Goal: Entertainment & Leisure: Consume media (video, audio)

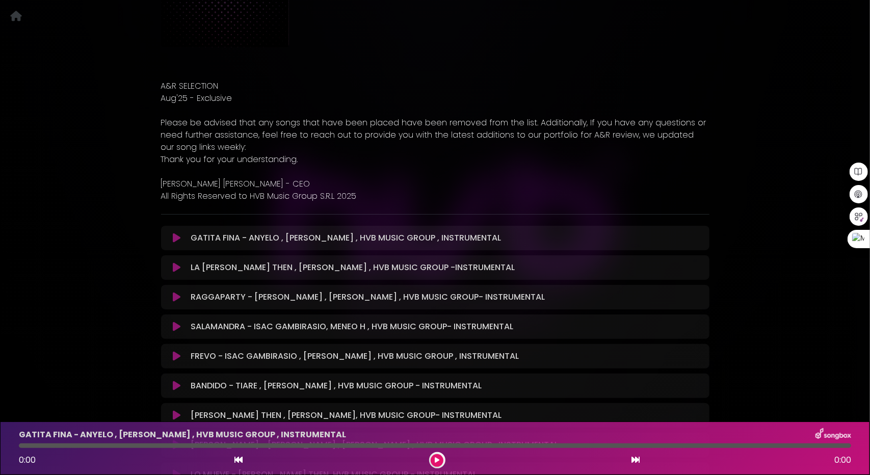
scroll to position [153, 0]
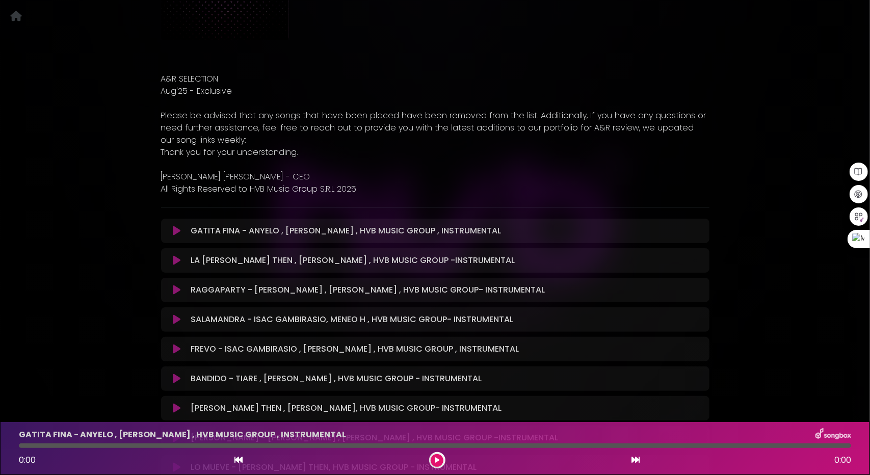
click at [172, 230] on button at bounding box center [177, 231] width 20 height 10
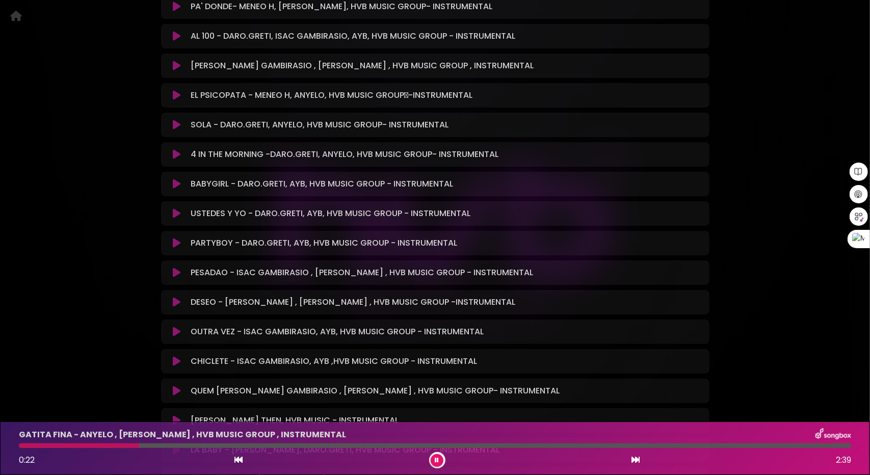
scroll to position [3260, 0]
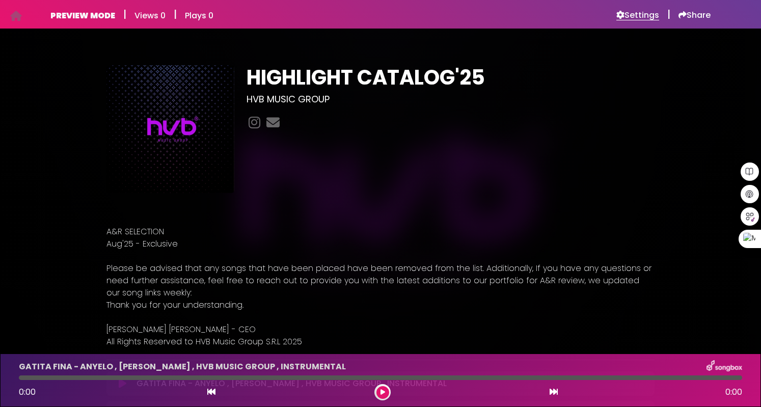
click at [638, 15] on h6 "Settings" at bounding box center [637, 15] width 43 height 10
click at [637, 10] on h6 "Settings" at bounding box center [637, 15] width 43 height 10
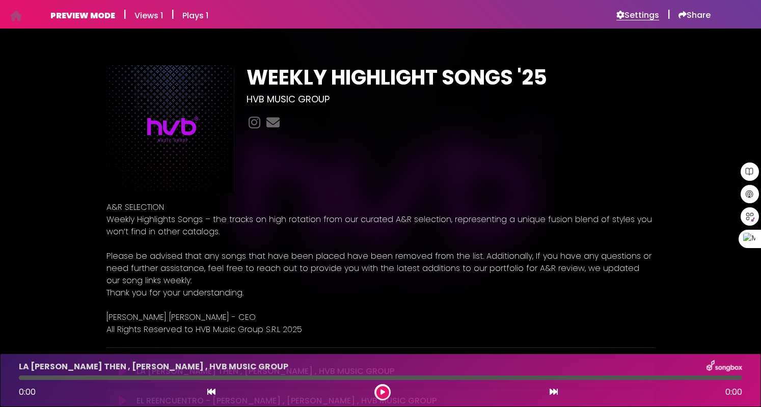
click at [645, 16] on h6 "Settings" at bounding box center [637, 15] width 43 height 10
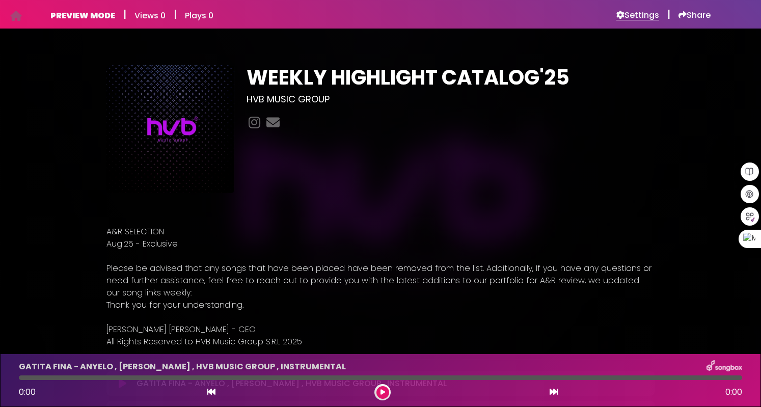
click at [644, 15] on h6 "Settings" at bounding box center [637, 15] width 43 height 10
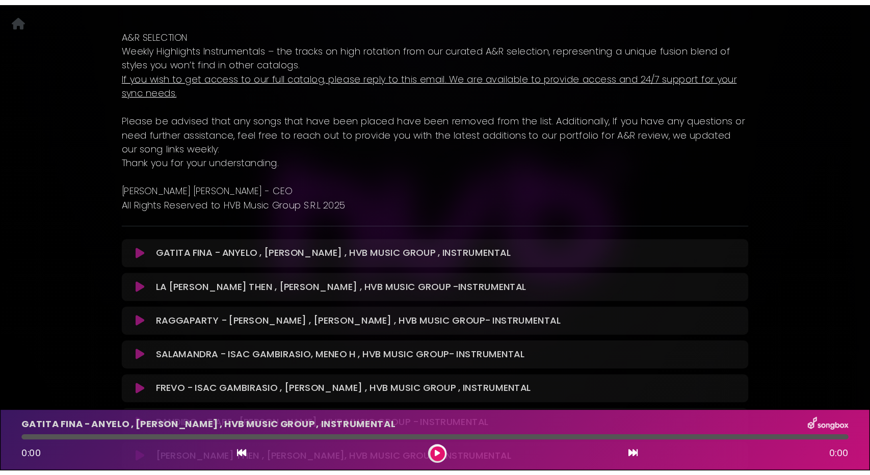
scroll to position [204, 0]
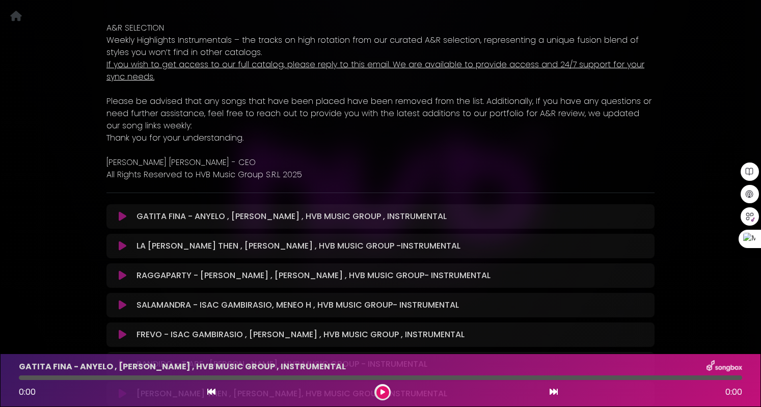
click at [121, 218] on icon at bounding box center [123, 216] width 8 height 10
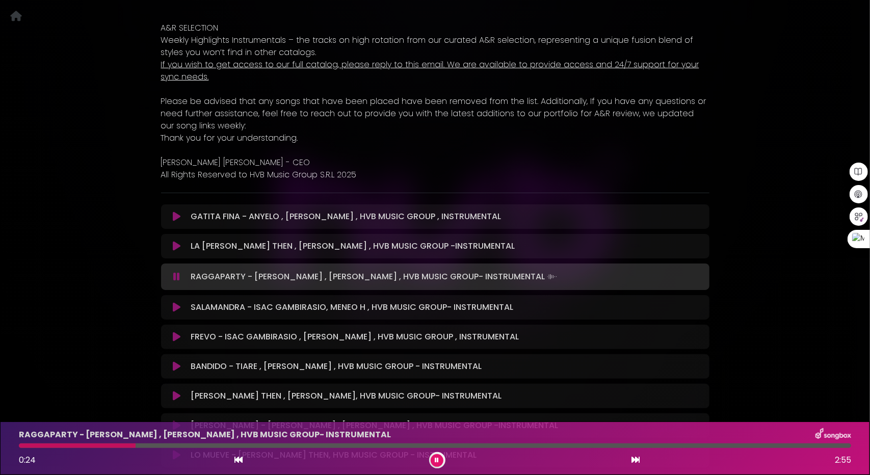
click at [176, 310] on icon at bounding box center [177, 307] width 8 height 10
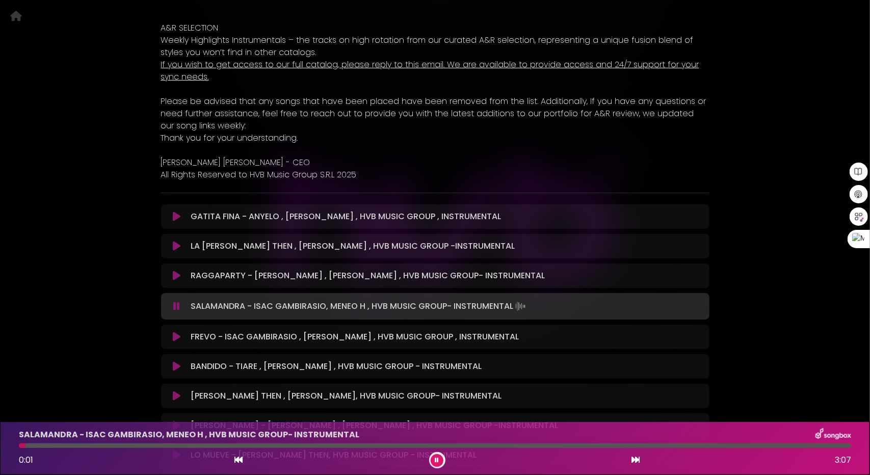
click at [93, 407] on div at bounding box center [435, 445] width 832 height 5
drag, startPoint x: 122, startPoint y: 447, endPoint x: 135, endPoint y: 448, distance: 12.7
click at [122, 407] on div at bounding box center [435, 445] width 832 height 5
click at [163, 407] on div at bounding box center [435, 445] width 832 height 5
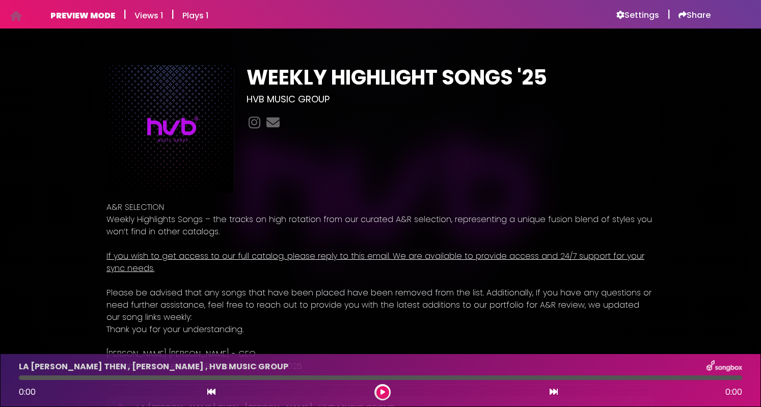
scroll to position [255, 0]
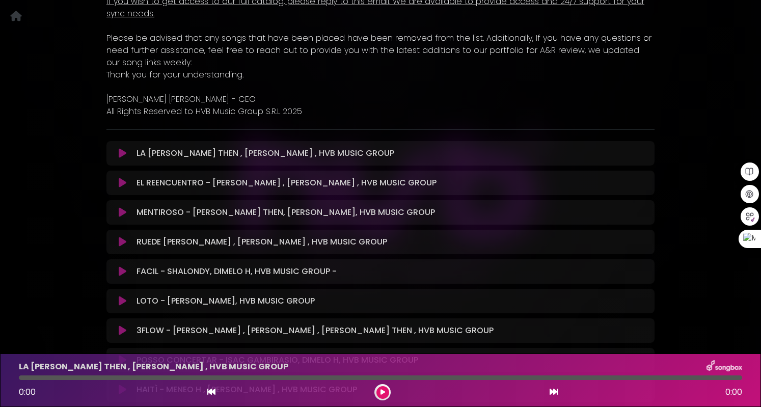
click at [118, 154] on button at bounding box center [123, 153] width 20 height 10
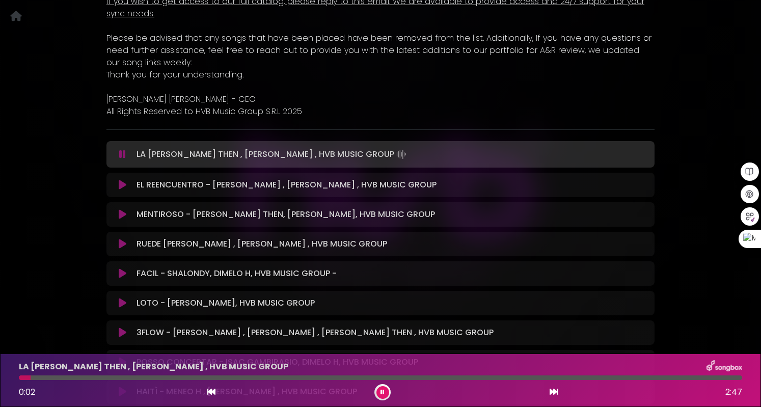
click at [118, 154] on button at bounding box center [123, 154] width 20 height 10
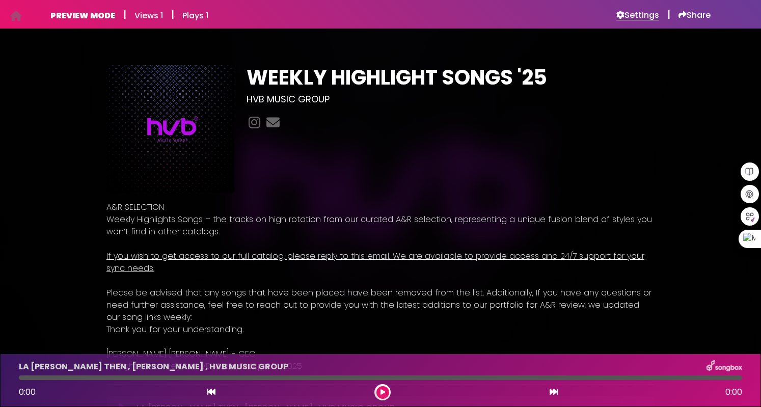
click at [641, 13] on h6 "Settings" at bounding box center [637, 15] width 43 height 10
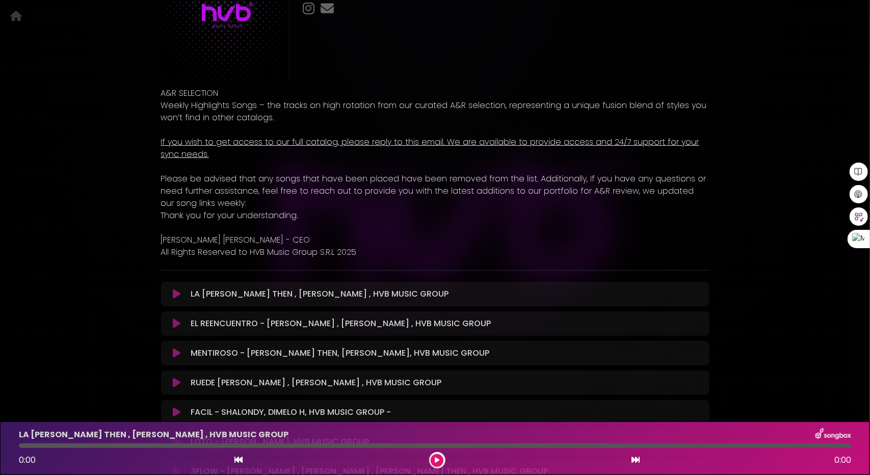
scroll to position [102, 0]
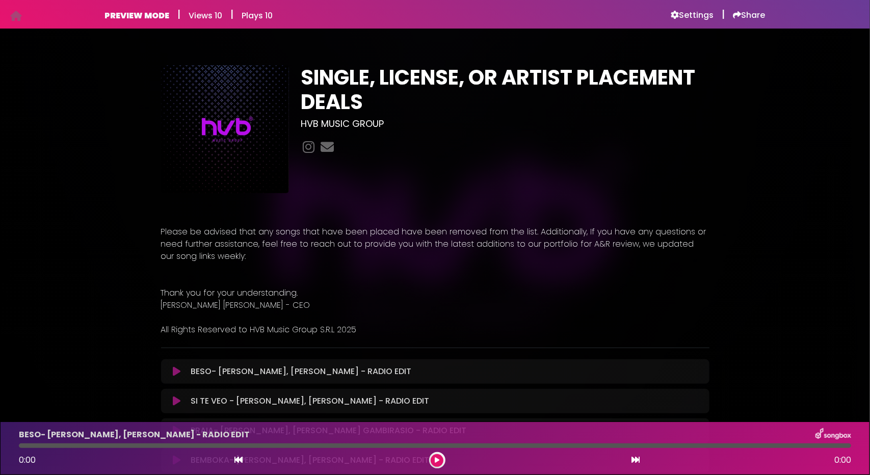
scroll to position [145, 0]
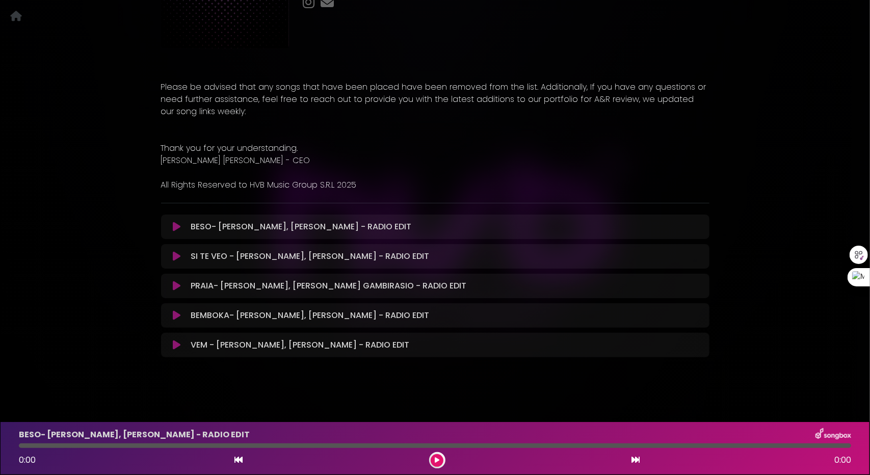
click at [177, 228] on icon at bounding box center [177, 227] width 8 height 10
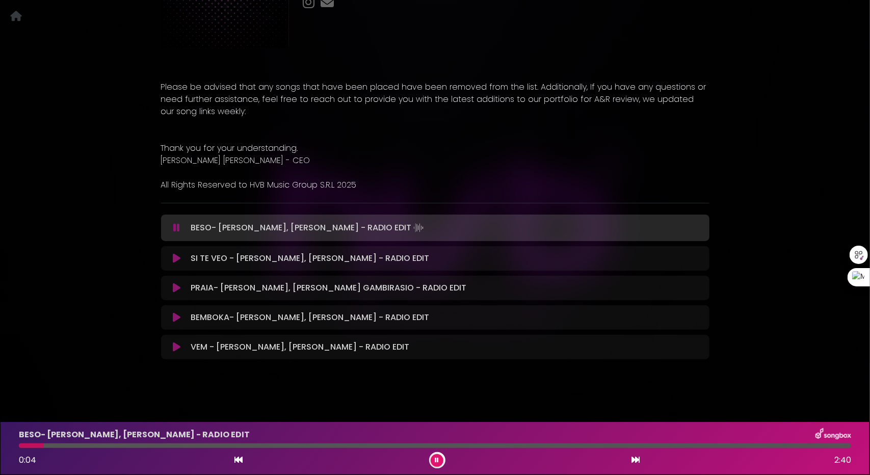
scroll to position [0, 0]
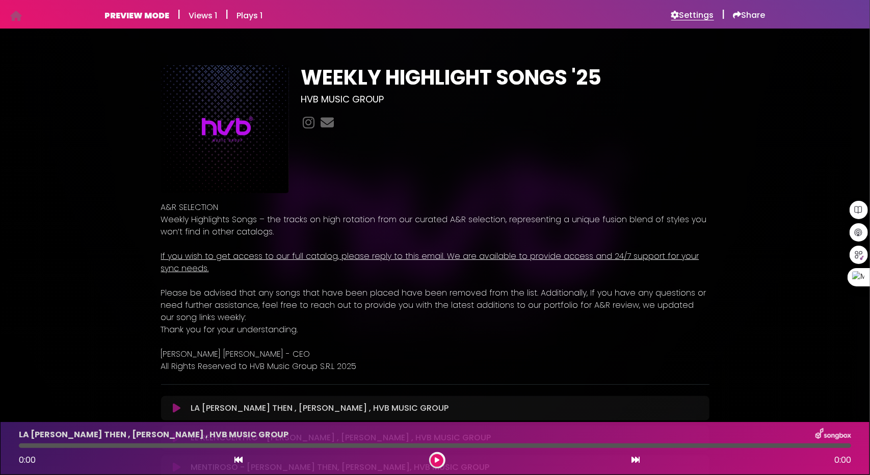
click at [687, 16] on h6 "Settings" at bounding box center [692, 15] width 43 height 10
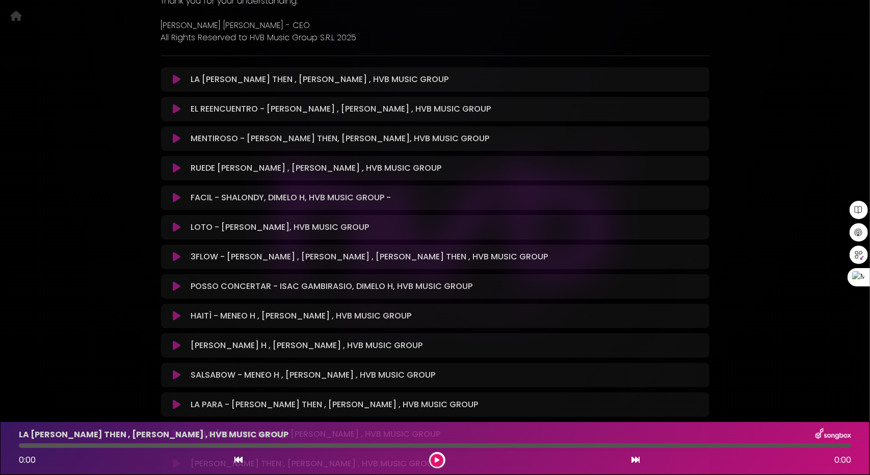
scroll to position [357, 0]
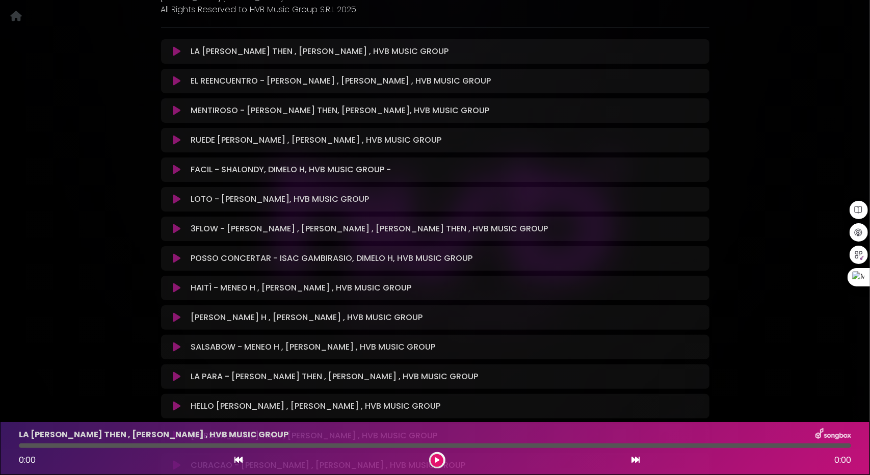
click at [174, 52] on icon at bounding box center [177, 51] width 8 height 10
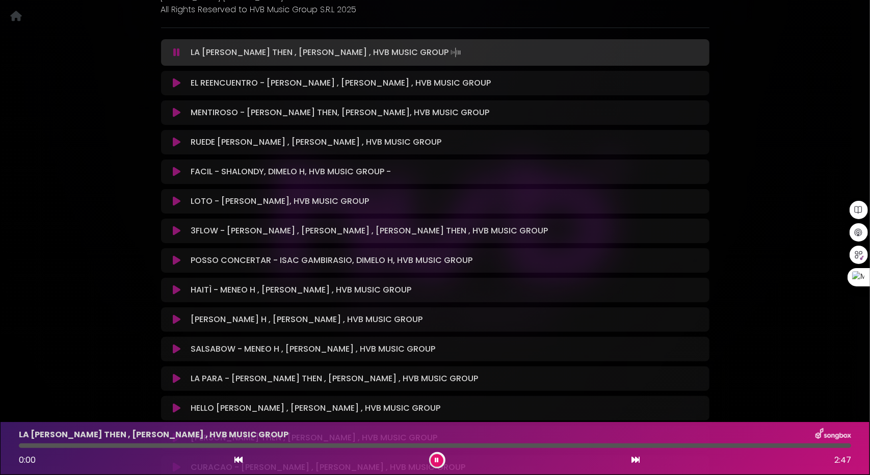
click at [176, 51] on icon at bounding box center [176, 52] width 7 height 10
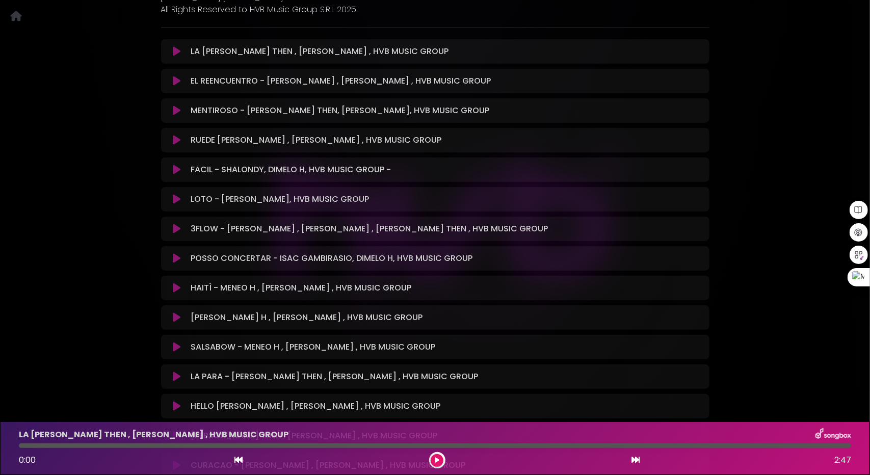
click at [176, 51] on icon at bounding box center [177, 51] width 8 height 10
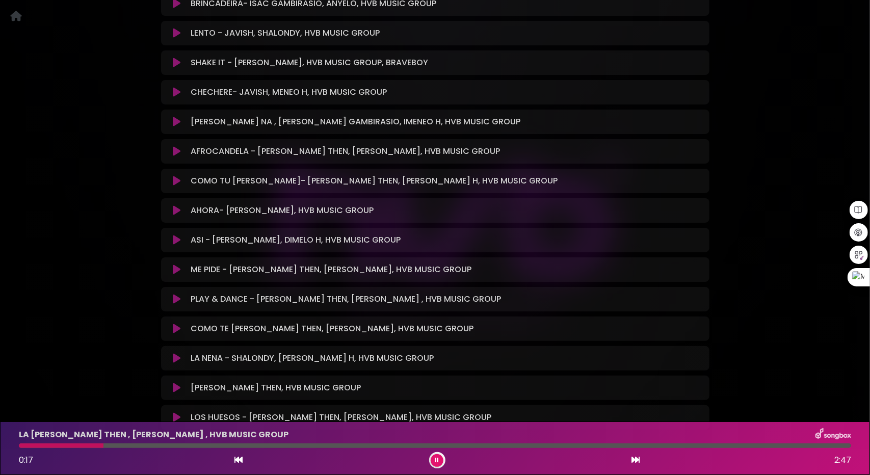
scroll to position [5472, 0]
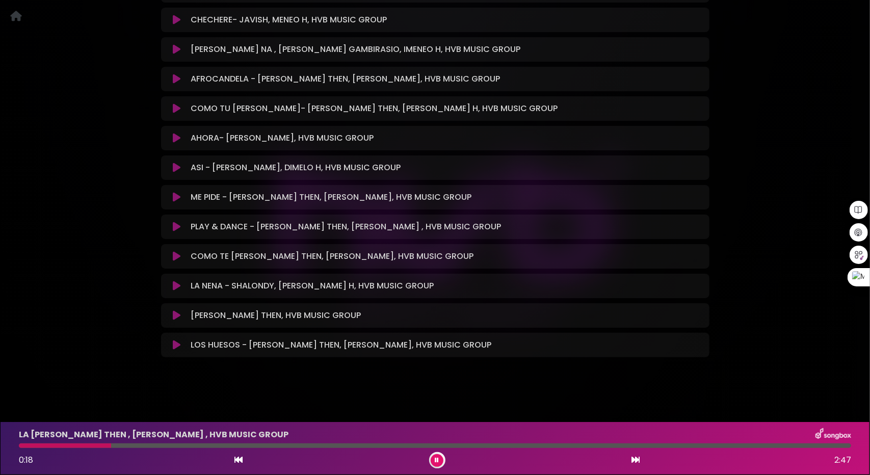
click at [177, 346] on icon at bounding box center [177, 345] width 8 height 10
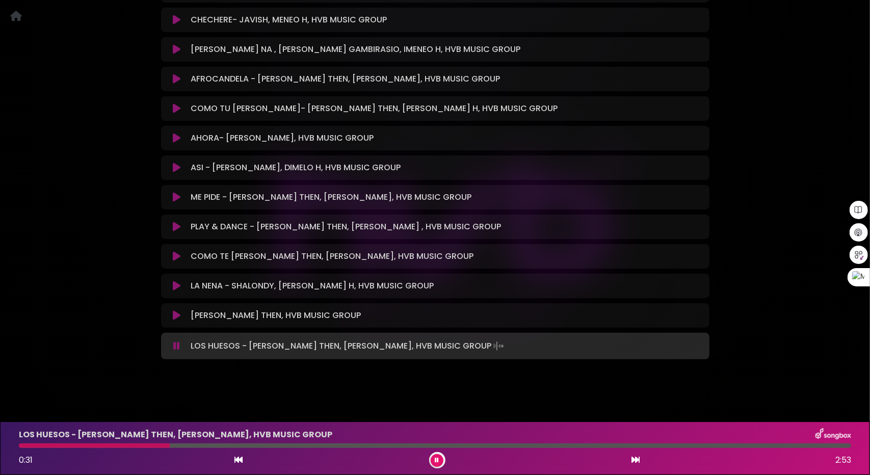
click at [170, 446] on div at bounding box center [435, 445] width 832 height 5
click at [180, 316] on icon at bounding box center [177, 315] width 8 height 10
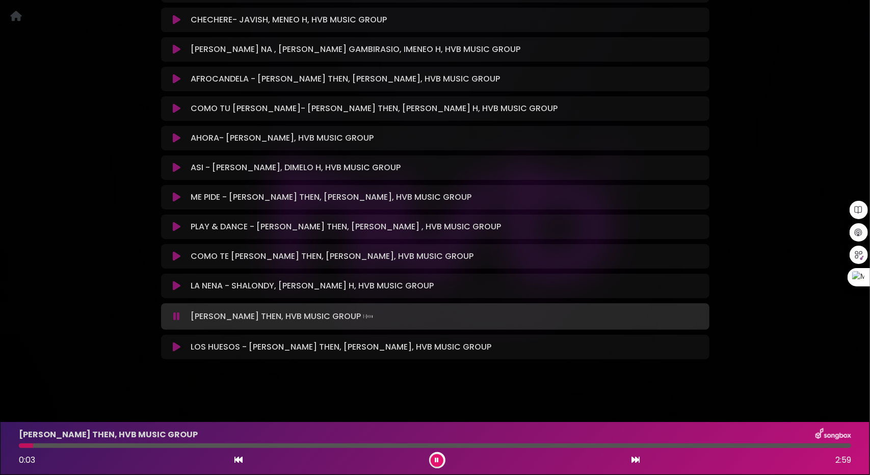
click at [175, 283] on icon at bounding box center [177, 286] width 8 height 10
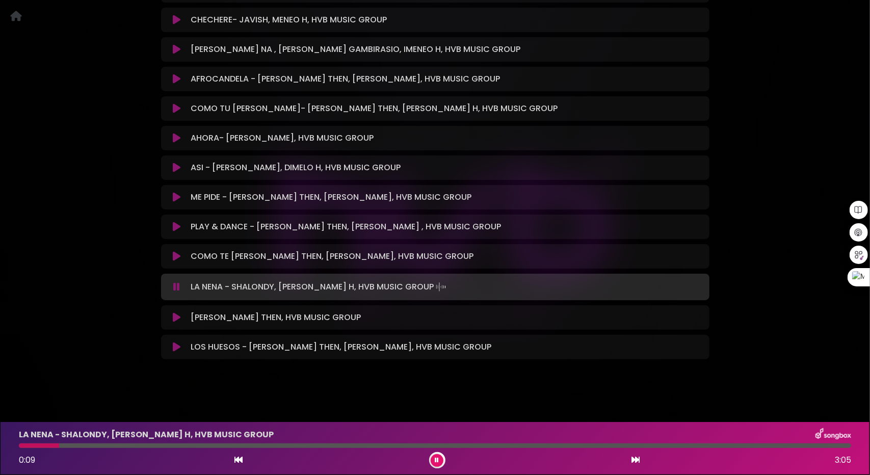
click at [172, 253] on button at bounding box center [177, 256] width 20 height 10
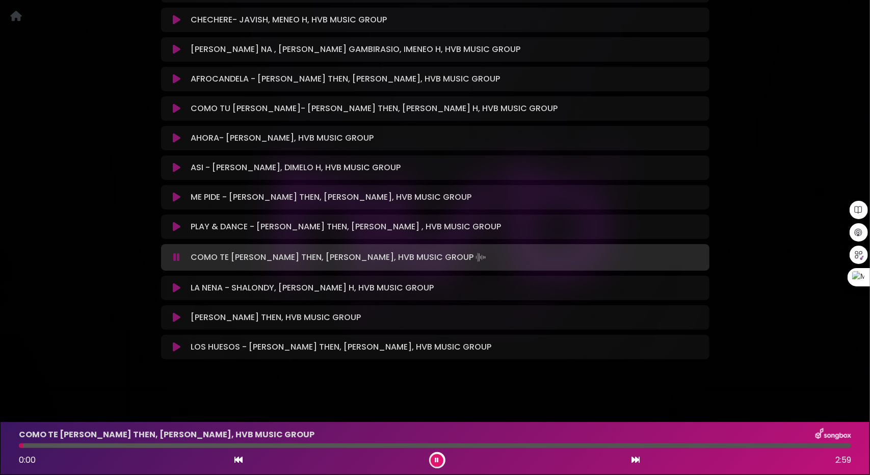
click at [104, 448] on div "COMO TE OVIDO - JEAN THEN, DIMELO H, HVB MUSIC GROUP 0:00 2:59" at bounding box center [435, 448] width 844 height 40
click at [102, 447] on div at bounding box center [435, 445] width 832 height 5
click at [161, 447] on div at bounding box center [435, 445] width 832 height 5
click at [219, 446] on div at bounding box center [435, 445] width 832 height 5
click at [63, 445] on div at bounding box center [136, 445] width 234 height 5
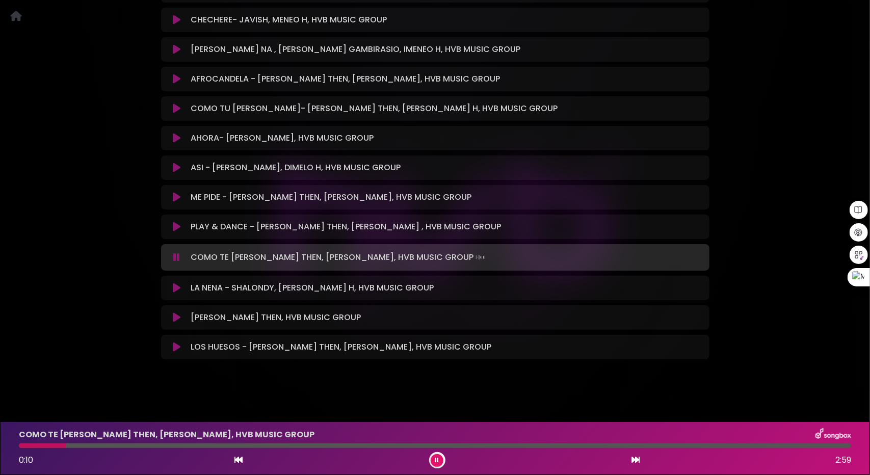
click at [85, 444] on div at bounding box center [435, 445] width 832 height 5
click at [138, 446] on div at bounding box center [435, 445] width 832 height 5
click at [177, 222] on icon at bounding box center [177, 227] width 8 height 10
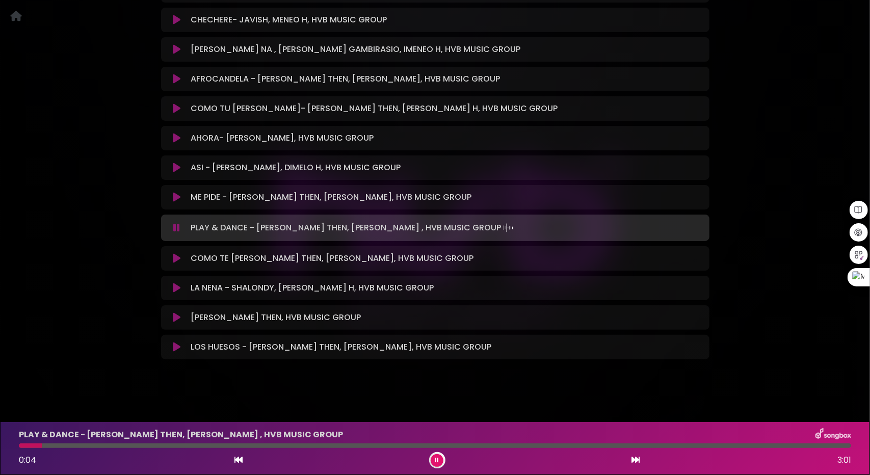
click at [173, 194] on icon at bounding box center [177, 197] width 8 height 10
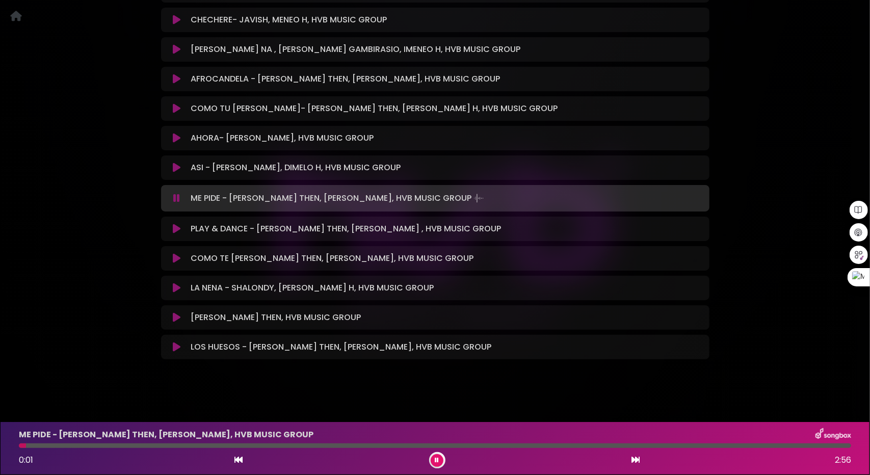
click at [70, 445] on div at bounding box center [435, 445] width 832 height 5
click at [181, 442] on div "ME PIDE - JEAN THEN, DIMELO H, HVB MUSIC GROUP 0:15 2:56" at bounding box center [435, 448] width 844 height 40
drag, startPoint x: 186, startPoint y: 444, endPoint x: 194, endPoint y: 444, distance: 7.6
click at [186, 444] on div at bounding box center [435, 445] width 832 height 5
drag, startPoint x: 214, startPoint y: 444, endPoint x: 230, endPoint y: 447, distance: 15.5
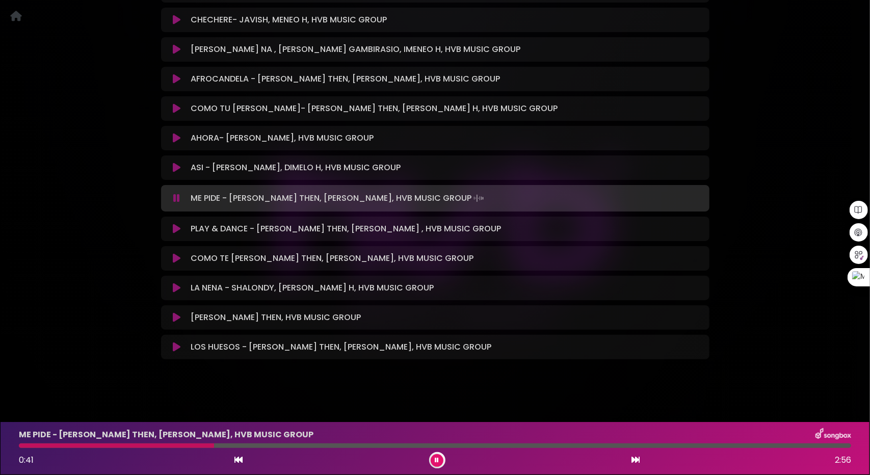
click at [215, 444] on div at bounding box center [435, 445] width 832 height 5
click at [178, 169] on icon at bounding box center [177, 167] width 8 height 10
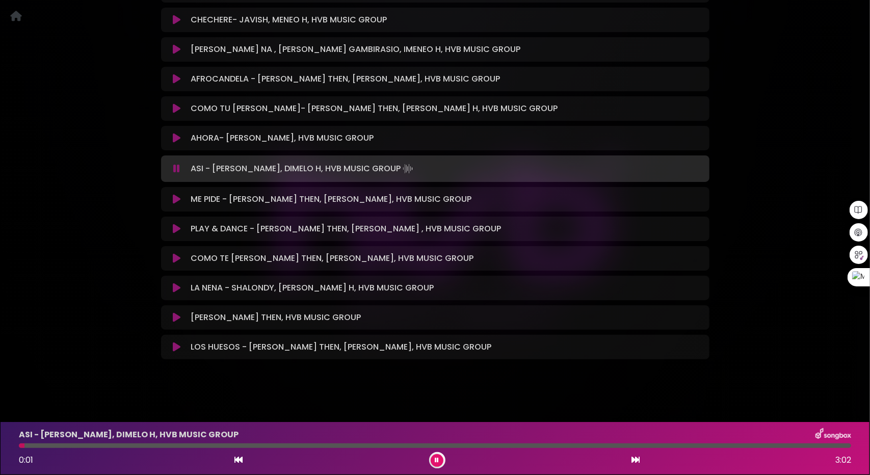
click at [175, 136] on icon at bounding box center [177, 138] width 8 height 10
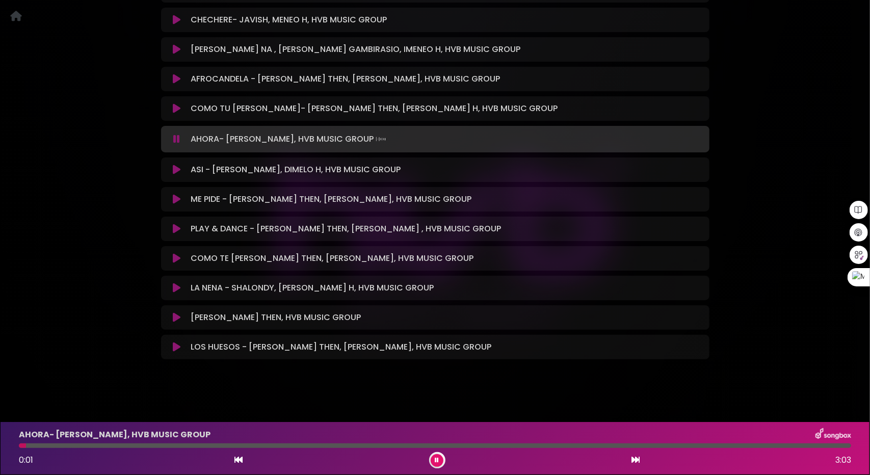
click at [87, 445] on div at bounding box center [435, 445] width 832 height 5
click at [155, 449] on div "AHORA- DAVID DLUNA, HVB MUSIC GROUP 0:16 3:03" at bounding box center [435, 448] width 844 height 40
click at [175, 109] on icon at bounding box center [177, 108] width 8 height 10
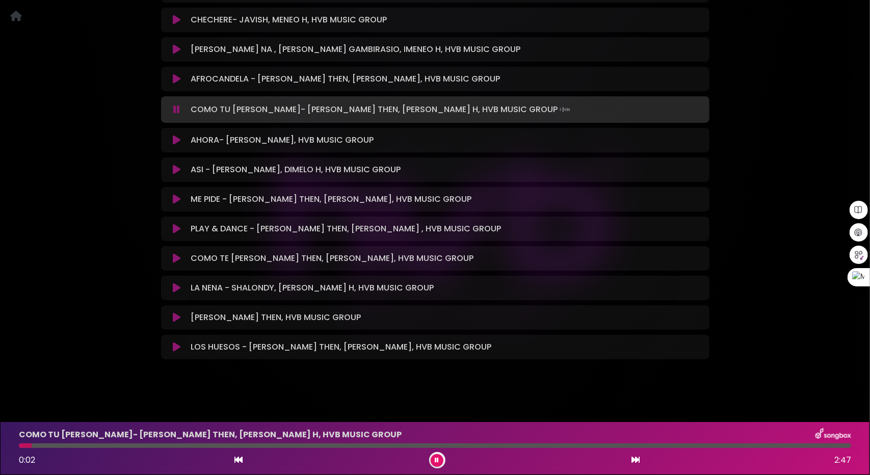
scroll to position [5419, 0]
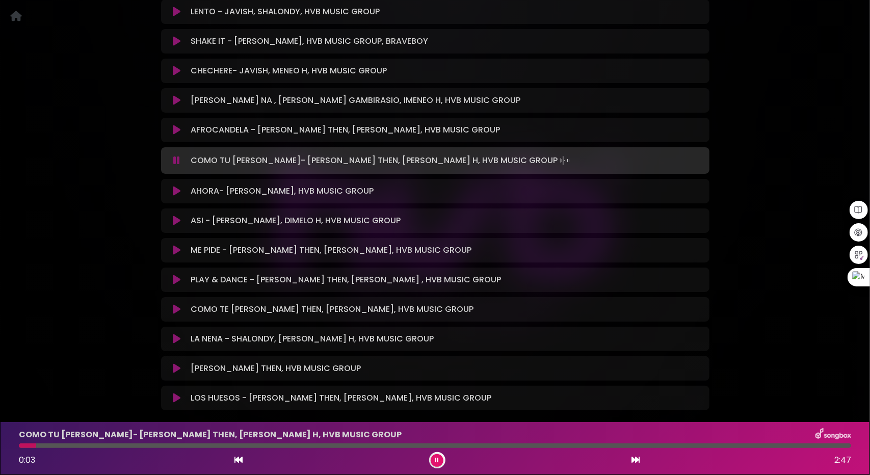
click at [176, 130] on icon at bounding box center [177, 130] width 8 height 10
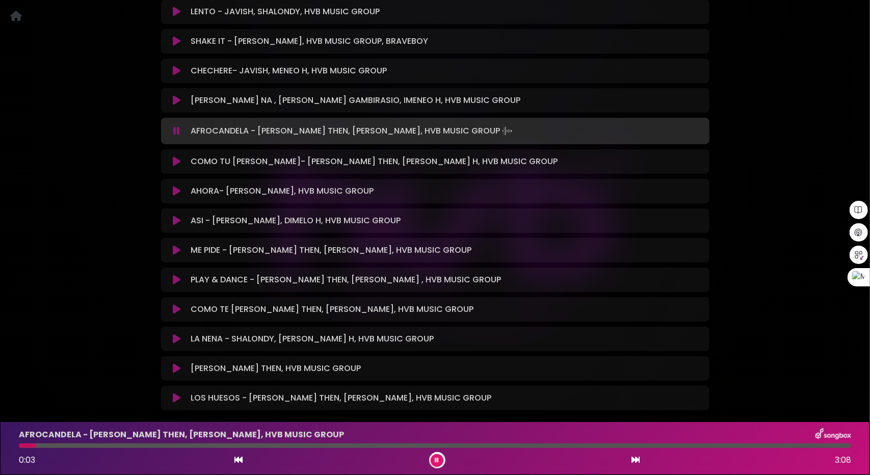
click at [171, 98] on button at bounding box center [177, 100] width 20 height 10
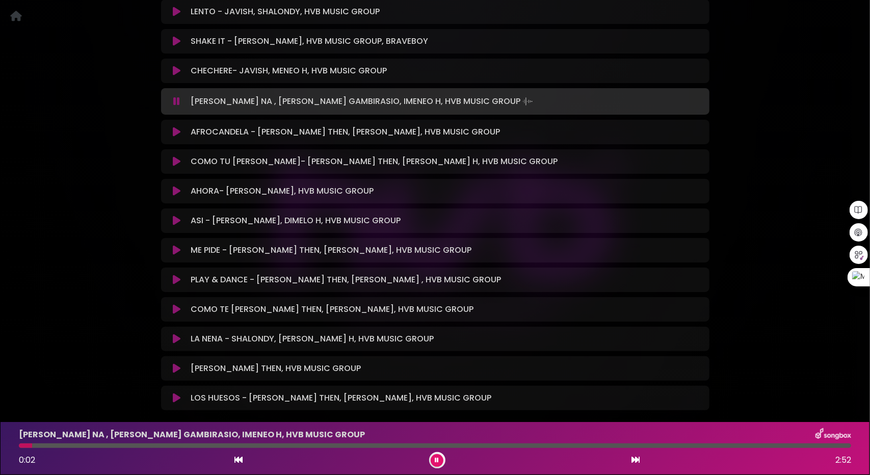
click at [54, 446] on div at bounding box center [435, 445] width 832 height 5
click at [126, 448] on div "SAMI NAMI NA , ISAC GAMBIRASIO, IMENEO H, HVB MUSIC GROUP 0:14 2:52" at bounding box center [435, 448] width 844 height 40
drag, startPoint x: 154, startPoint y: 447, endPoint x: 161, endPoint y: 446, distance: 7.1
click at [155, 447] on div at bounding box center [435, 445] width 832 height 5
click at [218, 446] on div at bounding box center [435, 445] width 832 height 5
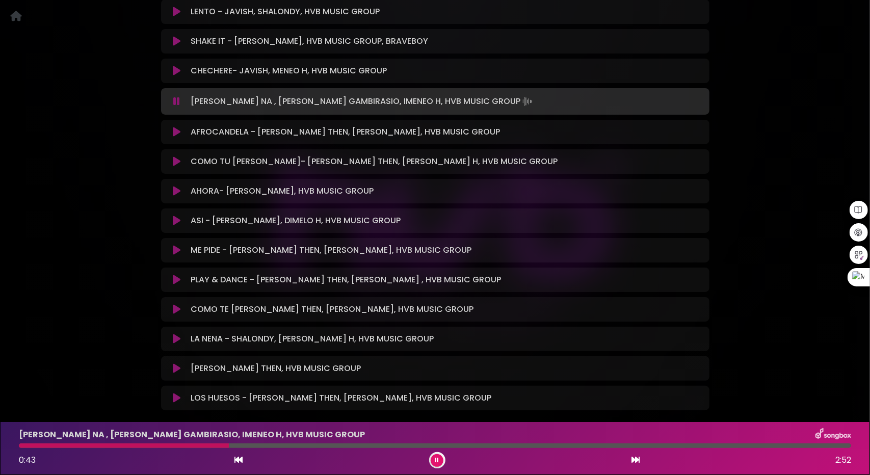
click at [295, 445] on div at bounding box center [435, 445] width 832 height 5
click at [376, 444] on div at bounding box center [435, 445] width 832 height 5
click at [432, 444] on div at bounding box center [435, 445] width 832 height 5
click at [178, 73] on icon at bounding box center [177, 71] width 8 height 10
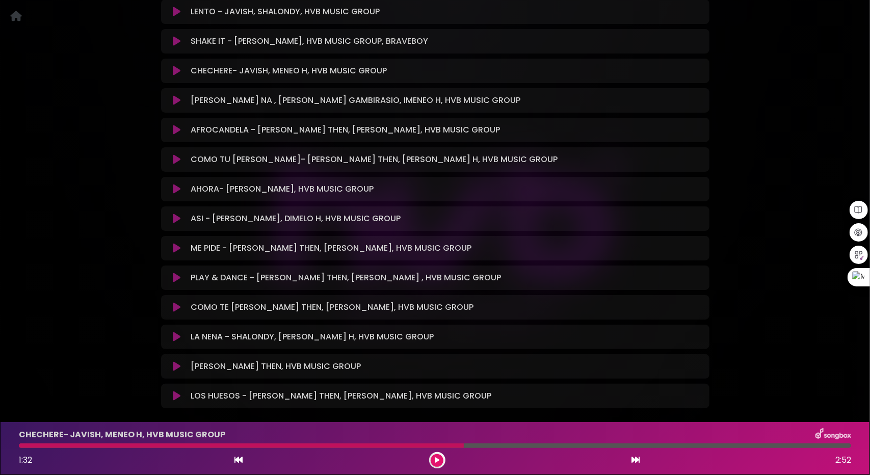
click at [177, 71] on icon at bounding box center [177, 71] width 8 height 10
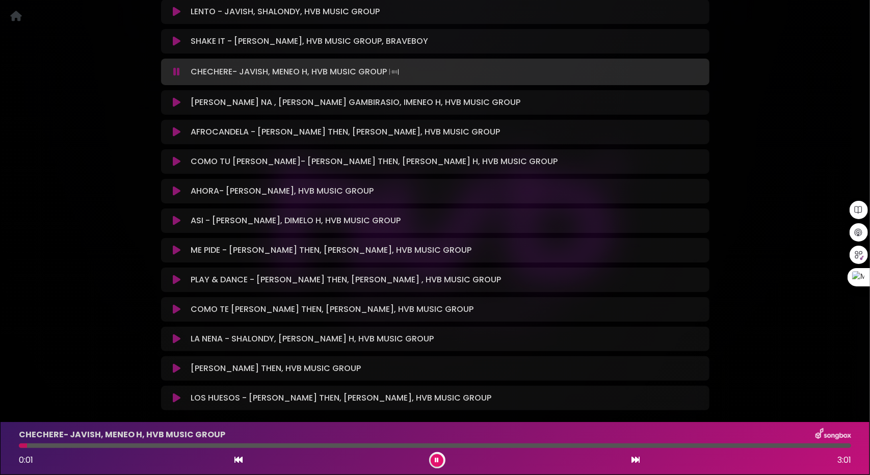
drag, startPoint x: 66, startPoint y: 445, endPoint x: 83, endPoint y: 445, distance: 16.3
click at [67, 445] on div at bounding box center [435, 445] width 832 height 5
click at [111, 446] on div at bounding box center [435, 445] width 832 height 5
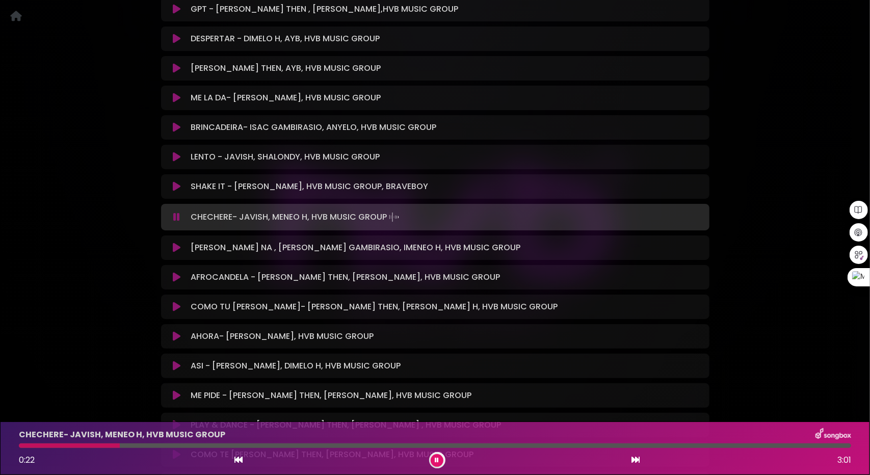
scroll to position [5266, 0]
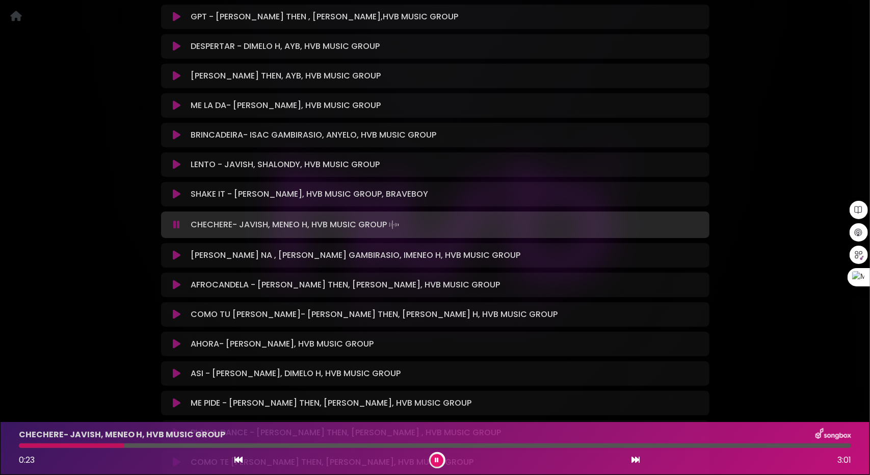
click at [176, 194] on icon at bounding box center [177, 194] width 8 height 10
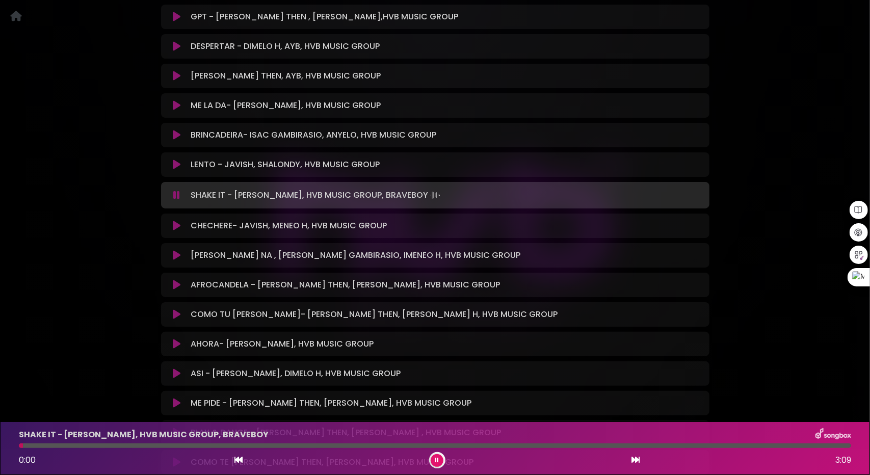
click at [175, 162] on icon at bounding box center [177, 164] width 8 height 10
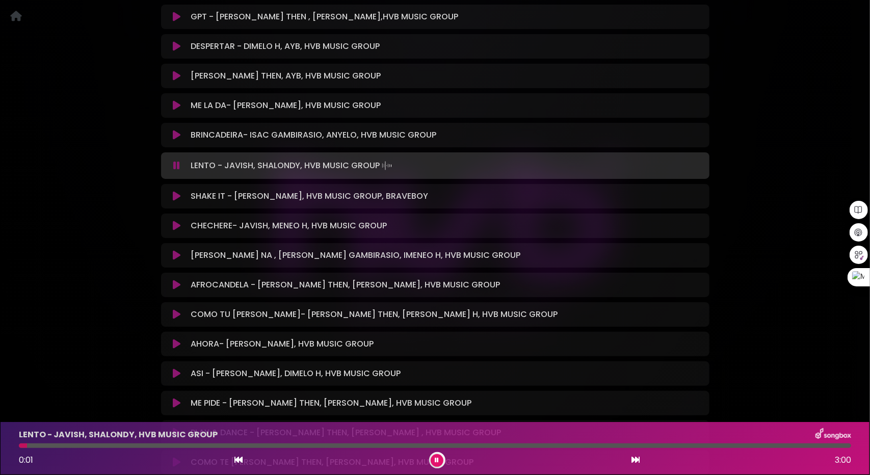
click at [48, 447] on div at bounding box center [435, 445] width 832 height 5
click at [74, 446] on div at bounding box center [435, 445] width 832 height 5
click at [114, 446] on div at bounding box center [435, 445] width 832 height 5
click at [174, 444] on div at bounding box center [435, 445] width 832 height 5
click at [172, 132] on button at bounding box center [177, 135] width 20 height 10
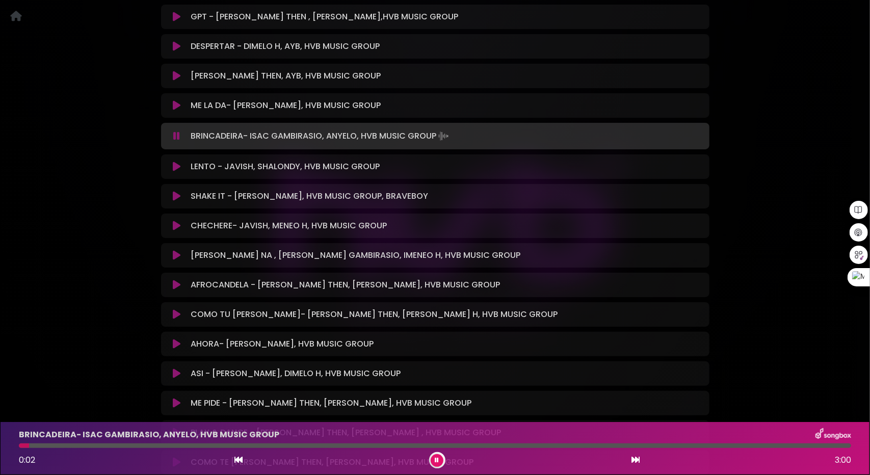
click at [61, 448] on div at bounding box center [435, 445] width 832 height 5
click at [114, 446] on div at bounding box center [435, 445] width 832 height 5
click at [203, 446] on div at bounding box center [435, 445] width 832 height 5
click at [242, 447] on div at bounding box center [435, 445] width 832 height 5
click at [174, 105] on icon at bounding box center [177, 105] width 8 height 10
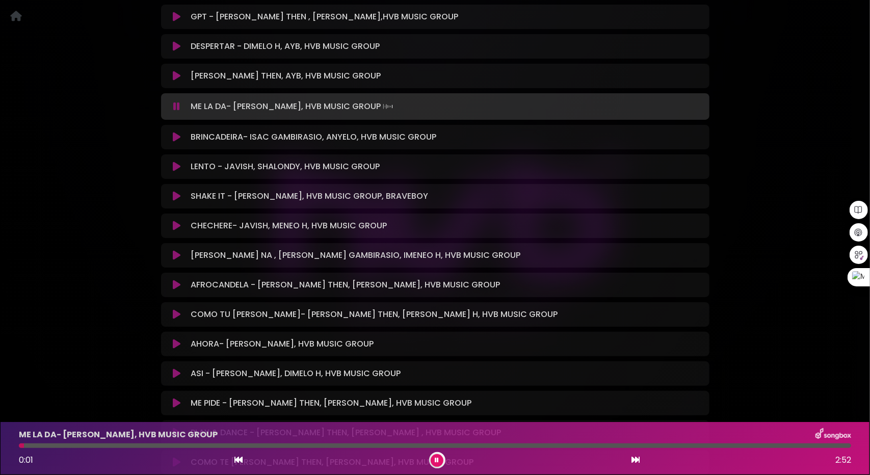
click at [161, 448] on div at bounding box center [435, 445] width 832 height 5
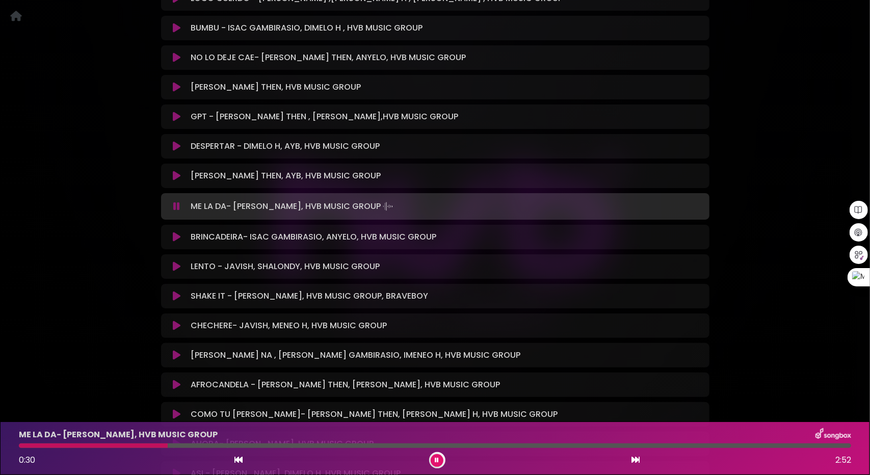
scroll to position [5164, 0]
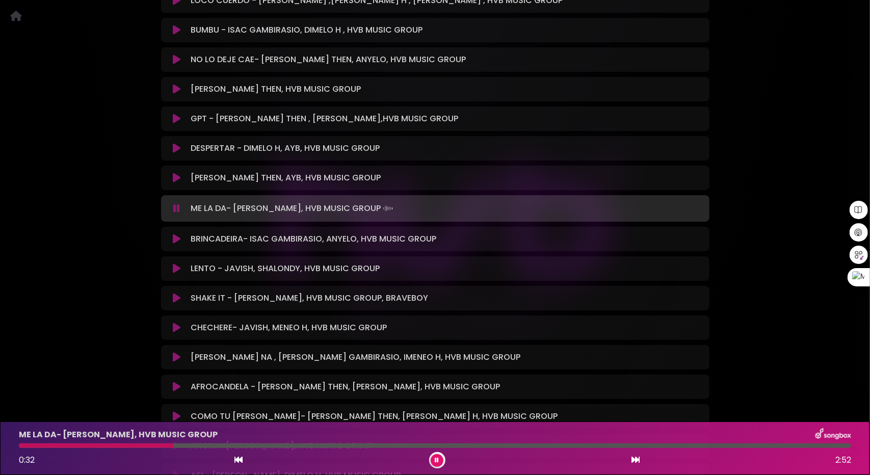
click at [178, 177] on icon at bounding box center [177, 178] width 8 height 10
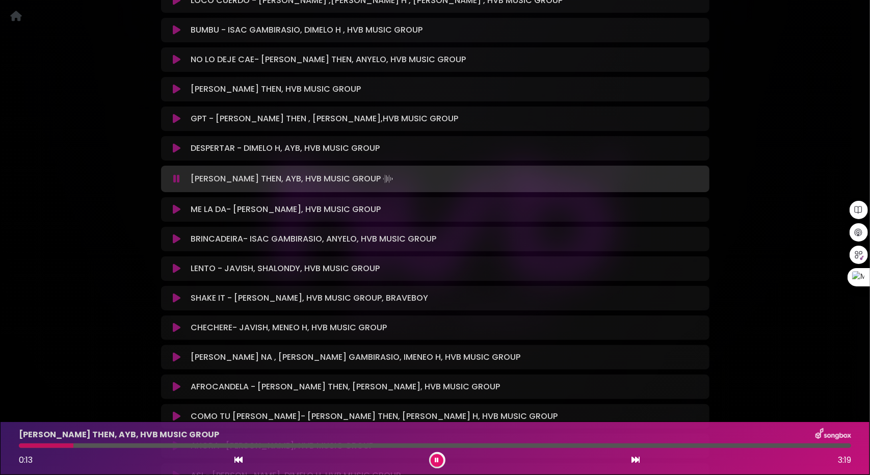
click at [74, 446] on div at bounding box center [435, 445] width 832 height 5
click at [131, 448] on div at bounding box center [435, 445] width 832 height 5
click at [177, 147] on icon at bounding box center [177, 148] width 8 height 10
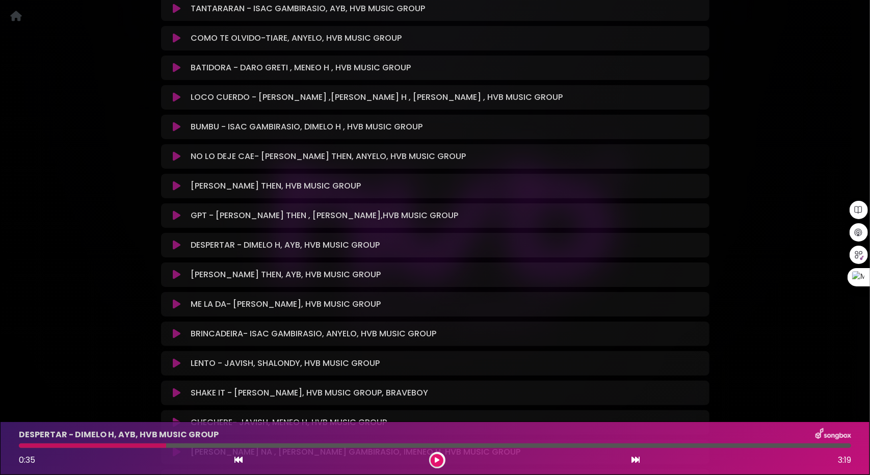
scroll to position [5062, 0]
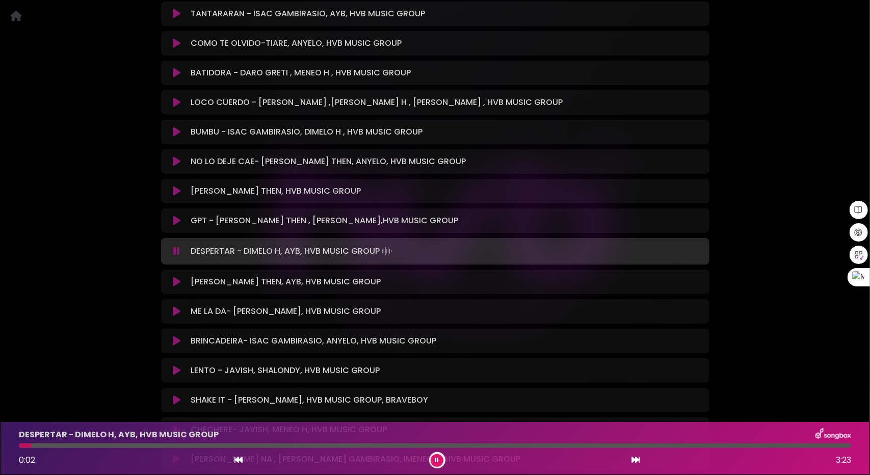
click at [60, 448] on div at bounding box center [435, 445] width 832 height 5
click at [77, 447] on div at bounding box center [435, 445] width 832 height 5
click at [127, 444] on div at bounding box center [435, 445] width 832 height 5
click at [204, 444] on div at bounding box center [435, 445] width 832 height 5
click at [240, 446] on div at bounding box center [435, 445] width 832 height 5
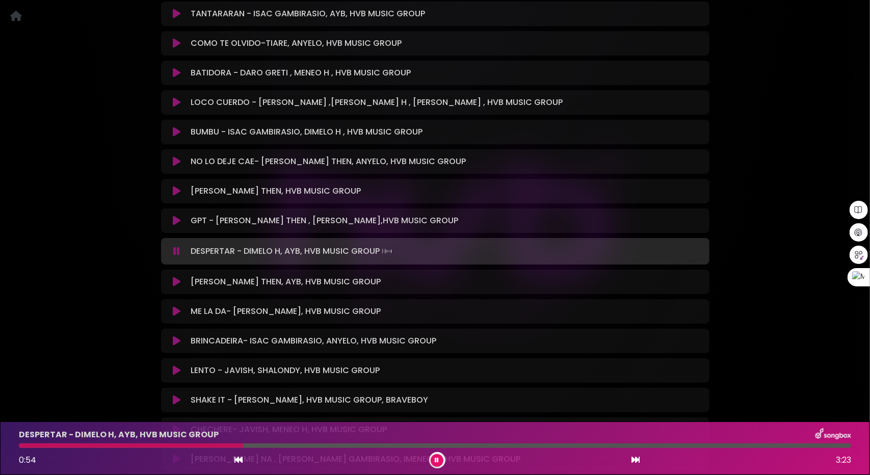
click at [287, 446] on div at bounding box center [435, 445] width 832 height 5
click at [177, 219] on icon at bounding box center [177, 220] width 8 height 10
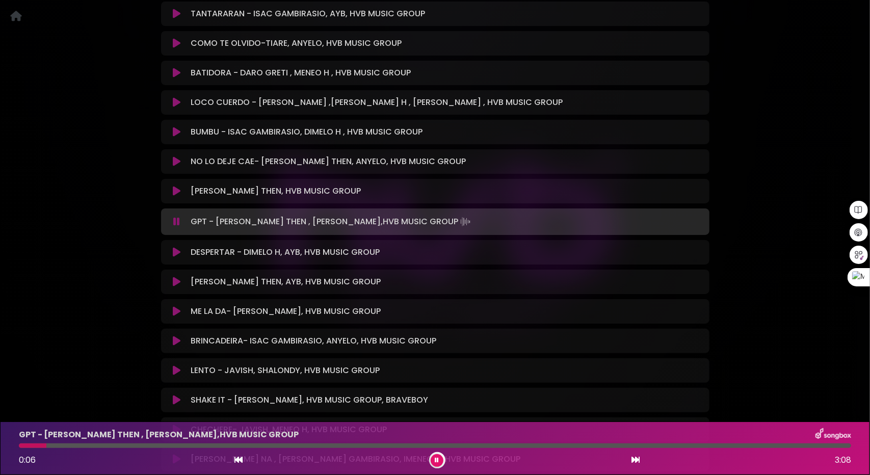
click at [46, 446] on div at bounding box center [435, 445] width 832 height 5
click at [76, 445] on div at bounding box center [435, 445] width 832 height 5
click at [177, 192] on icon at bounding box center [177, 191] width 8 height 10
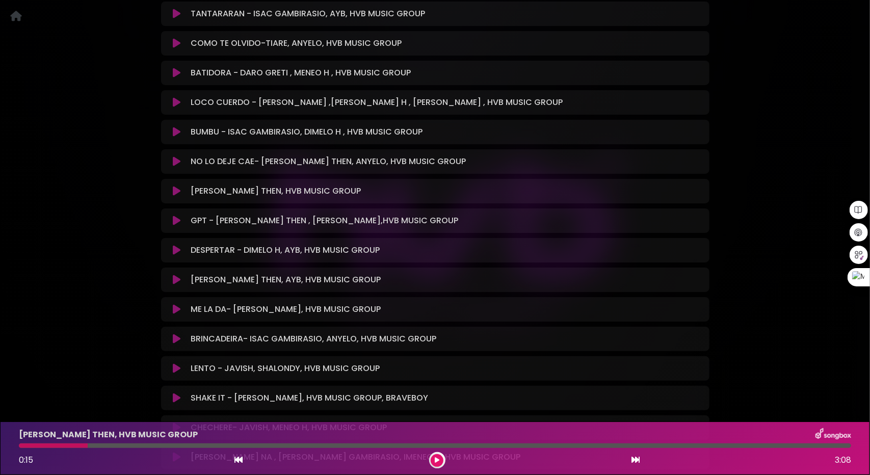
click at [177, 192] on icon at bounding box center [177, 191] width 8 height 10
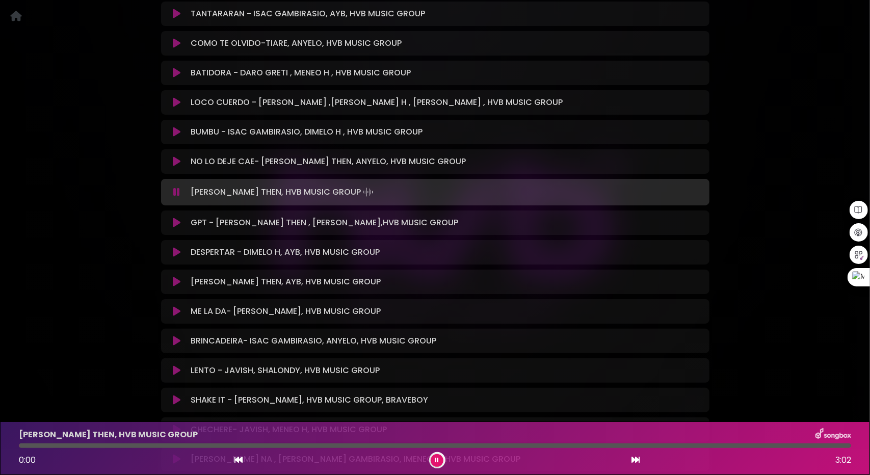
click at [177, 192] on icon at bounding box center [176, 192] width 7 height 10
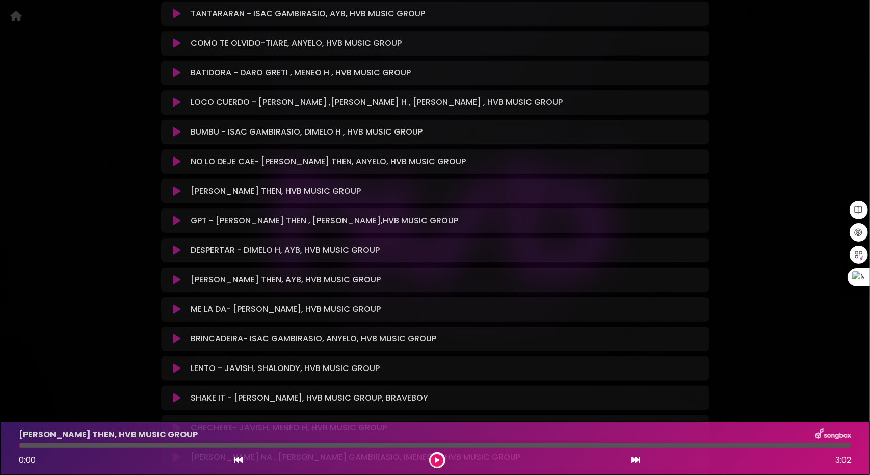
click at [177, 192] on icon at bounding box center [177, 191] width 8 height 10
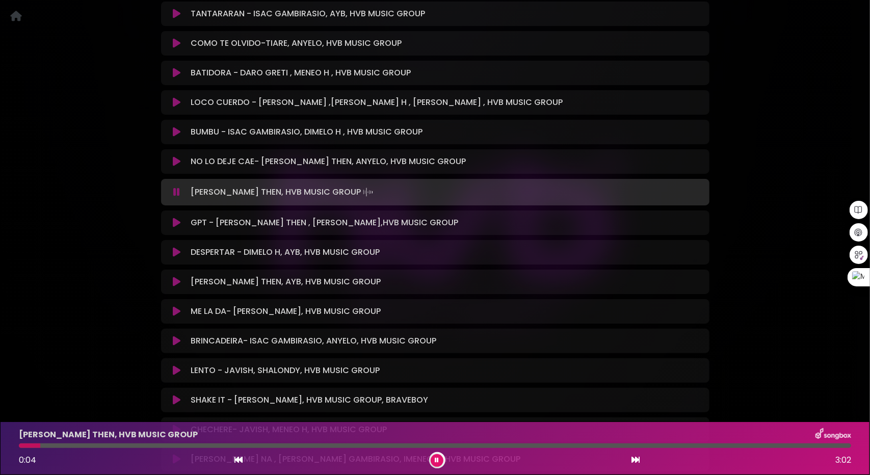
click at [177, 162] on icon at bounding box center [177, 161] width 8 height 10
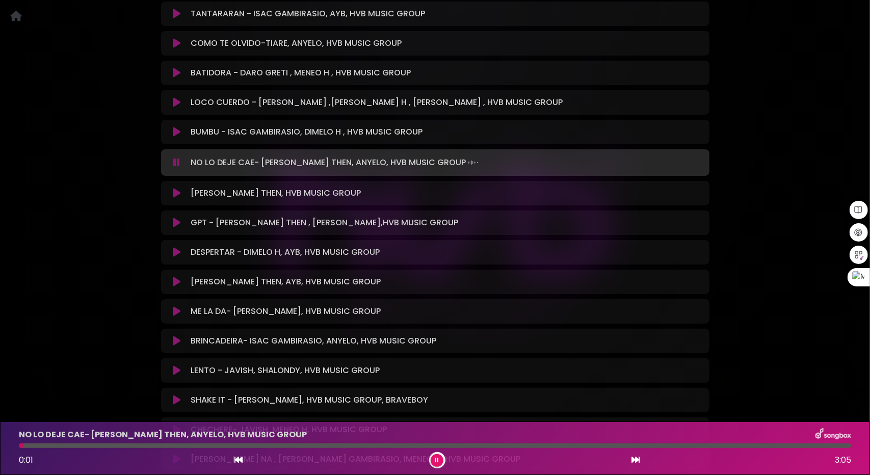
click at [61, 446] on div at bounding box center [435, 445] width 832 height 5
click at [123, 446] on div at bounding box center [435, 445] width 832 height 5
click at [186, 445] on div at bounding box center [435, 445] width 832 height 5
click at [228, 445] on div at bounding box center [435, 445] width 832 height 5
click at [267, 444] on div at bounding box center [435, 445] width 832 height 5
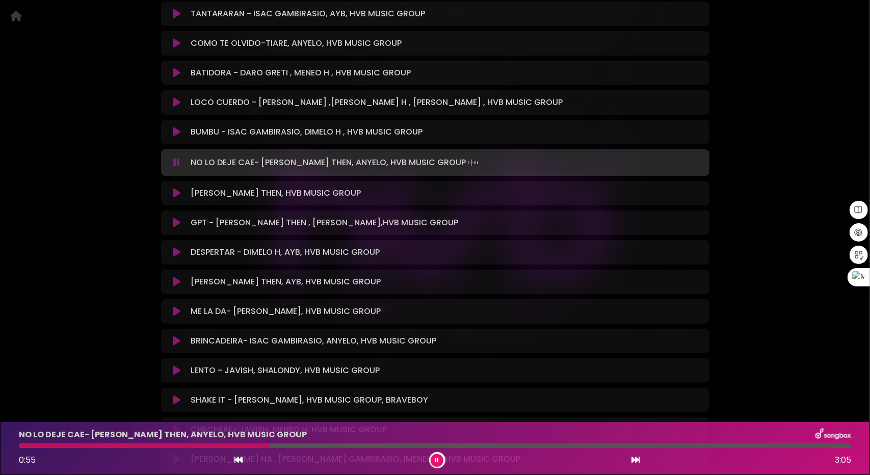
click at [303, 445] on div at bounding box center [435, 445] width 832 height 5
click at [332, 447] on div at bounding box center [435, 445] width 832 height 5
click at [177, 132] on icon at bounding box center [177, 132] width 8 height 10
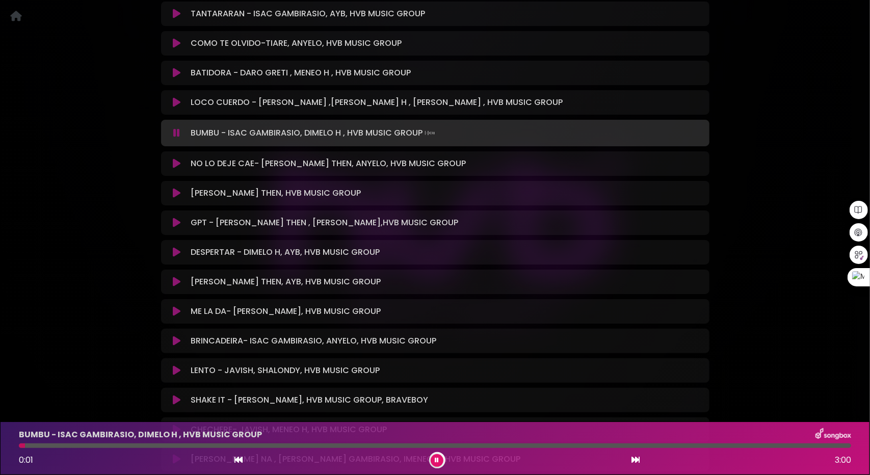
click at [56, 447] on div at bounding box center [435, 445] width 832 height 5
click at [93, 447] on div at bounding box center [435, 445] width 832 height 5
click at [132, 447] on div at bounding box center [435, 445] width 832 height 5
click at [187, 446] on div at bounding box center [435, 445] width 832 height 5
click at [174, 104] on icon at bounding box center [177, 102] width 8 height 10
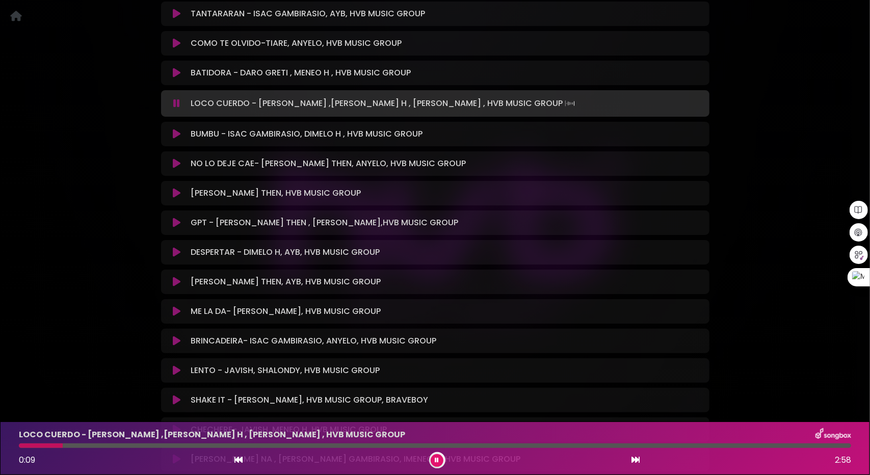
click at [63, 445] on div at bounding box center [435, 445] width 832 height 5
click at [115, 445] on div at bounding box center [435, 445] width 832 height 5
drag, startPoint x: 166, startPoint y: 444, endPoint x: 172, endPoint y: 444, distance: 6.1
click at [167, 444] on div at bounding box center [435, 445] width 832 height 5
drag, startPoint x: 204, startPoint y: 444, endPoint x: 214, endPoint y: 444, distance: 10.2
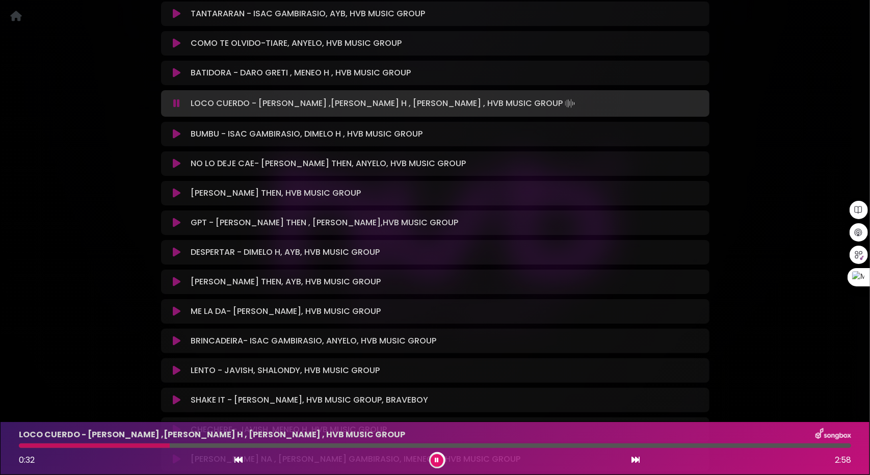
click at [206, 444] on div at bounding box center [435, 445] width 832 height 5
click at [58, 444] on div at bounding box center [435, 445] width 832 height 5
click at [91, 446] on div at bounding box center [435, 445] width 832 height 5
click at [122, 444] on div at bounding box center [435, 445] width 832 height 5
click at [148, 444] on div at bounding box center [435, 445] width 832 height 5
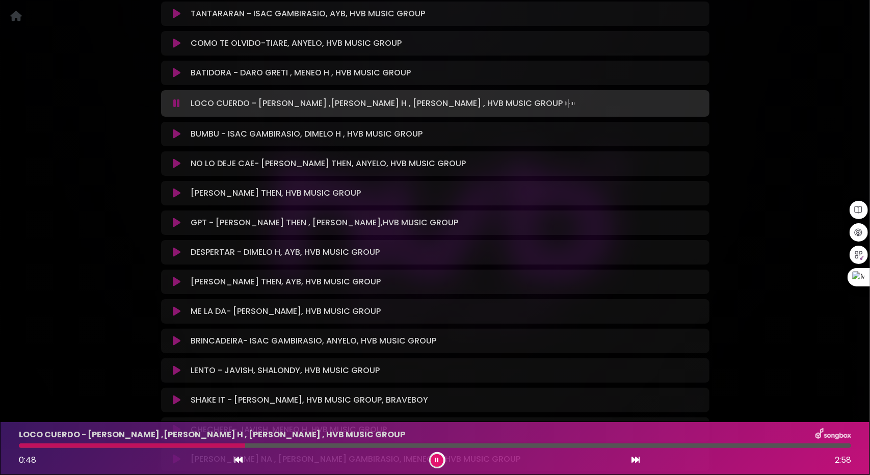
click at [173, 72] on icon at bounding box center [177, 73] width 8 height 10
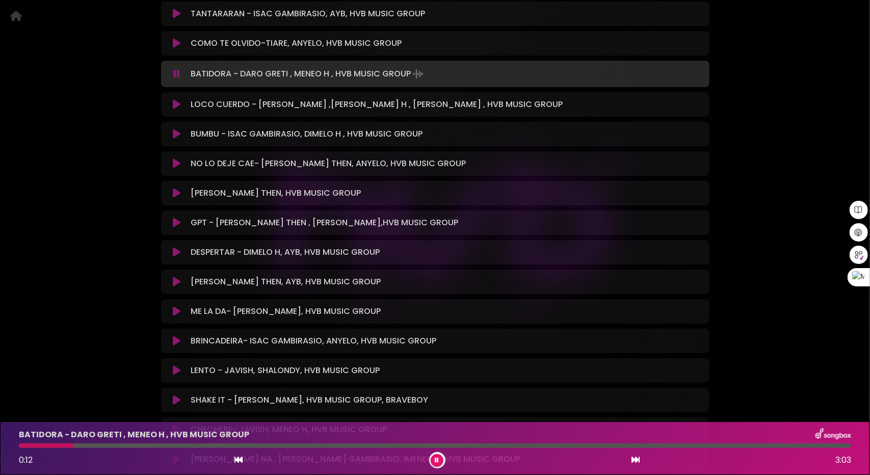
click at [73, 446] on div at bounding box center [435, 445] width 832 height 5
click at [73, 446] on div at bounding box center [46, 445] width 55 height 5
click at [177, 43] on icon at bounding box center [177, 43] width 8 height 10
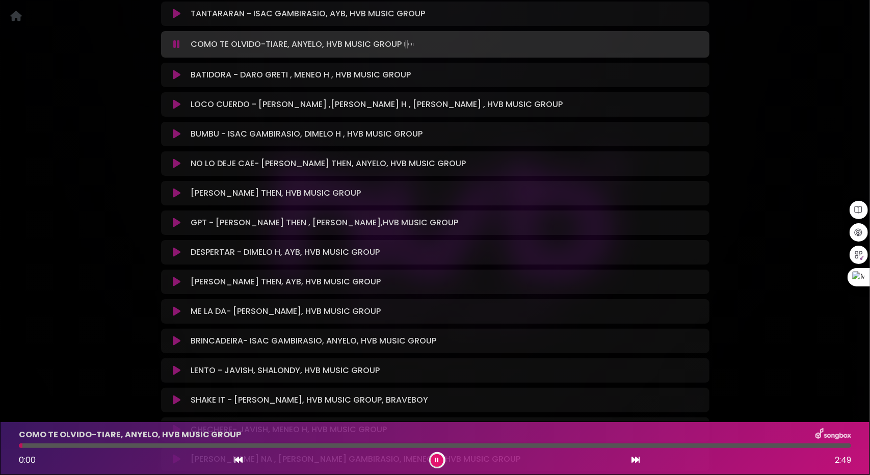
click at [88, 445] on div at bounding box center [435, 445] width 832 height 5
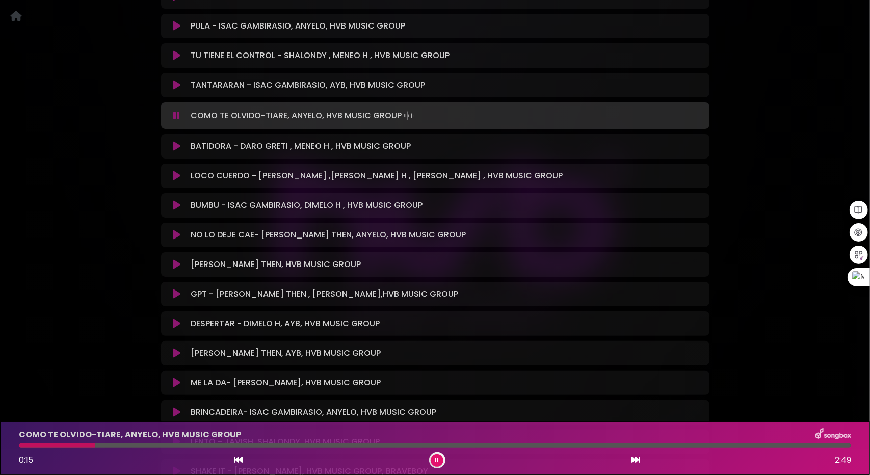
scroll to position [4961, 0]
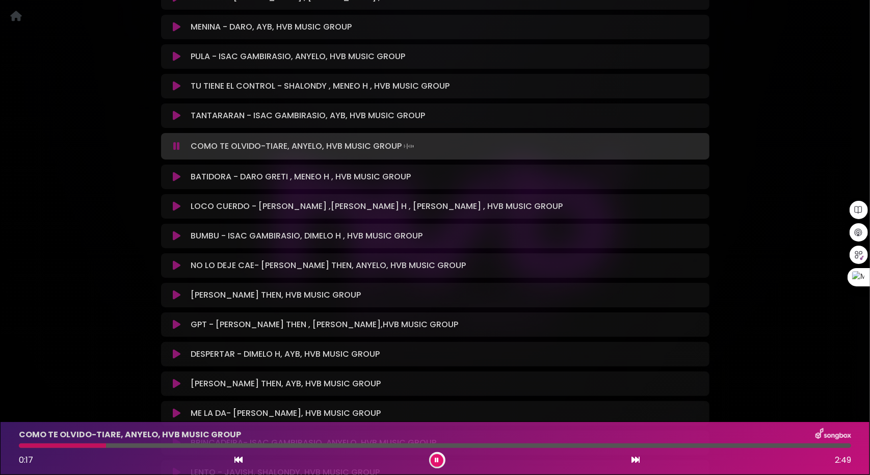
drag, startPoint x: 154, startPoint y: 446, endPoint x: 160, endPoint y: 446, distance: 5.6
click at [157, 446] on div at bounding box center [435, 445] width 832 height 5
click at [250, 444] on div at bounding box center [435, 445] width 832 height 5
click at [177, 116] on icon at bounding box center [177, 116] width 8 height 10
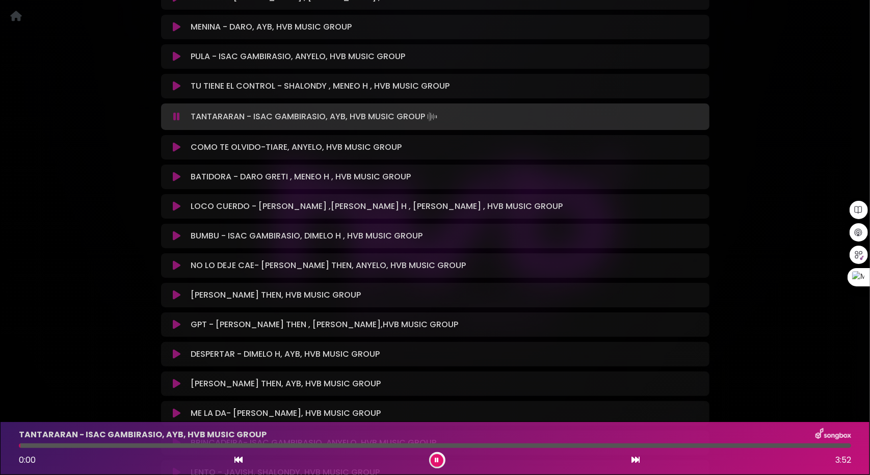
click at [70, 444] on div at bounding box center [435, 445] width 832 height 5
drag, startPoint x: 105, startPoint y: 446, endPoint x: 112, endPoint y: 447, distance: 7.1
click at [107, 447] on div at bounding box center [435, 445] width 832 height 5
click at [204, 444] on div at bounding box center [435, 445] width 832 height 5
click at [219, 446] on div at bounding box center [435, 445] width 832 height 5
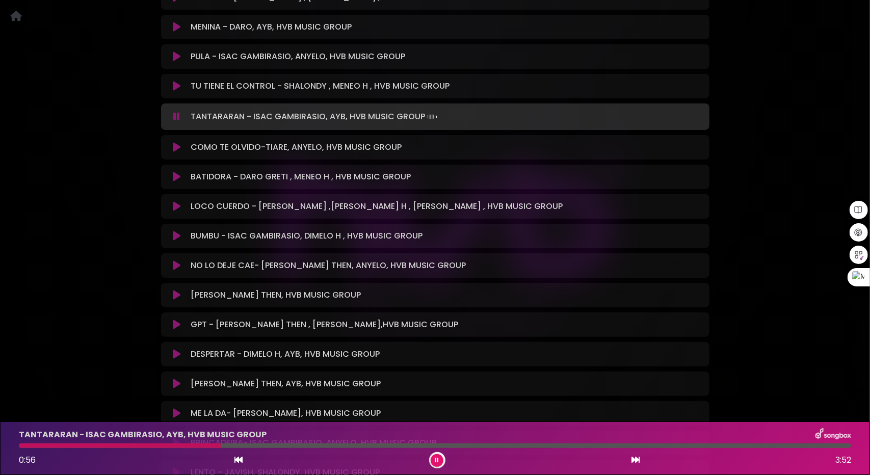
click at [249, 450] on div "TANTARARAN - ISAC GAMBIRASIO, AYB, HVB MUSIC GROUP 0:56 3:52" at bounding box center [435, 448] width 844 height 40
click at [267, 447] on div at bounding box center [435, 445] width 832 height 5
click at [297, 446] on div at bounding box center [435, 445] width 832 height 5
click at [341, 445] on div at bounding box center [435, 445] width 832 height 5
click at [407, 445] on div at bounding box center [435, 445] width 832 height 5
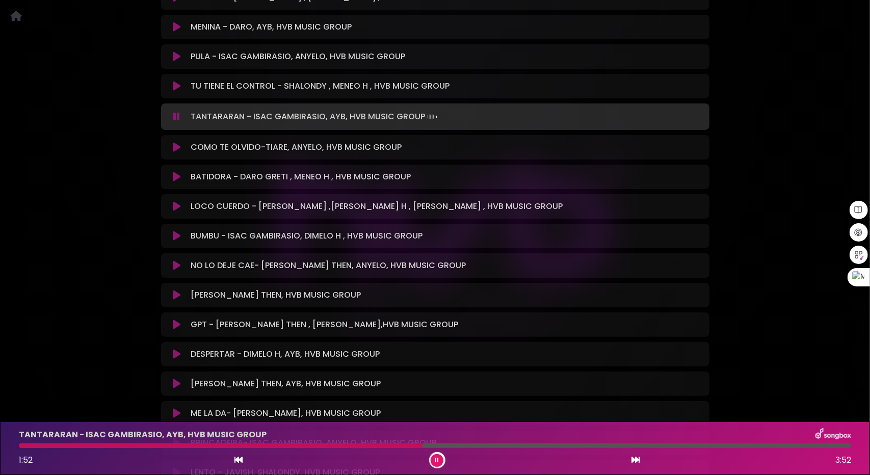
click at [177, 84] on icon at bounding box center [177, 86] width 8 height 10
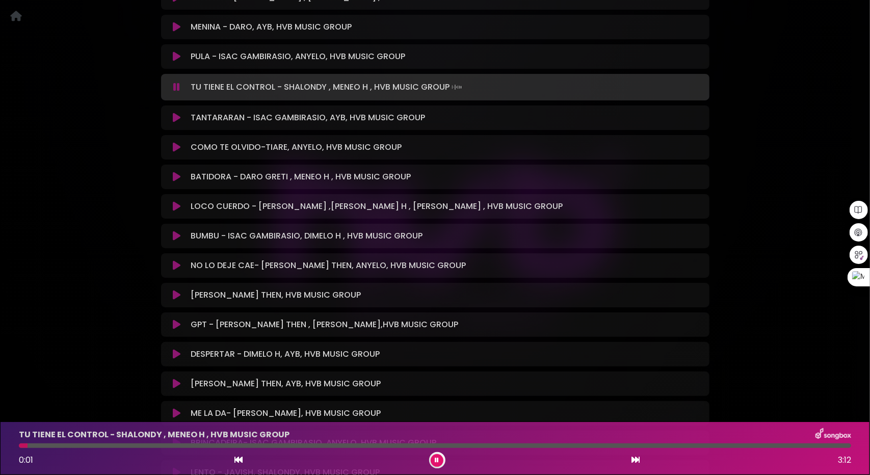
click at [42, 446] on div at bounding box center [435, 445] width 832 height 5
click at [64, 448] on div at bounding box center [435, 445] width 832 height 5
click at [113, 447] on div at bounding box center [435, 445] width 832 height 5
click at [146, 446] on div at bounding box center [435, 445] width 832 height 5
click at [187, 445] on div at bounding box center [435, 445] width 832 height 5
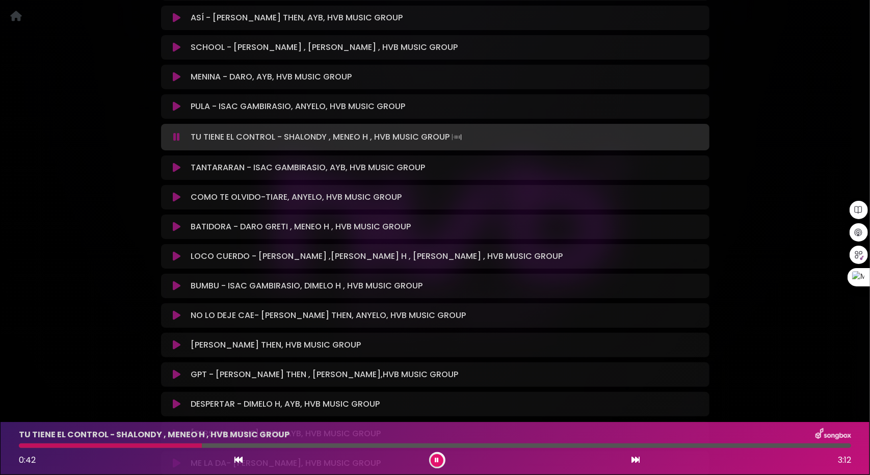
scroll to position [4808, 0]
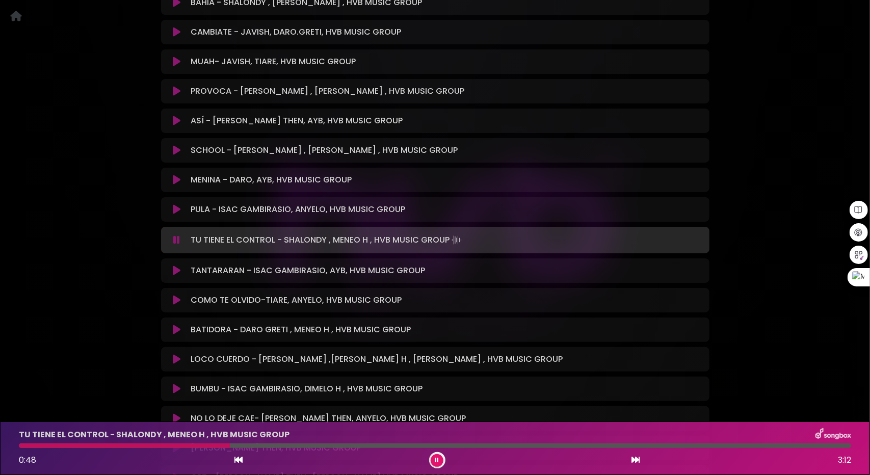
click at [175, 211] on icon at bounding box center [177, 209] width 8 height 10
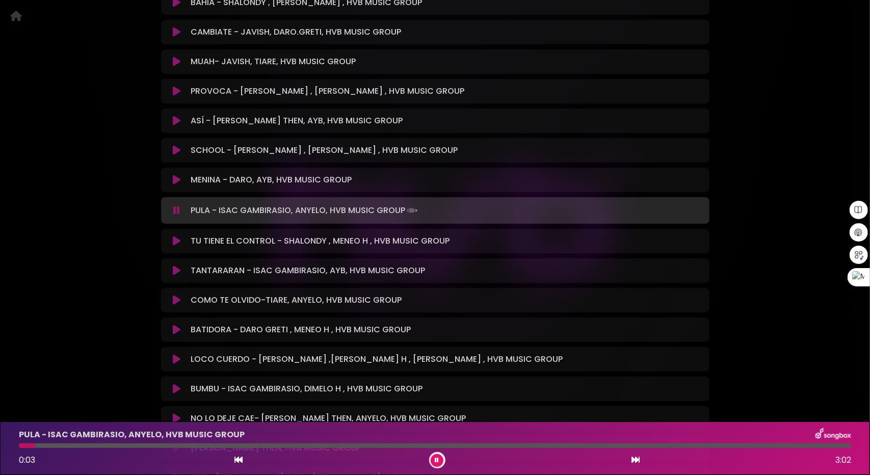
click at [75, 444] on div at bounding box center [435, 445] width 832 height 5
click at [121, 444] on div at bounding box center [435, 445] width 832 height 5
click at [175, 177] on icon at bounding box center [177, 180] width 8 height 10
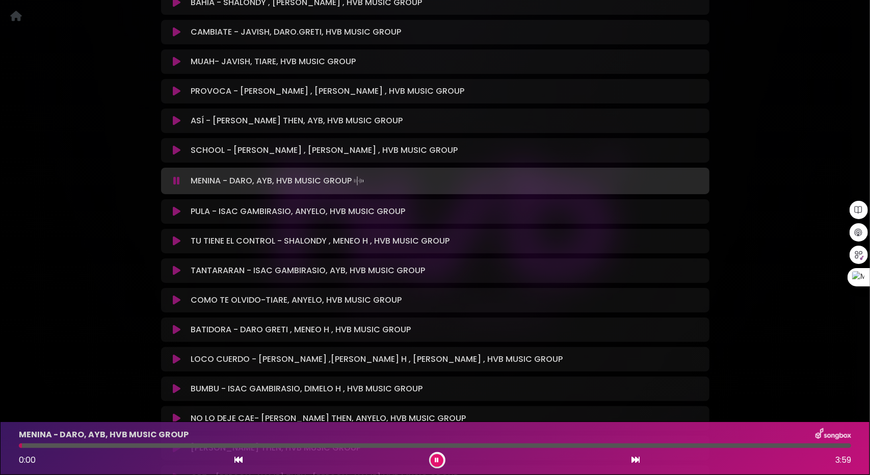
click at [56, 447] on div at bounding box center [435, 445] width 832 height 5
click at [176, 149] on icon at bounding box center [177, 150] width 8 height 10
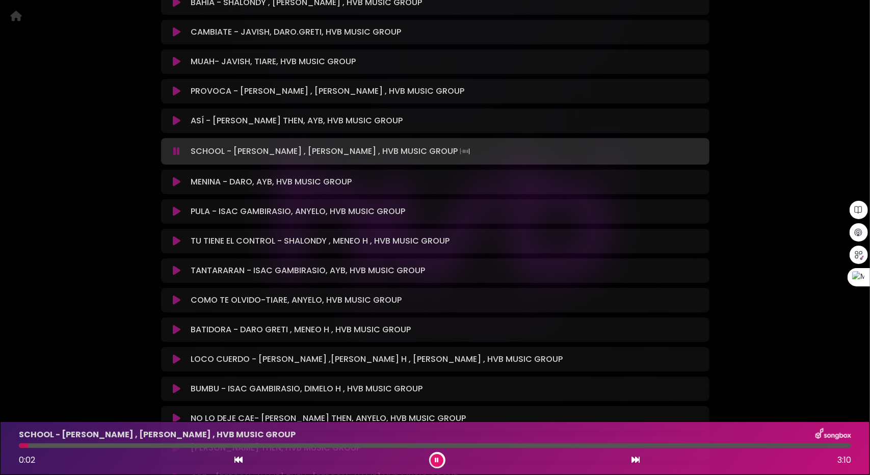
click at [81, 446] on div at bounding box center [435, 445] width 832 height 5
click at [174, 116] on icon at bounding box center [177, 121] width 8 height 10
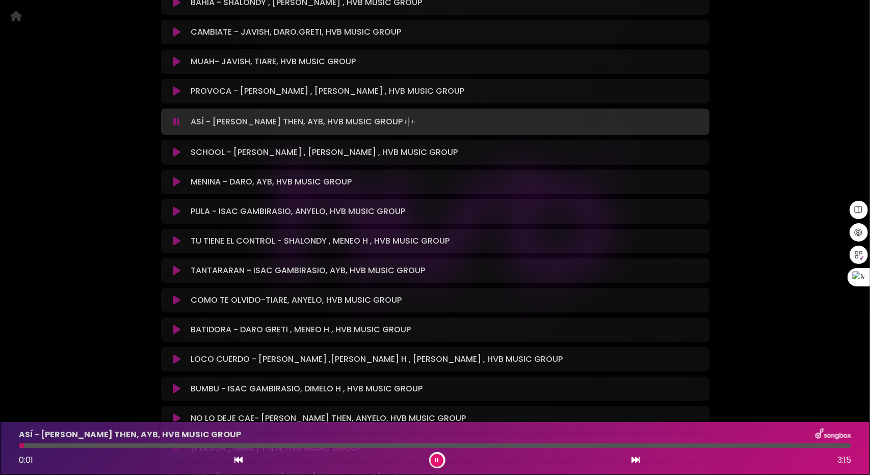
click at [79, 447] on div at bounding box center [435, 445] width 832 height 5
click at [149, 445] on div at bounding box center [435, 445] width 832 height 5
click at [174, 92] on icon at bounding box center [177, 91] width 8 height 10
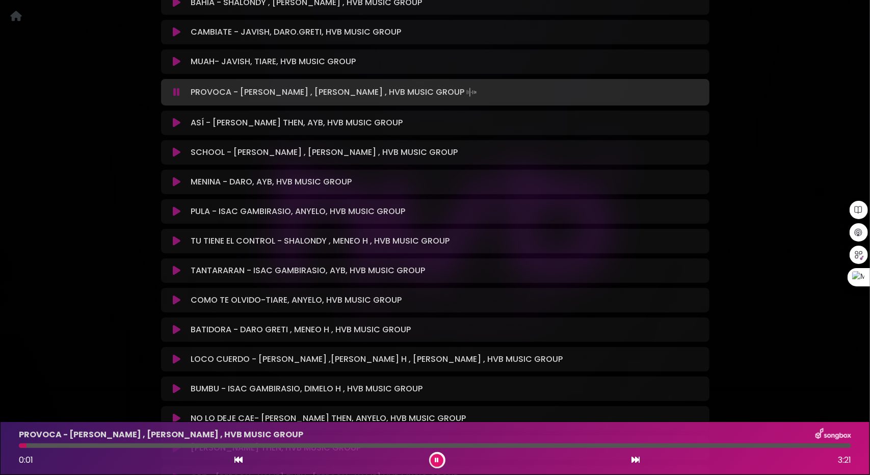
click at [80, 443] on div at bounding box center [435, 445] width 832 height 5
click at [136, 449] on div "PROVOCA - SHALONDY , DAVID DLUNA , HVB MUSIC GROUP 0:16 3:21" at bounding box center [435, 448] width 844 height 40
click at [159, 447] on div at bounding box center [435, 445] width 832 height 5
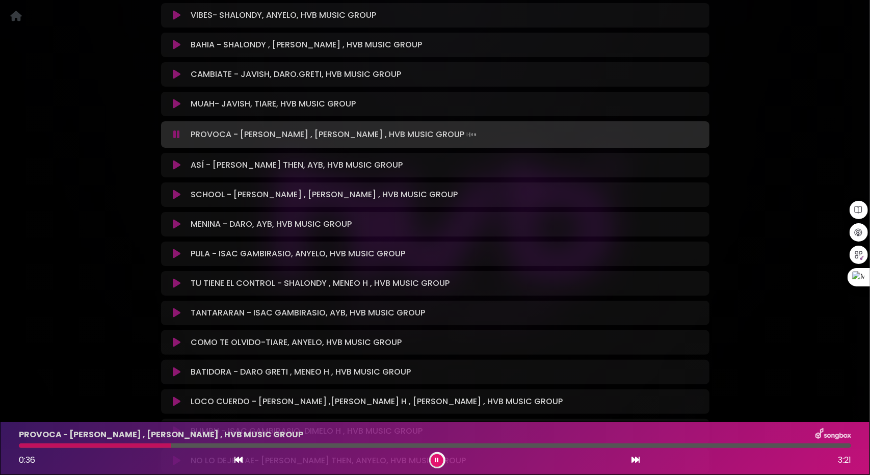
scroll to position [4757, 0]
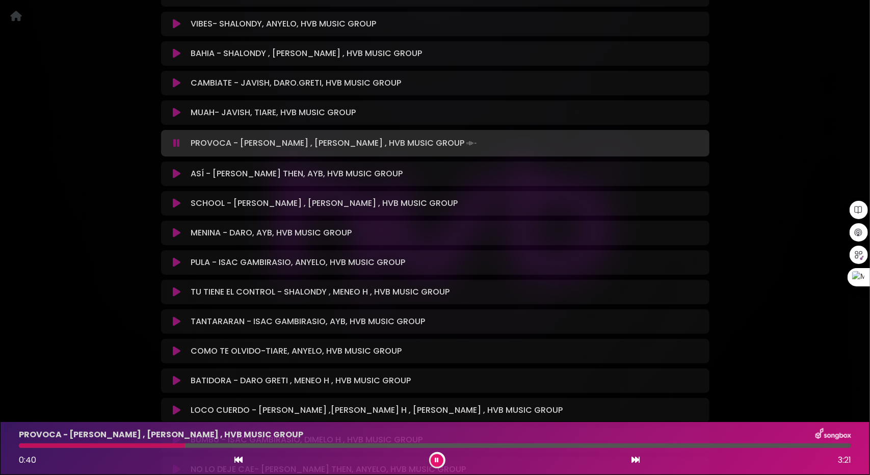
click at [173, 112] on icon at bounding box center [177, 112] width 8 height 10
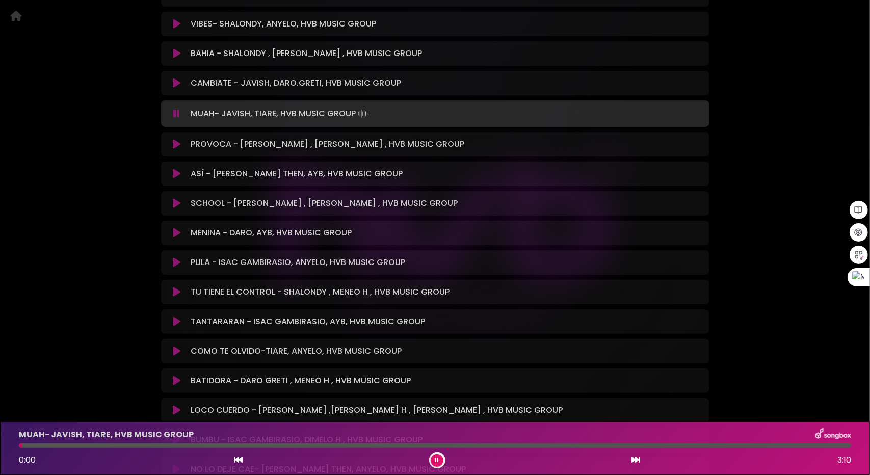
click at [66, 444] on div at bounding box center [435, 445] width 832 height 5
drag, startPoint x: 117, startPoint y: 447, endPoint x: 125, endPoint y: 447, distance: 8.2
click at [117, 447] on div at bounding box center [435, 445] width 832 height 5
click at [188, 444] on div at bounding box center [435, 445] width 832 height 5
click at [172, 83] on button at bounding box center [177, 83] width 20 height 10
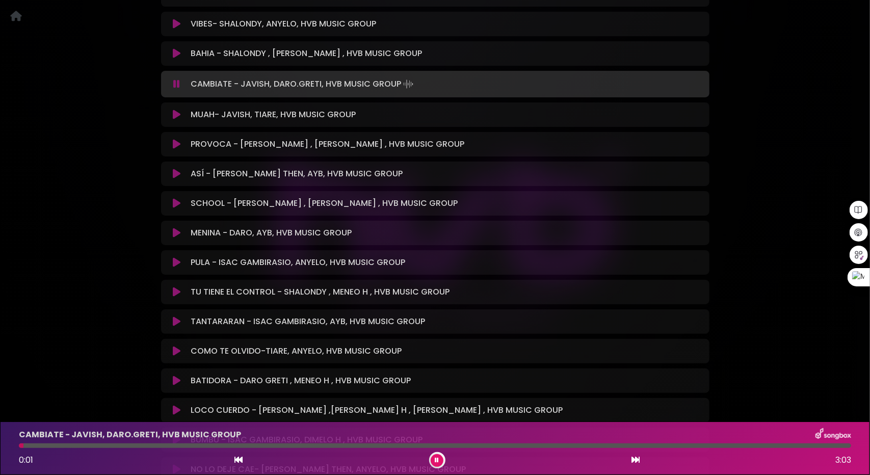
click at [73, 445] on div at bounding box center [435, 445] width 832 height 5
click at [147, 446] on div at bounding box center [435, 445] width 832 height 5
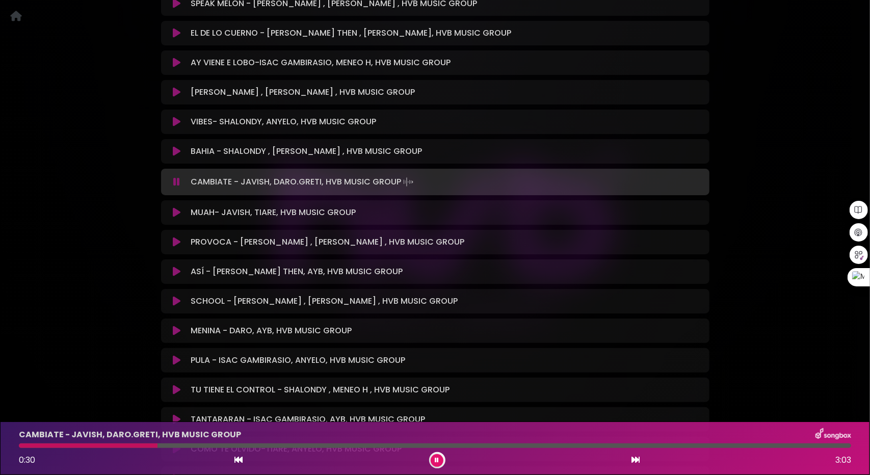
scroll to position [4655, 0]
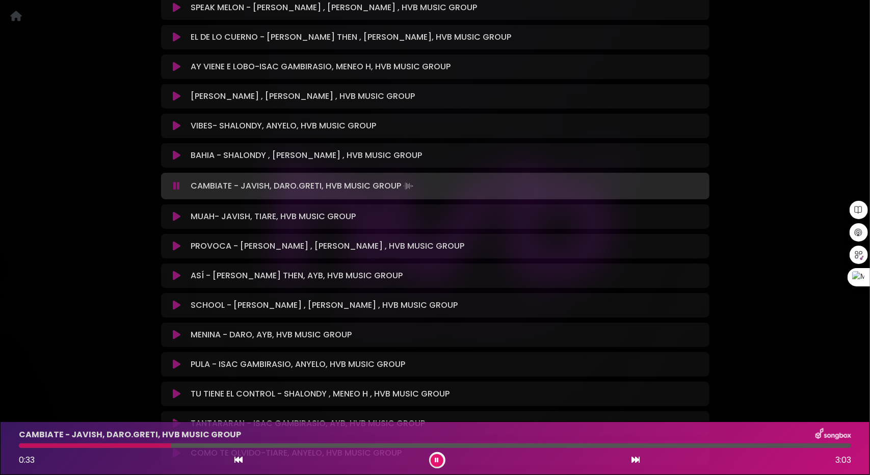
click at [240, 446] on div at bounding box center [435, 445] width 832 height 5
click at [288, 446] on div at bounding box center [435, 445] width 832 height 5
click at [346, 441] on div "CAMBIATE - JAVISH, DARO.GRETI, HVB MUSIC GROUP 1:01 3:03" at bounding box center [435, 448] width 844 height 40
click at [355, 444] on div at bounding box center [435, 445] width 832 height 5
click at [388, 445] on div at bounding box center [435, 445] width 832 height 5
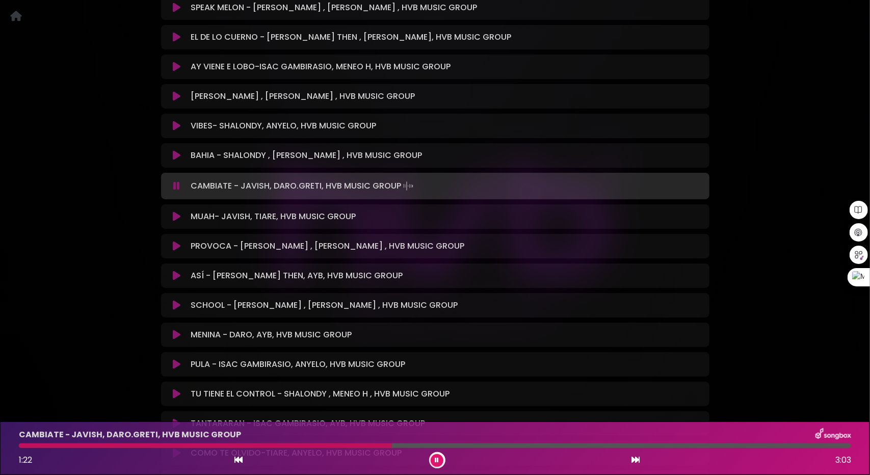
click at [412, 444] on div at bounding box center [435, 445] width 832 height 5
click at [172, 154] on button at bounding box center [177, 155] width 20 height 10
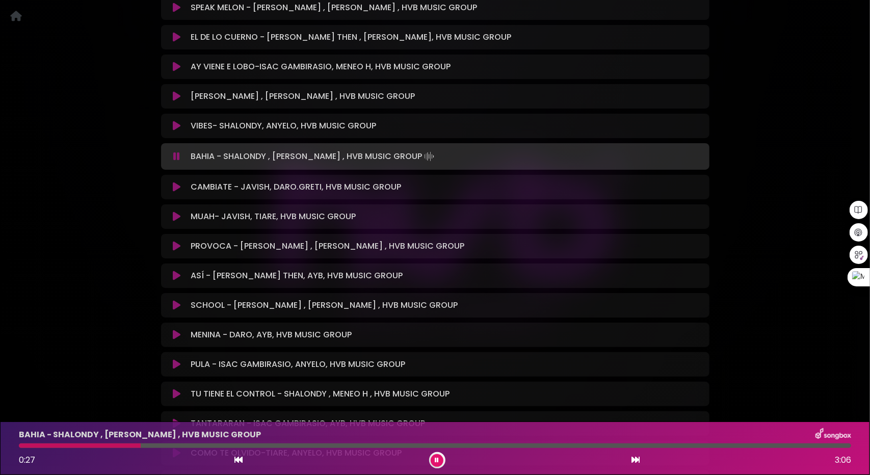
click at [171, 125] on button at bounding box center [177, 126] width 20 height 10
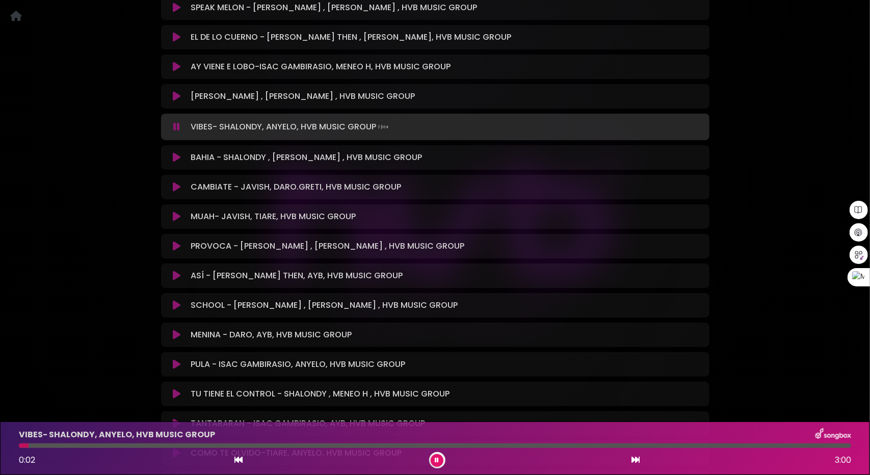
click at [137, 445] on div at bounding box center [435, 445] width 832 height 5
drag, startPoint x: 184, startPoint y: 446, endPoint x: 201, endPoint y: 446, distance: 16.8
click at [184, 446] on div at bounding box center [435, 445] width 832 height 5
click at [271, 446] on div at bounding box center [435, 445] width 832 height 5
click at [336, 444] on div at bounding box center [435, 445] width 832 height 5
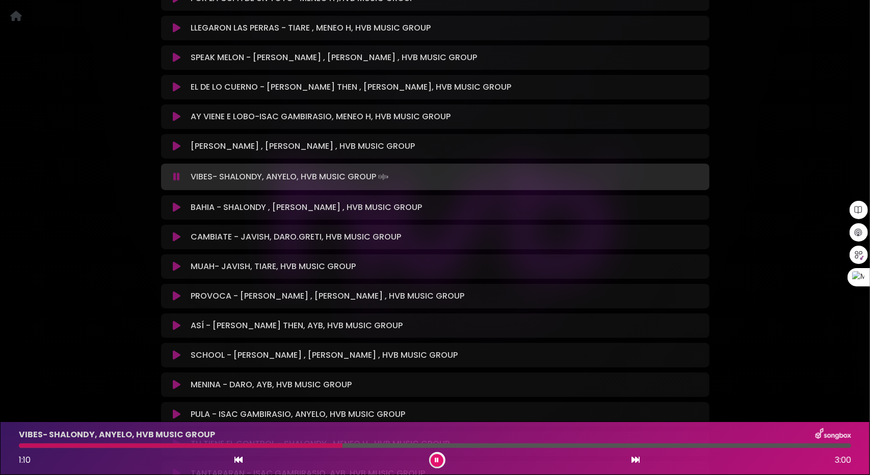
scroll to position [4553, 0]
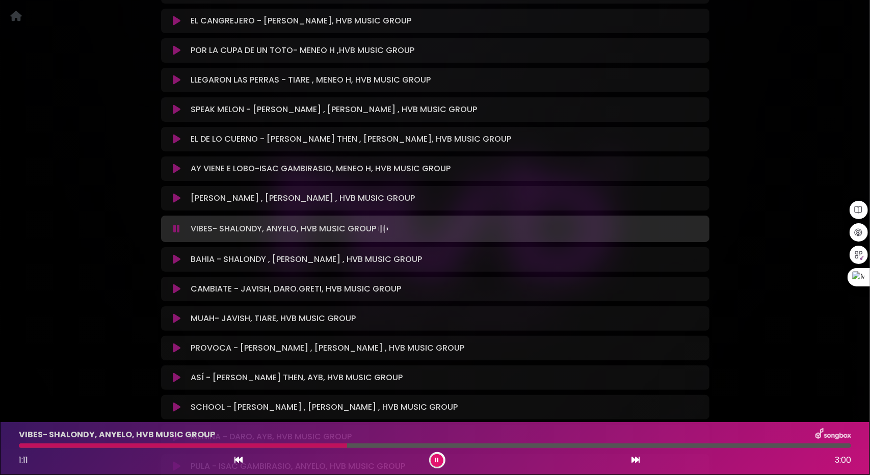
click at [170, 199] on button at bounding box center [177, 198] width 20 height 10
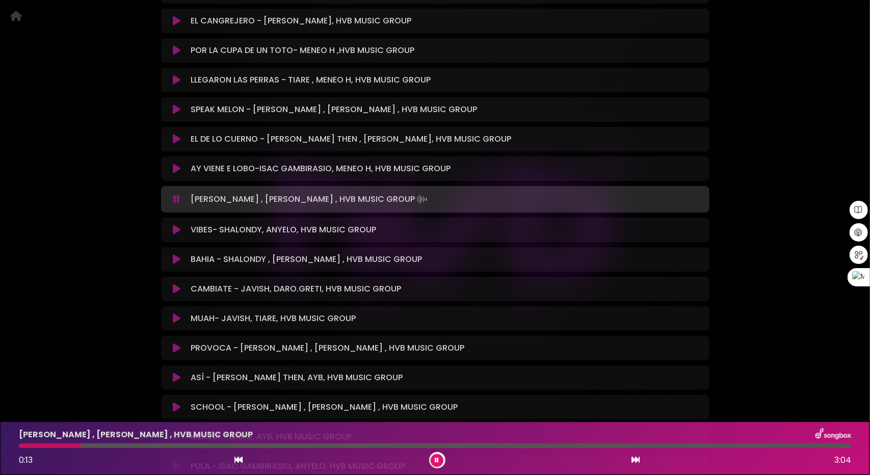
click at [178, 169] on icon at bounding box center [177, 169] width 8 height 10
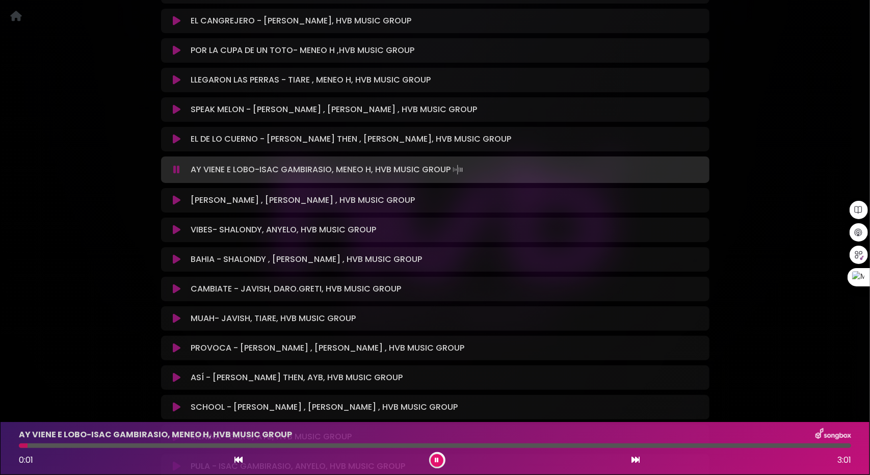
click at [141, 445] on div at bounding box center [435, 445] width 832 height 5
click at [178, 141] on icon at bounding box center [177, 139] width 8 height 10
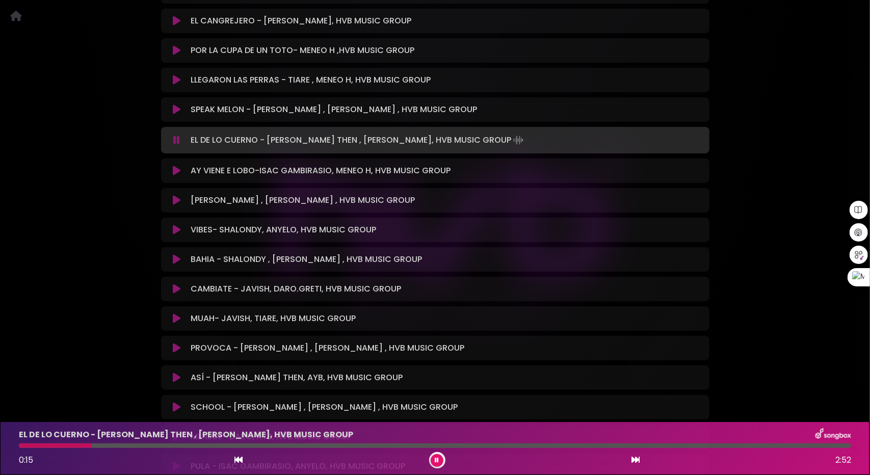
scroll to position [4400, 0]
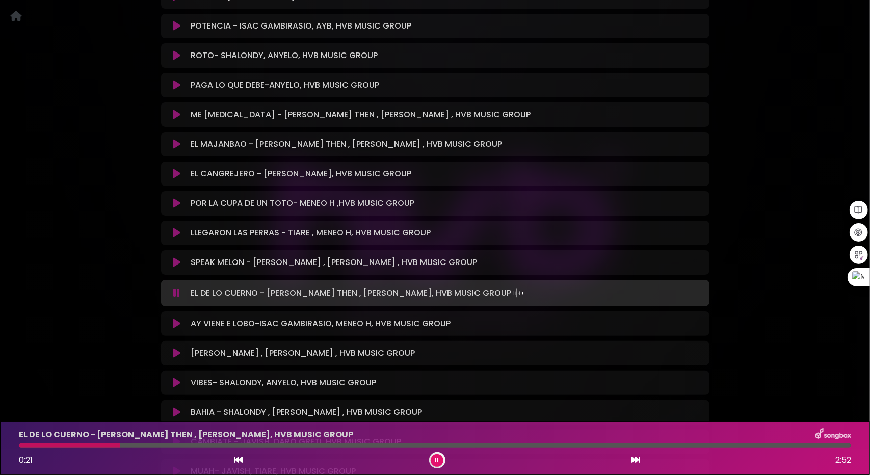
click at [178, 260] on icon at bounding box center [177, 262] width 8 height 10
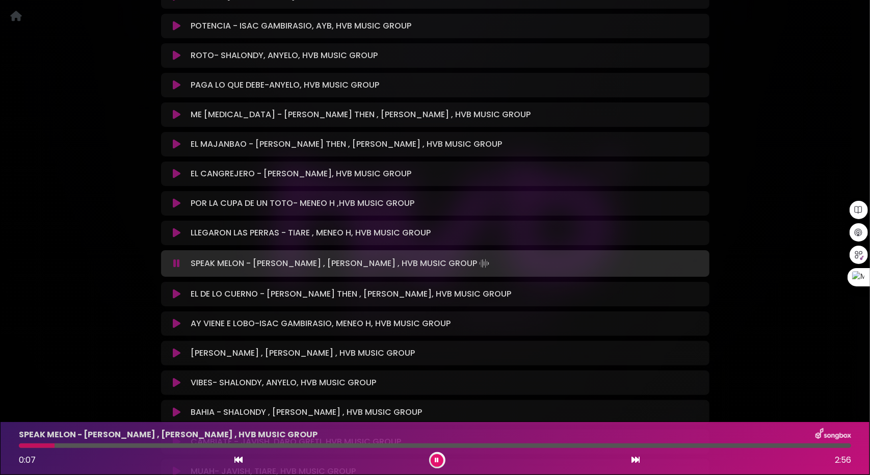
click at [177, 233] on icon at bounding box center [177, 233] width 8 height 10
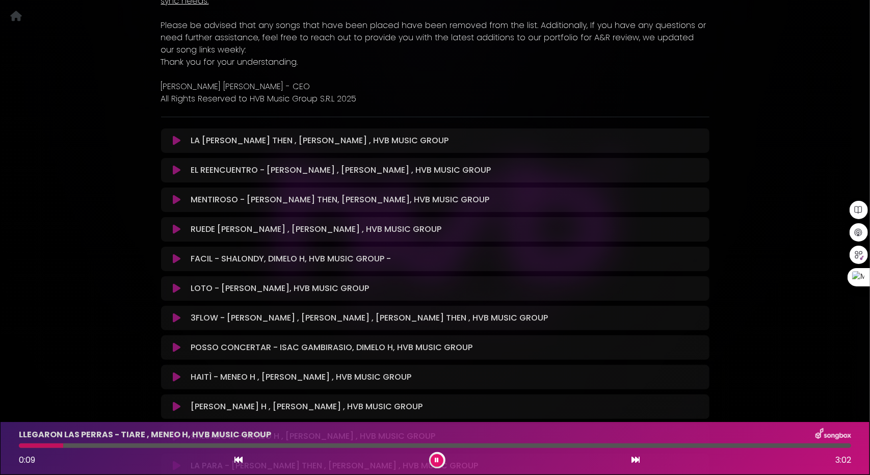
scroll to position [0, 0]
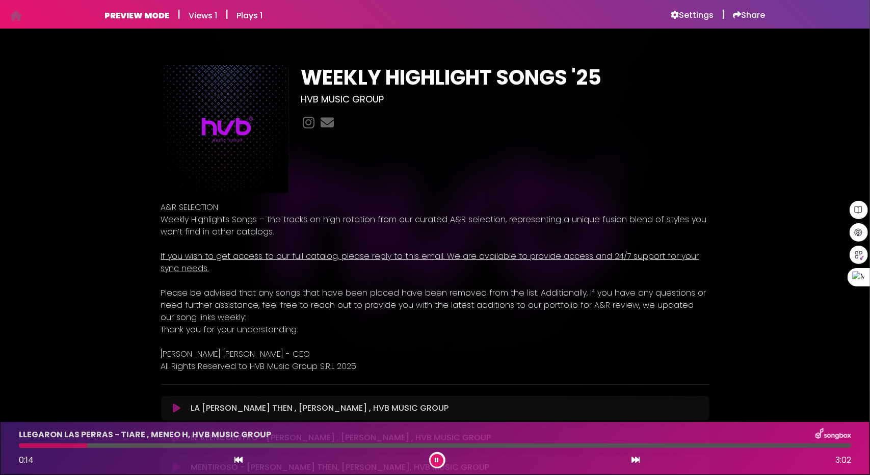
click at [358, 179] on div "WEEKLY HIGHLIGHT SONGS '25 HVB MUSIC GROUP" at bounding box center [505, 129] width 420 height 128
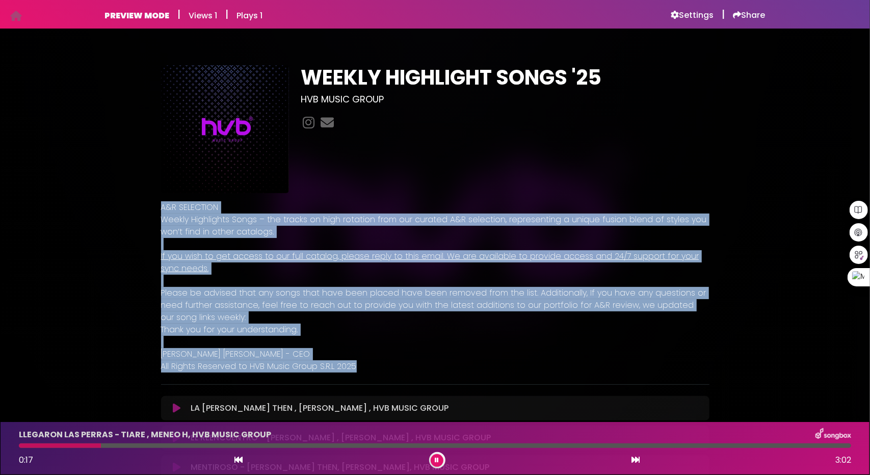
drag, startPoint x: 355, startPoint y: 365, endPoint x: 150, endPoint y: 209, distance: 257.8
copy div "A&R SELECTION Weekly Highlights Songs – the tracks on high rotation from our cu…"
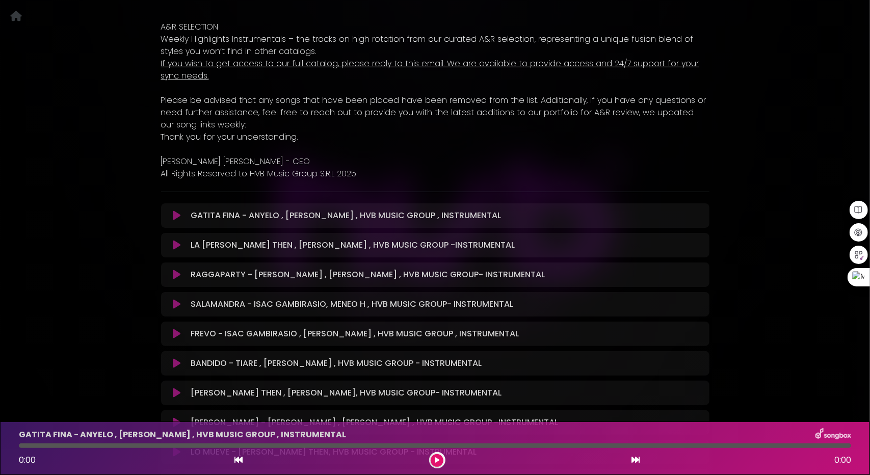
scroll to position [204, 0]
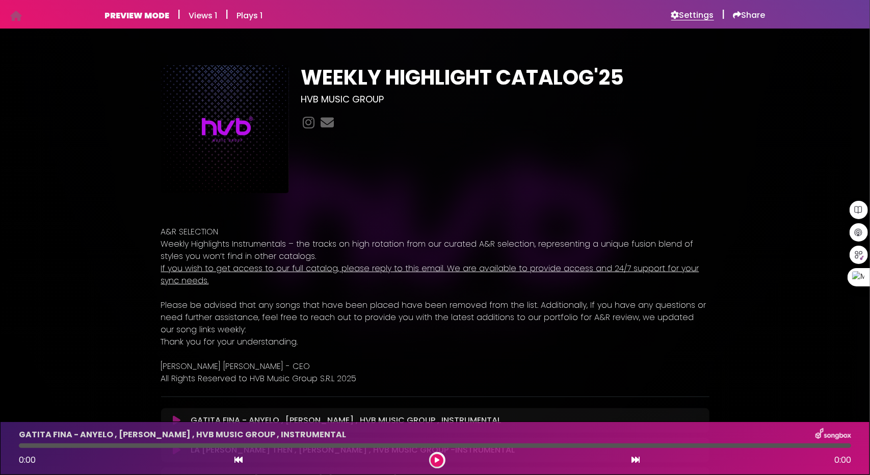
click at [704, 12] on h6 "Settings" at bounding box center [692, 15] width 43 height 10
click at [684, 15] on h6 "Settings" at bounding box center [692, 15] width 43 height 10
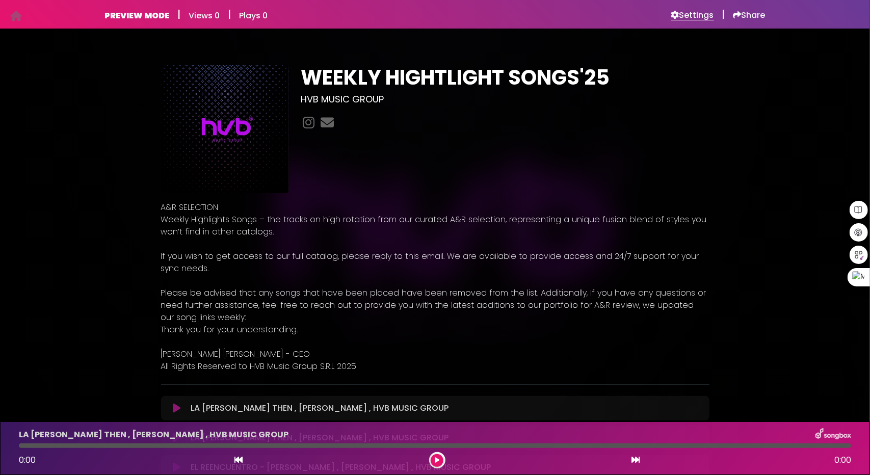
click at [678, 19] on h6 "Settings" at bounding box center [692, 15] width 43 height 10
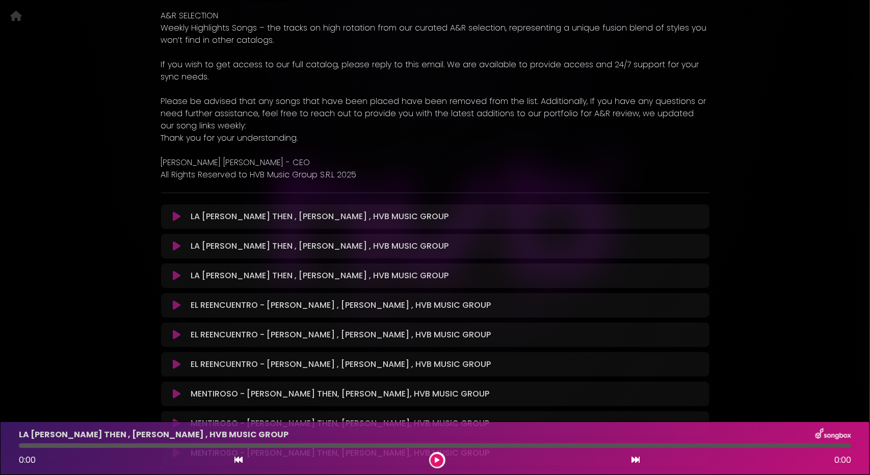
scroll to position [204, 0]
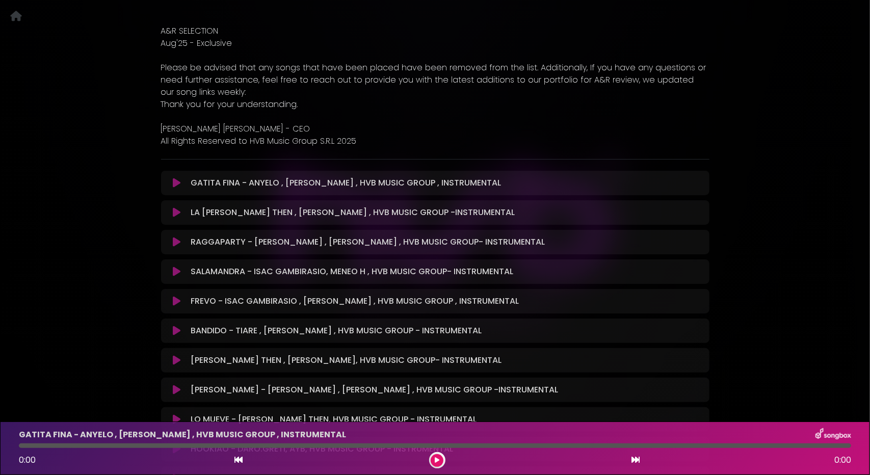
scroll to position [204, 0]
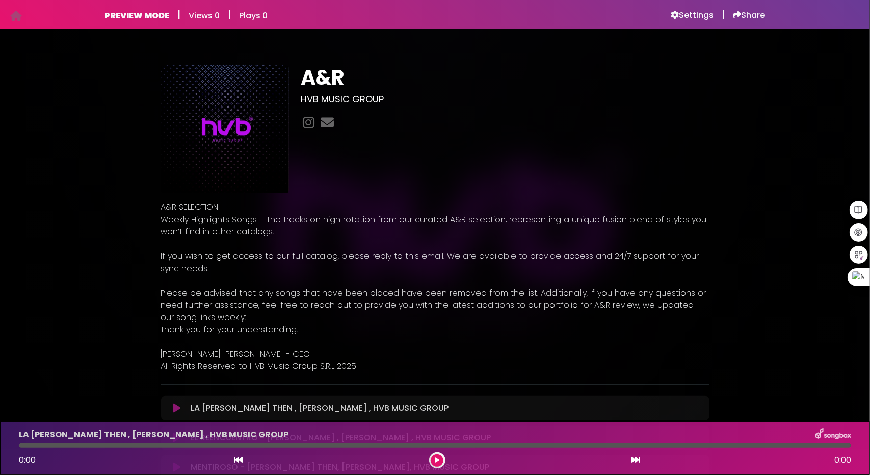
click at [685, 18] on h6 "Settings" at bounding box center [692, 15] width 43 height 10
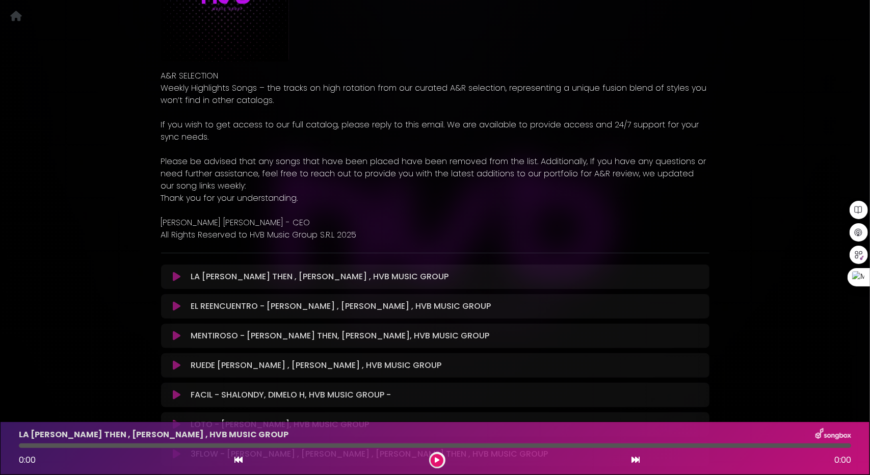
scroll to position [153, 0]
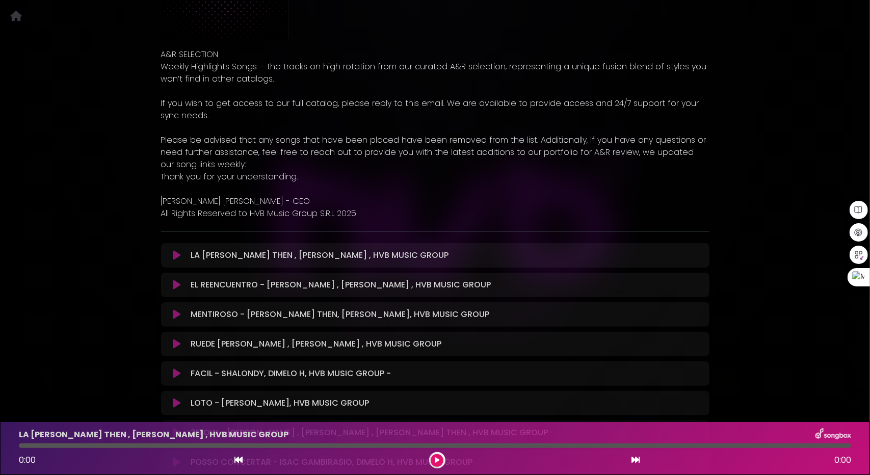
click at [177, 253] on icon at bounding box center [177, 255] width 8 height 10
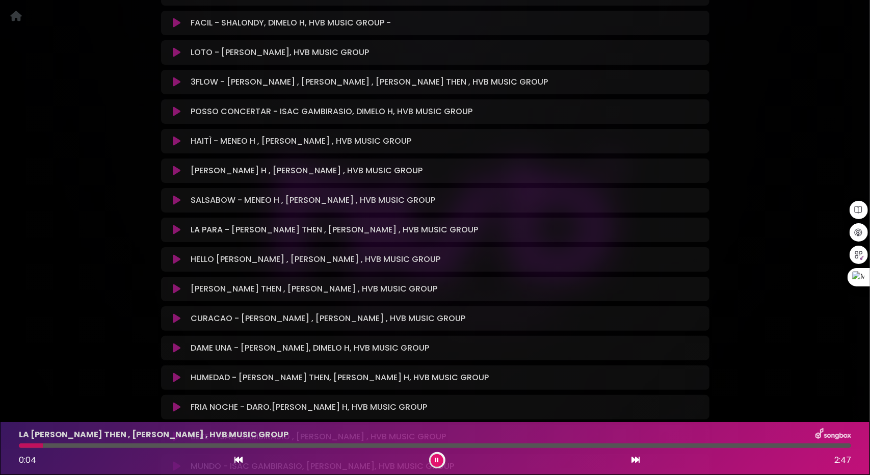
scroll to position [509, 0]
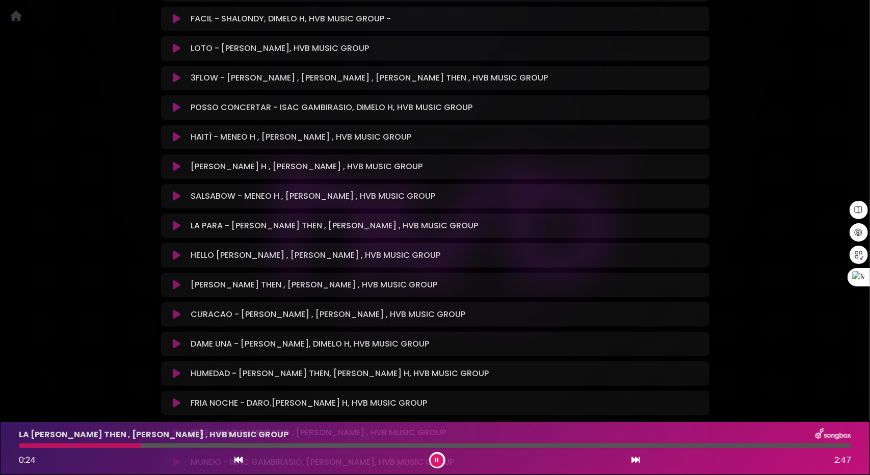
click at [432, 461] on button at bounding box center [436, 460] width 13 height 13
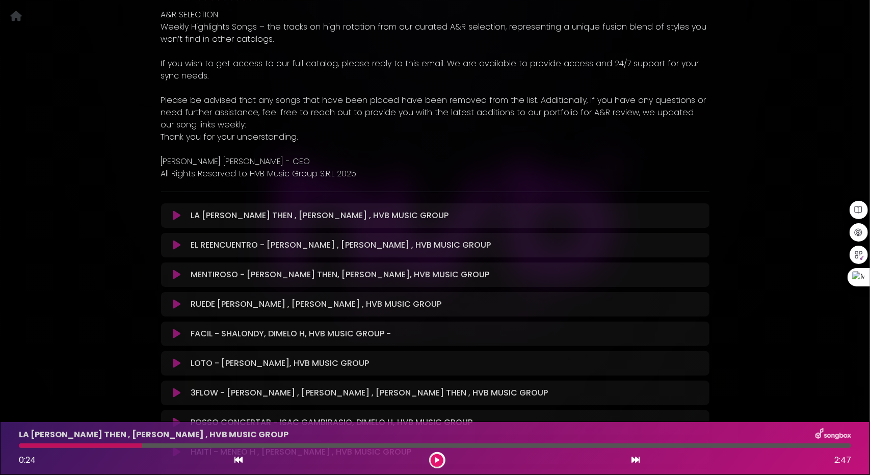
scroll to position [255, 0]
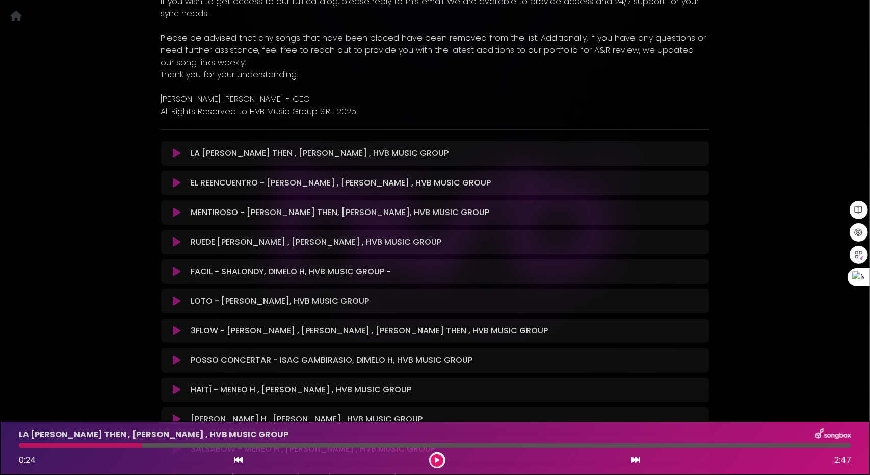
click at [179, 154] on icon at bounding box center [177, 153] width 8 height 10
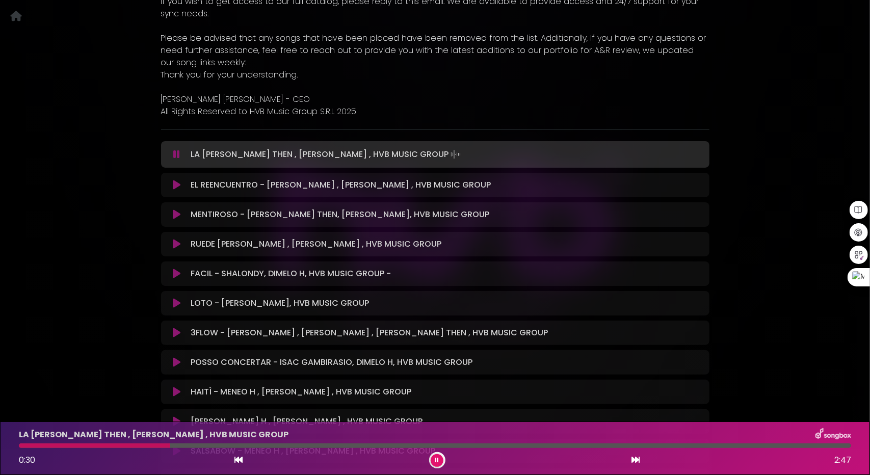
scroll to position [0, 0]
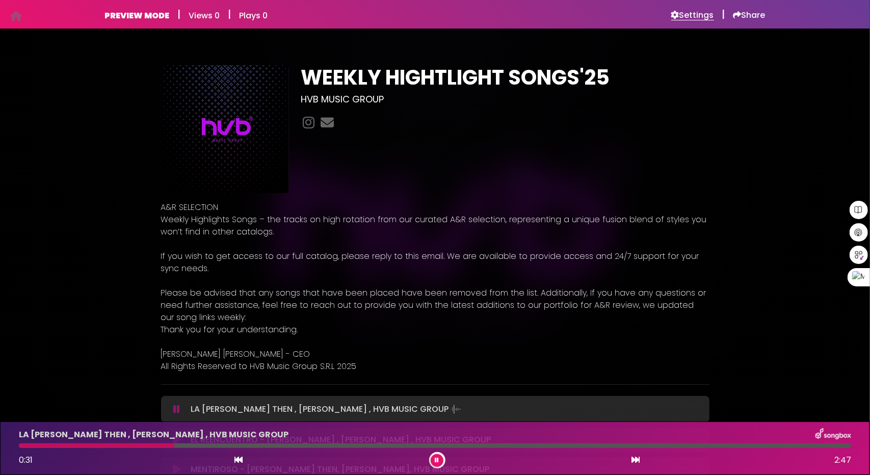
click at [692, 10] on h6 "Settings" at bounding box center [692, 15] width 43 height 10
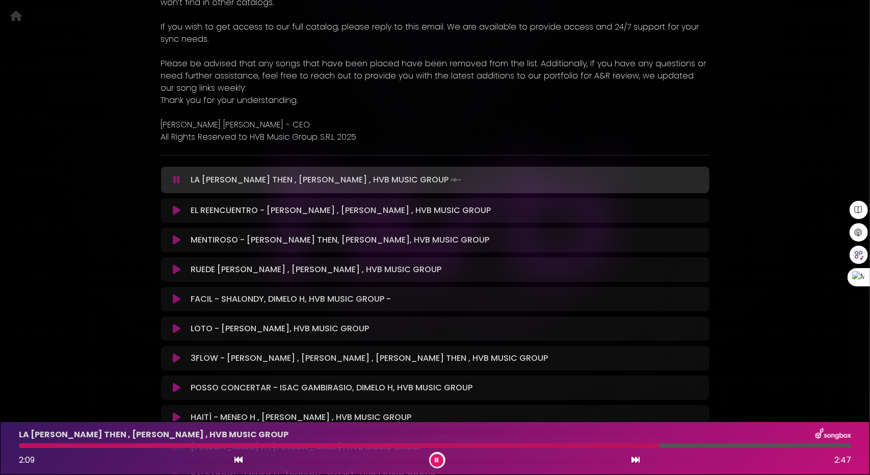
scroll to position [306, 0]
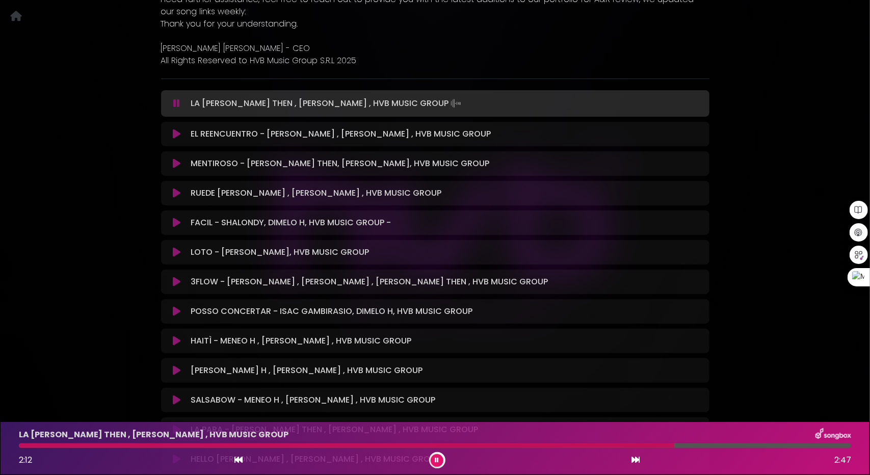
click at [178, 134] on icon at bounding box center [177, 134] width 8 height 10
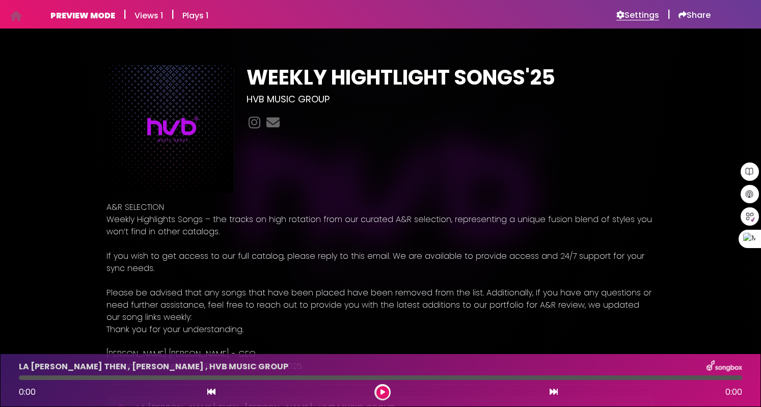
click at [645, 13] on h6 "Settings" at bounding box center [637, 15] width 43 height 10
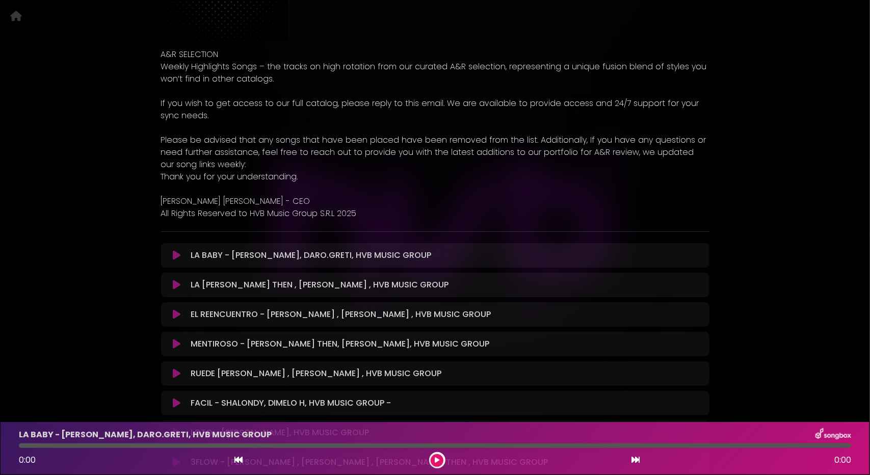
click at [177, 258] on icon at bounding box center [177, 255] width 8 height 10
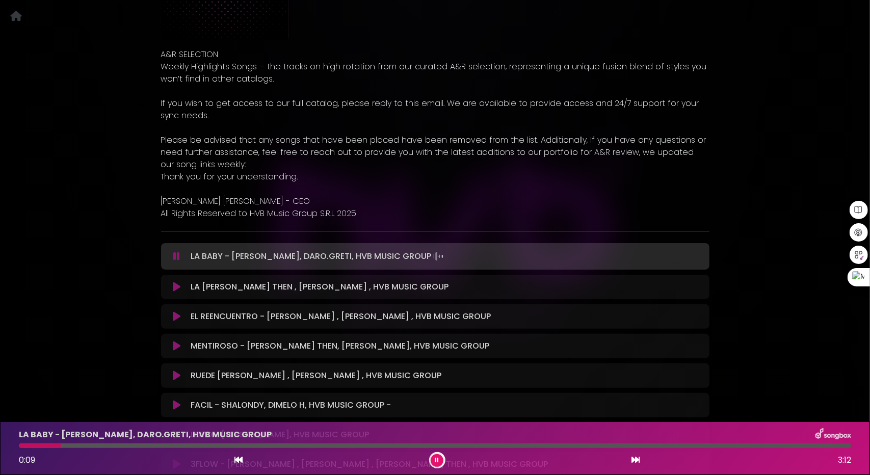
click at [176, 285] on icon at bounding box center [177, 287] width 8 height 10
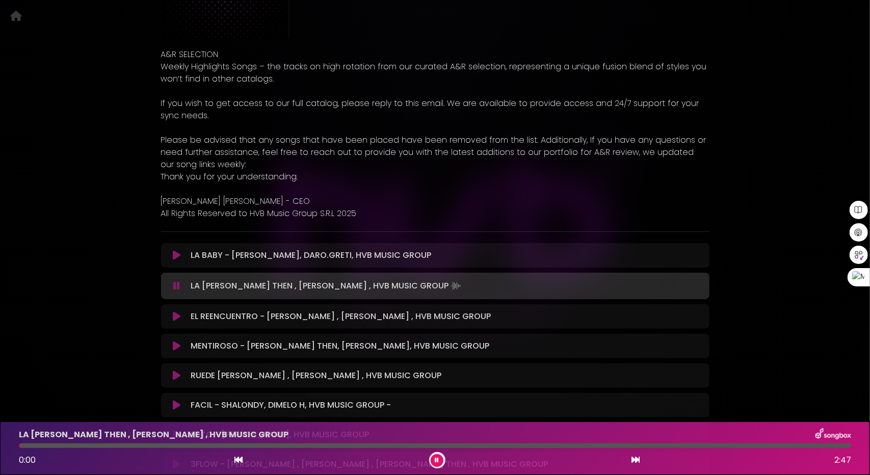
click at [175, 319] on icon at bounding box center [177, 316] width 8 height 10
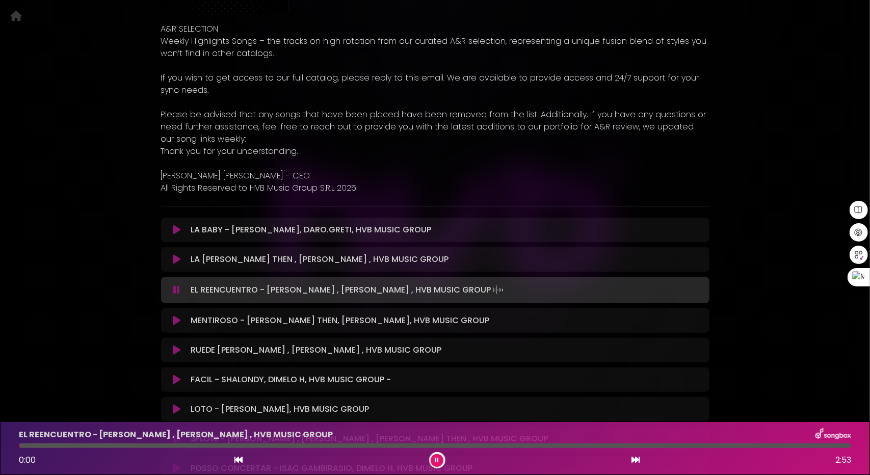
scroll to position [306, 0]
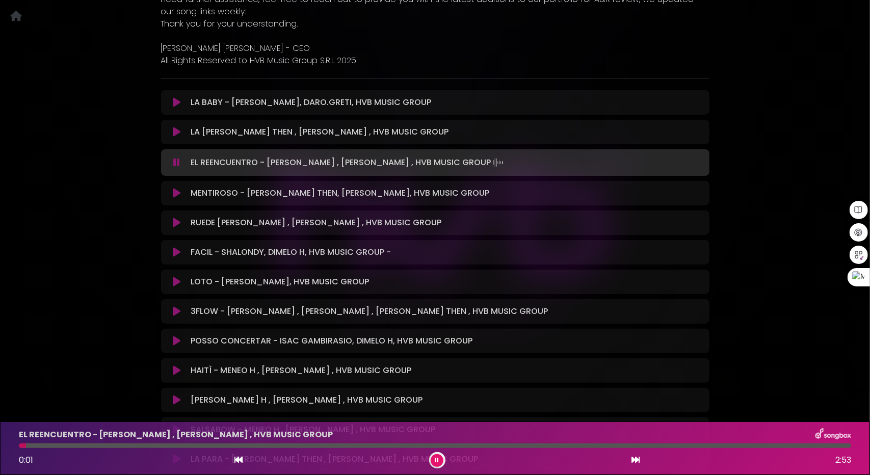
click at [175, 259] on div "FACIL - [PERSON_NAME], DIMELO H, HVB MUSIC GROUP - Loading Track..." at bounding box center [435, 252] width 548 height 24
click at [175, 255] on icon at bounding box center [177, 252] width 8 height 10
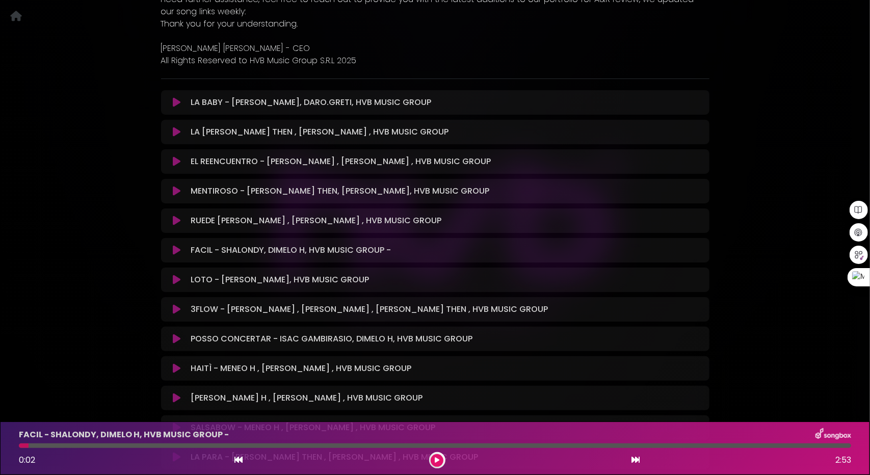
click at [176, 252] on icon at bounding box center [177, 250] width 8 height 10
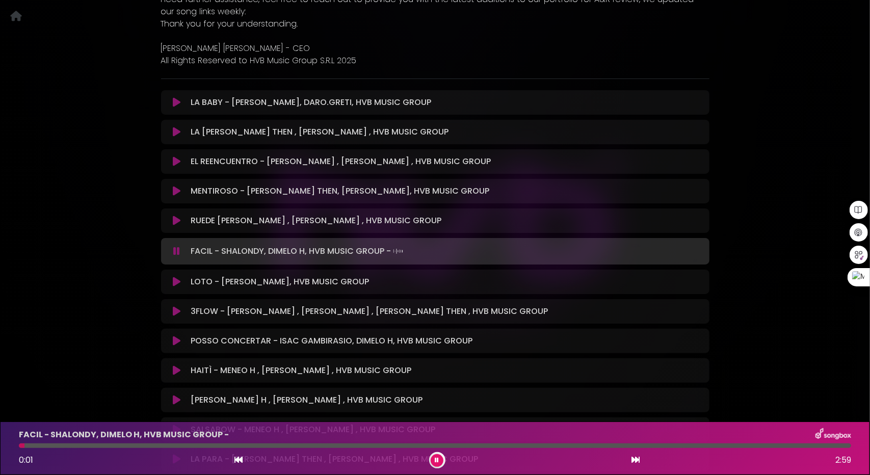
click at [89, 445] on div at bounding box center [435, 445] width 832 height 5
drag, startPoint x: 146, startPoint y: 442, endPoint x: 155, endPoint y: 443, distance: 9.2
click at [147, 443] on div "FACIL - SHALONDY, DIMELO H, HVB MUSIC GROUP - 0:15 2:59" at bounding box center [435, 448] width 844 height 40
click at [172, 445] on div at bounding box center [435, 445] width 832 height 5
click at [172, 282] on button at bounding box center [177, 282] width 20 height 10
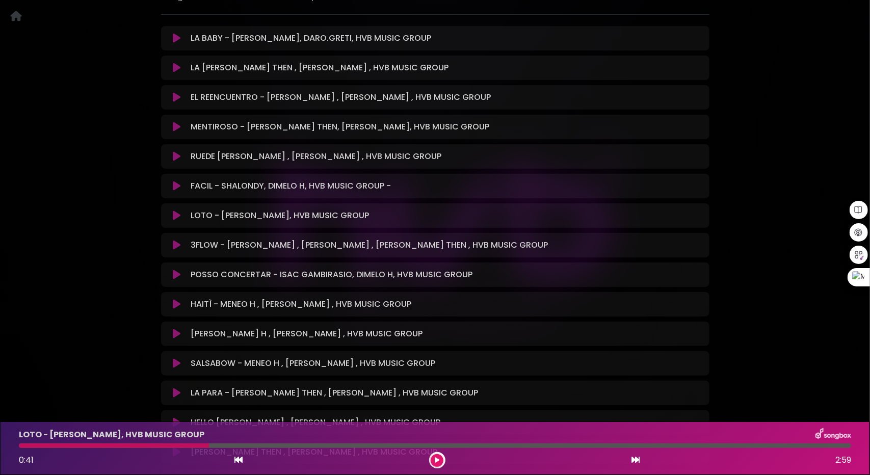
scroll to position [408, 0]
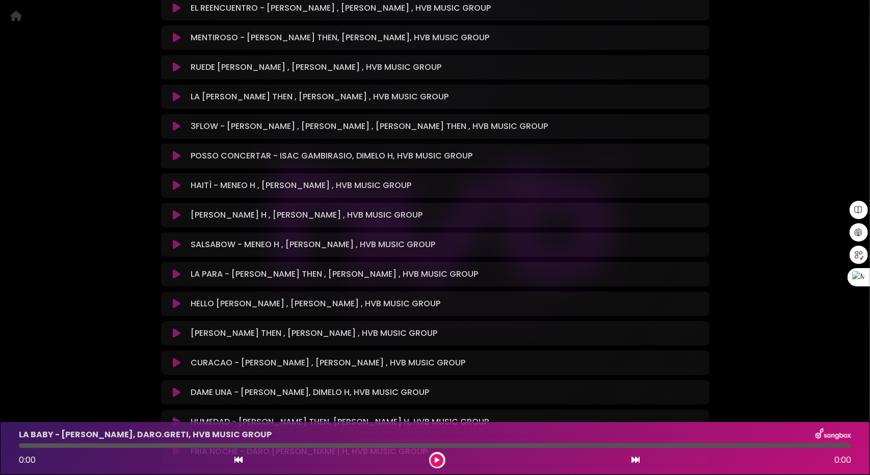
scroll to position [458, 0]
click at [176, 186] on icon at bounding box center [177, 186] width 8 height 10
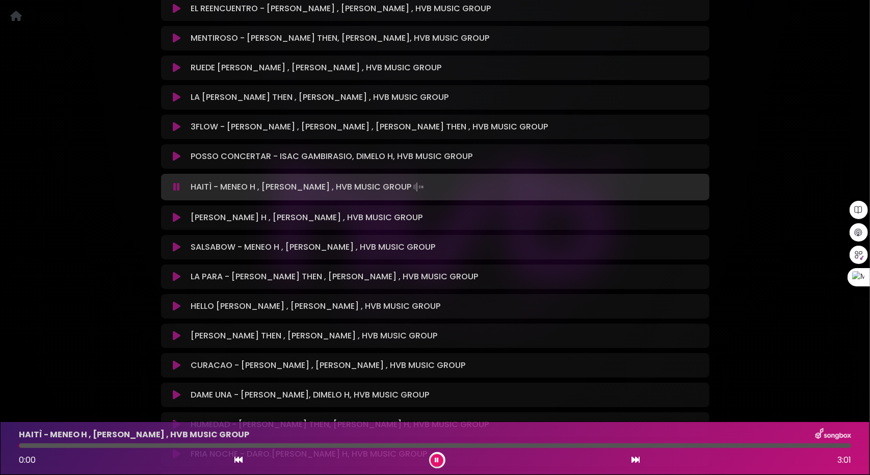
click at [174, 160] on icon at bounding box center [177, 156] width 8 height 10
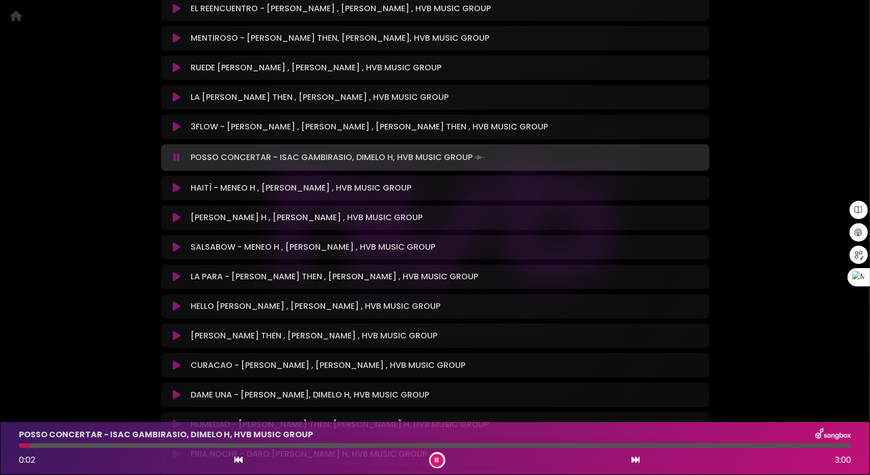
click at [91, 446] on div at bounding box center [435, 445] width 832 height 5
click at [132, 448] on div "POSSO CONCERTAR - ISAC GAMBIRASIO, DIMELO H, HVB MUSIC GROUP 0:16 3:00" at bounding box center [435, 448] width 844 height 40
click at [193, 449] on div "POSSO CONCERTAR - ISAC GAMBIRASIO, DIMELO H, HVB MUSIC GROUP 0:16 3:00" at bounding box center [435, 448] width 844 height 40
click at [203, 443] on div at bounding box center [435, 445] width 832 height 5
click at [214, 444] on div at bounding box center [435, 445] width 832 height 5
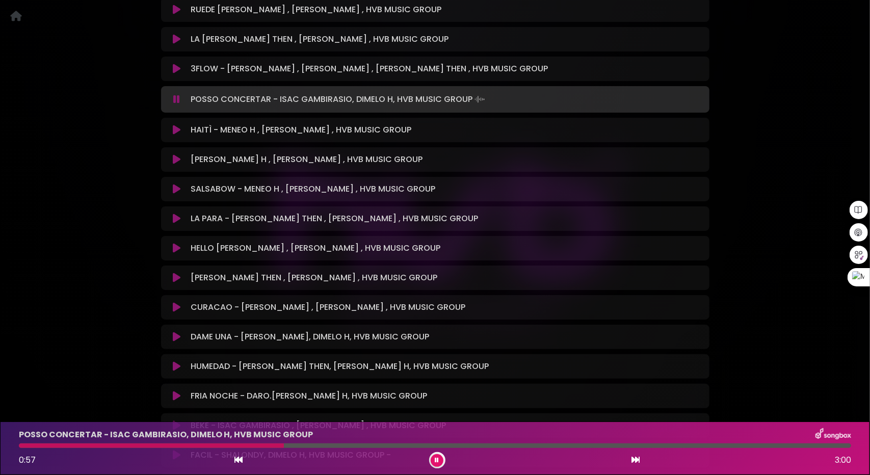
scroll to position [509, 0]
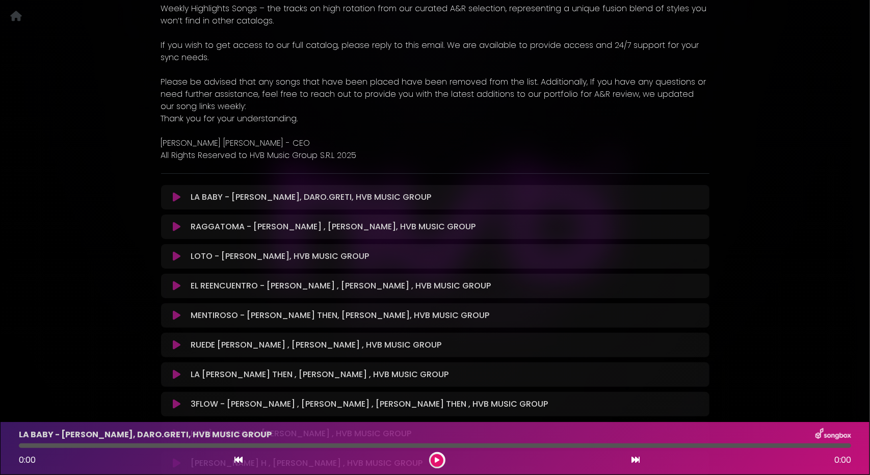
scroll to position [255, 0]
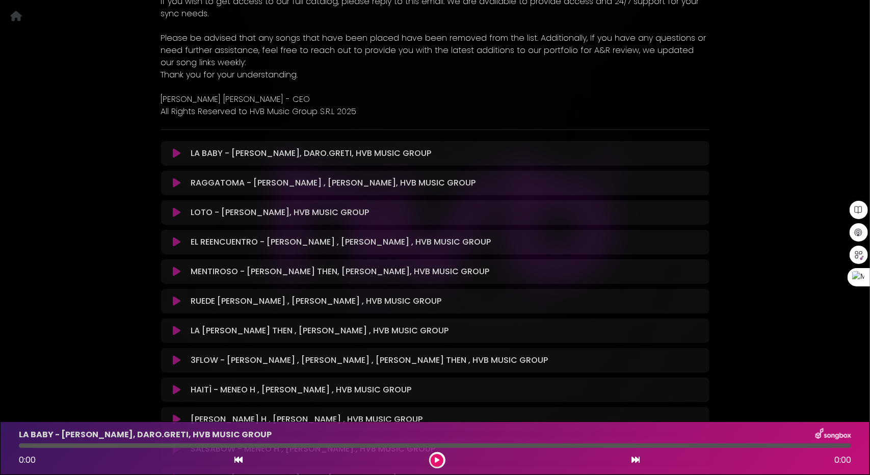
click at [172, 185] on button at bounding box center [177, 183] width 20 height 10
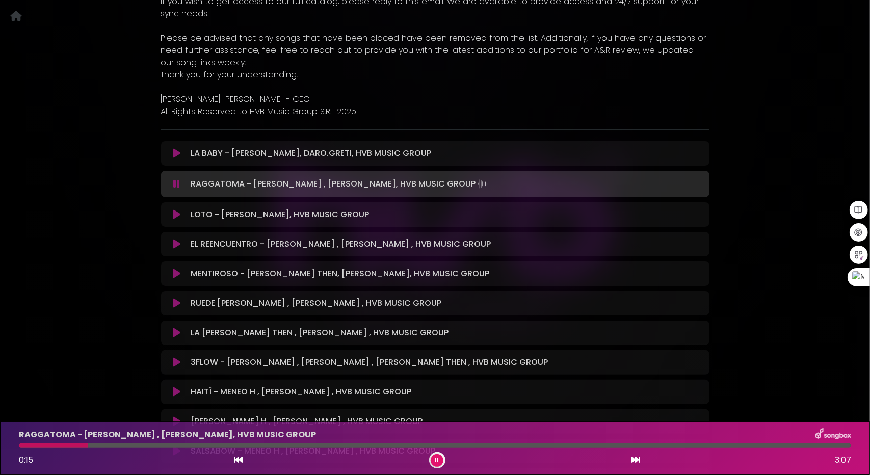
scroll to position [458, 0]
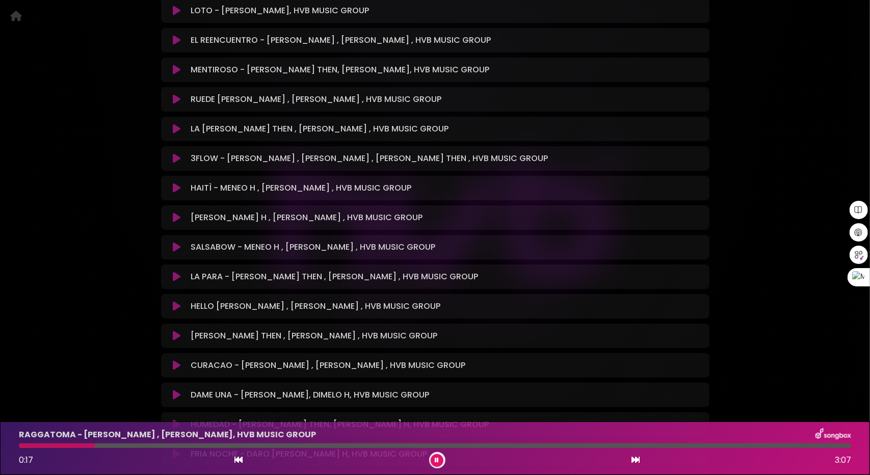
click at [170, 278] on button at bounding box center [177, 277] width 20 height 10
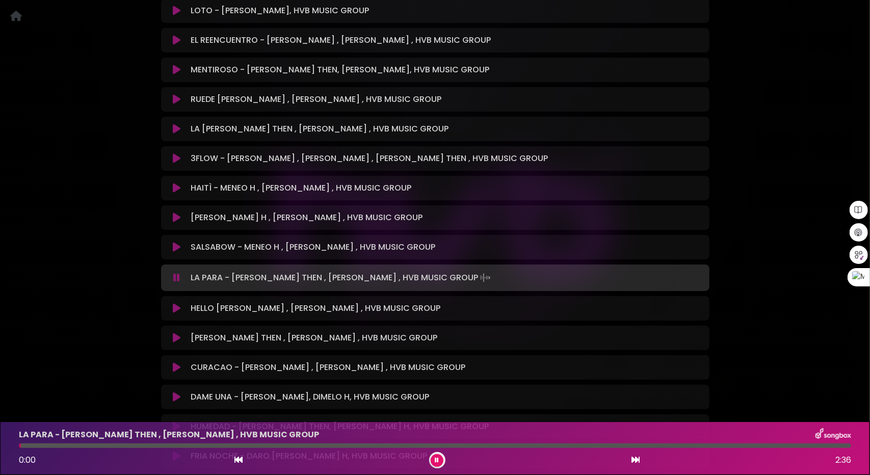
click at [96, 444] on div at bounding box center [435, 445] width 832 height 5
click at [124, 448] on div "LA PARA - JEAN THEN , DAVID DLUNA , HVB MUSIC GROUP 0:19 2:36" at bounding box center [435, 448] width 844 height 40
click at [175, 243] on icon at bounding box center [177, 247] width 8 height 10
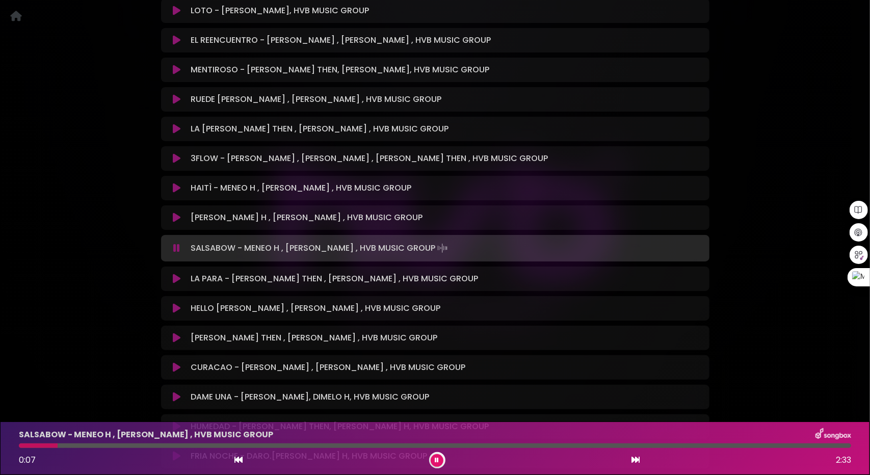
click at [134, 447] on div at bounding box center [435, 445] width 832 height 5
click at [172, 281] on button at bounding box center [177, 279] width 20 height 10
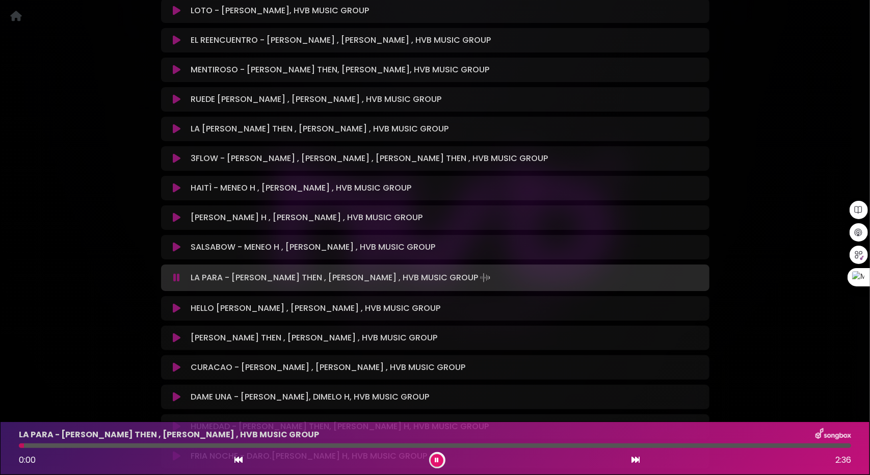
click at [104, 445] on div at bounding box center [435, 445] width 832 height 5
click at [171, 438] on p "LA PARA - [PERSON_NAME] THEN , [PERSON_NAME] , HVB MUSIC GROUP" at bounding box center [169, 434] width 300 height 12
click at [195, 443] on div "LA PARA - JEAN THEN , DAVID DLUNA , HVB MUSIC GROUP 0:18 2:36" at bounding box center [435, 448] width 844 height 40
click at [225, 444] on div at bounding box center [435, 445] width 832 height 5
click at [179, 309] on icon at bounding box center [177, 308] width 8 height 10
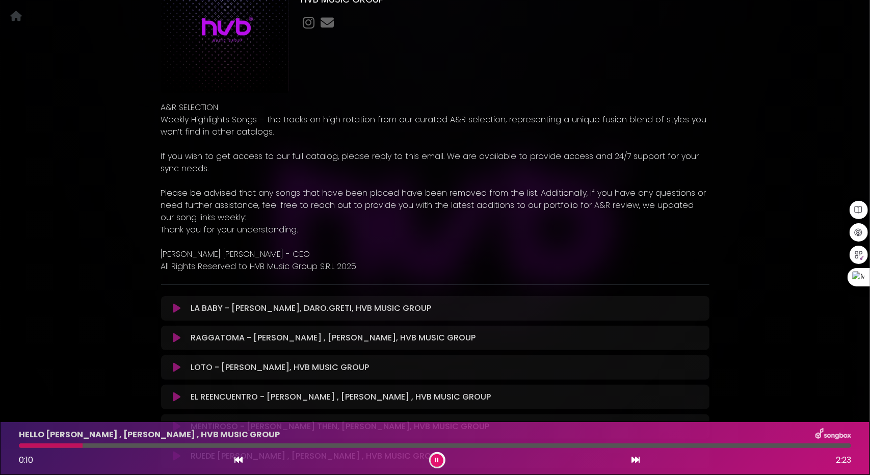
scroll to position [0, 0]
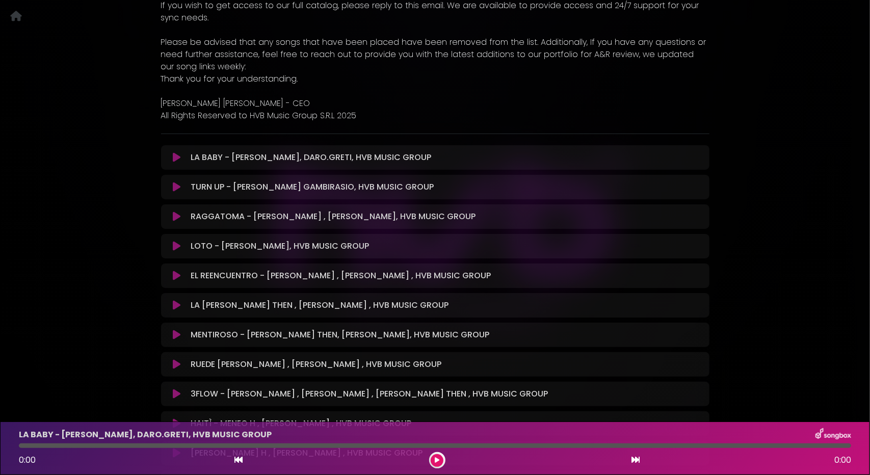
scroll to position [255, 0]
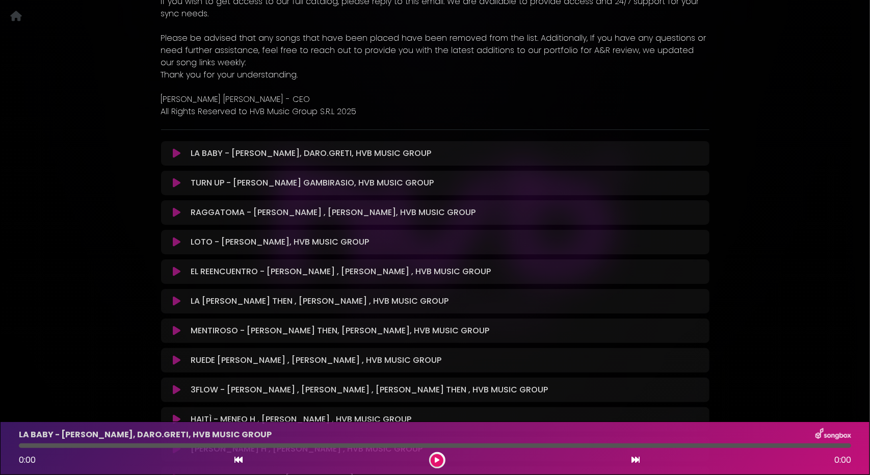
click at [175, 187] on icon at bounding box center [177, 183] width 8 height 10
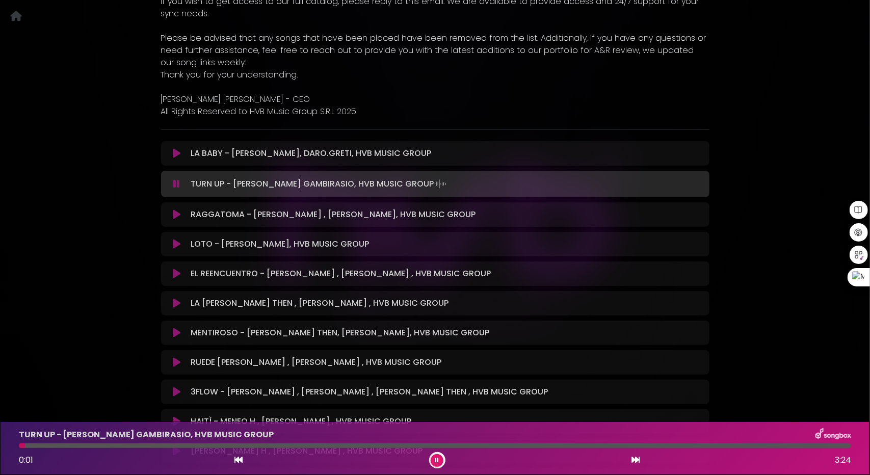
click at [94, 447] on div at bounding box center [435, 445] width 832 height 5
click at [149, 443] on div at bounding box center [435, 445] width 832 height 5
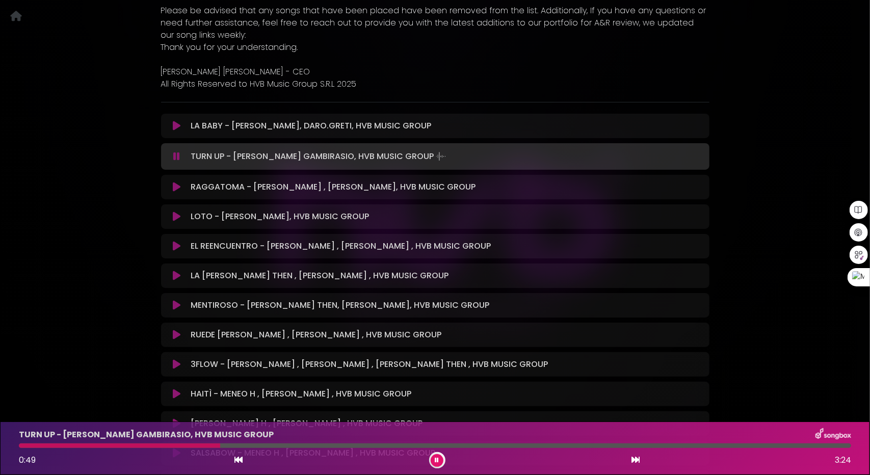
scroll to position [458, 0]
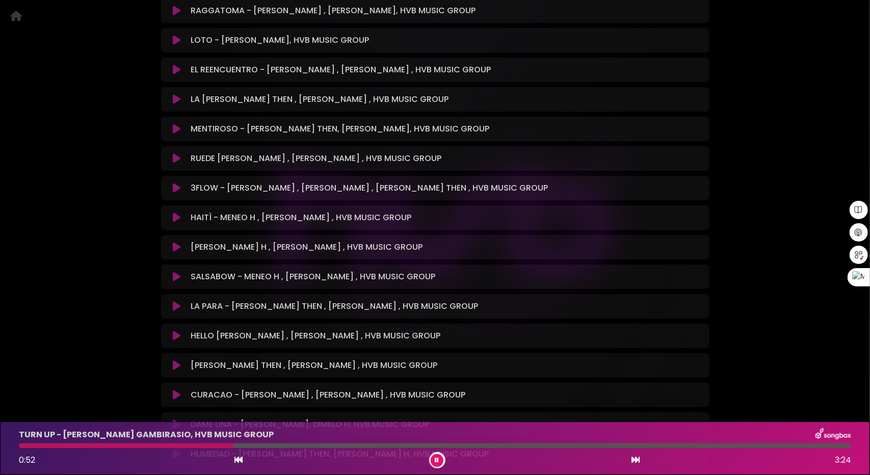
click at [173, 364] on icon at bounding box center [177, 365] width 8 height 10
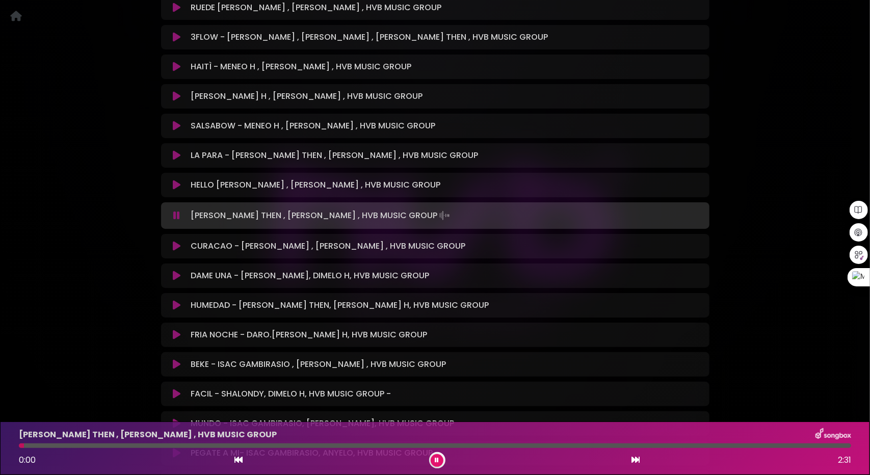
scroll to position [609, 0]
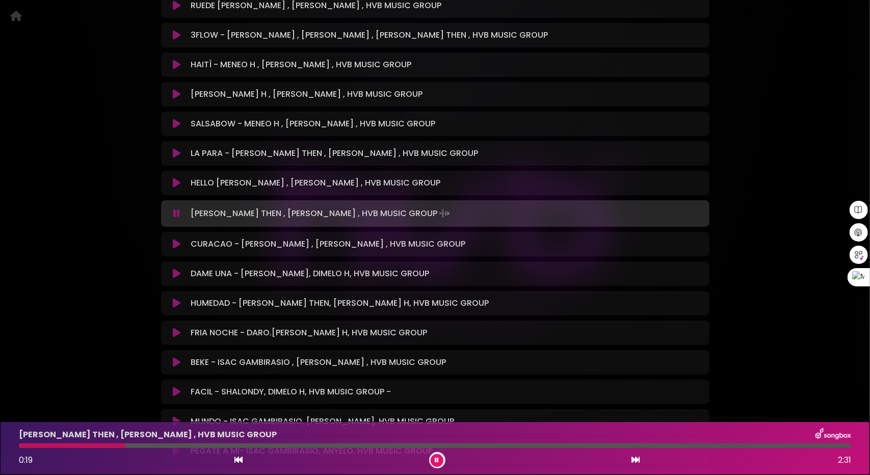
click at [170, 242] on button at bounding box center [177, 244] width 20 height 10
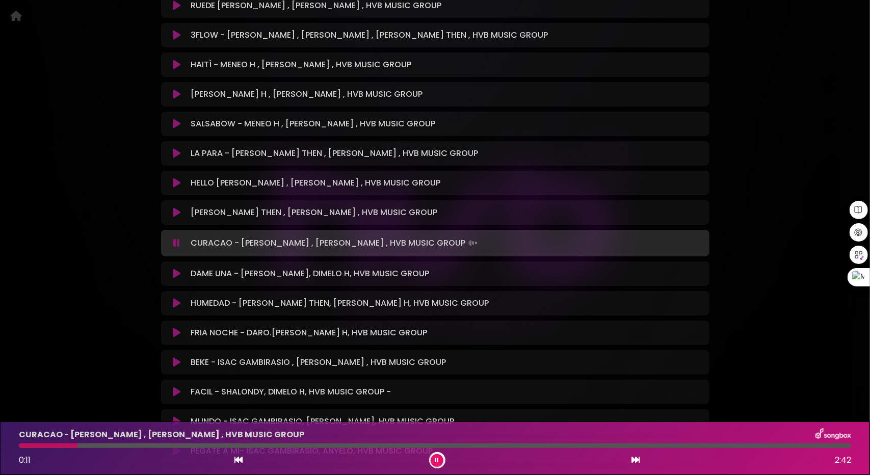
click at [175, 275] on icon at bounding box center [177, 273] width 8 height 10
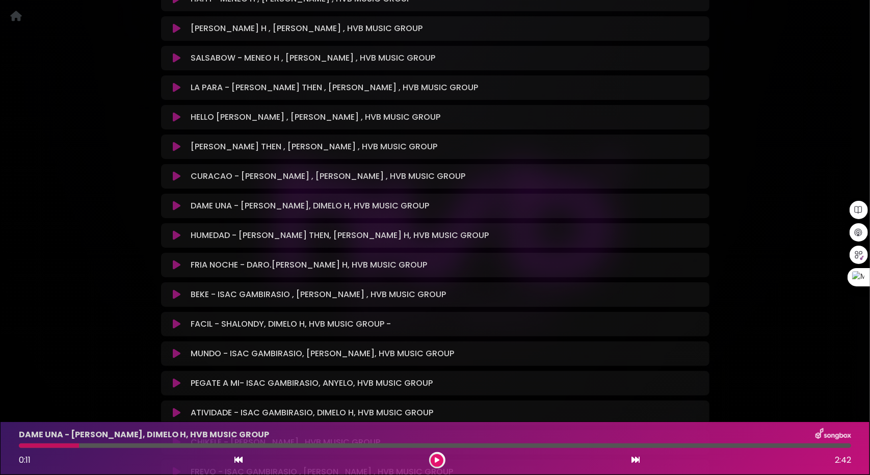
scroll to position [762, 0]
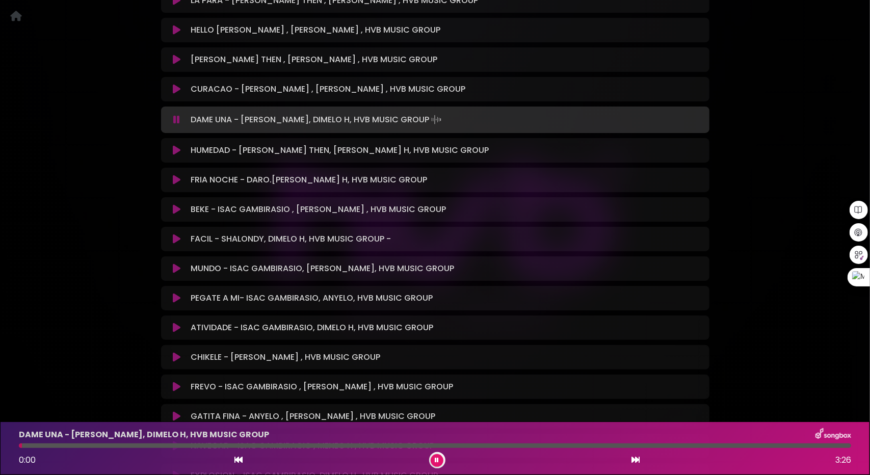
click at [96, 445] on div at bounding box center [435, 445] width 832 height 5
click at [125, 445] on div at bounding box center [435, 445] width 832 height 5
click at [171, 153] on button at bounding box center [177, 150] width 20 height 10
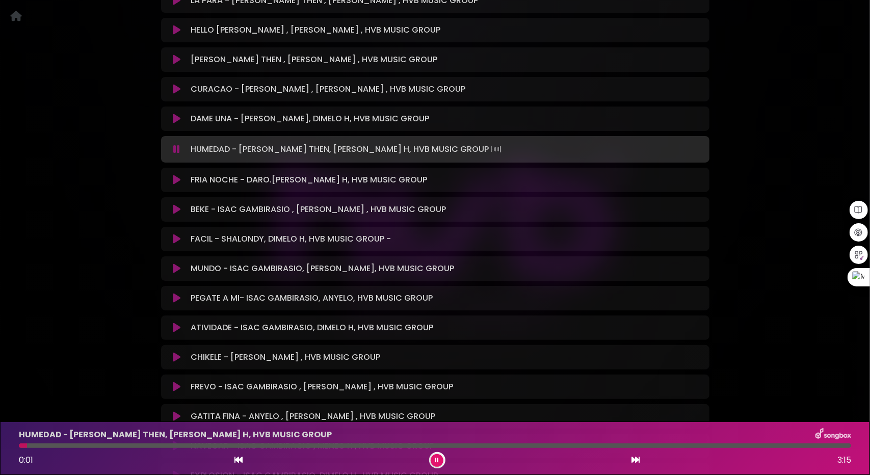
click at [76, 447] on div at bounding box center [435, 445] width 832 height 5
click at [123, 444] on div at bounding box center [435, 445] width 832 height 5
click at [174, 181] on icon at bounding box center [177, 180] width 8 height 10
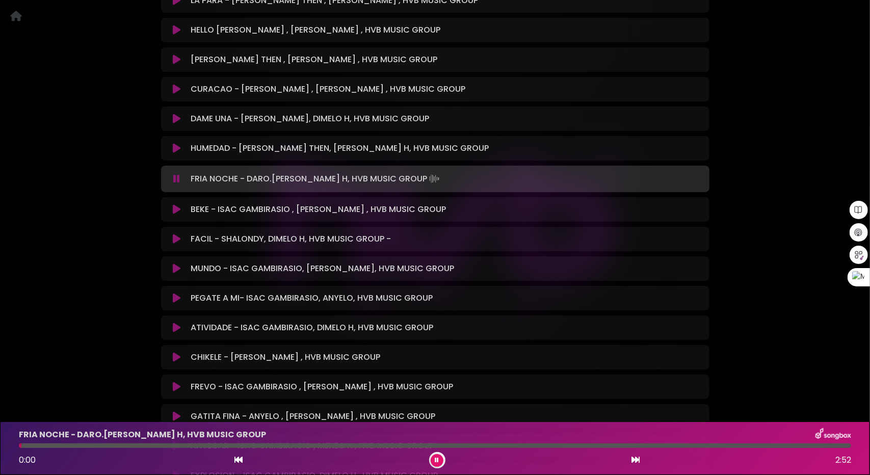
click at [142, 444] on div at bounding box center [435, 445] width 832 height 5
click at [175, 211] on icon at bounding box center [177, 209] width 8 height 10
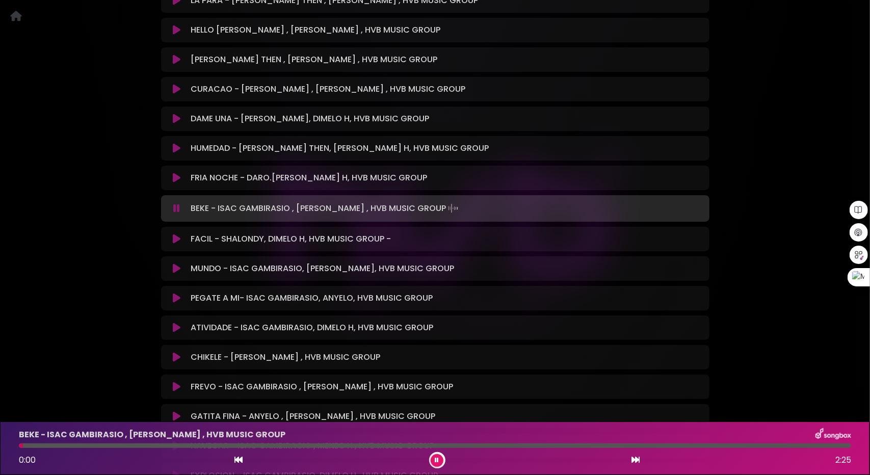
click at [164, 444] on div at bounding box center [435, 445] width 832 height 5
click at [177, 239] on icon at bounding box center [177, 239] width 8 height 10
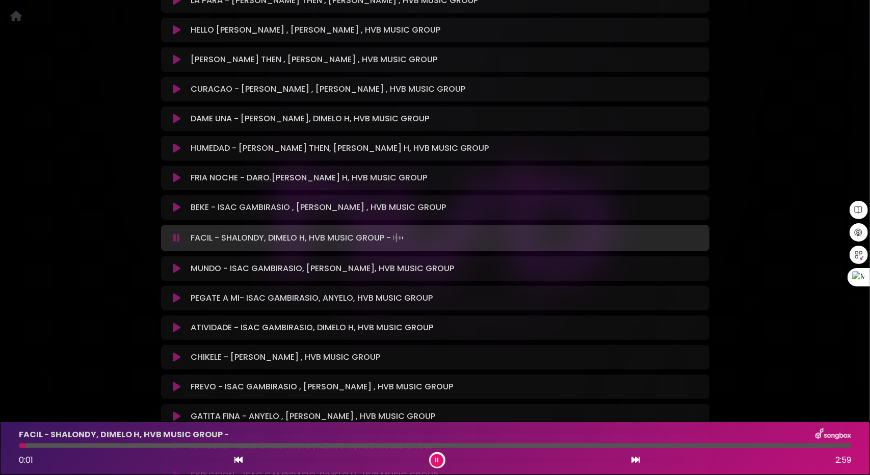
click at [118, 448] on div "FACIL - SHALONDY, DIMELO H, HVB MUSIC GROUP - 0:01 2:59" at bounding box center [435, 448] width 844 height 40
click at [132, 445] on div at bounding box center [435, 445] width 832 height 5
click at [265, 444] on div at bounding box center [435, 445] width 832 height 5
click at [175, 268] on icon at bounding box center [177, 268] width 8 height 10
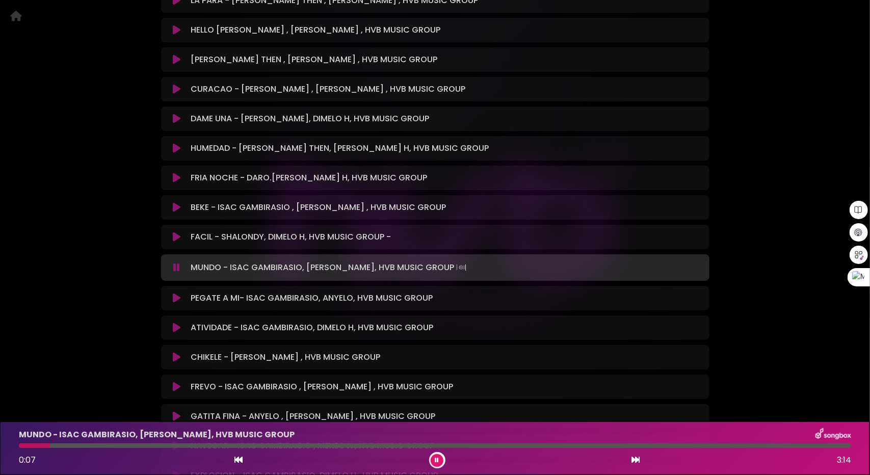
click at [175, 295] on icon at bounding box center [177, 298] width 8 height 10
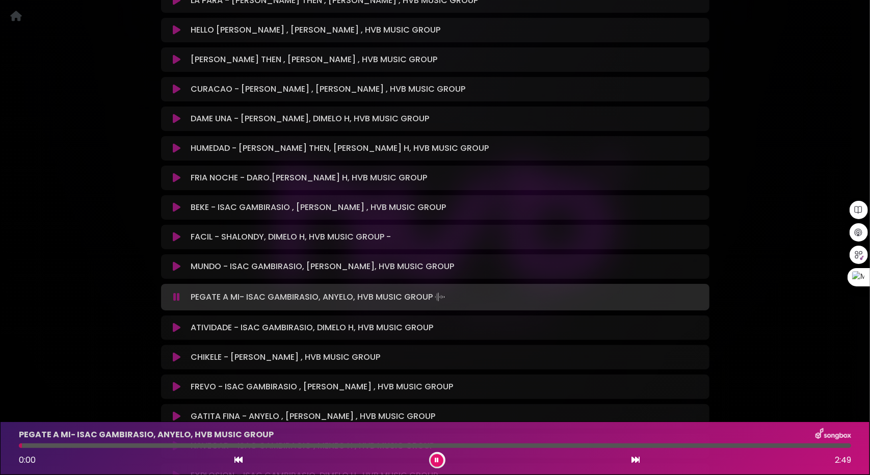
click at [75, 442] on div "PEGATE A MI- ISAC GAMBIRASIO, ANYELO, HVB MUSIC GROUP 0:00 2:49" at bounding box center [435, 448] width 844 height 40
click at [80, 445] on div at bounding box center [435, 445] width 832 height 5
click at [174, 329] on icon at bounding box center [177, 327] width 8 height 10
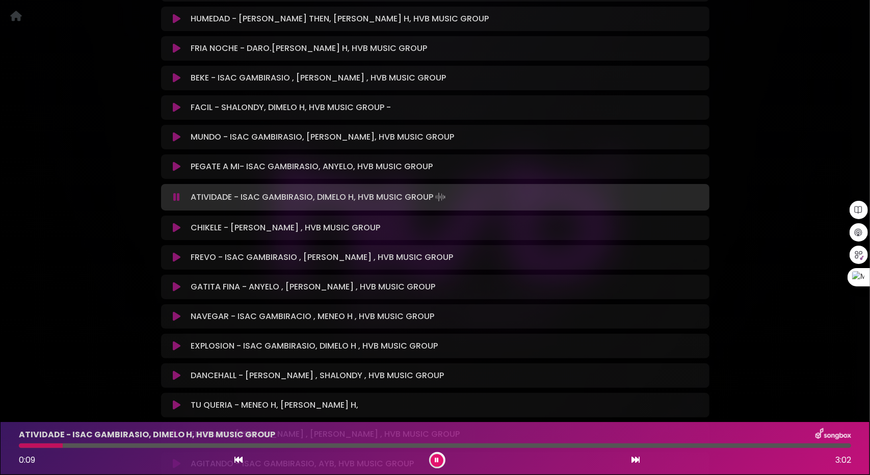
scroll to position [915, 0]
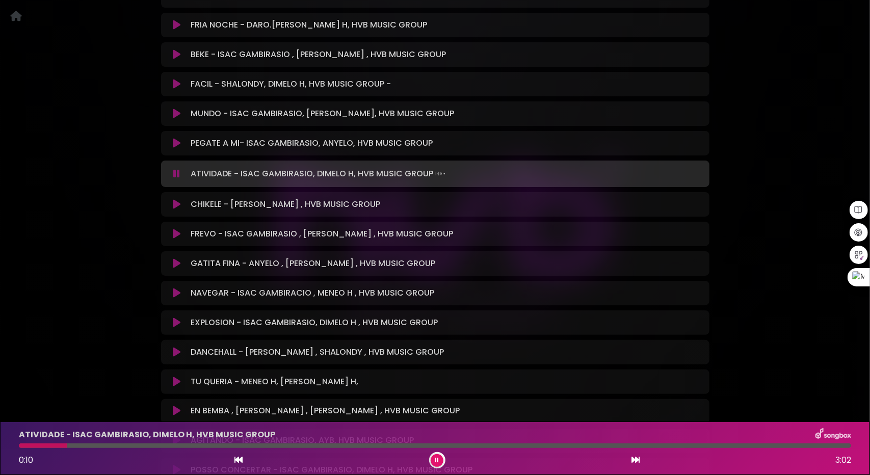
click at [173, 203] on button at bounding box center [177, 204] width 20 height 10
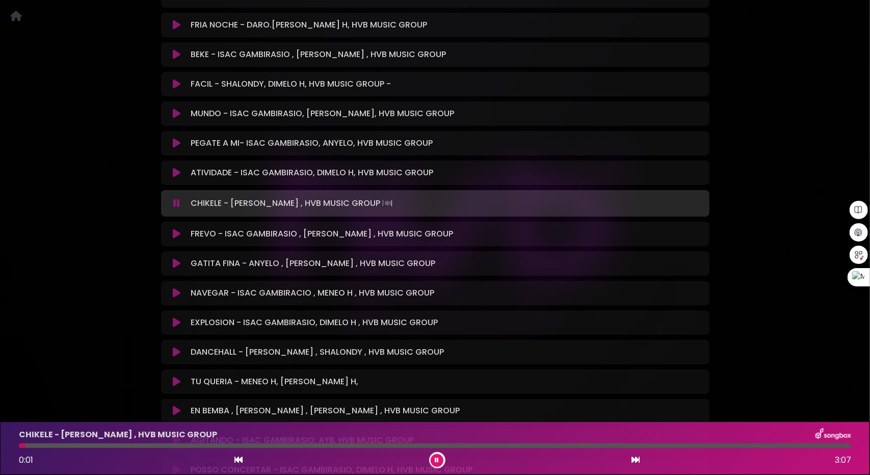
click at [176, 234] on icon at bounding box center [177, 234] width 8 height 10
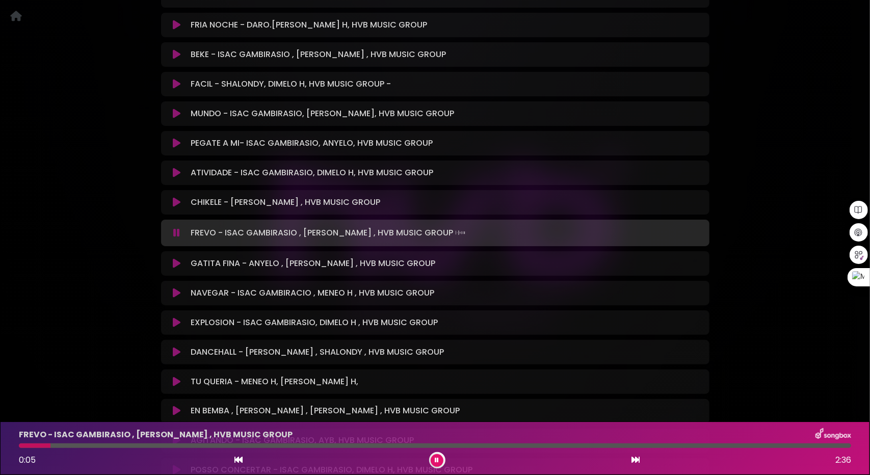
click at [177, 258] on icon at bounding box center [177, 263] width 8 height 10
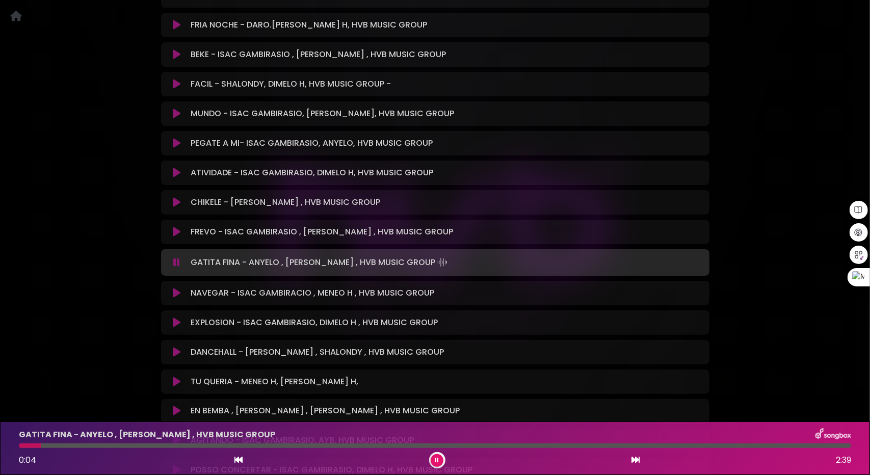
click at [106, 447] on div at bounding box center [435, 445] width 832 height 5
click at [177, 294] on icon at bounding box center [177, 293] width 8 height 10
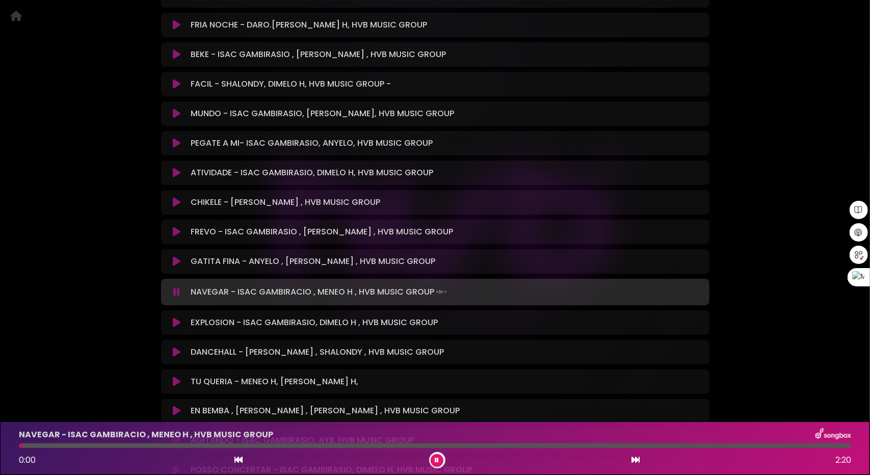
click at [174, 326] on icon at bounding box center [177, 322] width 8 height 10
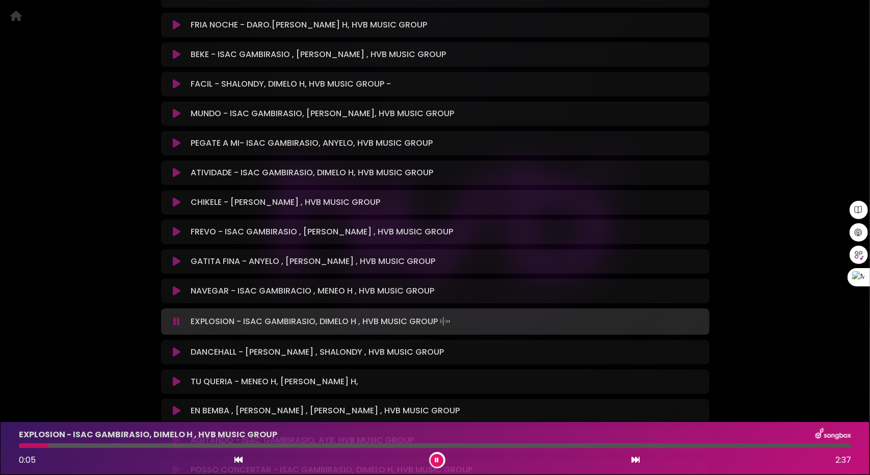
click at [96, 450] on div "EXPLOSION - ISAC GAMBIRASIO, DIMELO H , HVB MUSIC GROUP 0:05 2:37" at bounding box center [435, 448] width 844 height 40
click at [111, 446] on div at bounding box center [435, 445] width 832 height 5
click at [167, 447] on div at bounding box center [435, 445] width 832 height 5
click at [200, 445] on div at bounding box center [435, 445] width 832 height 5
click at [284, 446] on div at bounding box center [435, 445] width 832 height 5
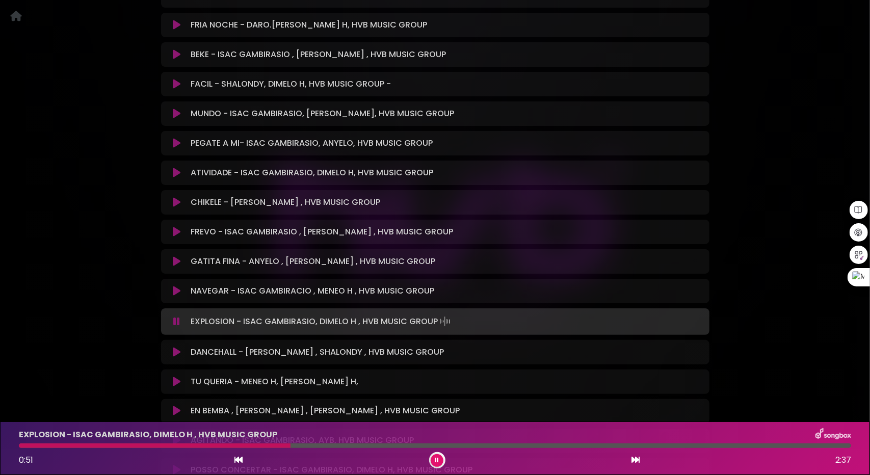
click at [333, 446] on div at bounding box center [435, 445] width 832 height 5
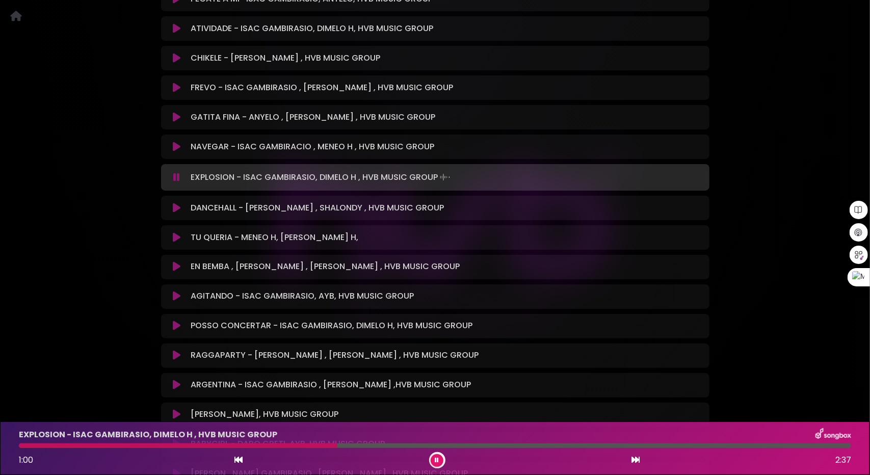
scroll to position [1068, 0]
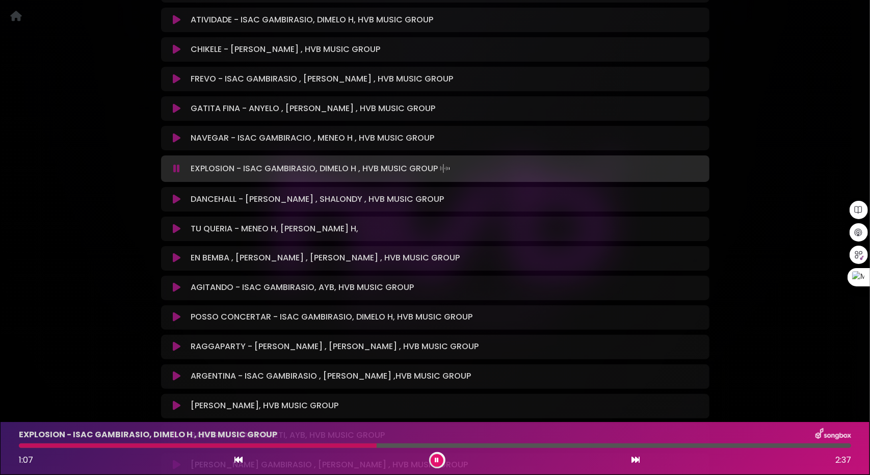
click at [173, 201] on icon at bounding box center [177, 199] width 8 height 10
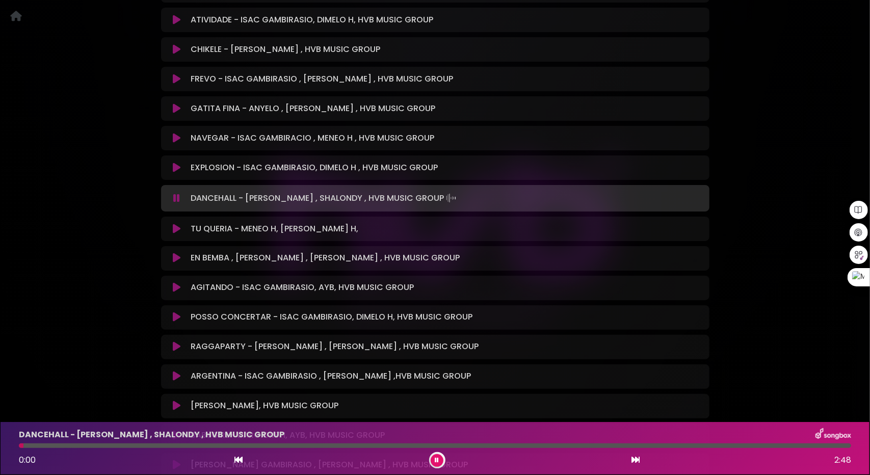
click at [91, 445] on div at bounding box center [435, 445] width 832 height 5
click at [117, 444] on div at bounding box center [435, 445] width 832 height 5
click at [174, 228] on icon at bounding box center [177, 229] width 8 height 10
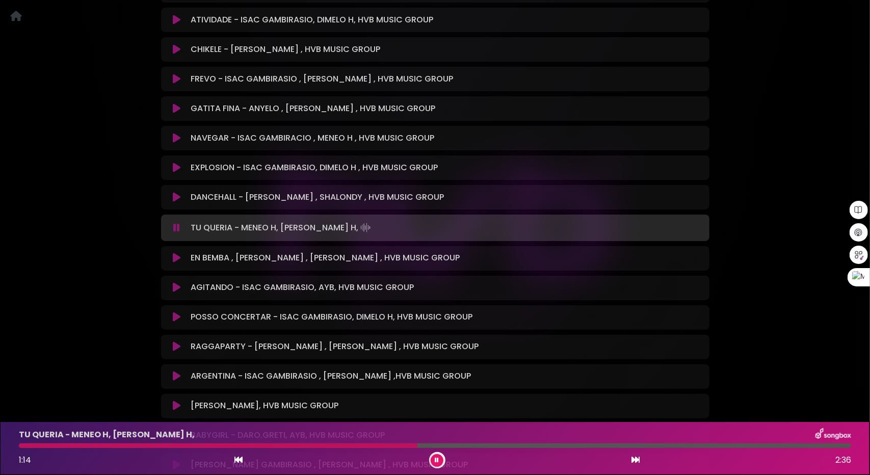
click at [172, 261] on button at bounding box center [177, 258] width 20 height 10
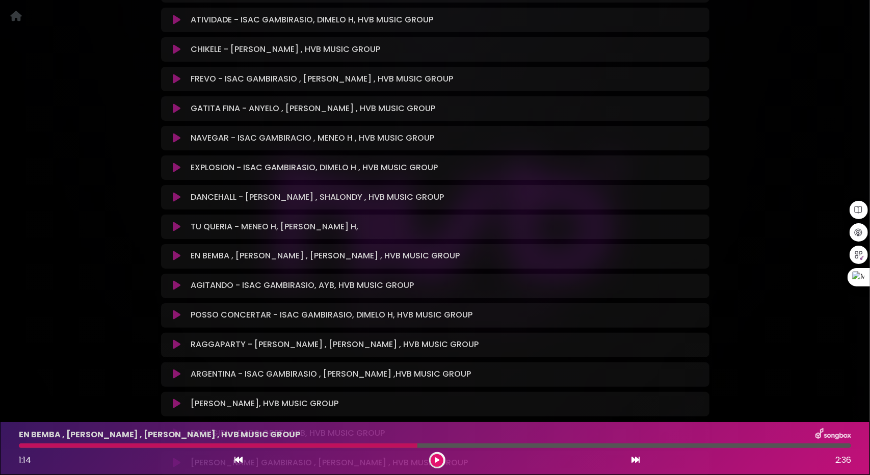
click at [174, 259] on icon at bounding box center [177, 256] width 8 height 10
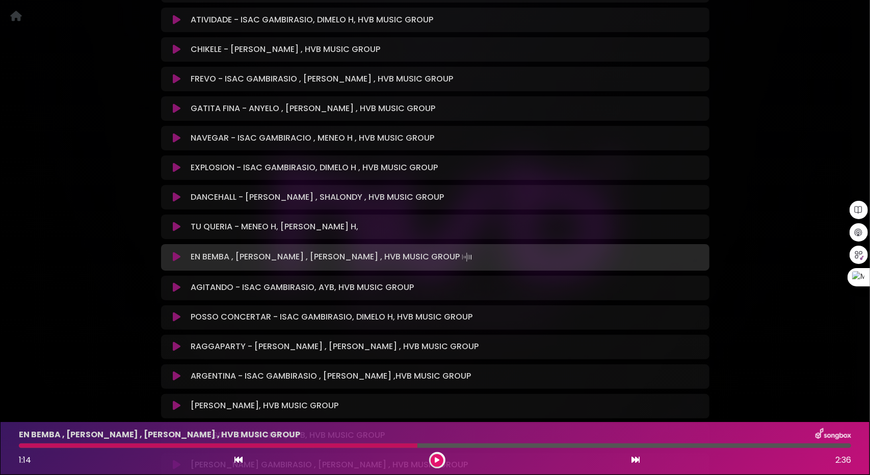
click at [175, 259] on icon at bounding box center [177, 257] width 8 height 10
click at [435, 461] on icon at bounding box center [437, 460] width 5 height 6
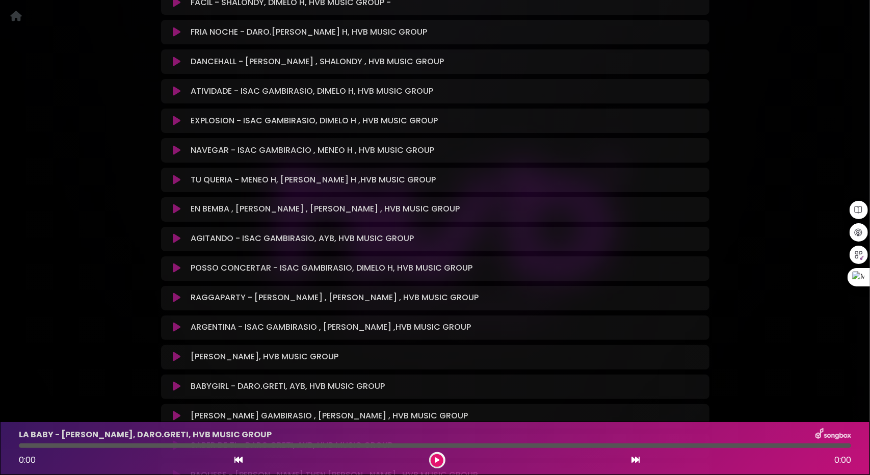
scroll to position [1121, 0]
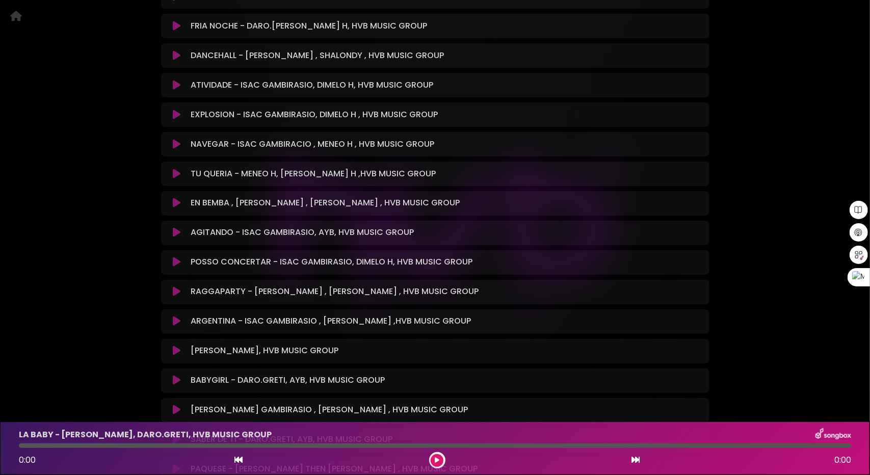
click at [176, 204] on icon at bounding box center [177, 203] width 8 height 10
click at [177, 230] on icon at bounding box center [177, 233] width 8 height 10
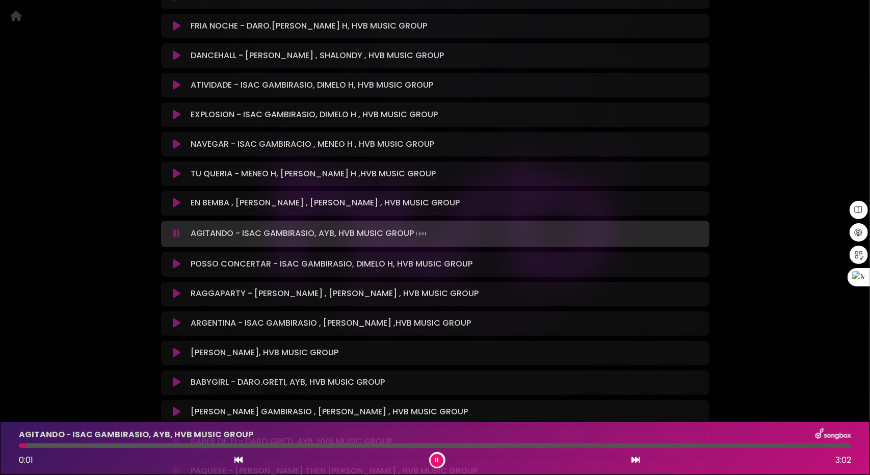
click at [175, 203] on icon at bounding box center [177, 203] width 8 height 10
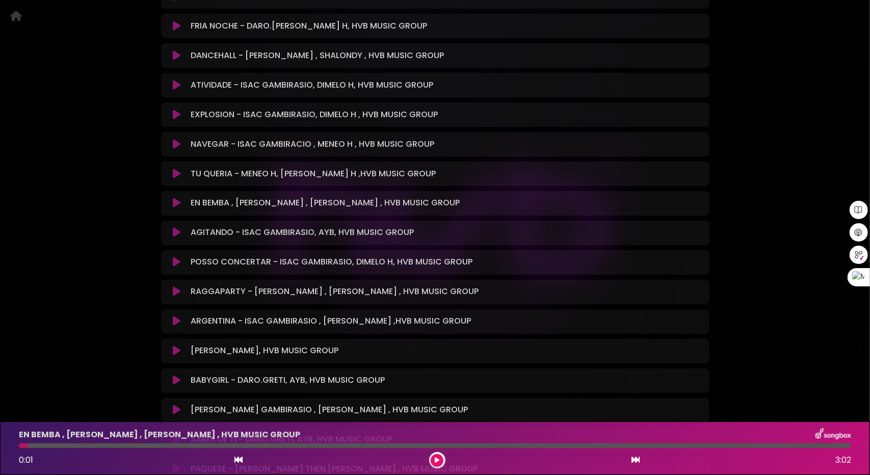
click at [439, 458] on button at bounding box center [436, 460] width 13 height 13
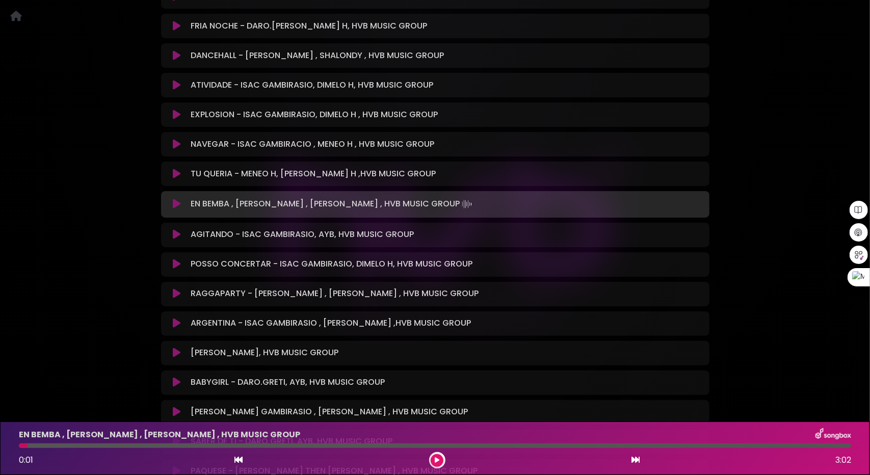
click at [439, 458] on icon at bounding box center [437, 460] width 5 height 6
click at [175, 239] on icon at bounding box center [177, 235] width 8 height 10
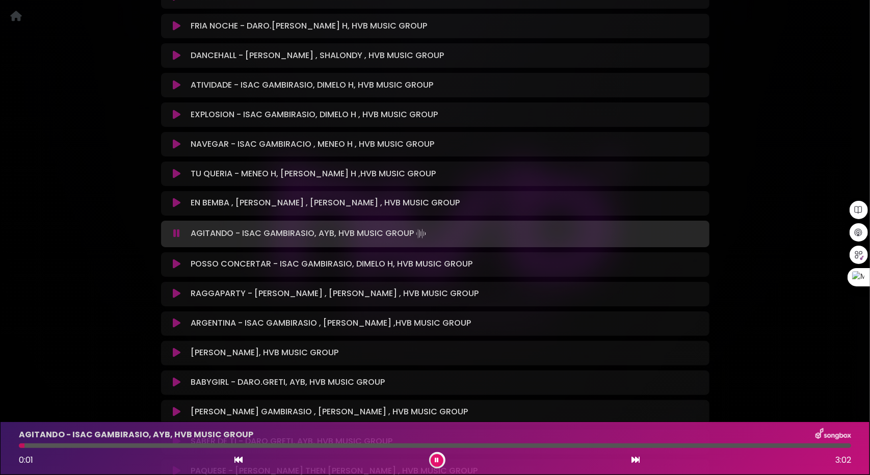
click at [174, 263] on icon at bounding box center [177, 264] width 8 height 10
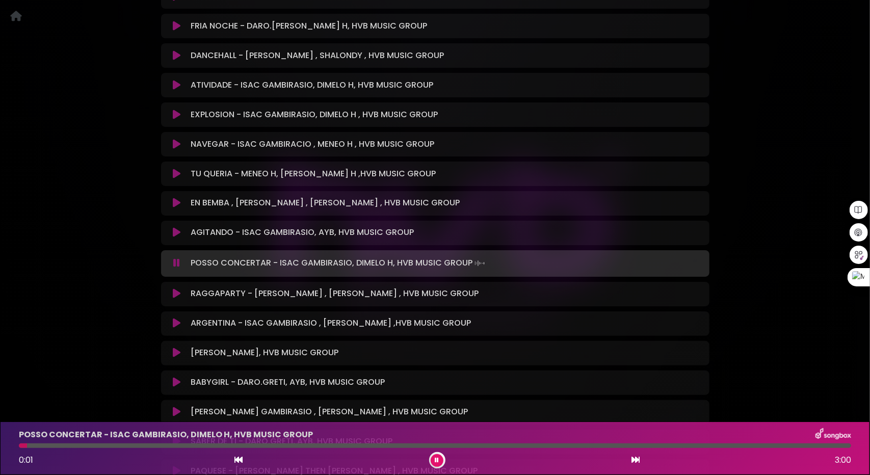
click at [175, 202] on icon at bounding box center [177, 203] width 8 height 10
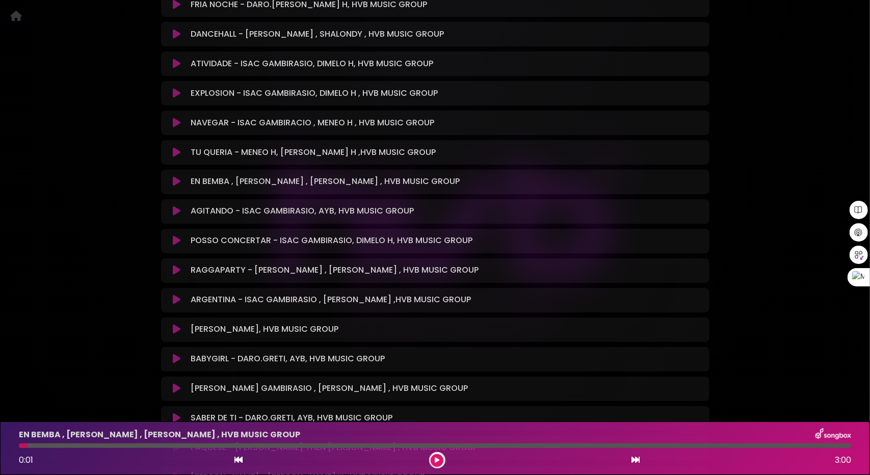
scroll to position [1274, 0]
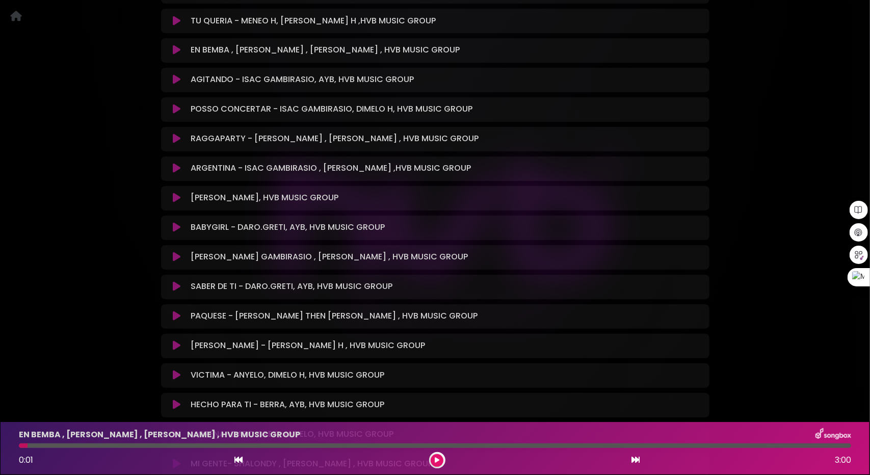
click at [175, 286] on icon at bounding box center [177, 287] width 8 height 10
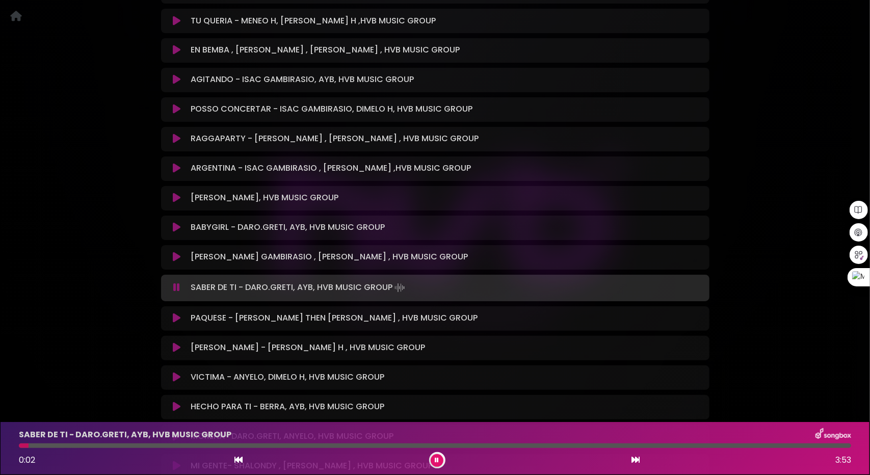
scroll to position [1172, 0]
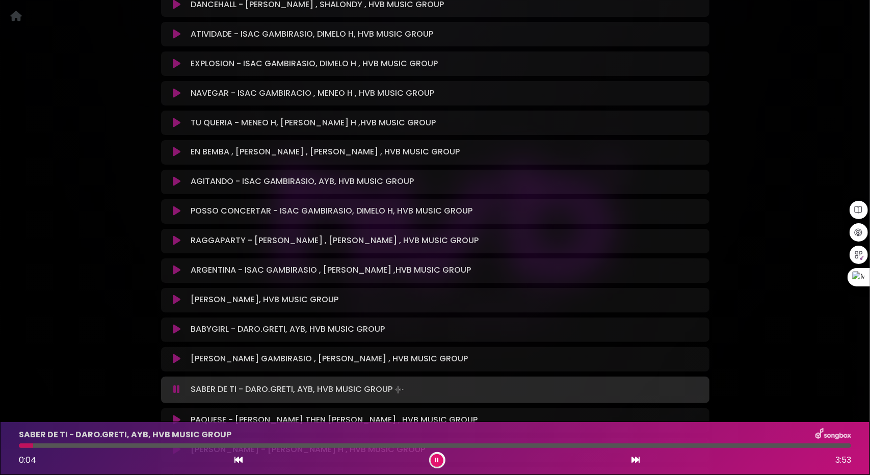
click at [176, 153] on icon at bounding box center [177, 152] width 8 height 10
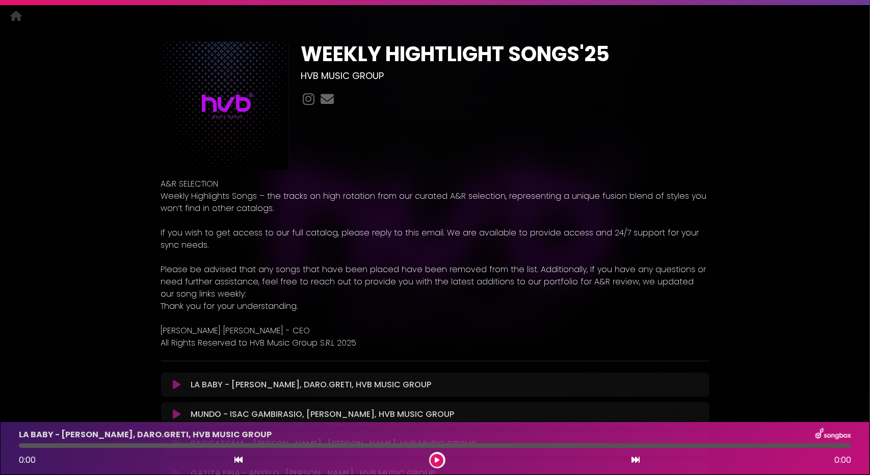
scroll to position [102, 0]
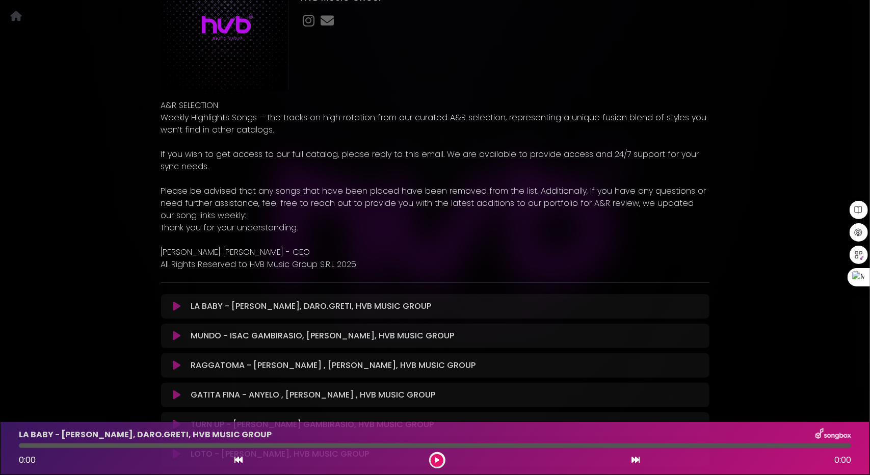
click at [176, 307] on icon at bounding box center [177, 306] width 8 height 10
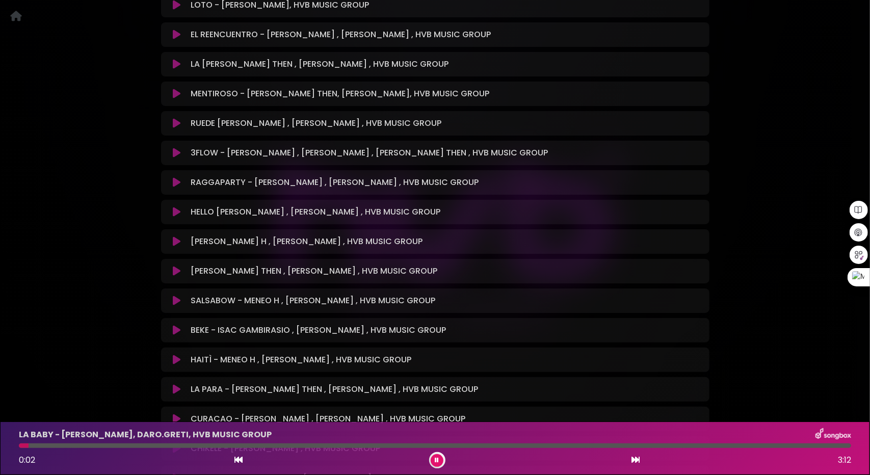
scroll to position [560, 0]
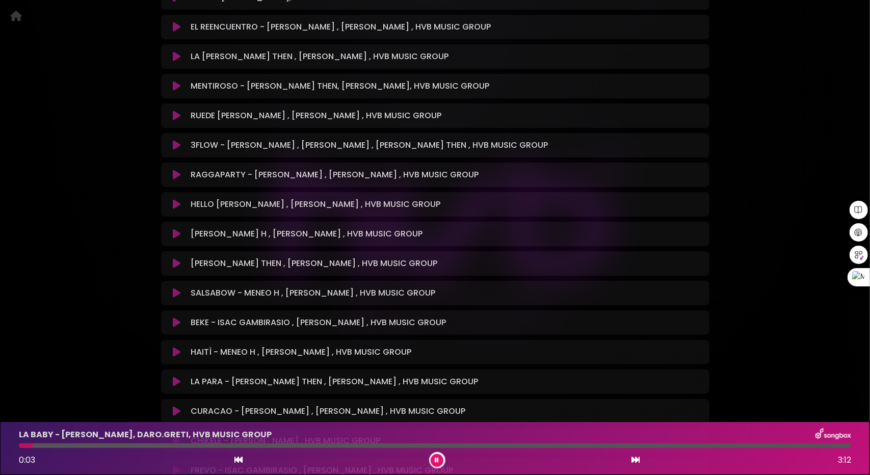
click at [175, 294] on icon at bounding box center [177, 293] width 8 height 10
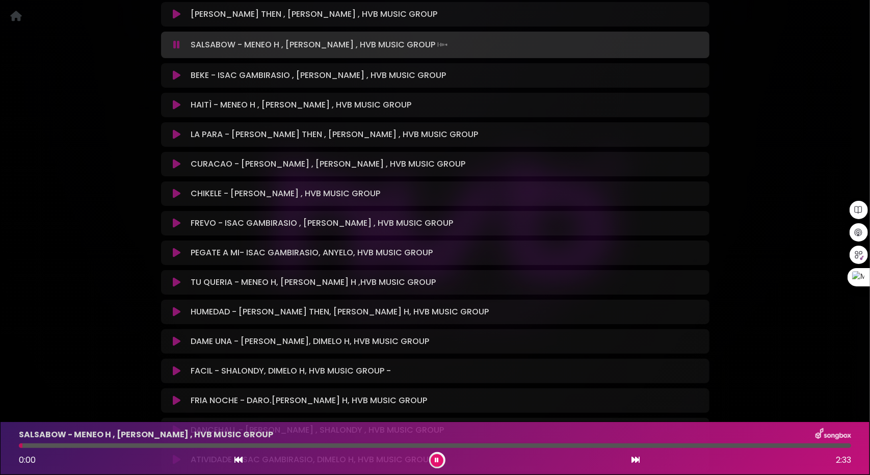
scroll to position [813, 0]
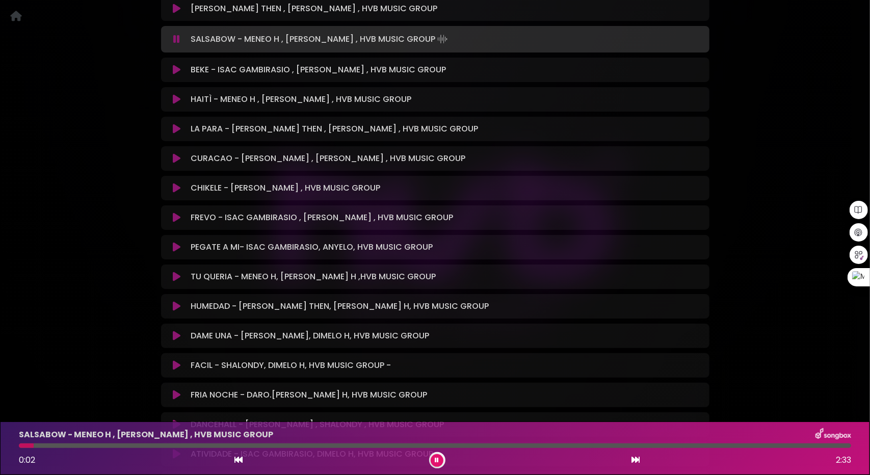
click at [178, 99] on icon at bounding box center [177, 99] width 8 height 10
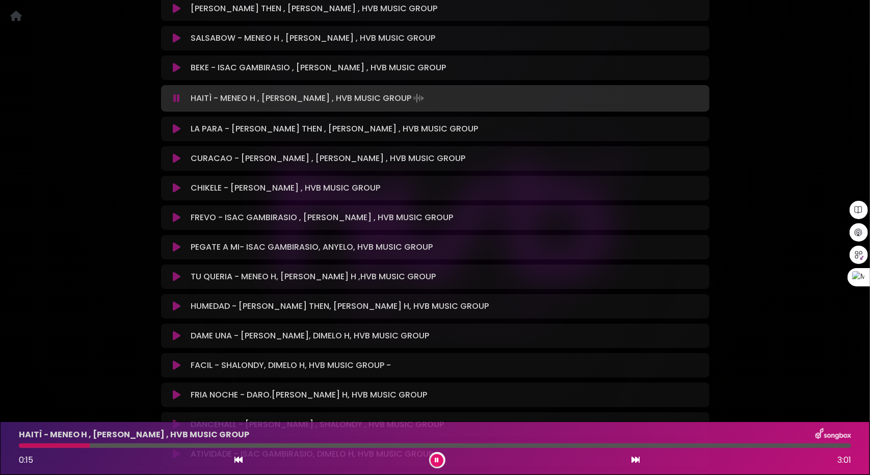
click at [177, 189] on icon at bounding box center [177, 188] width 8 height 10
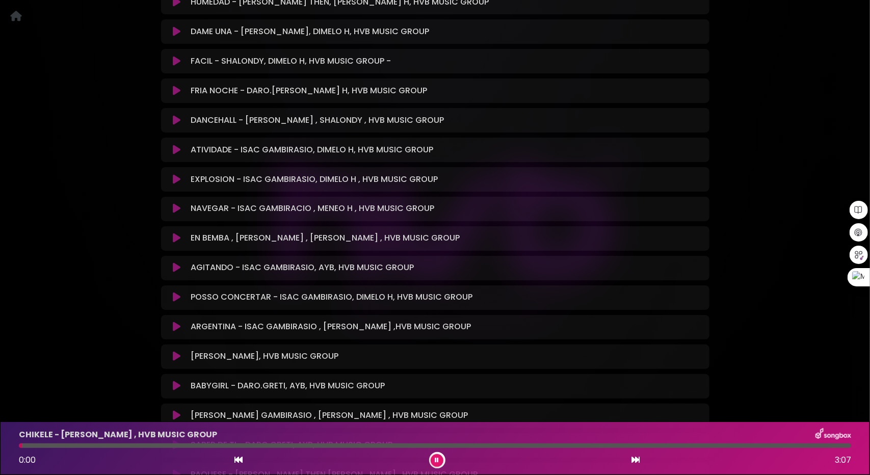
scroll to position [1119, 0]
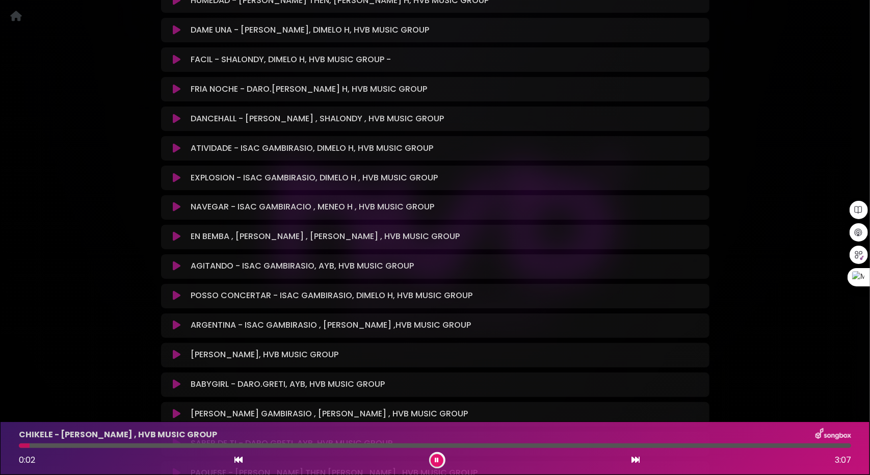
click at [176, 236] on icon at bounding box center [177, 237] width 8 height 10
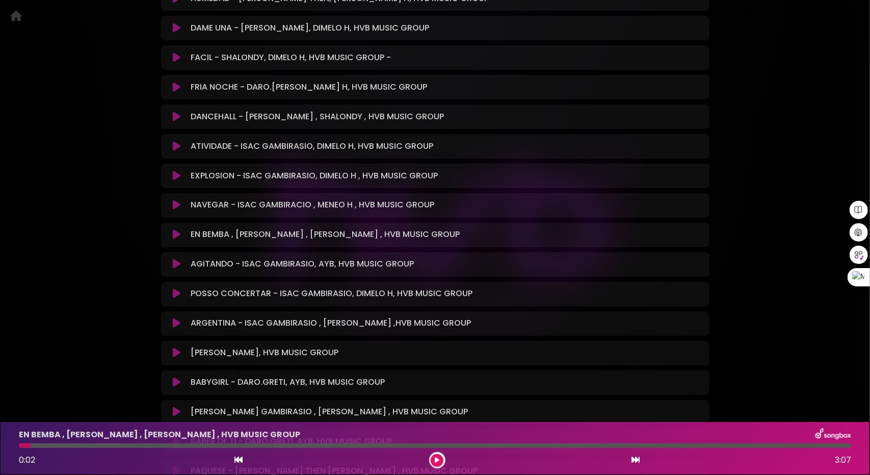
scroll to position [1117, 0]
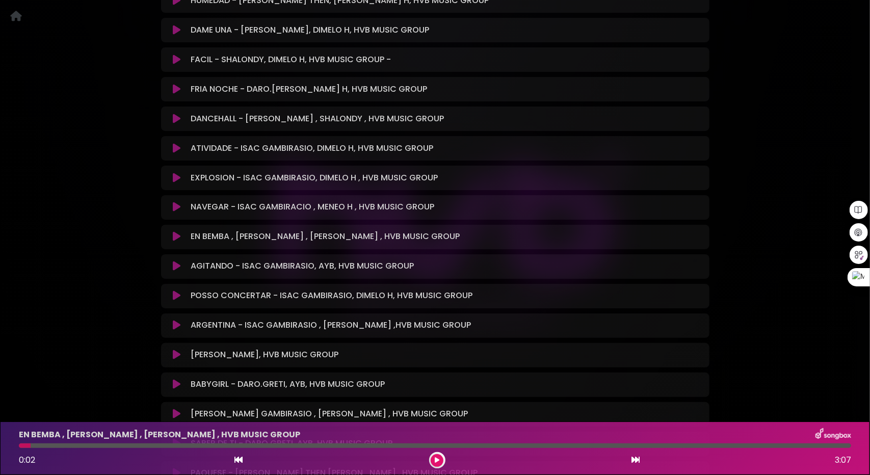
click at [174, 268] on icon at bounding box center [177, 266] width 8 height 10
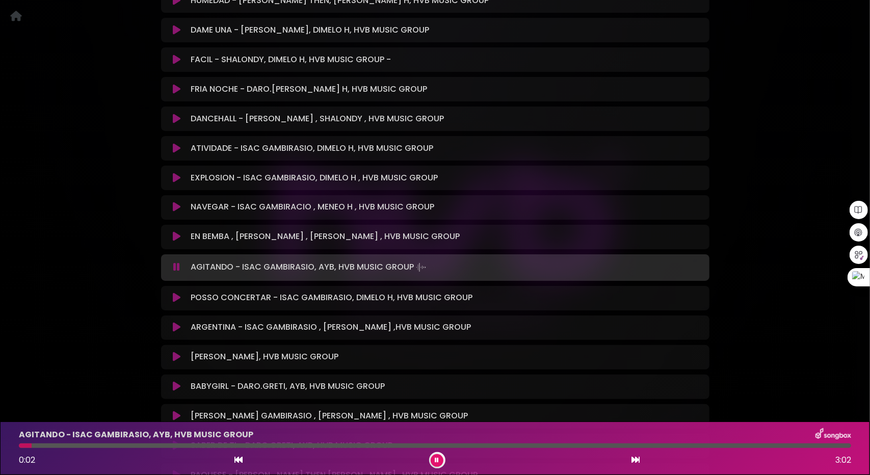
click at [174, 297] on icon at bounding box center [177, 298] width 8 height 10
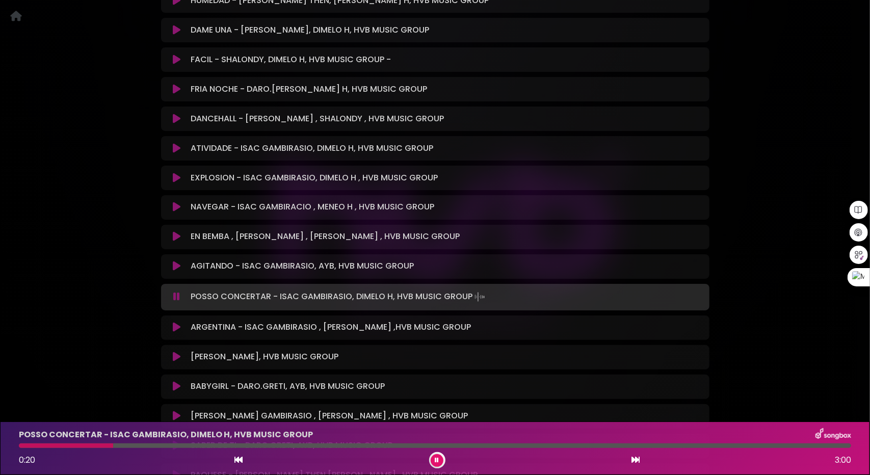
click at [439, 456] on button at bounding box center [436, 460] width 13 height 13
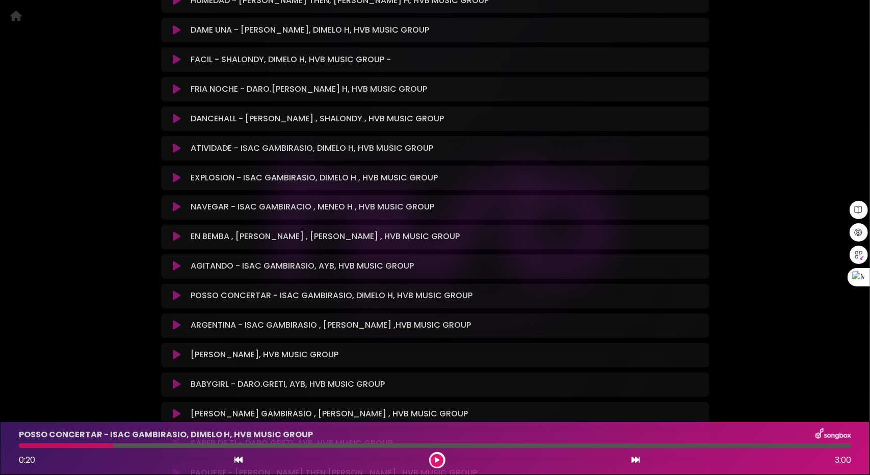
click at [175, 239] on icon at bounding box center [177, 237] width 8 height 10
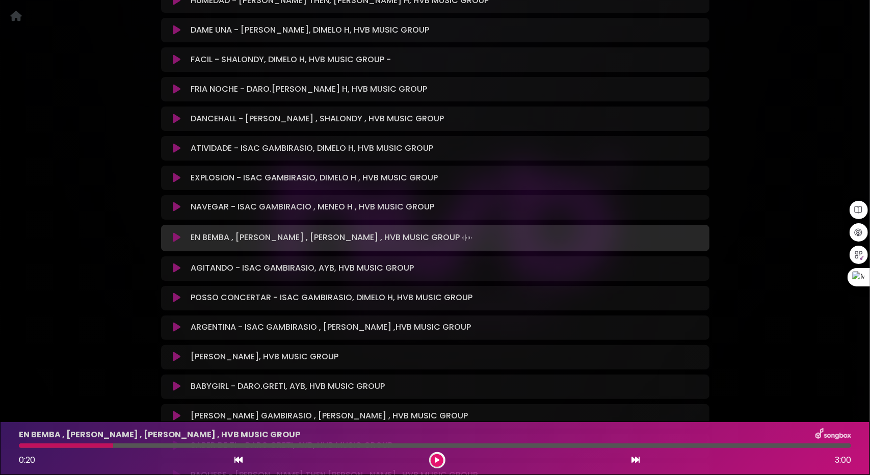
click at [177, 264] on icon at bounding box center [177, 268] width 8 height 10
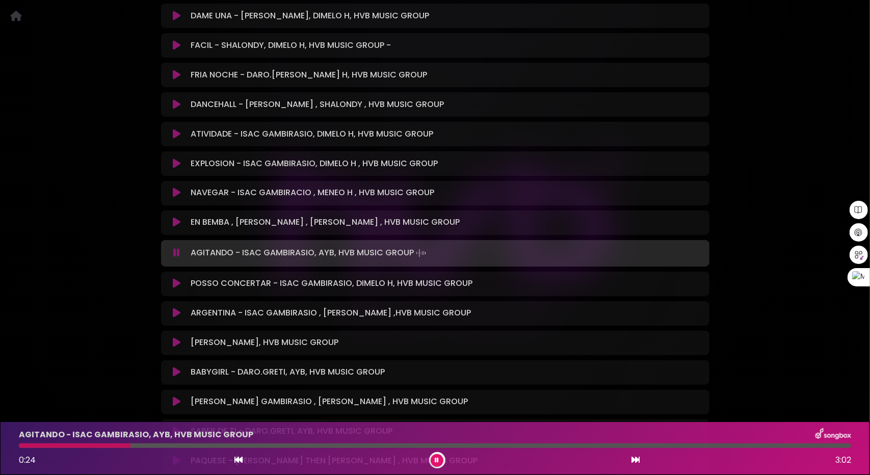
scroll to position [1168, 0]
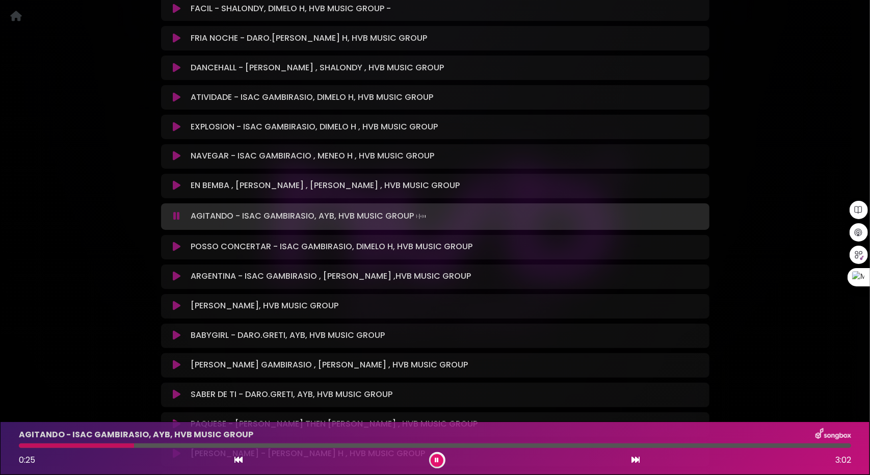
click at [176, 308] on icon at bounding box center [177, 306] width 8 height 10
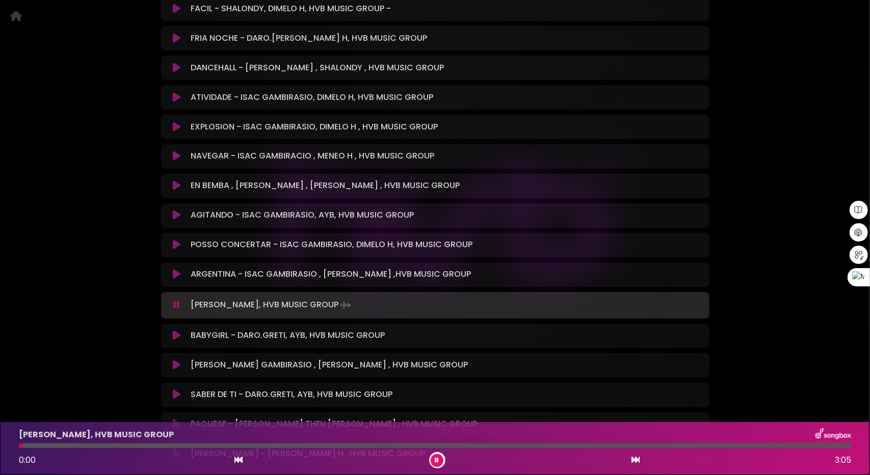
click at [176, 336] on icon at bounding box center [177, 336] width 8 height 10
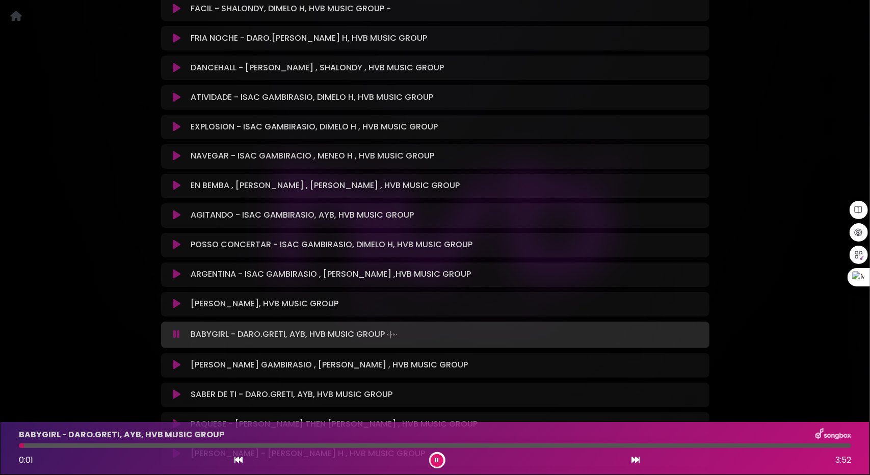
click at [76, 445] on div at bounding box center [435, 445] width 832 height 5
click at [111, 446] on div at bounding box center [435, 445] width 832 height 5
click at [213, 446] on div at bounding box center [435, 445] width 832 height 5
click at [174, 366] on icon at bounding box center [177, 365] width 8 height 10
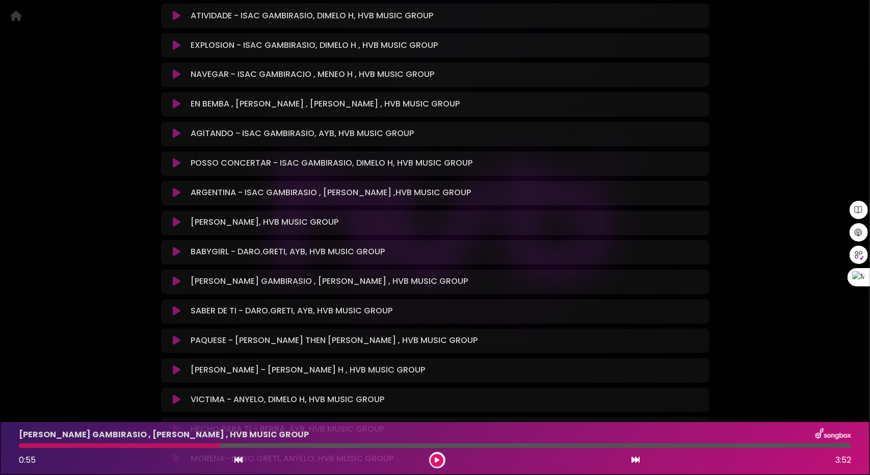
scroll to position [1371, 0]
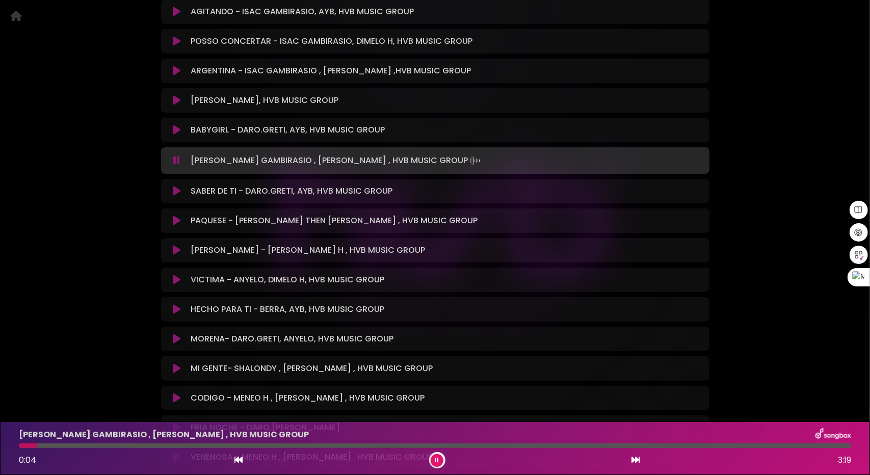
click at [92, 446] on div at bounding box center [435, 445] width 832 height 5
click at [174, 193] on icon at bounding box center [177, 191] width 8 height 10
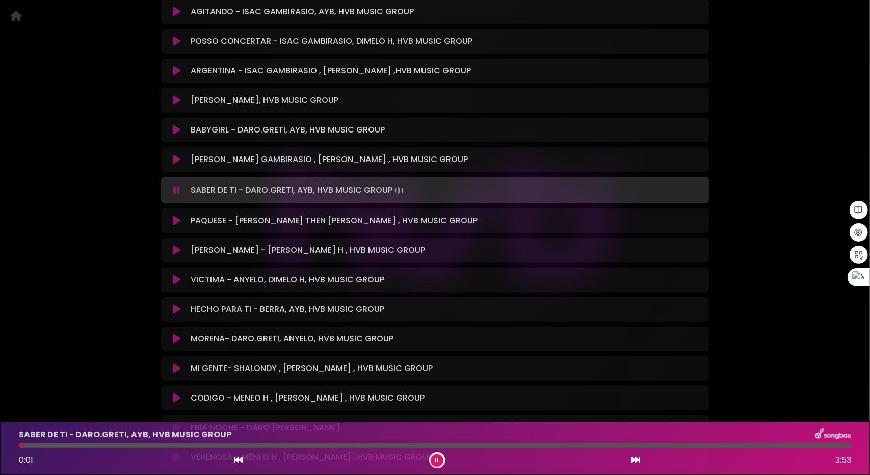
click at [85, 446] on div at bounding box center [435, 445] width 832 height 5
click at [123, 450] on div "SABER DE TI - DARO.GRETI, AYB, HVB MUSIC GROUP 0:18 3:53" at bounding box center [435, 448] width 844 height 40
click at [150, 446] on div at bounding box center [435, 445] width 832 height 5
click at [177, 219] on icon at bounding box center [177, 220] width 8 height 10
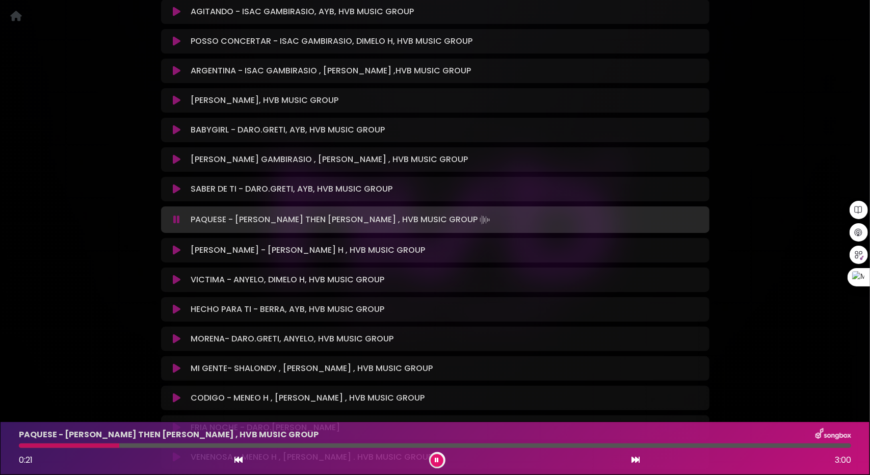
click at [178, 253] on icon at bounding box center [177, 250] width 8 height 10
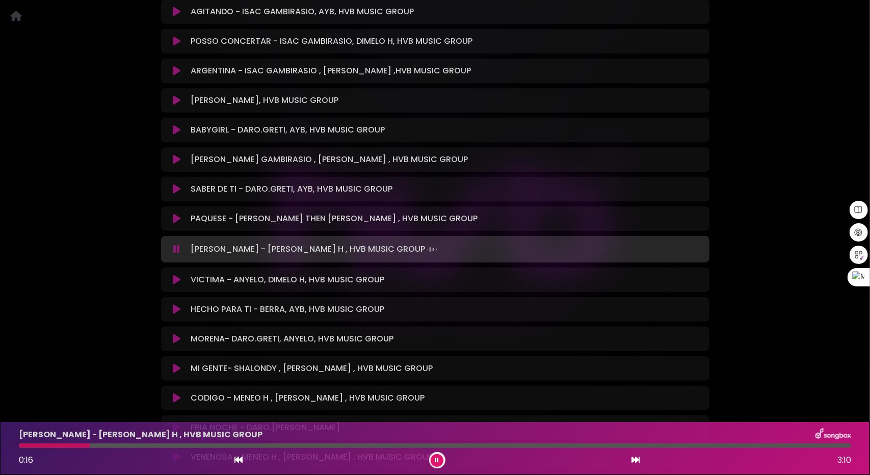
click at [90, 446] on div at bounding box center [435, 445] width 832 height 5
click at [181, 446] on div at bounding box center [435, 445] width 832 height 5
click at [176, 280] on icon at bounding box center [177, 280] width 8 height 10
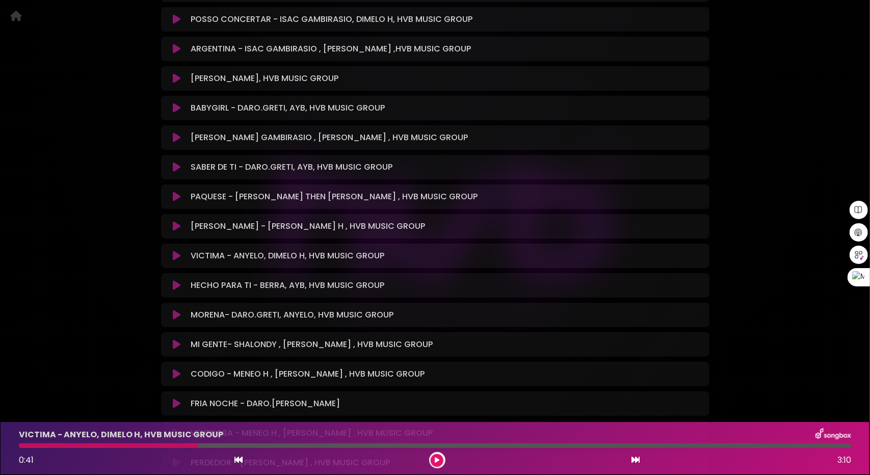
scroll to position [1473, 0]
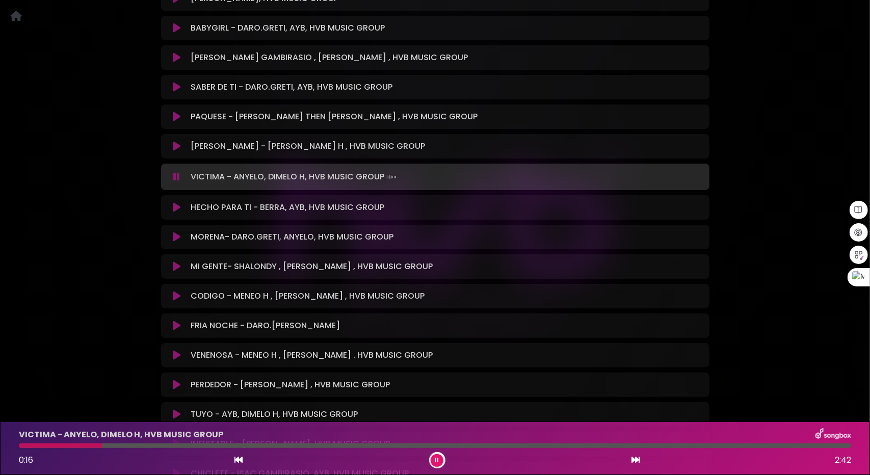
click at [102, 445] on div at bounding box center [435, 445] width 832 height 5
click at [175, 208] on icon at bounding box center [177, 207] width 8 height 10
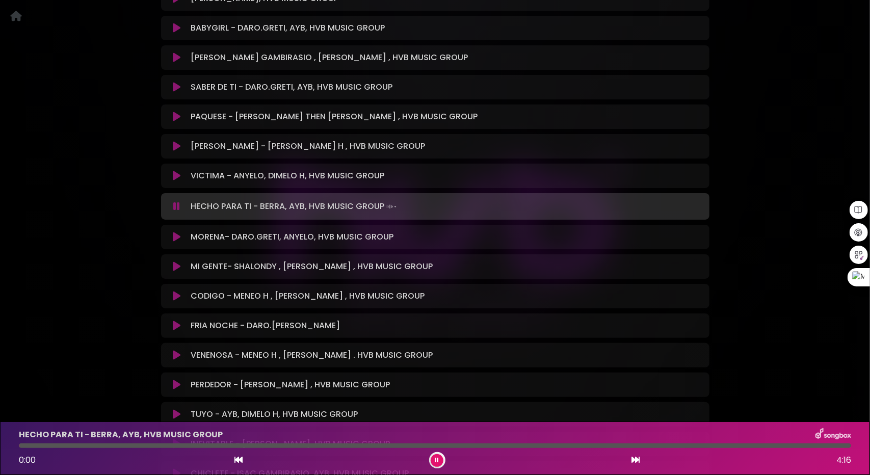
click at [175, 208] on icon at bounding box center [176, 206] width 7 height 10
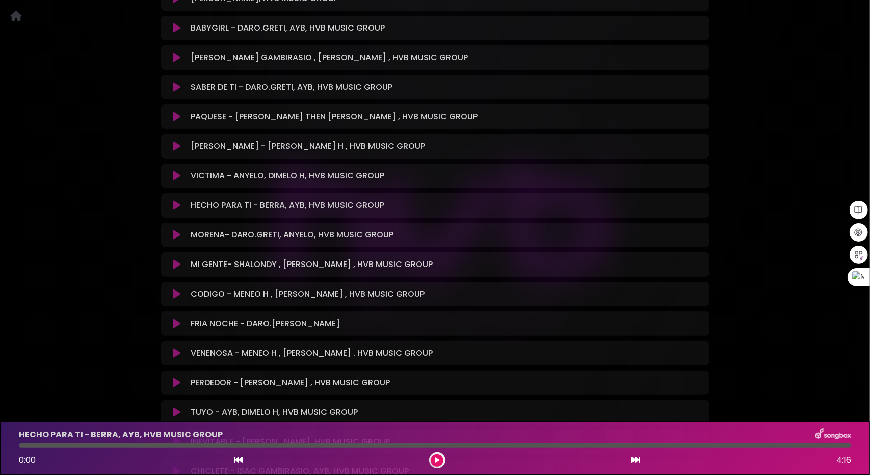
click at [177, 209] on icon at bounding box center [177, 205] width 8 height 10
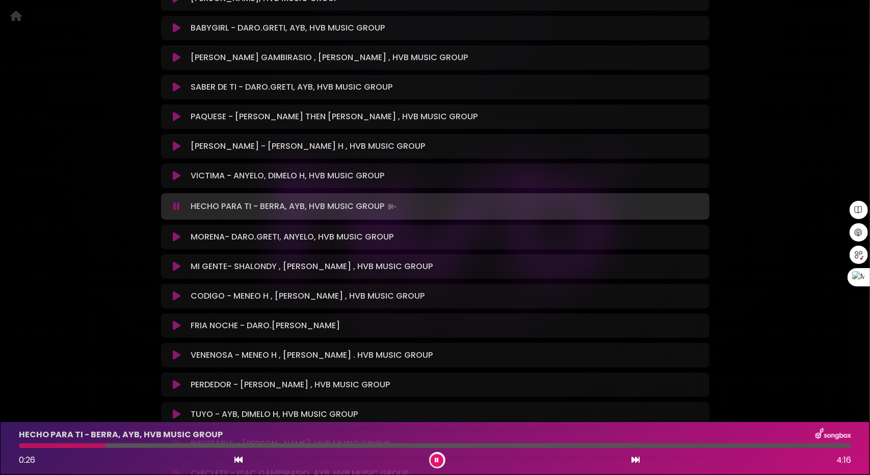
drag, startPoint x: 101, startPoint y: 447, endPoint x: 106, endPoint y: 447, distance: 5.6
click at [106, 447] on div at bounding box center [435, 445] width 832 height 5
click at [166, 445] on div at bounding box center [435, 445] width 832 height 5
click at [177, 234] on icon at bounding box center [177, 237] width 8 height 10
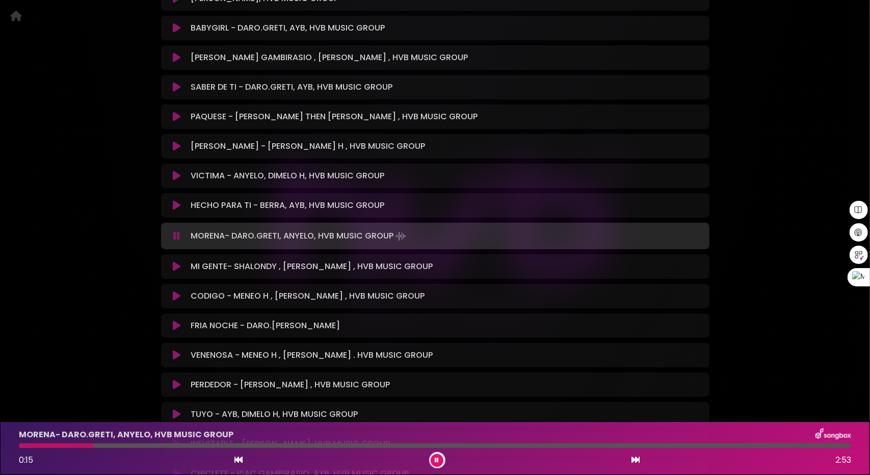
click at [177, 269] on icon at bounding box center [177, 266] width 8 height 10
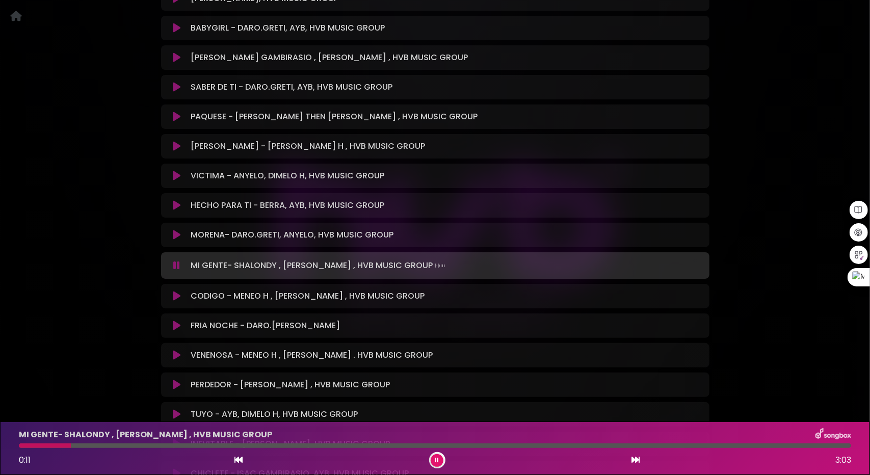
click at [175, 293] on icon at bounding box center [177, 296] width 8 height 10
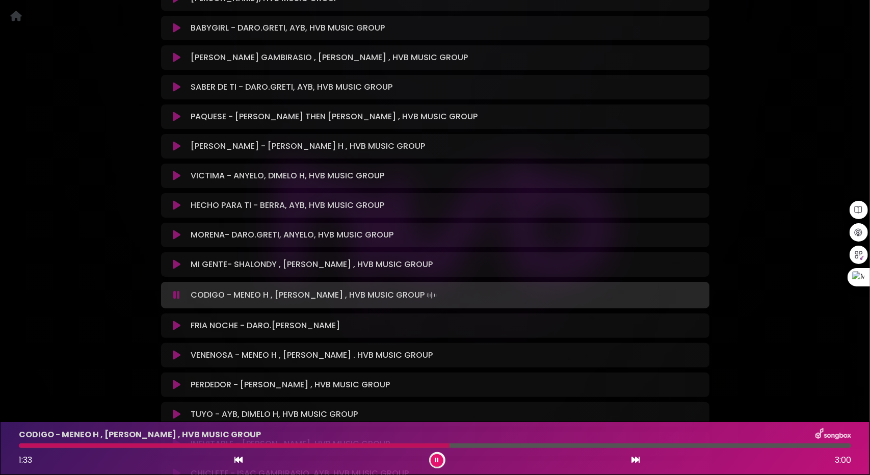
click at [179, 328] on icon at bounding box center [177, 325] width 8 height 10
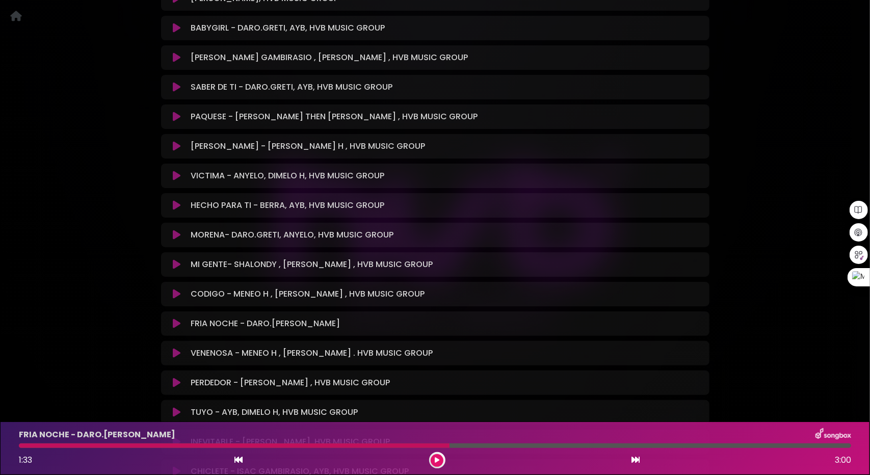
click at [174, 320] on icon at bounding box center [177, 323] width 8 height 10
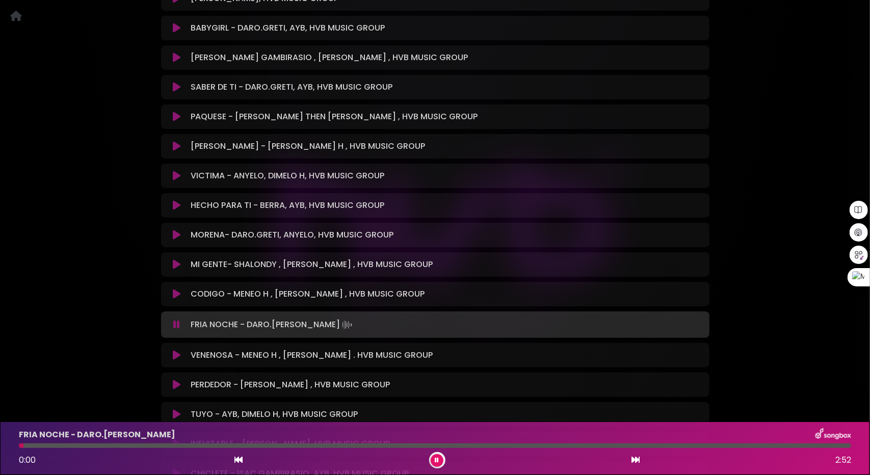
click at [113, 445] on div at bounding box center [435, 445] width 832 height 5
click at [177, 355] on icon at bounding box center [177, 355] width 8 height 10
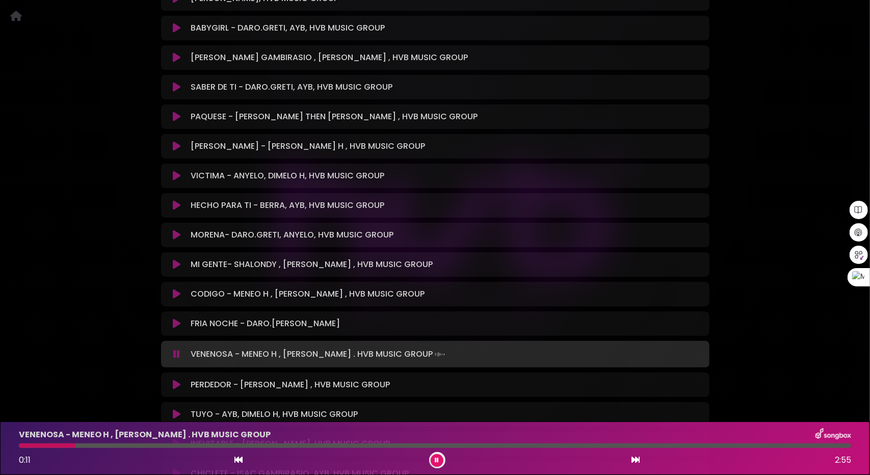
click at [116, 448] on div at bounding box center [435, 445] width 832 height 5
click at [138, 446] on div at bounding box center [435, 445] width 832 height 5
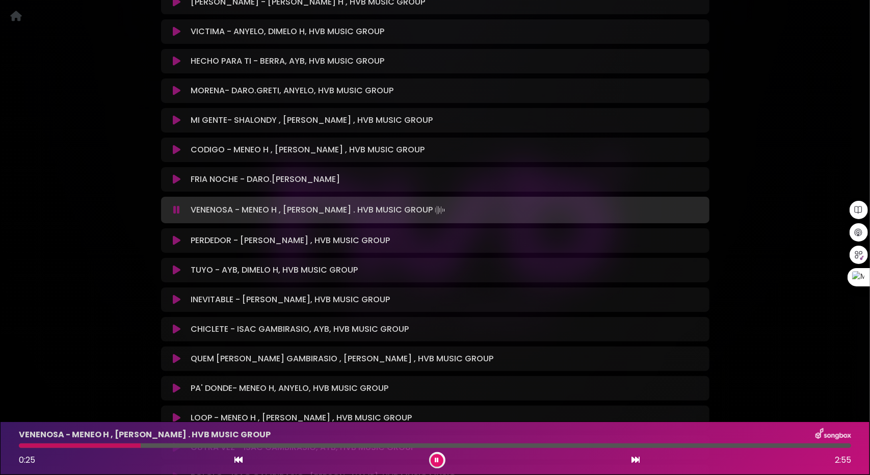
scroll to position [1626, 0]
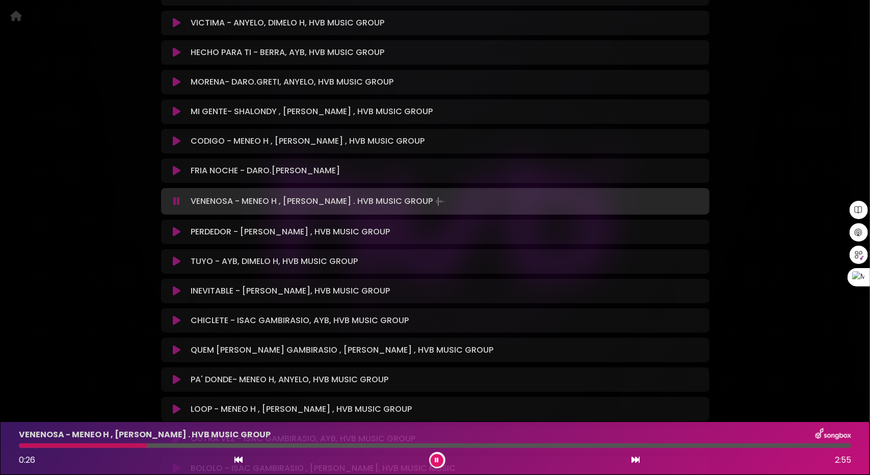
click at [180, 261] on button at bounding box center [177, 261] width 20 height 10
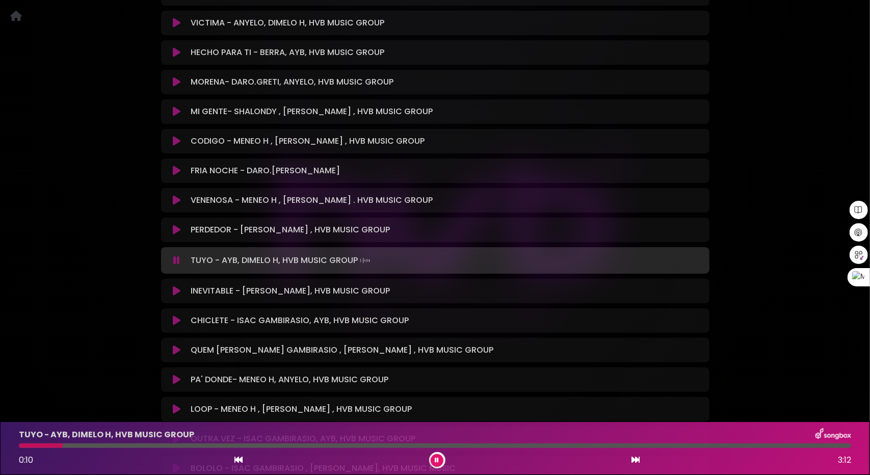
click at [180, 319] on icon at bounding box center [177, 320] width 8 height 10
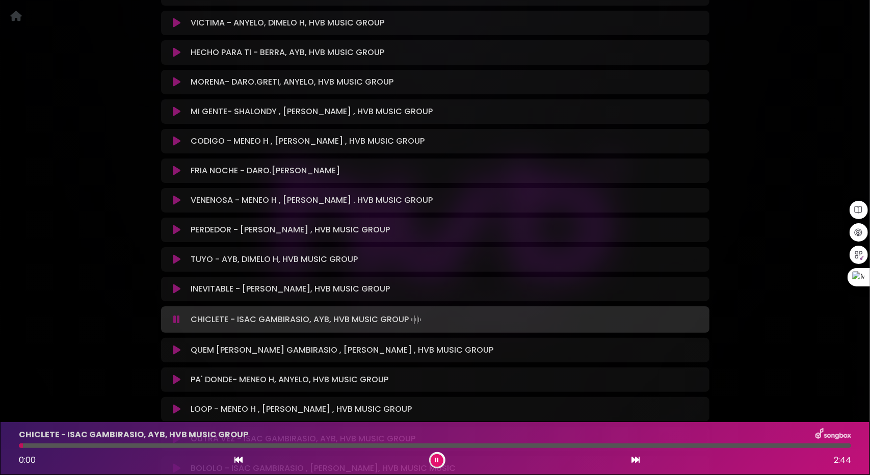
click at [158, 445] on div at bounding box center [435, 445] width 832 height 5
click at [223, 446] on div at bounding box center [435, 445] width 832 height 5
click at [176, 351] on icon at bounding box center [177, 350] width 8 height 10
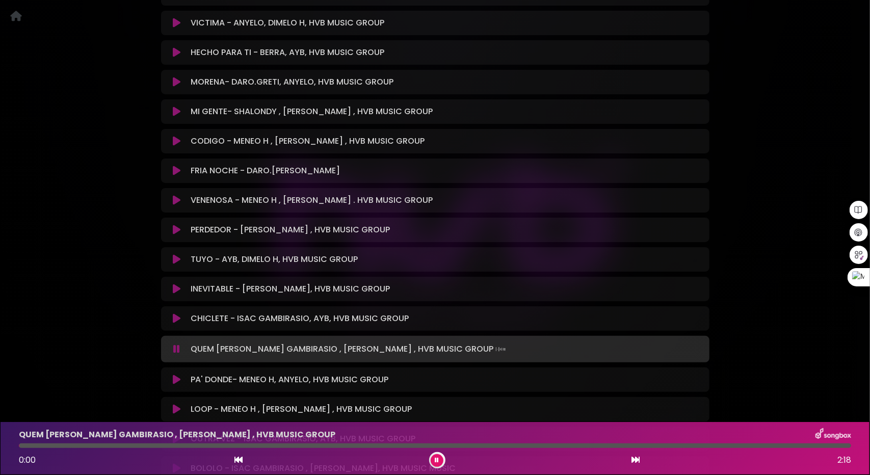
scroll to position [1728, 0]
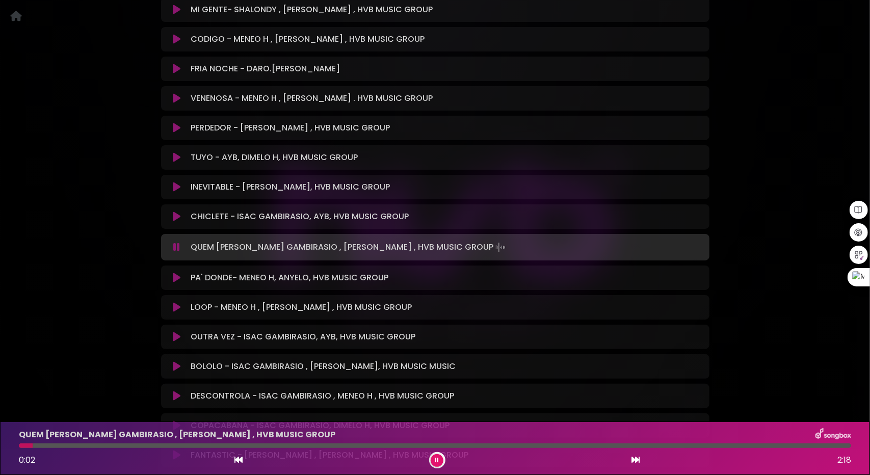
click at [75, 447] on div at bounding box center [435, 445] width 832 height 5
click at [175, 276] on icon at bounding box center [177, 278] width 8 height 10
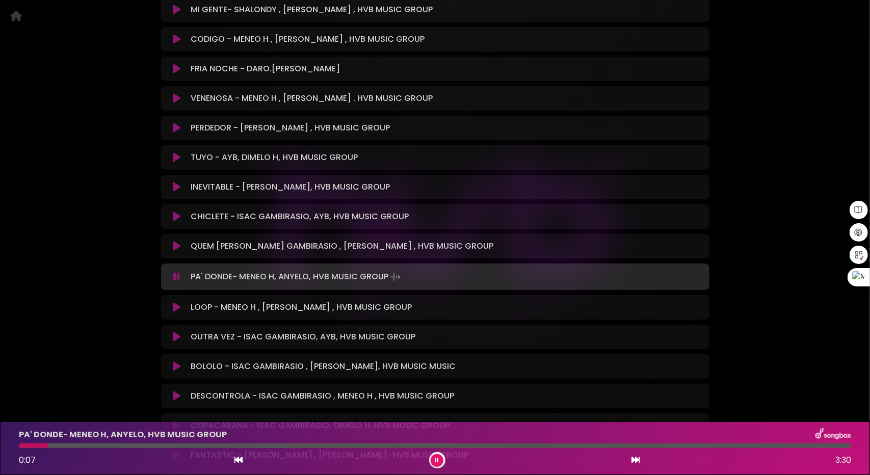
click at [90, 446] on div at bounding box center [435, 445] width 832 height 5
click at [141, 442] on div "PA' DONDE- MENEO H, ANYELO, HVB MUSIC GROUP 0:18 3:30" at bounding box center [435, 448] width 844 height 40
click at [161, 447] on div at bounding box center [435, 445] width 832 height 5
click at [177, 308] on icon at bounding box center [177, 307] width 8 height 10
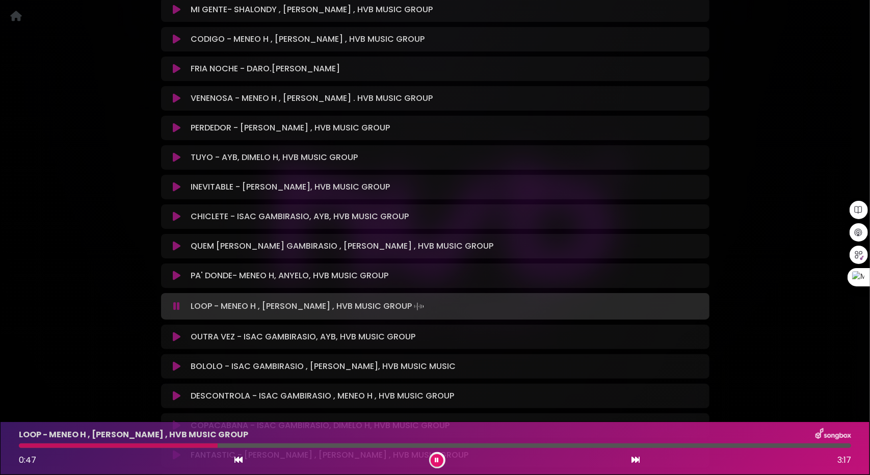
click at [218, 448] on div at bounding box center [435, 445] width 832 height 5
click at [258, 445] on div at bounding box center [435, 445] width 832 height 5
click at [180, 334] on icon at bounding box center [177, 337] width 8 height 10
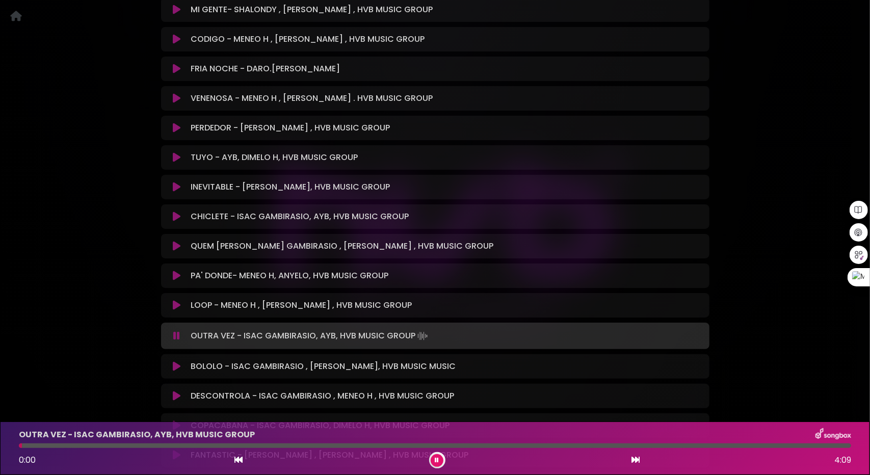
click at [94, 445] on div at bounding box center [435, 445] width 832 height 5
click at [128, 447] on div at bounding box center [435, 445] width 832 height 5
click at [178, 367] on icon at bounding box center [177, 366] width 8 height 10
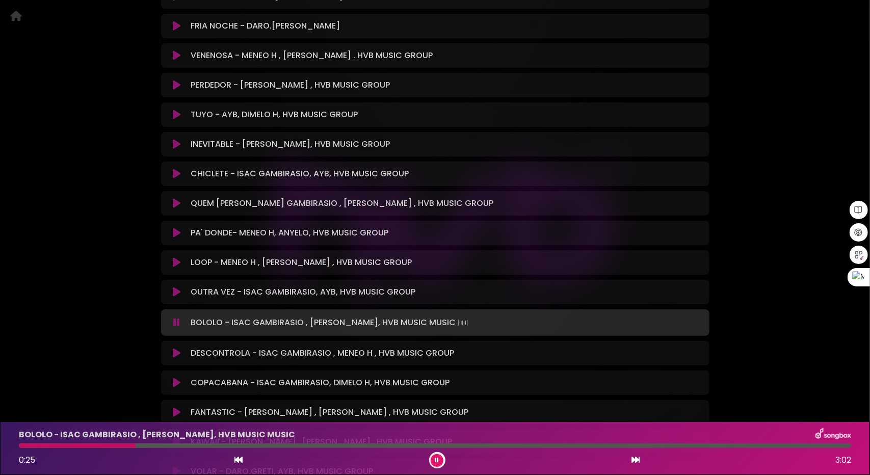
scroll to position [1779, 0]
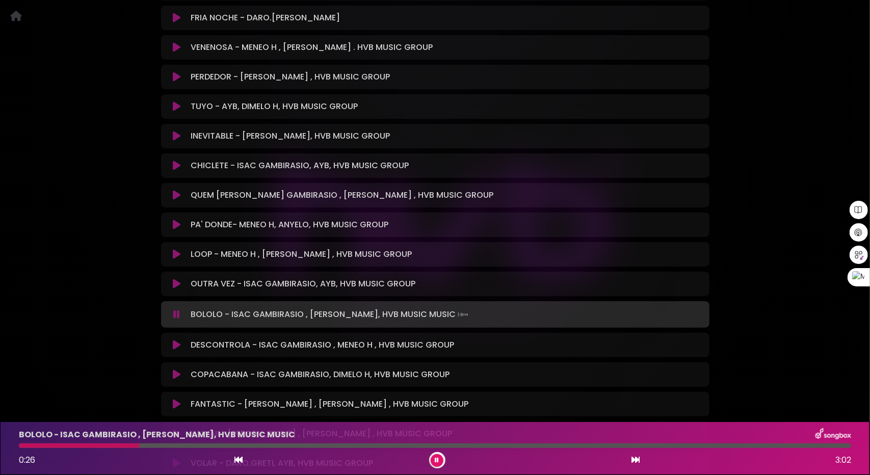
click at [173, 343] on icon at bounding box center [177, 345] width 8 height 10
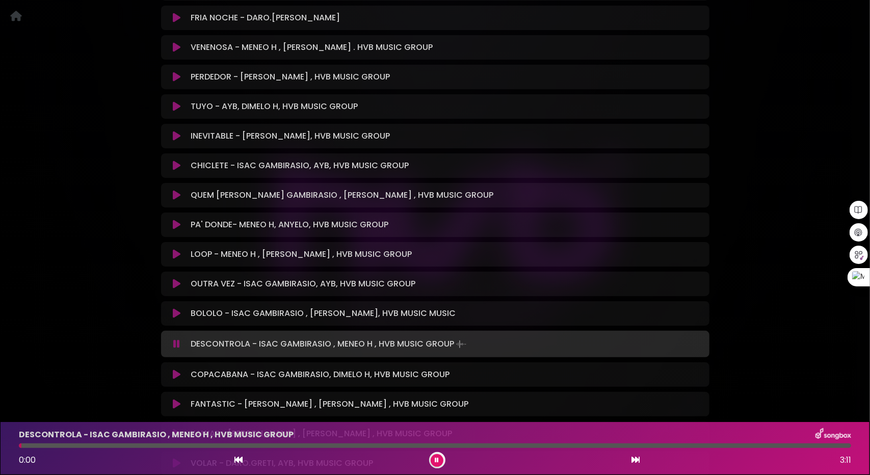
click at [171, 445] on div at bounding box center [435, 445] width 832 height 5
click at [268, 447] on div at bounding box center [435, 445] width 832 height 5
click at [337, 443] on div at bounding box center [435, 445] width 832 height 5
click at [378, 445] on div at bounding box center [435, 445] width 832 height 5
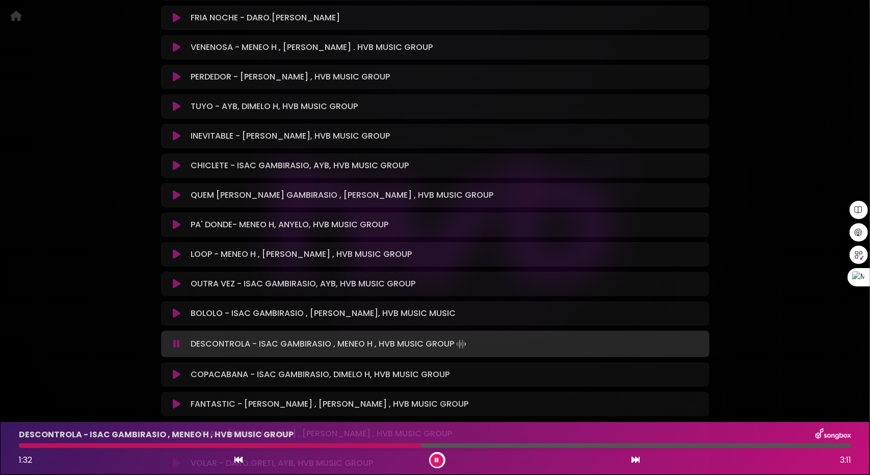
click at [178, 377] on icon at bounding box center [177, 374] width 8 height 10
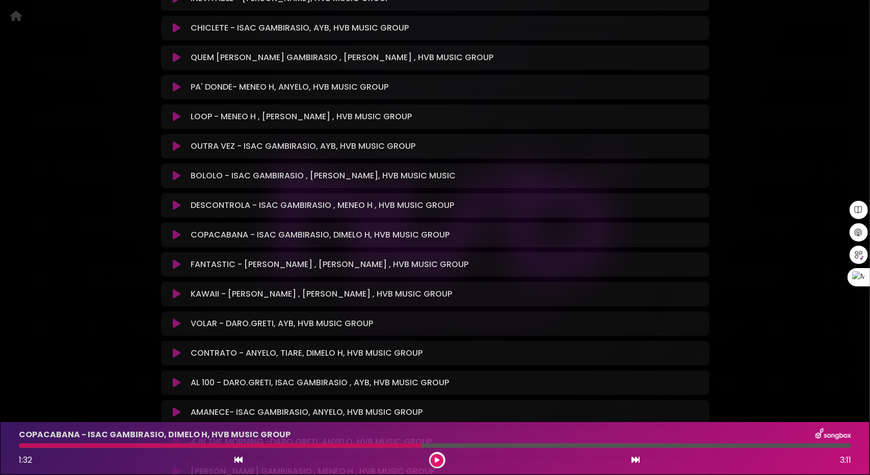
scroll to position [1932, 0]
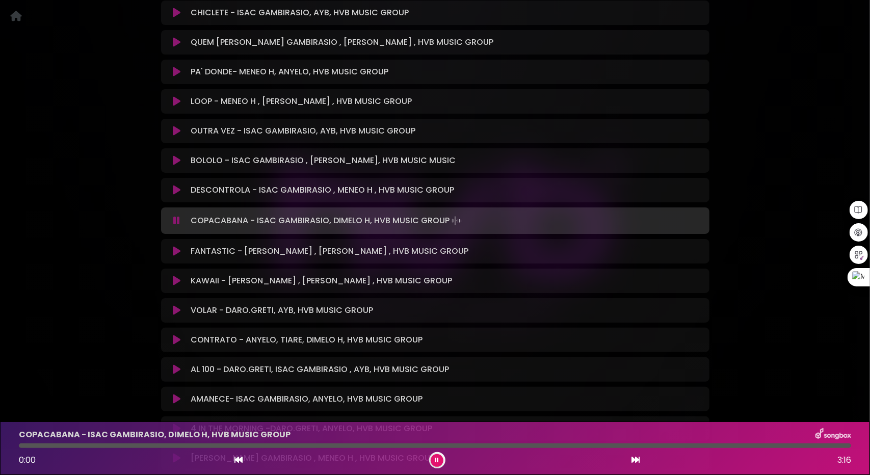
click at [177, 220] on icon at bounding box center [176, 220] width 7 height 10
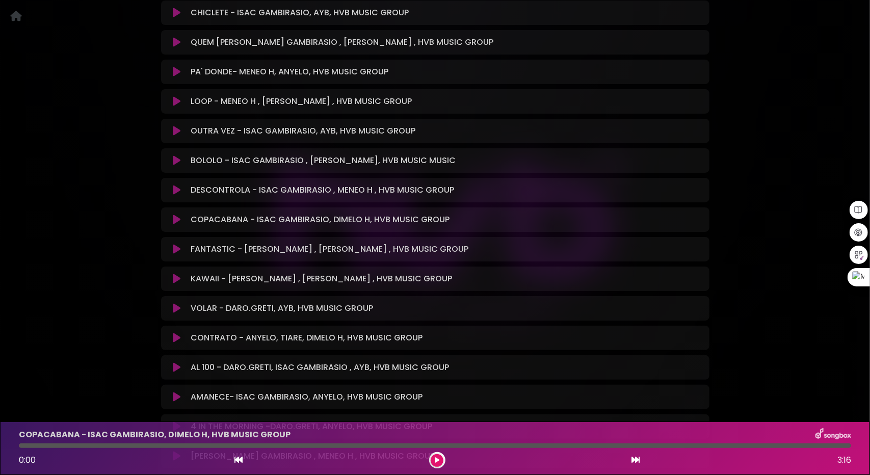
click at [173, 221] on icon at bounding box center [177, 219] width 8 height 10
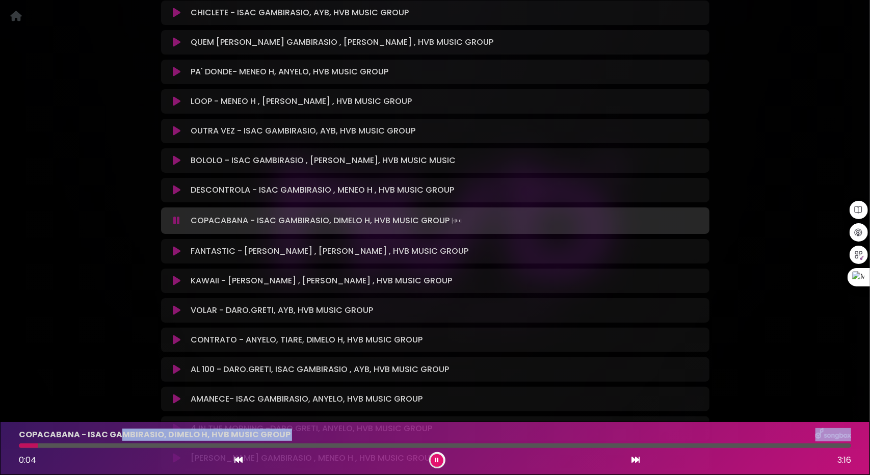
drag, startPoint x: 118, startPoint y: 442, endPoint x: 123, endPoint y: 445, distance: 5.5
click at [122, 444] on div "COPACABANA - ISAC GAMBIRASIO, DIMELO H, HVB MUSIC GROUP 0:04 3:16" at bounding box center [435, 448] width 844 height 40
click at [132, 447] on div at bounding box center [435, 445] width 832 height 5
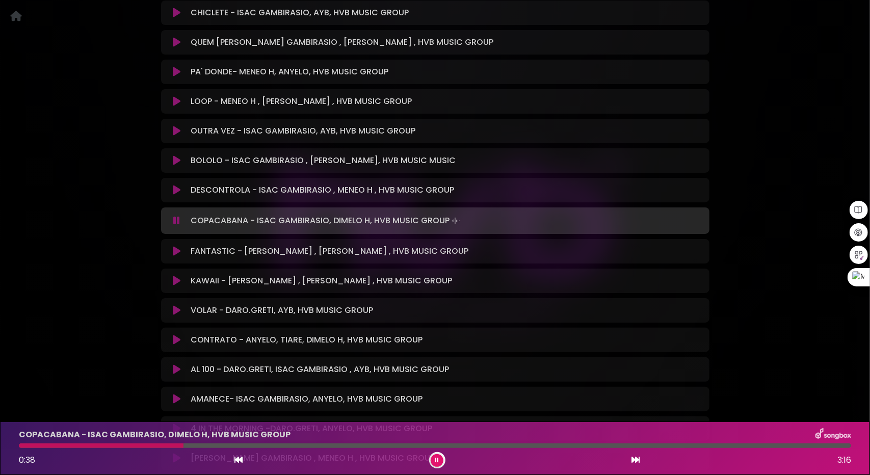
click at [176, 251] on icon at bounding box center [177, 251] width 8 height 10
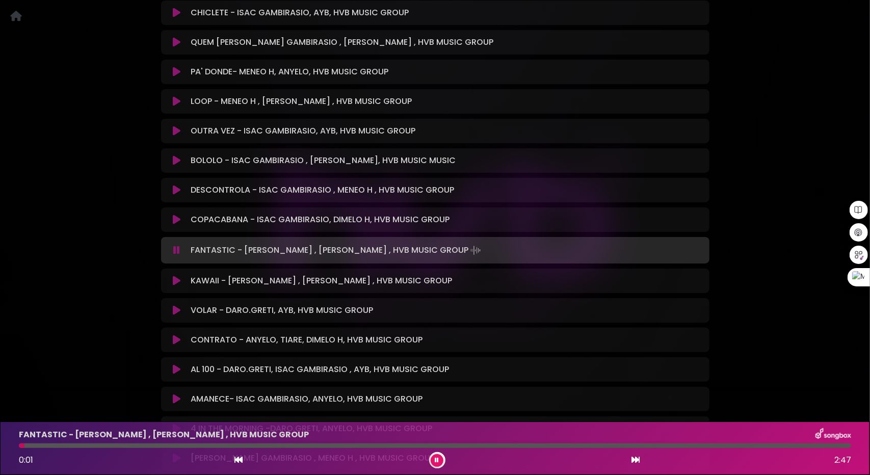
click at [127, 446] on div at bounding box center [435, 445] width 832 height 5
click at [180, 447] on div at bounding box center [435, 445] width 832 height 5
click at [176, 283] on icon at bounding box center [177, 281] width 8 height 10
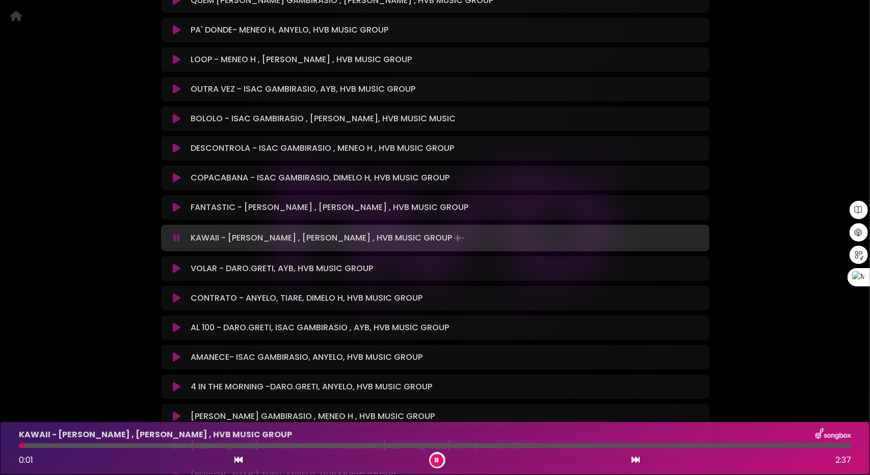
scroll to position [1983, 0]
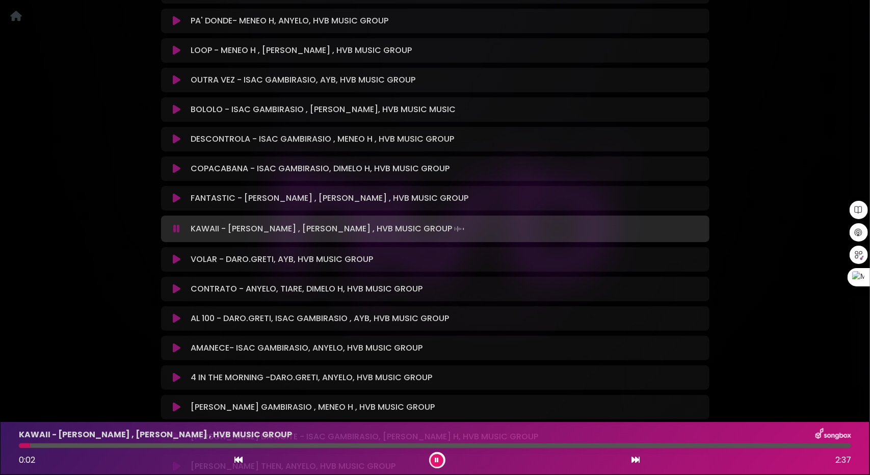
click at [79, 450] on div "KAWAII - DARO GRETI , DAVID DLUNA , HVB MUSIC GROUP 0:02 2:37" at bounding box center [435, 448] width 844 height 40
click at [77, 447] on div at bounding box center [435, 445] width 832 height 5
click at [101, 445] on div at bounding box center [435, 445] width 832 height 5
click at [176, 261] on icon at bounding box center [177, 259] width 8 height 10
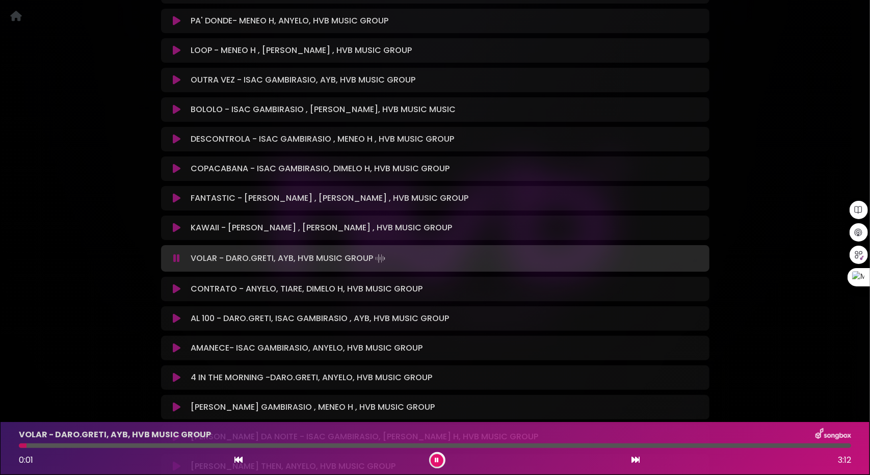
click at [96, 446] on div at bounding box center [435, 445] width 832 height 5
click at [194, 444] on div at bounding box center [435, 445] width 832 height 5
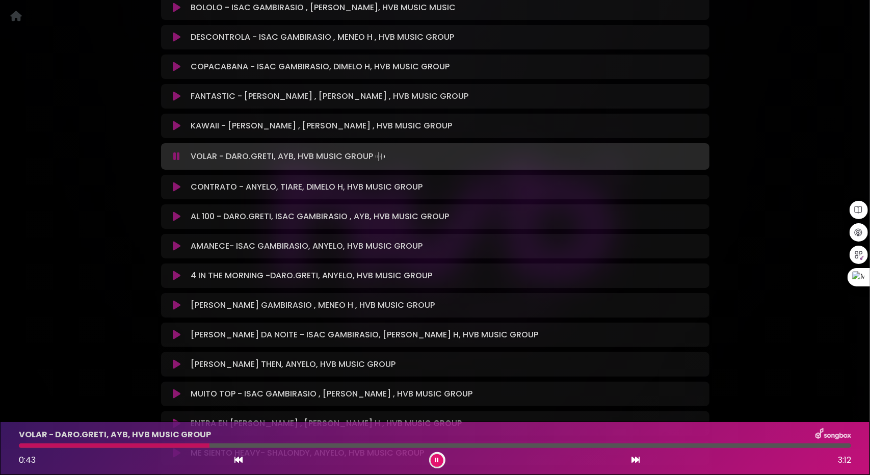
click at [180, 186] on button at bounding box center [177, 187] width 20 height 10
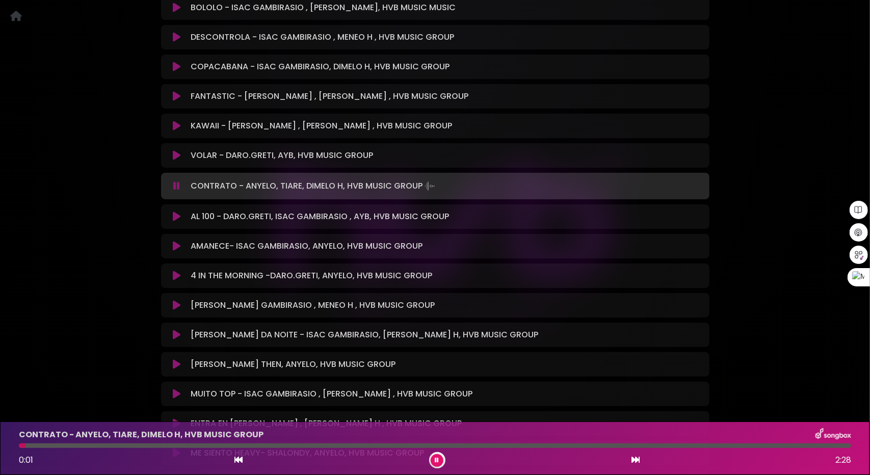
click at [90, 446] on div at bounding box center [435, 445] width 832 height 5
click at [131, 446] on div at bounding box center [435, 445] width 832 height 5
click at [173, 215] on icon at bounding box center [177, 216] width 8 height 10
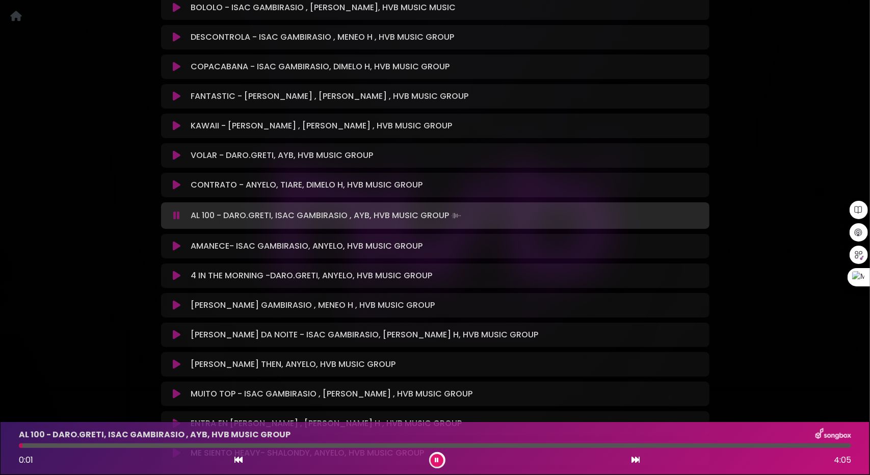
click at [77, 446] on div at bounding box center [435, 445] width 832 height 5
click at [174, 244] on icon at bounding box center [177, 246] width 8 height 10
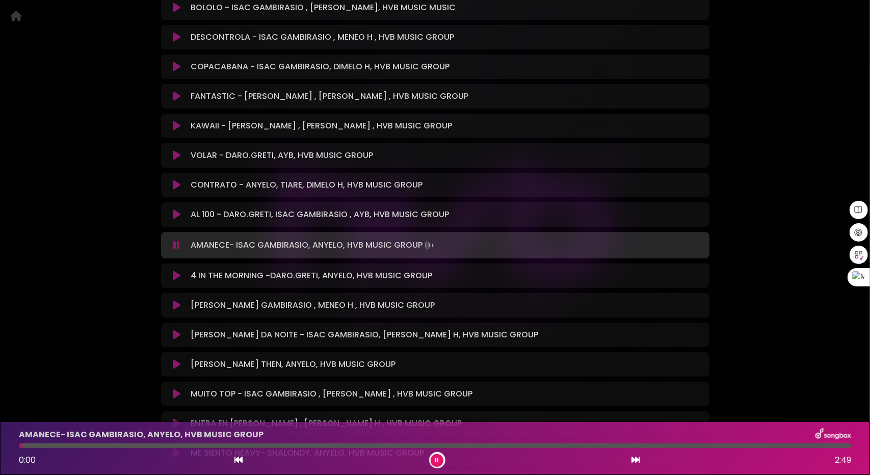
click at [117, 445] on div at bounding box center [435, 445] width 832 height 5
click at [184, 446] on div at bounding box center [435, 445] width 832 height 5
click at [174, 307] on icon at bounding box center [177, 305] width 8 height 10
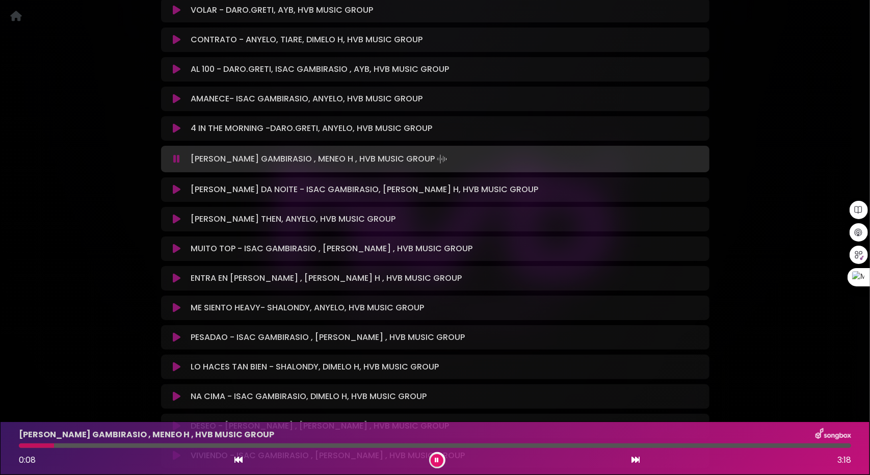
scroll to position [2237, 0]
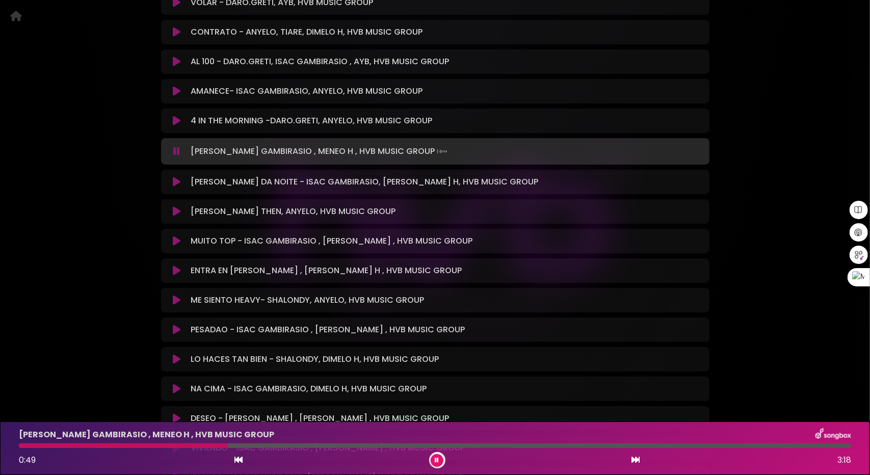
click at [228, 447] on div at bounding box center [435, 445] width 832 height 5
click at [175, 182] on icon at bounding box center [177, 182] width 8 height 10
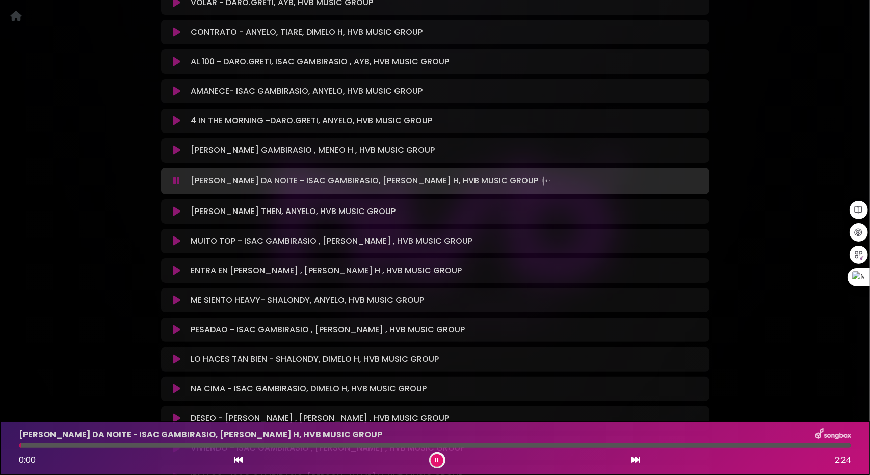
click at [115, 442] on div "DONA DA NOITE - ISAC GAMBIRASIO, DIMELO H, HVB MUSIC GROUP 0:00 2:24" at bounding box center [435, 448] width 844 height 40
click at [60, 446] on div at bounding box center [435, 445] width 832 height 5
click at [89, 446] on div at bounding box center [435, 445] width 832 height 5
click at [163, 443] on div "DONA DA NOITE - ISAC GAMBIRASIO, DIMELO H, HVB MUSIC GROUP 0:14 2:24" at bounding box center [435, 448] width 844 height 40
click at [187, 444] on div at bounding box center [435, 445] width 832 height 5
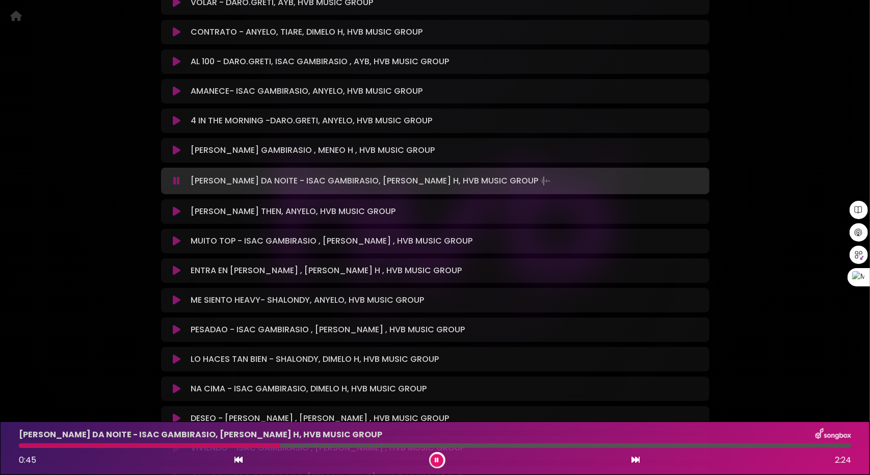
click at [178, 210] on icon at bounding box center [177, 211] width 8 height 10
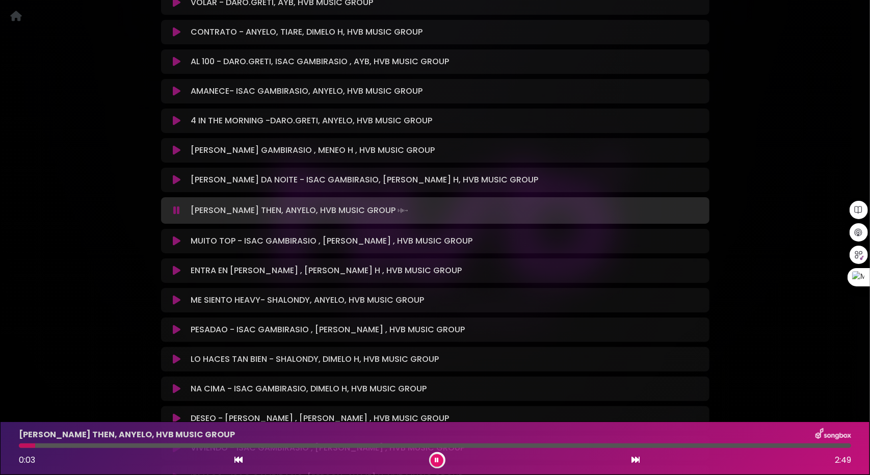
click at [76, 444] on div at bounding box center [435, 445] width 832 height 5
click at [177, 241] on icon at bounding box center [177, 241] width 8 height 10
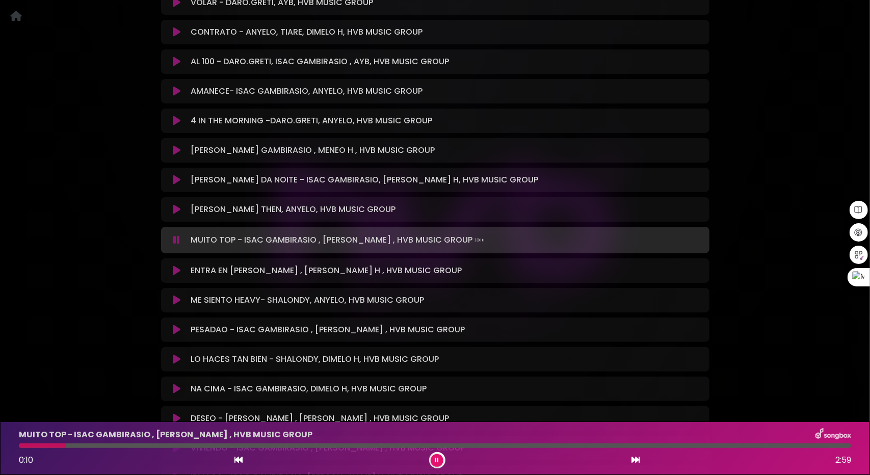
click at [67, 445] on div at bounding box center [435, 445] width 832 height 5
click at [164, 269] on div "ENTRA EN LA NOTA -DARO GRETY , MENEO H , HVB MUSIC GROUP Loading Track..." at bounding box center [435, 270] width 548 height 12
click at [179, 275] on icon at bounding box center [177, 270] width 8 height 10
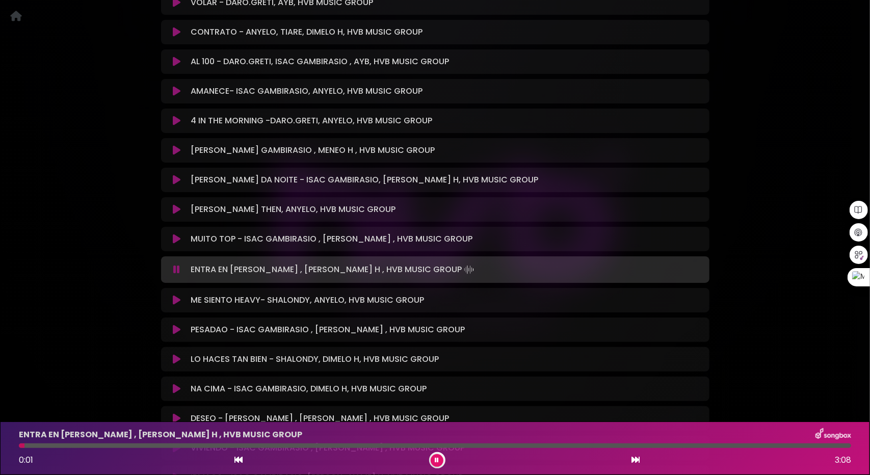
click at [71, 447] on div at bounding box center [435, 445] width 832 height 5
click at [101, 446] on div at bounding box center [435, 445] width 832 height 5
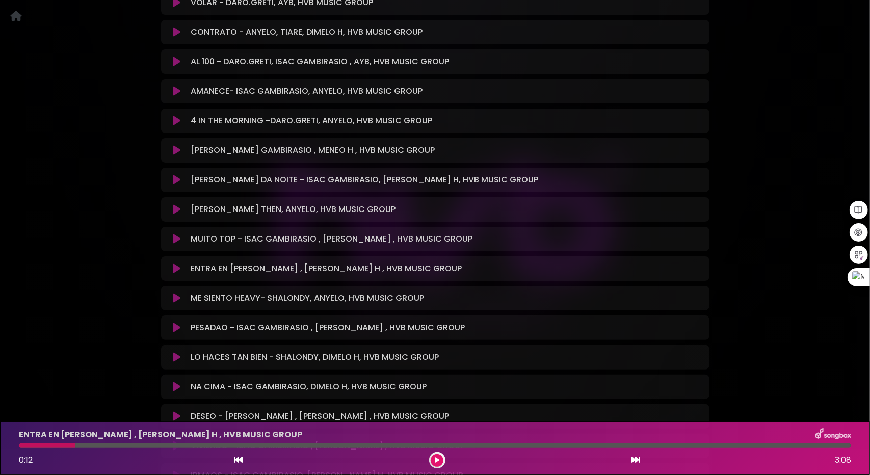
click at [120, 447] on div at bounding box center [435, 445] width 832 height 5
click at [114, 444] on div at bounding box center [435, 445] width 832 height 5
click at [31, 443] on div at bounding box center [47, 445] width 56 height 5
click at [433, 457] on button at bounding box center [436, 460] width 13 height 13
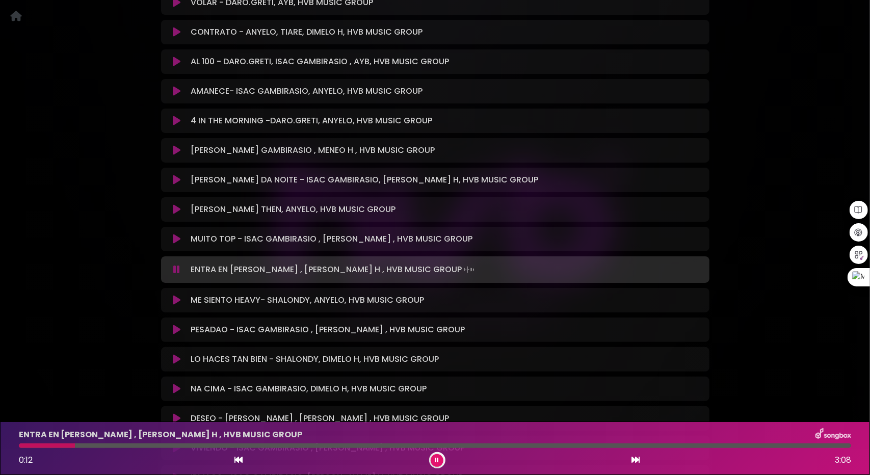
click at [124, 443] on div "ENTRA EN LA NOTA -DARO GRETY , MENEO H , HVB MUSIC GROUP 0:12 3:08" at bounding box center [435, 448] width 844 height 40
click at [128, 446] on div at bounding box center [435, 445] width 832 height 5
click at [129, 446] on div at bounding box center [435, 445] width 832 height 5
click at [174, 303] on icon at bounding box center [177, 300] width 8 height 10
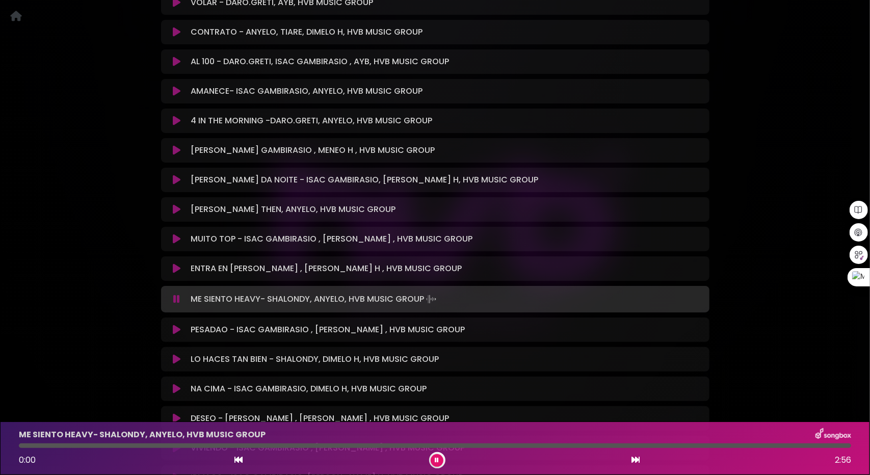
click at [173, 297] on button at bounding box center [177, 299] width 20 height 10
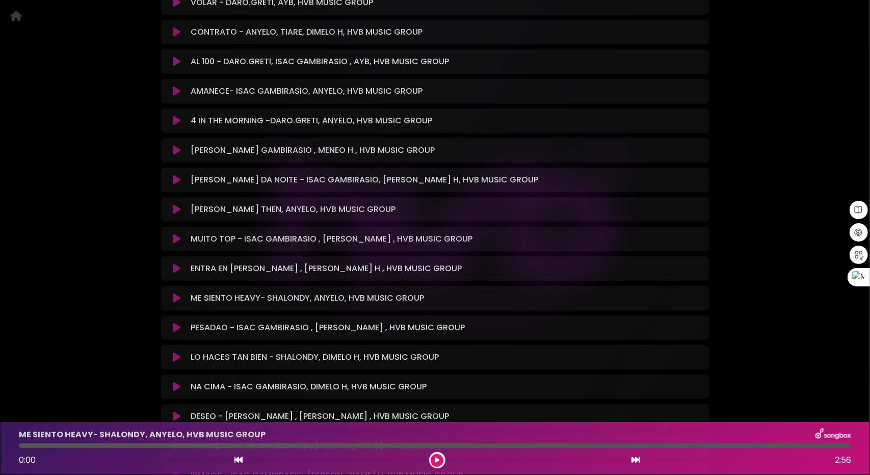
click at [174, 300] on icon at bounding box center [177, 298] width 8 height 10
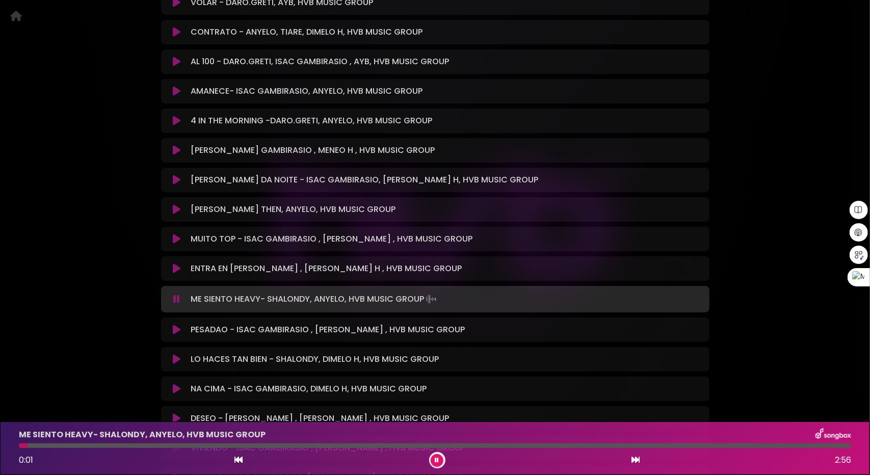
click at [69, 445] on div at bounding box center [435, 445] width 832 height 5
click at [131, 445] on div at bounding box center [435, 445] width 832 height 5
click at [175, 443] on div at bounding box center [435, 445] width 832 height 5
click at [173, 330] on icon at bounding box center [177, 329] width 8 height 10
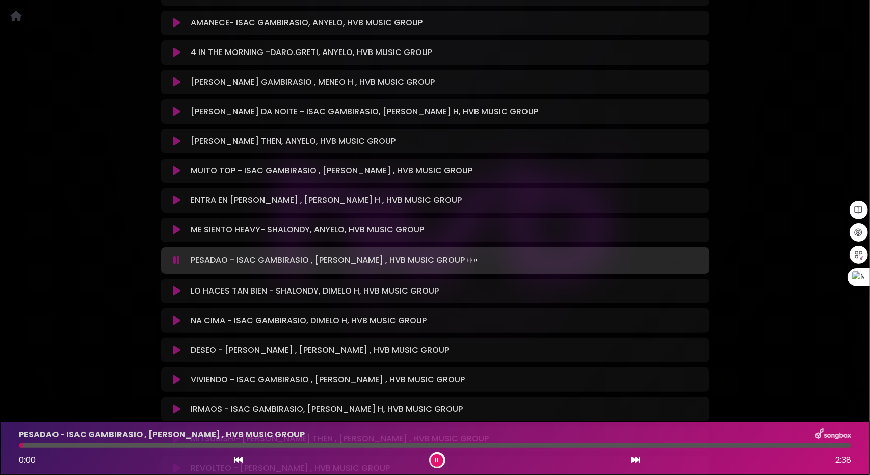
scroll to position [2339, 0]
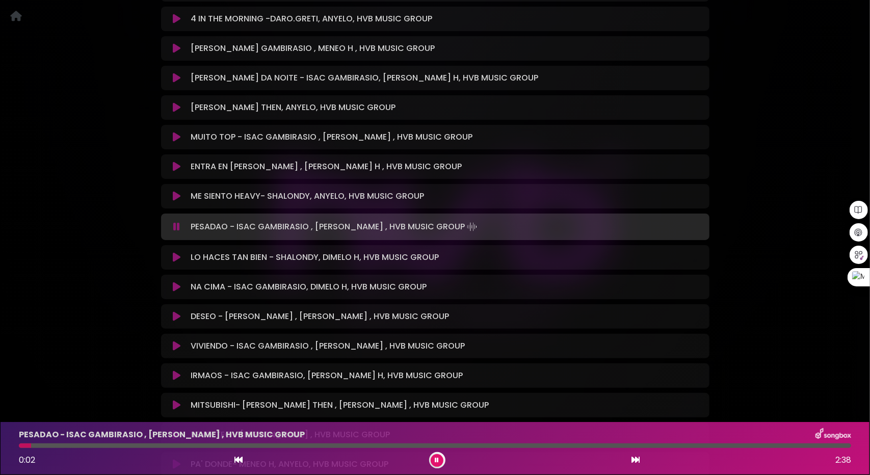
click at [53, 444] on div at bounding box center [435, 445] width 832 height 5
click at [174, 445] on div at bounding box center [435, 445] width 832 height 5
click at [177, 259] on icon at bounding box center [177, 257] width 8 height 10
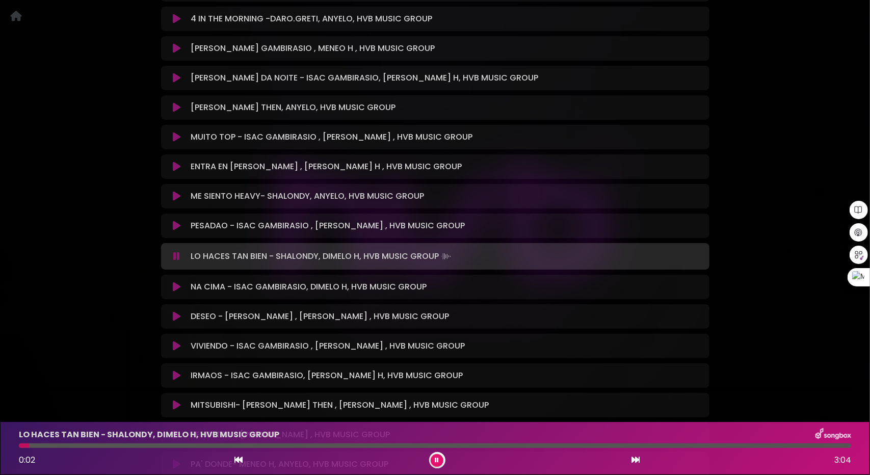
click at [85, 445] on div at bounding box center [435, 445] width 832 height 5
click at [147, 446] on div at bounding box center [435, 445] width 832 height 5
click at [187, 446] on div at bounding box center [435, 445] width 832 height 5
click at [178, 287] on icon at bounding box center [177, 287] width 8 height 10
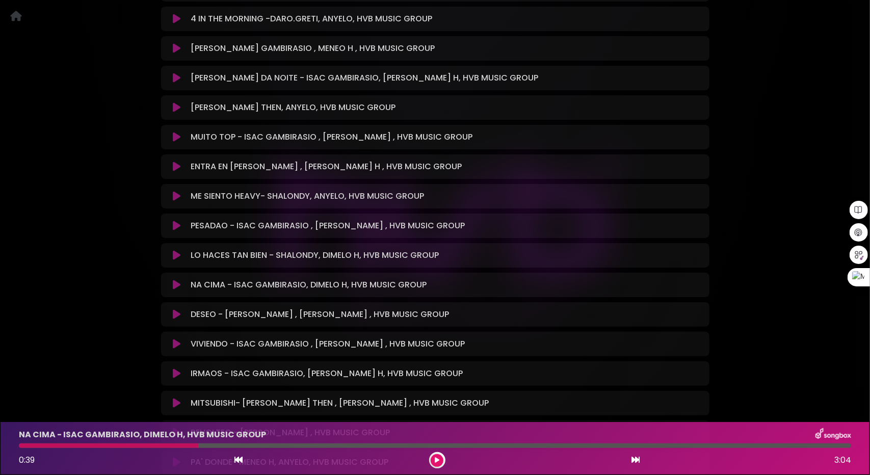
click at [178, 288] on icon at bounding box center [177, 285] width 8 height 10
click at [175, 286] on icon at bounding box center [177, 285] width 8 height 10
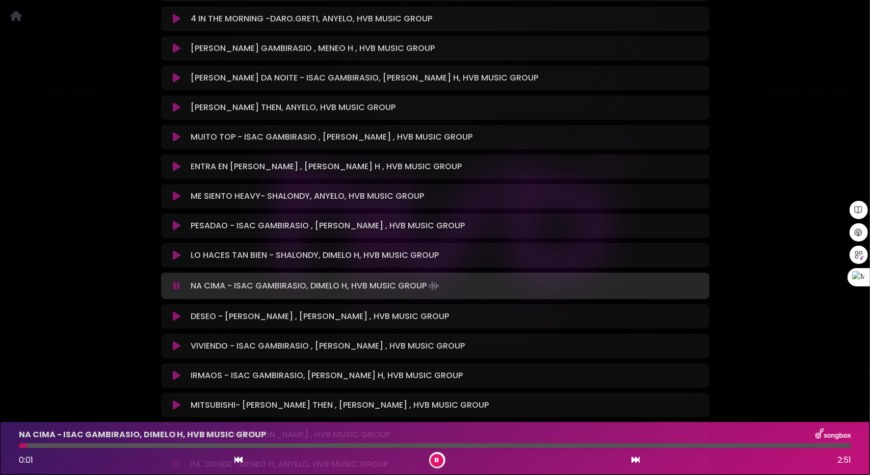
click at [86, 446] on div at bounding box center [435, 445] width 832 height 5
click at [140, 444] on div at bounding box center [435, 445] width 832 height 5
click at [234, 445] on div at bounding box center [435, 445] width 832 height 5
drag, startPoint x: 295, startPoint y: 446, endPoint x: 306, endPoint y: 446, distance: 10.7
click at [296, 446] on div at bounding box center [435, 445] width 832 height 5
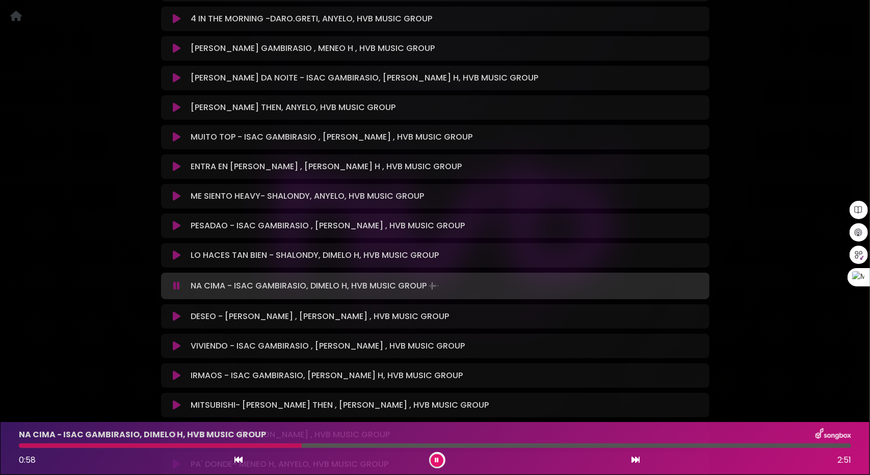
click at [357, 445] on div at bounding box center [435, 445] width 832 height 5
click at [177, 314] on icon at bounding box center [177, 316] width 8 height 10
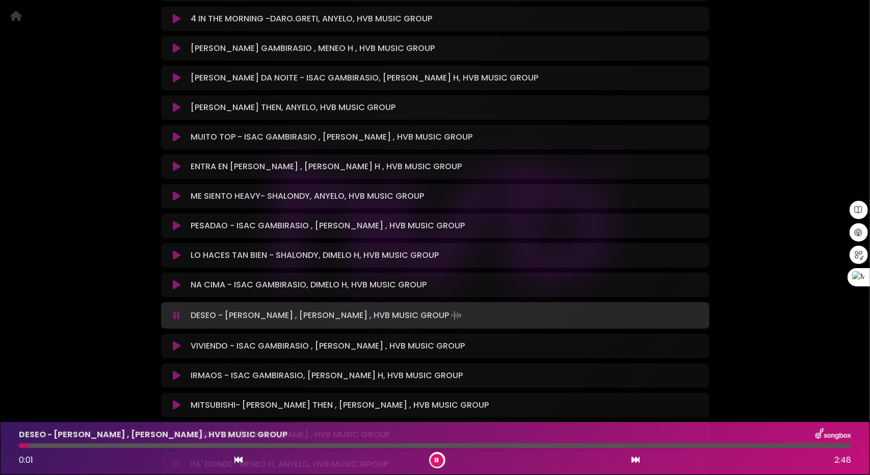
click at [67, 447] on div at bounding box center [435, 445] width 832 height 5
click at [104, 446] on div at bounding box center [435, 445] width 832 height 5
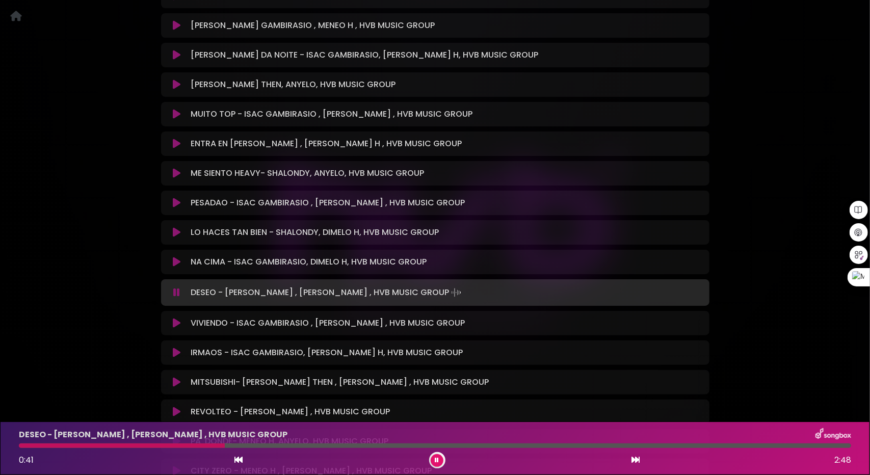
scroll to position [2441, 0]
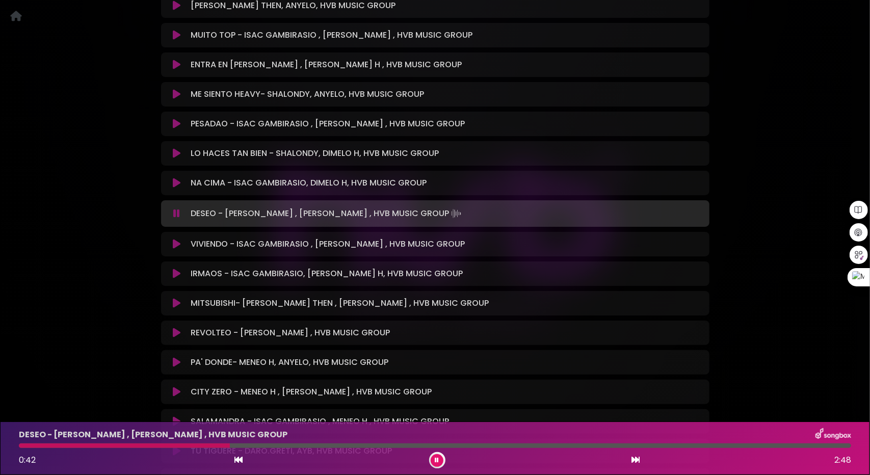
click at [173, 241] on icon at bounding box center [177, 244] width 8 height 10
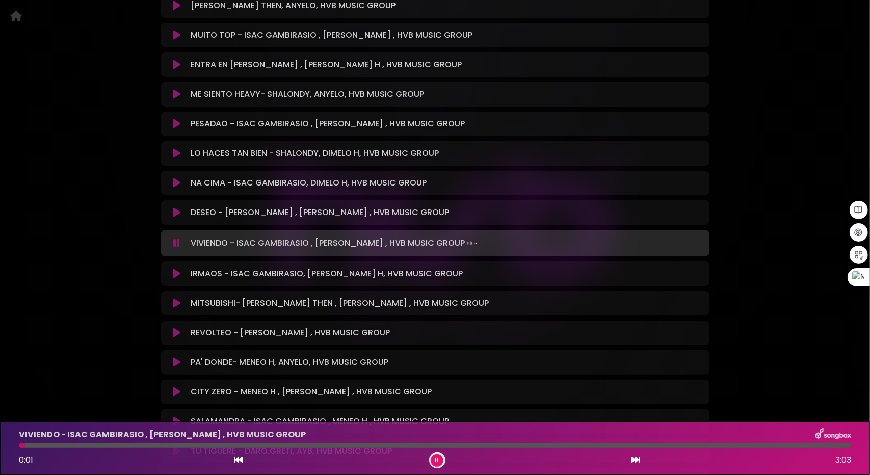
click at [68, 446] on div at bounding box center [435, 445] width 832 height 5
click at [106, 448] on div "VIVIENDO - ISAC GAMBIRASIO , MENEO H , HVB MUSIC GROUP 0:12 3:03" at bounding box center [435, 448] width 844 height 40
click at [128, 446] on div at bounding box center [435, 445] width 832 height 5
click at [151, 445] on div at bounding box center [435, 445] width 832 height 5
click at [176, 277] on icon at bounding box center [177, 273] width 8 height 10
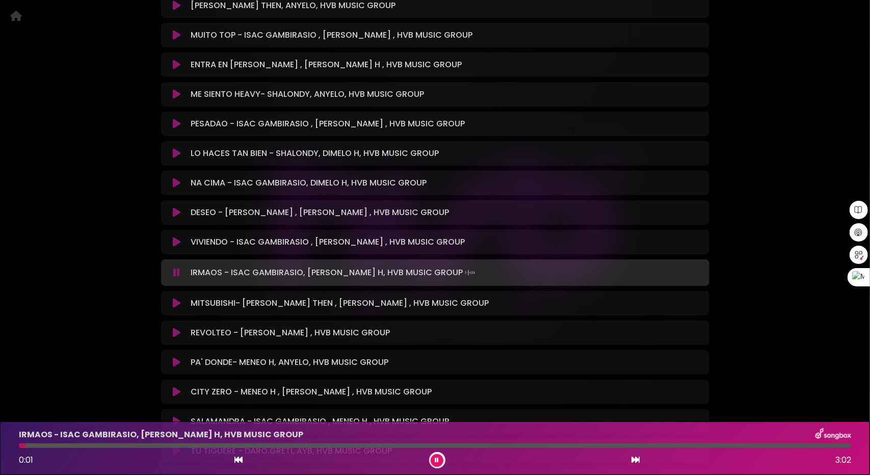
drag, startPoint x: 92, startPoint y: 446, endPoint x: 98, endPoint y: 446, distance: 5.6
click at [93, 446] on div at bounding box center [435, 445] width 832 height 5
click at [178, 303] on icon at bounding box center [177, 303] width 8 height 10
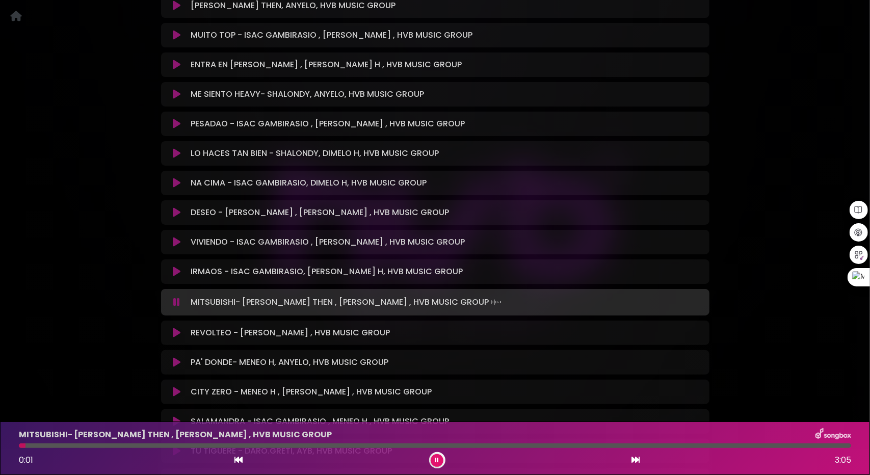
click at [105, 446] on div at bounding box center [435, 445] width 832 height 5
click at [177, 331] on icon at bounding box center [177, 333] width 8 height 10
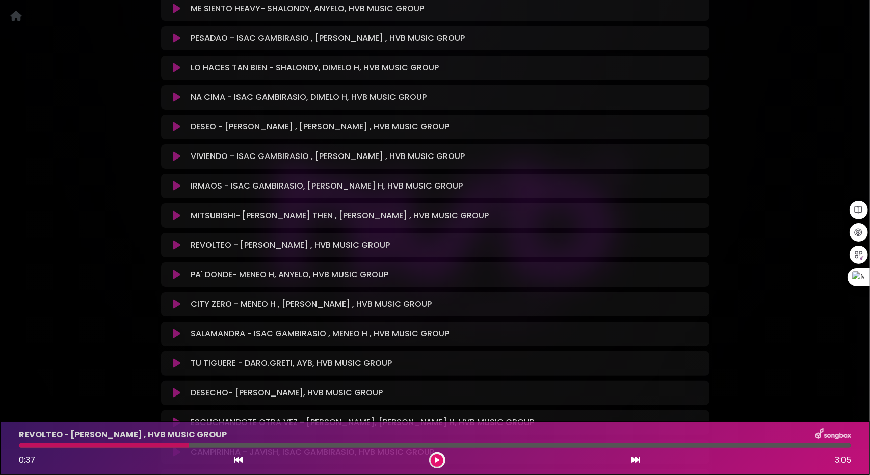
scroll to position [2594, 0]
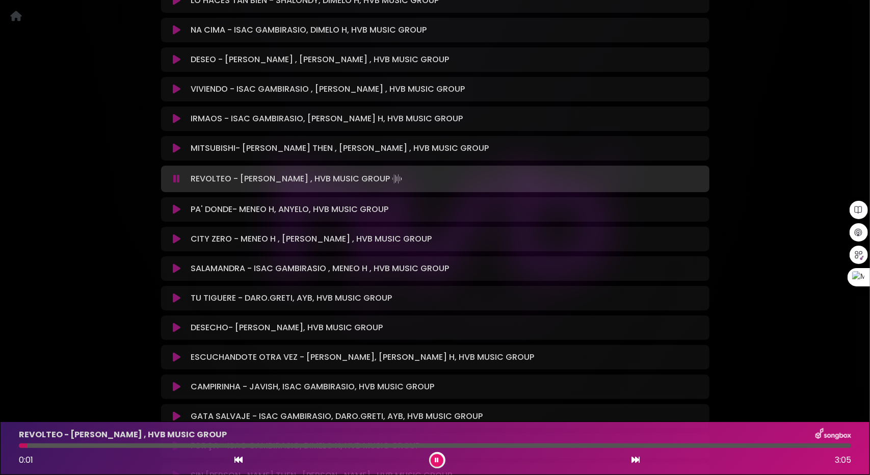
click at [82, 447] on div at bounding box center [435, 445] width 832 height 5
click at [126, 447] on div at bounding box center [435, 445] width 832 height 5
click at [166, 447] on div at bounding box center [435, 445] width 832 height 5
click at [175, 210] on icon at bounding box center [177, 209] width 8 height 10
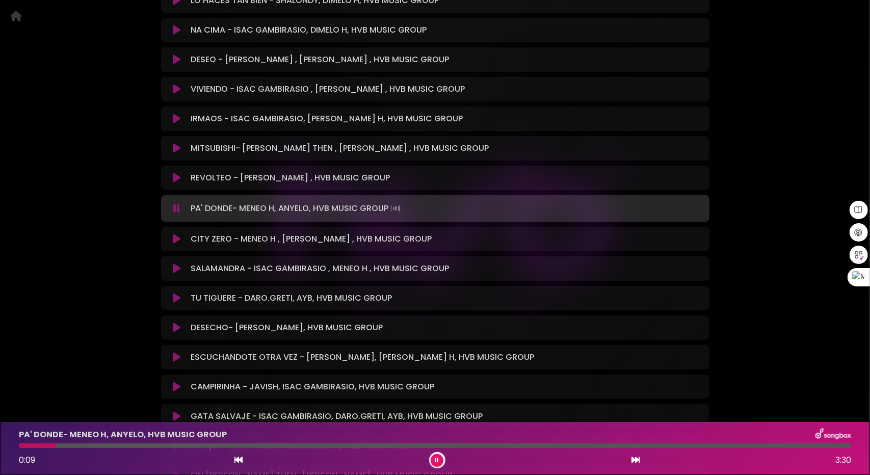
click at [172, 271] on button at bounding box center [177, 268] width 20 height 10
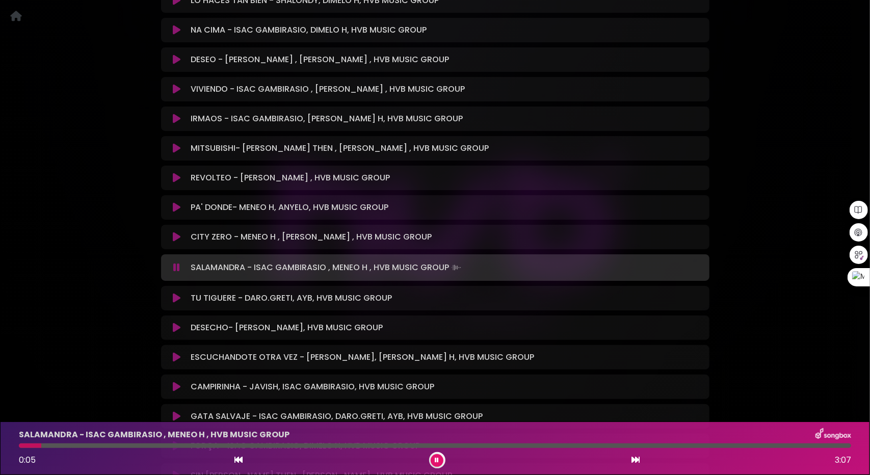
click at [80, 445] on div at bounding box center [435, 445] width 832 height 5
click at [120, 445] on div at bounding box center [435, 445] width 832 height 5
click at [174, 299] on icon at bounding box center [177, 298] width 8 height 10
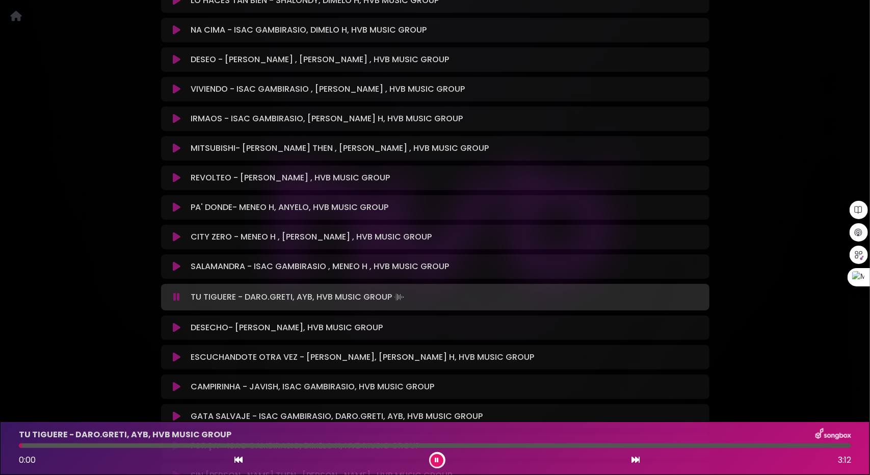
click at [58, 446] on div at bounding box center [435, 445] width 832 height 5
click at [178, 327] on icon at bounding box center [177, 327] width 8 height 10
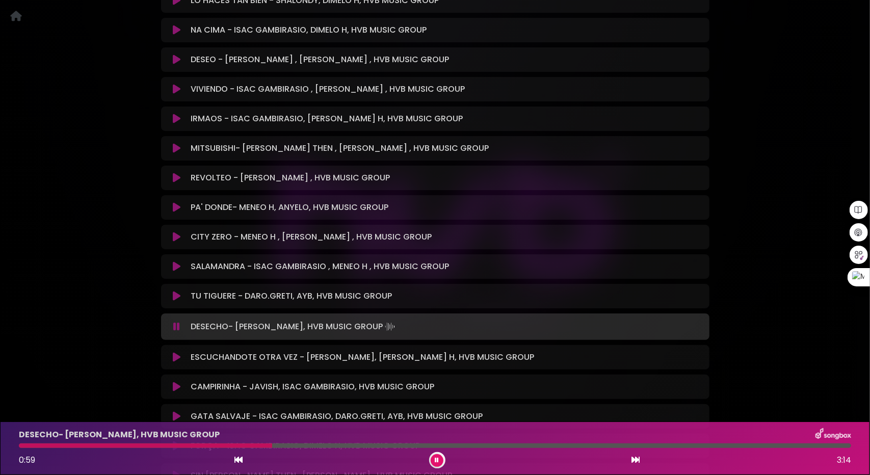
click at [179, 356] on icon at bounding box center [177, 357] width 8 height 10
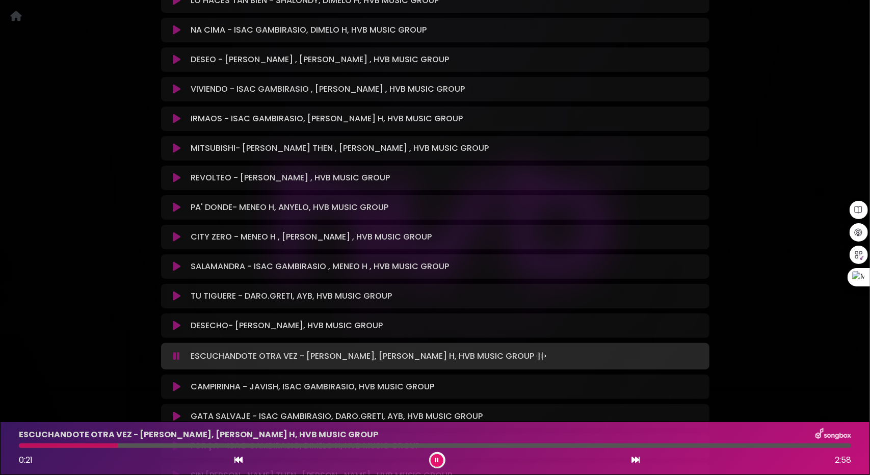
click at [181, 382] on button at bounding box center [177, 387] width 20 height 10
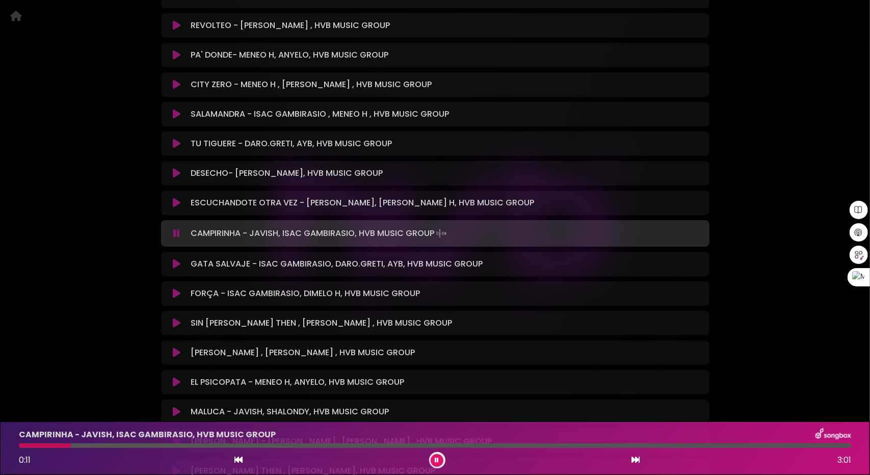
scroll to position [2747, 0]
click at [178, 263] on icon at bounding box center [177, 263] width 8 height 10
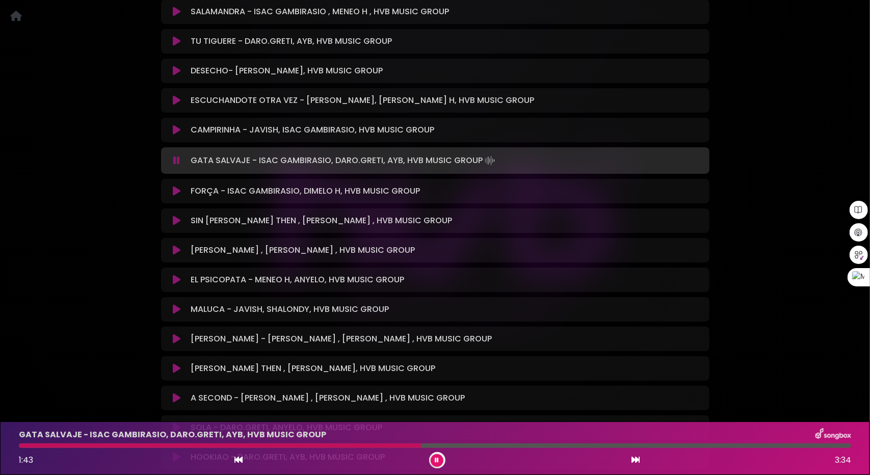
scroll to position [2849, 0]
click at [177, 192] on icon at bounding box center [177, 191] width 8 height 10
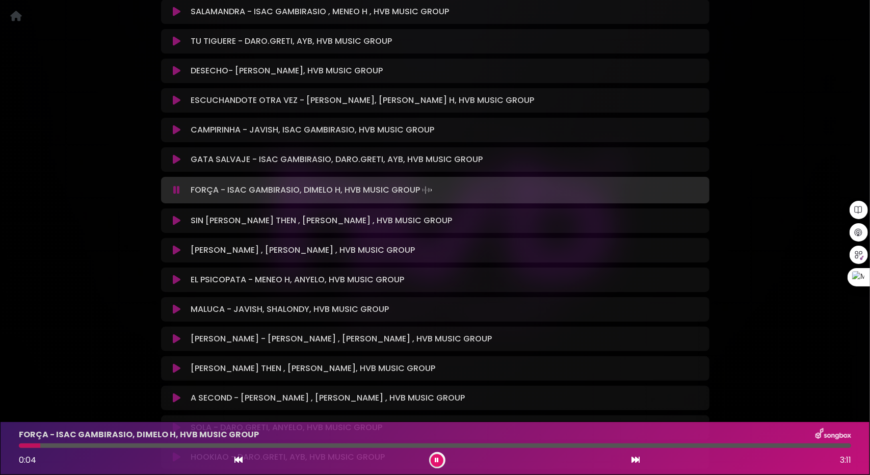
click at [78, 446] on div at bounding box center [435, 445] width 832 height 5
click at [110, 446] on div at bounding box center [435, 445] width 832 height 5
click at [177, 219] on icon at bounding box center [177, 220] width 8 height 10
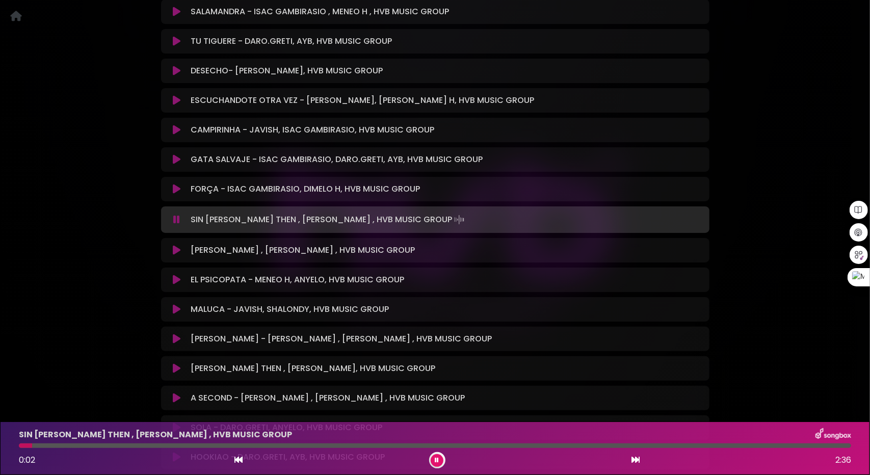
click at [94, 445] on div at bounding box center [435, 445] width 832 height 5
click at [176, 251] on icon at bounding box center [177, 250] width 8 height 10
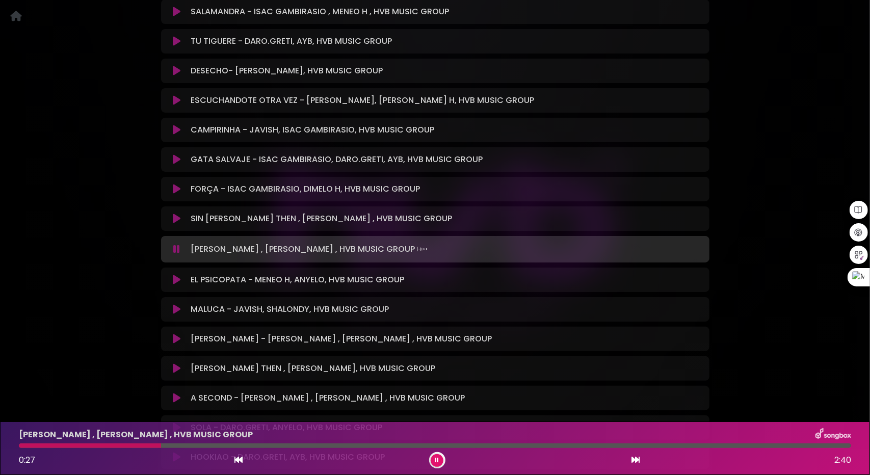
click at [173, 283] on icon at bounding box center [177, 280] width 8 height 10
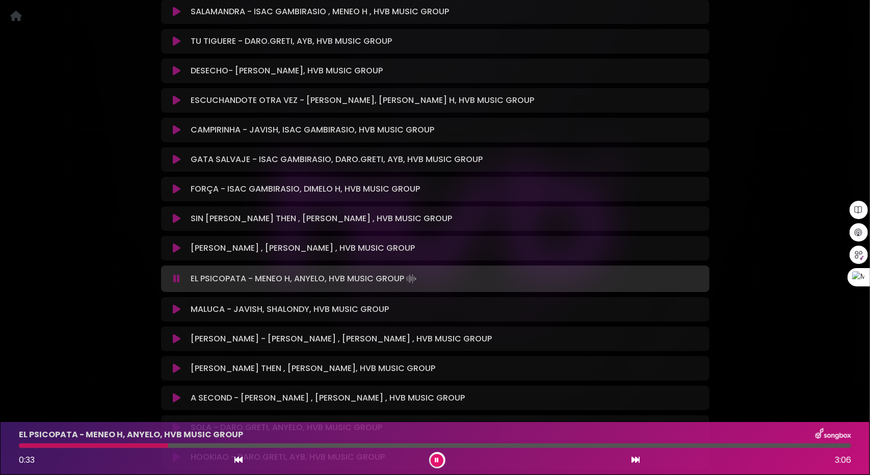
click at [176, 304] on icon at bounding box center [177, 309] width 8 height 10
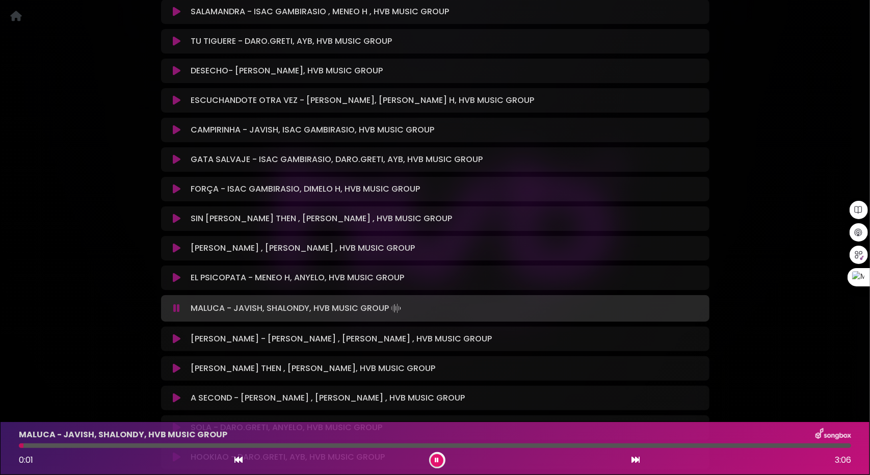
click at [115, 444] on div at bounding box center [435, 445] width 832 height 5
click at [160, 447] on div at bounding box center [435, 445] width 832 height 5
click at [233, 443] on div "MALUCA - JAVISH, SHALONDY, HVB MUSIC GROUP 0:32 3:06" at bounding box center [435, 448] width 844 height 40
click at [247, 445] on div at bounding box center [435, 445] width 832 height 5
click at [173, 334] on icon at bounding box center [177, 339] width 8 height 10
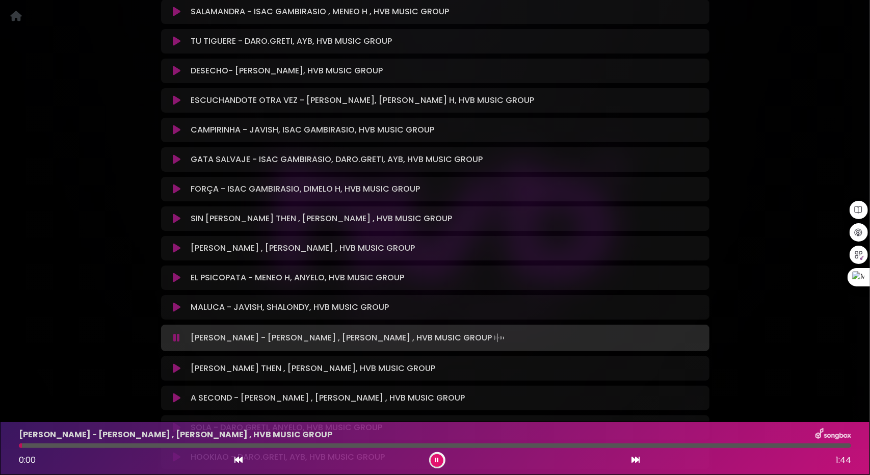
click at [94, 448] on div "WILLY - DAVID DLUNA , MENEO H , HVB MUSIC GROUP 0:00 1:44" at bounding box center [435, 448] width 844 height 40
click at [107, 445] on div at bounding box center [435, 445] width 832 height 5
click at [177, 446] on div at bounding box center [435, 445] width 832 height 5
click at [253, 448] on div at bounding box center [435, 445] width 832 height 5
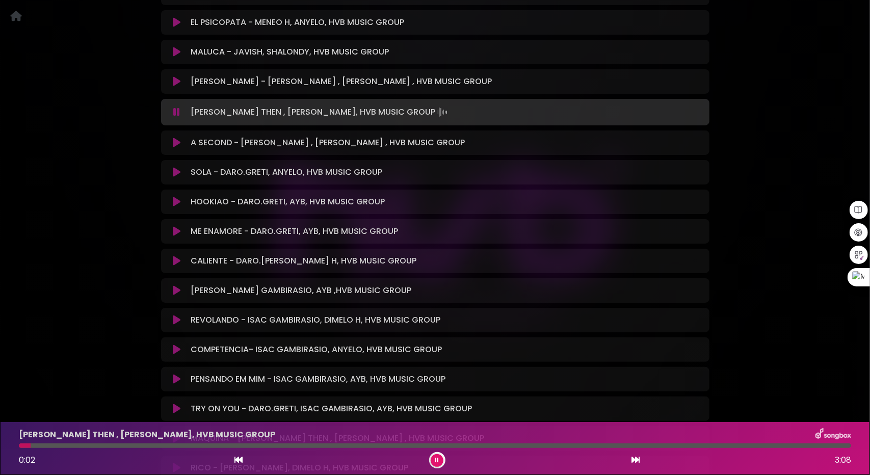
scroll to position [3103, 0]
click at [96, 445] on div at bounding box center [435, 445] width 832 height 5
click at [178, 140] on icon at bounding box center [177, 143] width 8 height 10
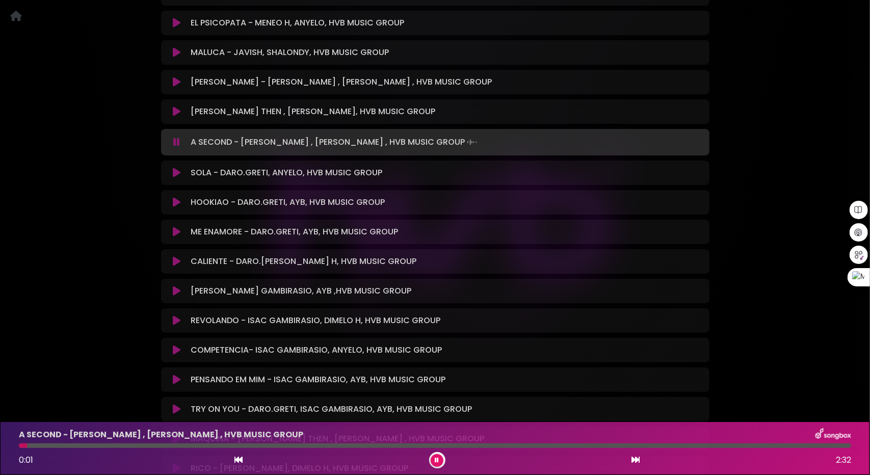
click at [116, 445] on div at bounding box center [435, 445] width 832 height 5
click at [256, 443] on div at bounding box center [435, 445] width 832 height 5
click at [177, 173] on icon at bounding box center [177, 173] width 8 height 10
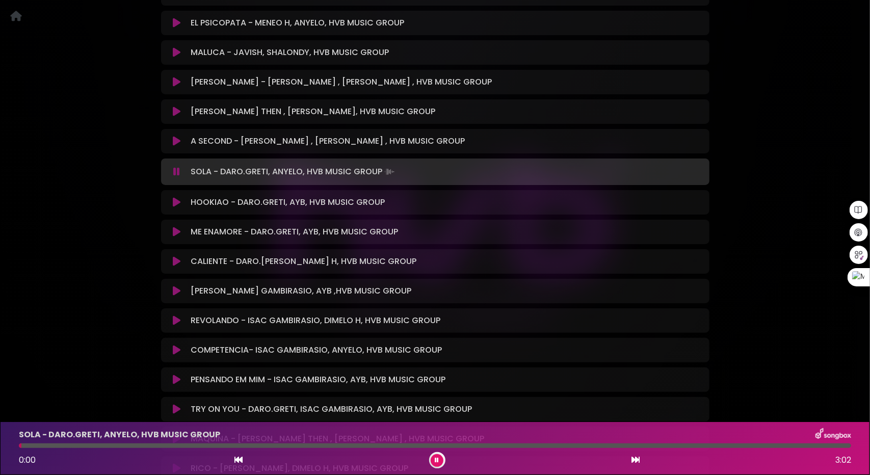
click at [103, 445] on div at bounding box center [435, 445] width 832 height 5
click at [227, 447] on div at bounding box center [435, 445] width 832 height 5
click at [176, 200] on icon at bounding box center [177, 202] width 8 height 10
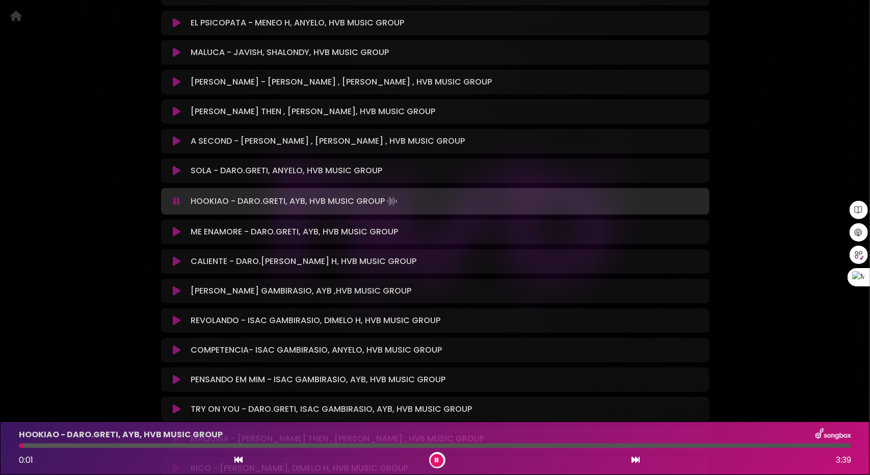
drag, startPoint x: 117, startPoint y: 446, endPoint x: 122, endPoint y: 445, distance: 5.8
click at [117, 446] on div at bounding box center [435, 445] width 832 height 5
click at [176, 231] on icon at bounding box center [177, 232] width 8 height 10
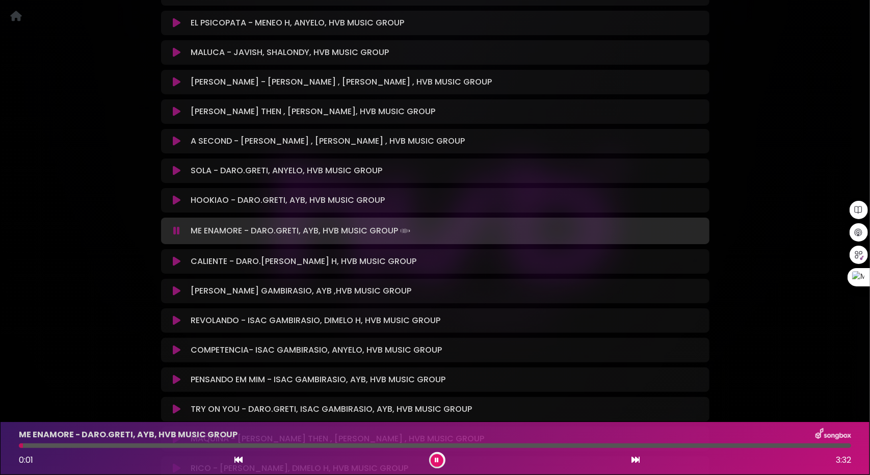
click at [124, 449] on div "ME ENAMORE - DARO.GRETI, AYB, HVB MUSIC GROUP 0:01 3:32" at bounding box center [435, 448] width 844 height 40
click at [130, 444] on div at bounding box center [435, 445] width 832 height 5
click at [179, 260] on icon at bounding box center [177, 261] width 8 height 10
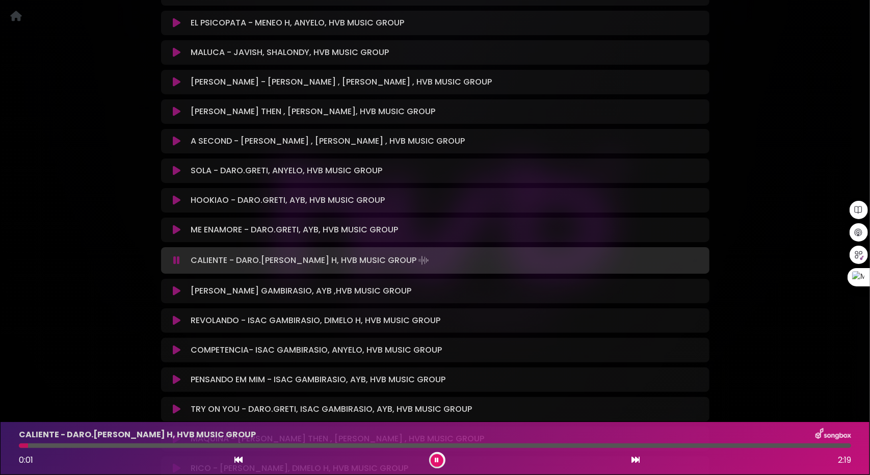
click at [111, 446] on div at bounding box center [435, 445] width 832 height 5
click at [204, 444] on div at bounding box center [435, 445] width 832 height 5
click at [279, 442] on div "CALIENTE - DARO.GRETI, DIMELO H, HVB MUSIC GROUP 0:32 2:19" at bounding box center [435, 448] width 844 height 40
click at [306, 445] on div at bounding box center [435, 445] width 832 height 5
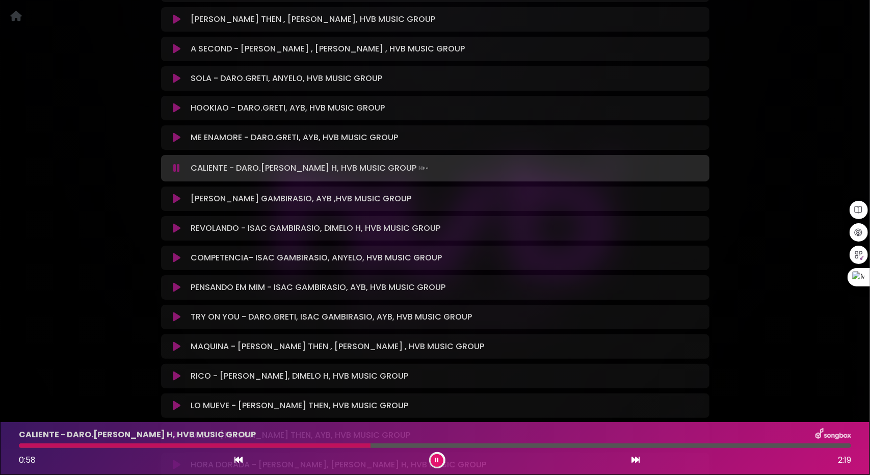
scroll to position [3256, 0]
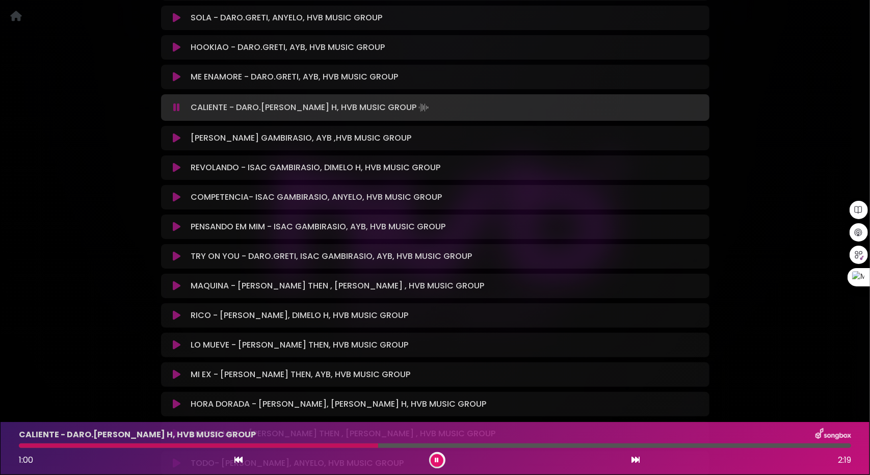
click at [174, 138] on icon at bounding box center [177, 138] width 8 height 10
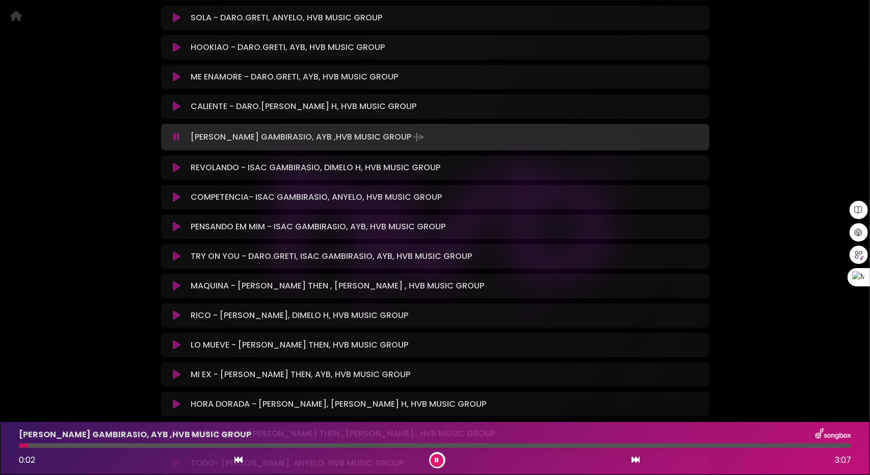
click at [180, 255] on icon at bounding box center [177, 256] width 8 height 10
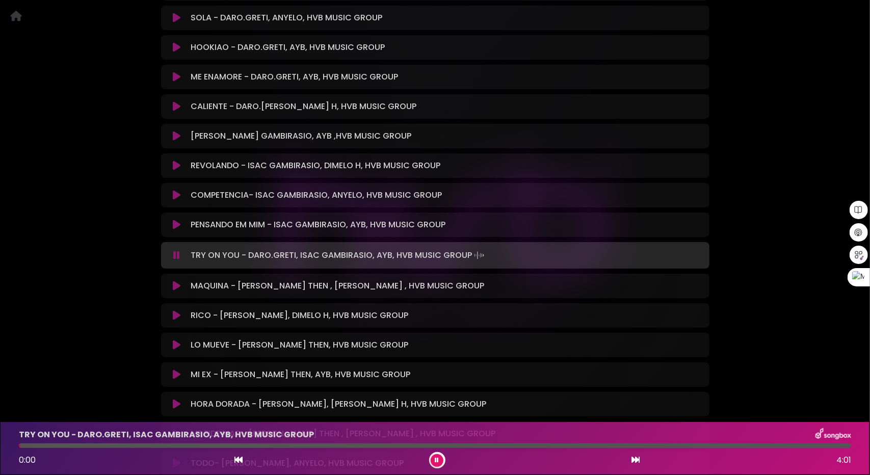
click at [93, 450] on div "TRY ON YOU - DARO.GRETI, ISAC GAMBIRASIO, AYB, HVB MUSIC GROUP 0:00 4:01" at bounding box center [435, 448] width 844 height 40
click at [121, 447] on div at bounding box center [435, 445] width 832 height 5
click at [146, 444] on div at bounding box center [435, 445] width 832 height 5
click at [176, 283] on icon at bounding box center [177, 286] width 8 height 10
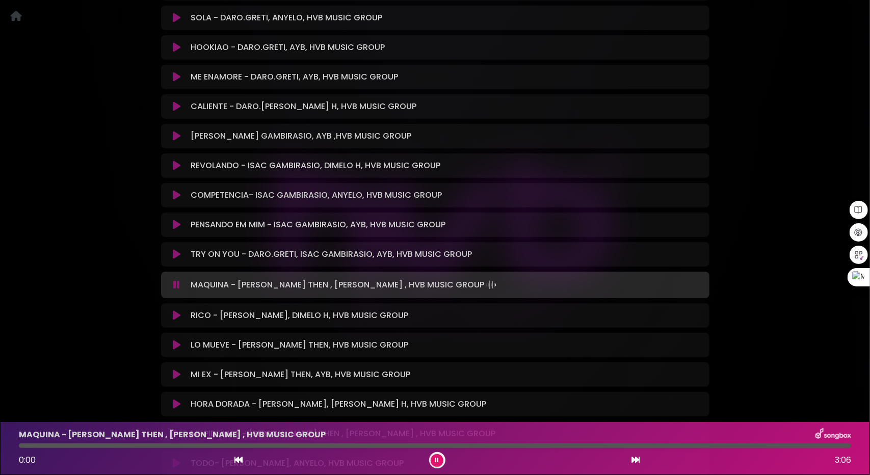
click at [177, 281] on icon at bounding box center [176, 285] width 7 height 10
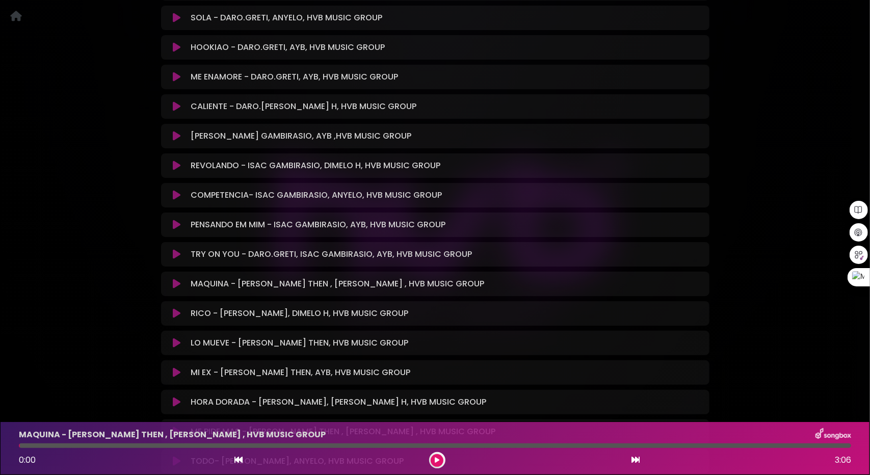
click at [179, 283] on icon at bounding box center [177, 284] width 8 height 10
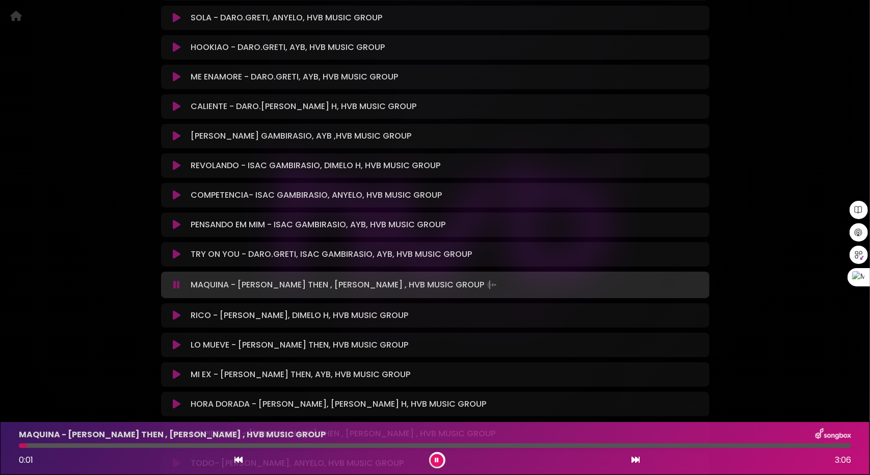
click at [138, 443] on div "MAQUINA - JEAN THEN , MENEO H , HVB MUSIC GROUP 0:01 3:06" at bounding box center [435, 448] width 844 height 40
drag, startPoint x: 100, startPoint y: 446, endPoint x: 105, endPoint y: 444, distance: 5.3
click at [102, 446] on div at bounding box center [435, 445] width 832 height 5
click at [147, 443] on div at bounding box center [435, 445] width 832 height 5
click at [178, 311] on icon at bounding box center [177, 315] width 8 height 10
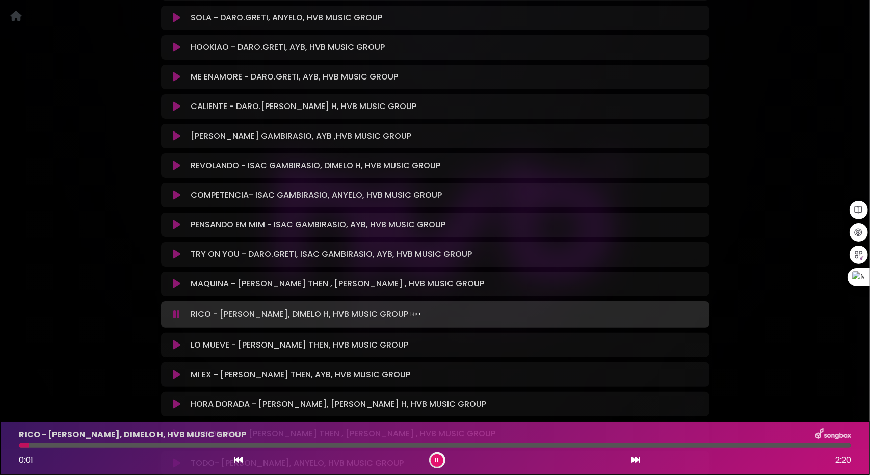
click at [114, 443] on div "RICO - TIARE MARTE, DIMELO H, HVB MUSIC GROUP 0:01 2:20" at bounding box center [435, 448] width 844 height 40
click at [131, 448] on div "RICO - TIARE MARTE, DIMELO H, HVB MUSIC GROUP 0:02 2:20" at bounding box center [435, 448] width 844 height 40
click at [146, 447] on div at bounding box center [435, 445] width 832 height 5
click at [177, 351] on div "LO MUEVE - JAVISH, JEAN THEN, HVB MUSIC GROUP Loading Track..." at bounding box center [435, 345] width 548 height 24
click at [176, 343] on icon at bounding box center [177, 345] width 8 height 10
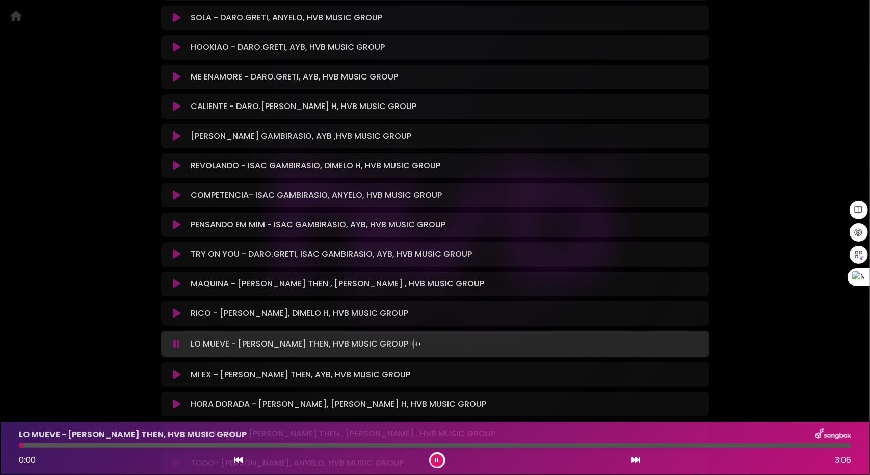
click at [164, 444] on div at bounding box center [435, 445] width 832 height 5
click at [206, 447] on div at bounding box center [435, 445] width 832 height 5
click at [176, 376] on icon at bounding box center [177, 374] width 8 height 10
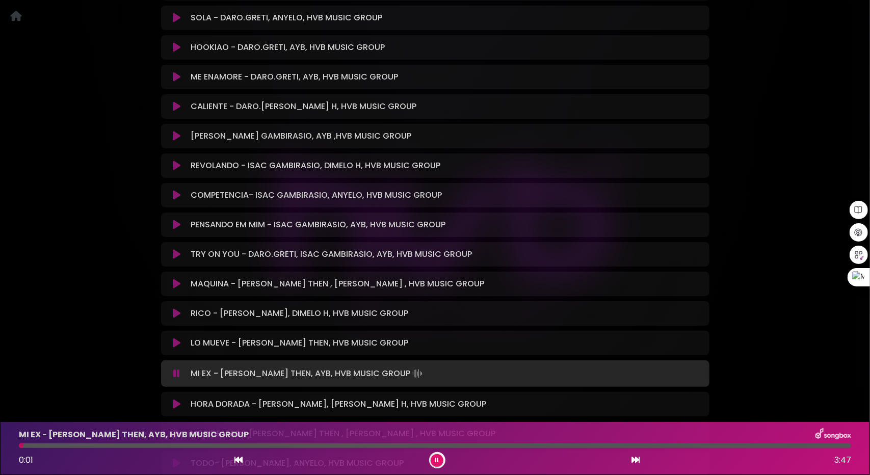
click at [147, 443] on div at bounding box center [435, 445] width 832 height 5
click at [194, 446] on div at bounding box center [435, 445] width 832 height 5
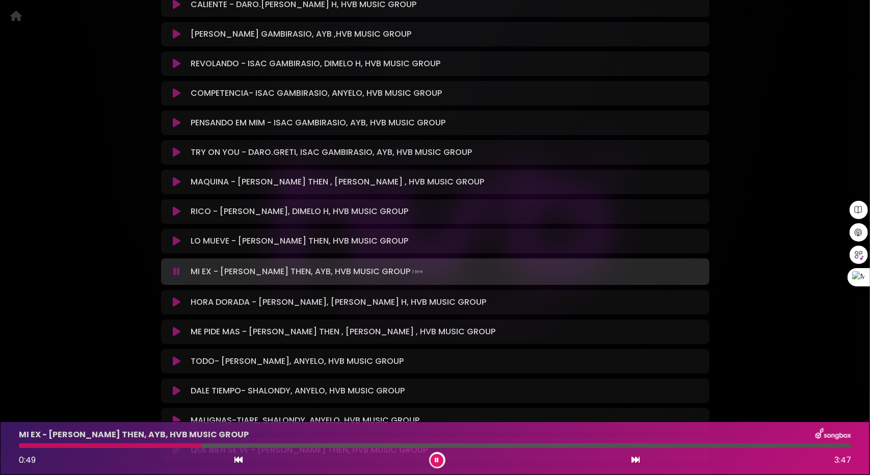
click at [175, 299] on icon at bounding box center [177, 302] width 8 height 10
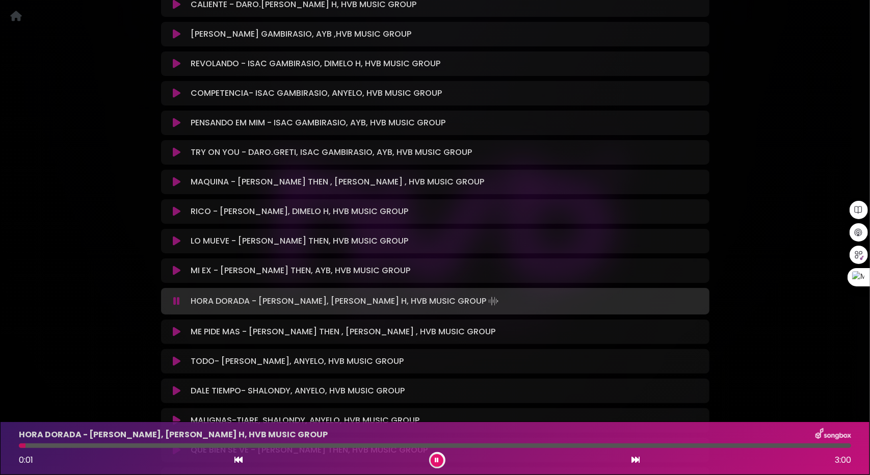
click at [114, 446] on div at bounding box center [435, 445] width 832 height 5
click at [160, 445] on div at bounding box center [435, 445] width 832 height 5
click at [174, 329] on icon at bounding box center [177, 332] width 8 height 10
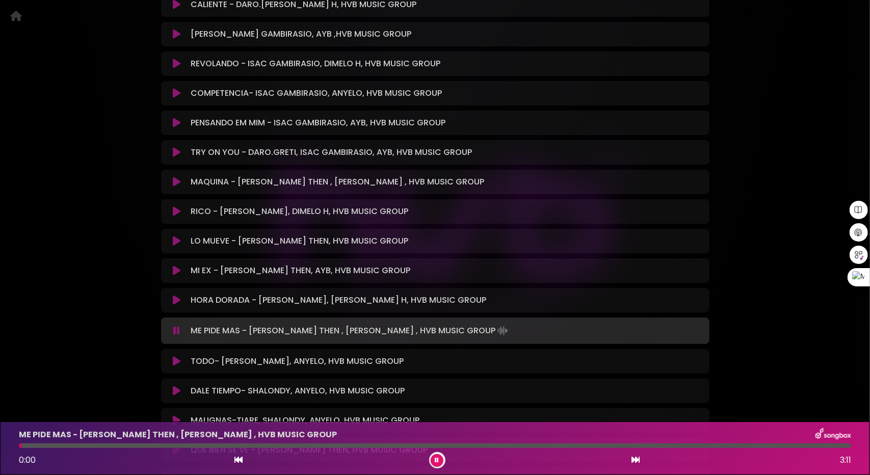
click at [122, 441] on div "ME PIDE MAS - [PERSON_NAME] THEN , [PERSON_NAME] , HVB MUSIC GROUP" at bounding box center [435, 434] width 844 height 13
click at [134, 445] on div at bounding box center [435, 445] width 832 height 5
click at [173, 363] on icon at bounding box center [177, 361] width 8 height 10
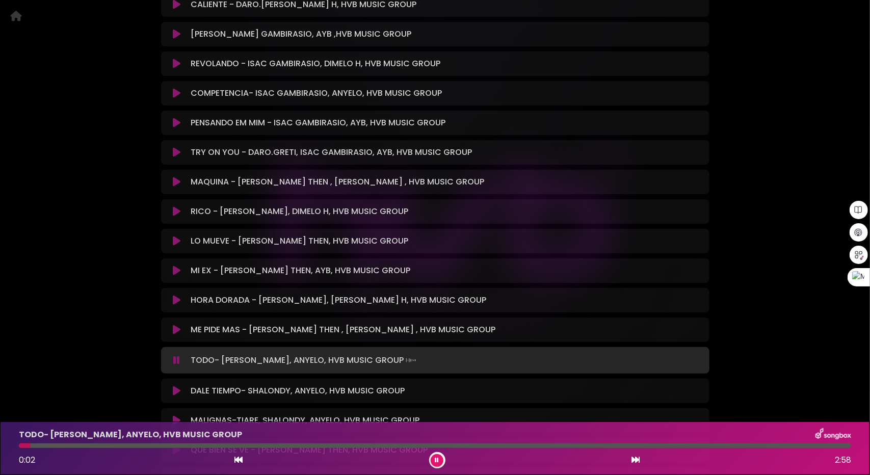
click at [130, 443] on div "TODO- TIARE MARTE, ANYELO, HVB MUSIC GROUP 0:02 2:58" at bounding box center [435, 448] width 844 height 40
click at [113, 447] on div at bounding box center [435, 445] width 832 height 5
click at [178, 394] on icon at bounding box center [177, 391] width 8 height 10
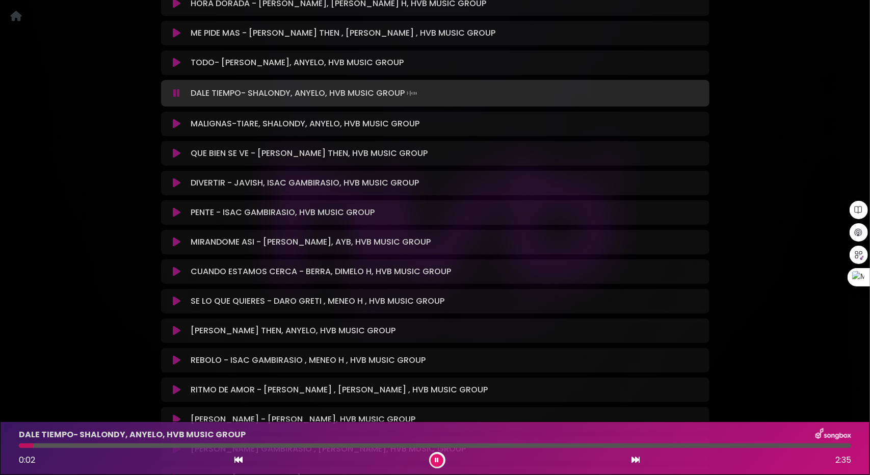
scroll to position [3664, 0]
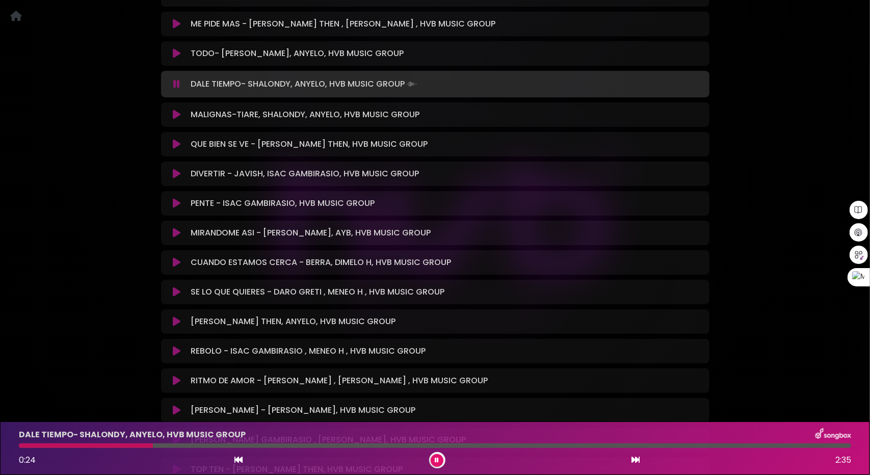
click at [176, 118] on icon at bounding box center [177, 115] width 8 height 10
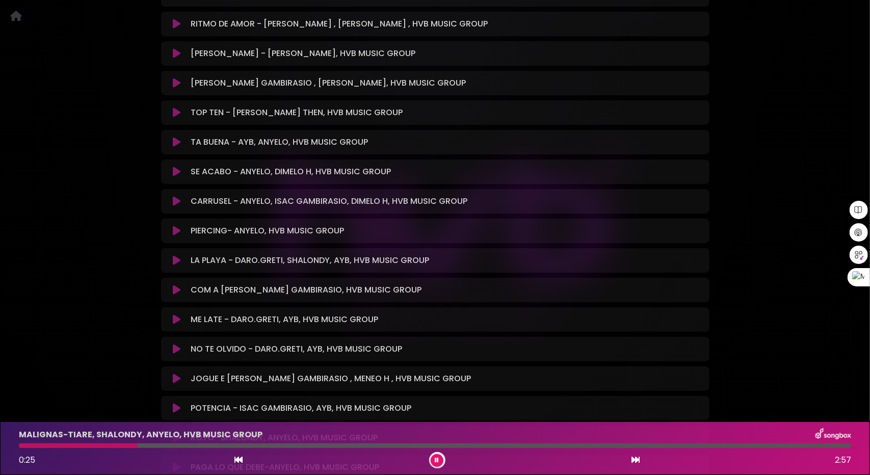
scroll to position [3715, 0]
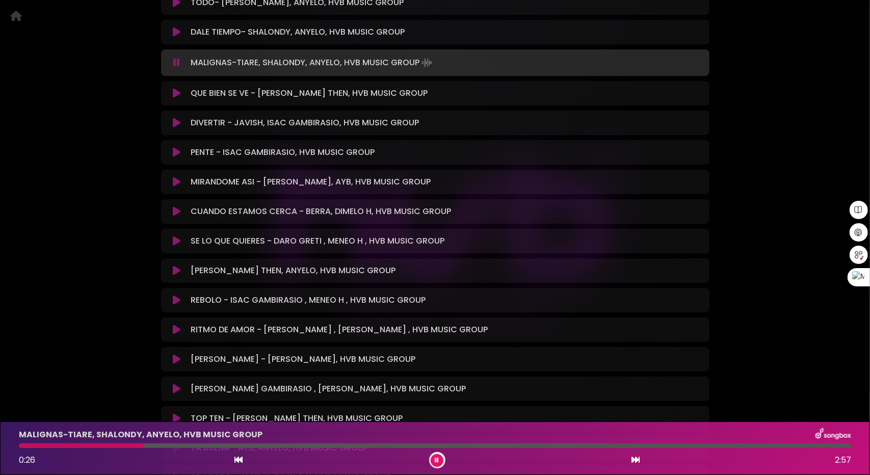
click at [176, 90] on icon at bounding box center [177, 93] width 8 height 10
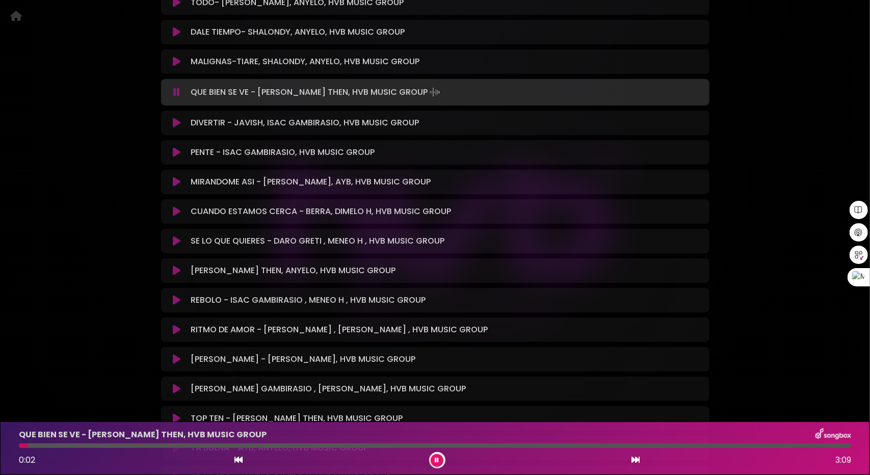
click at [117, 446] on div at bounding box center [435, 445] width 832 height 5
click at [177, 121] on icon at bounding box center [177, 123] width 8 height 10
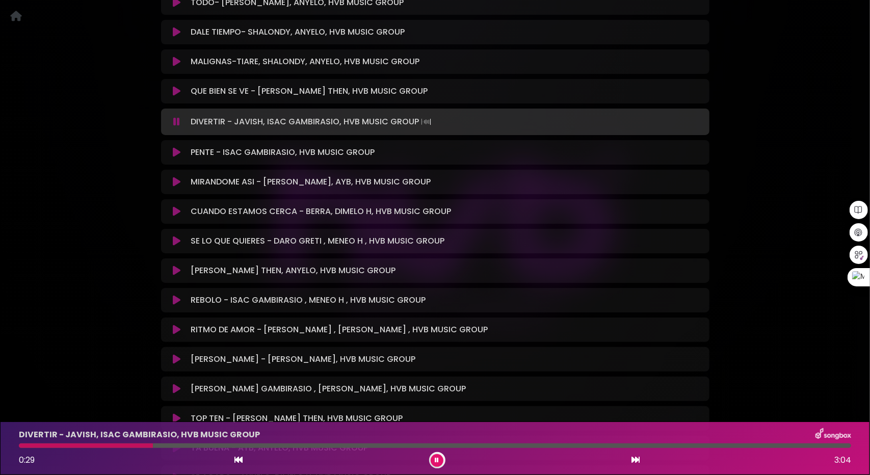
click at [153, 446] on div at bounding box center [435, 445] width 832 height 5
click at [177, 154] on icon at bounding box center [177, 152] width 8 height 10
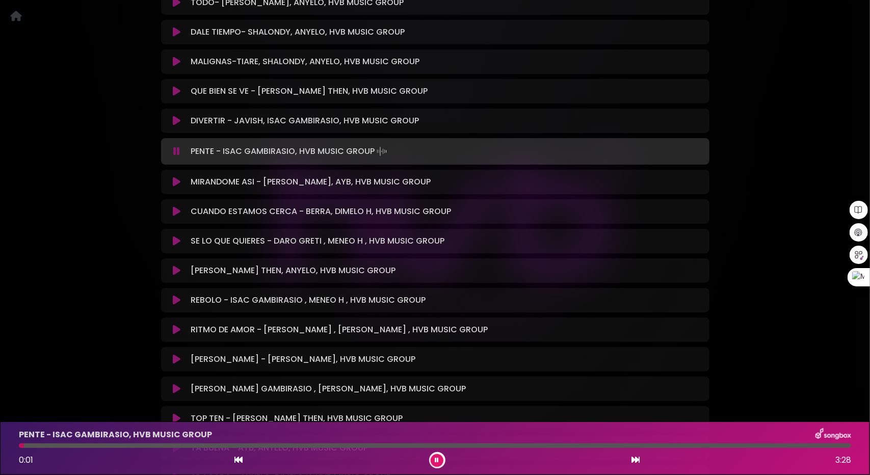
click at [101, 448] on div at bounding box center [435, 445] width 832 height 5
click at [177, 183] on icon at bounding box center [177, 182] width 8 height 10
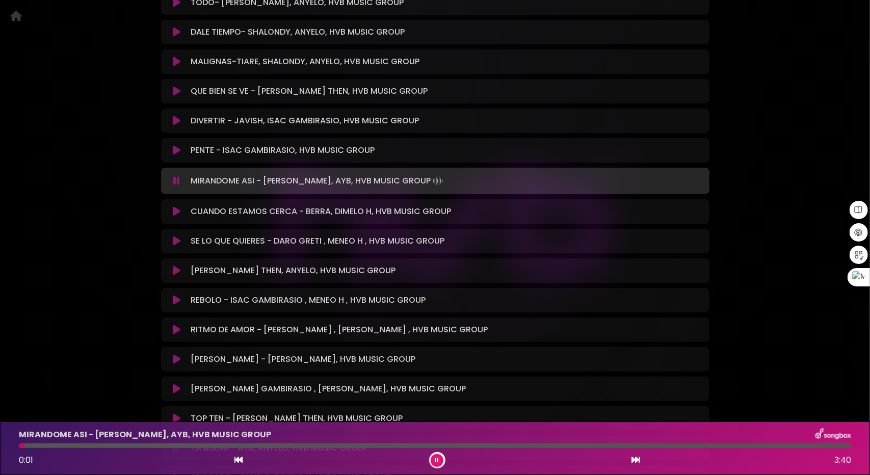
click at [152, 445] on div at bounding box center [435, 445] width 832 height 5
click at [197, 446] on div at bounding box center [435, 445] width 832 height 5
click at [176, 205] on div "CUANDO ESTAMOS CERCA - BERRA, DIMELO H, HVB MUSIC GROUP Loading Track..." at bounding box center [435, 211] width 536 height 12
click at [178, 215] on icon at bounding box center [177, 211] width 8 height 10
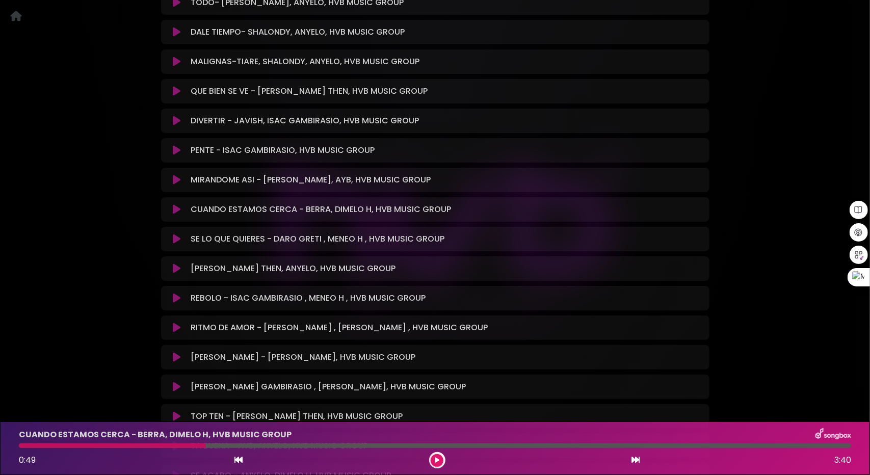
click at [174, 211] on icon at bounding box center [177, 209] width 8 height 10
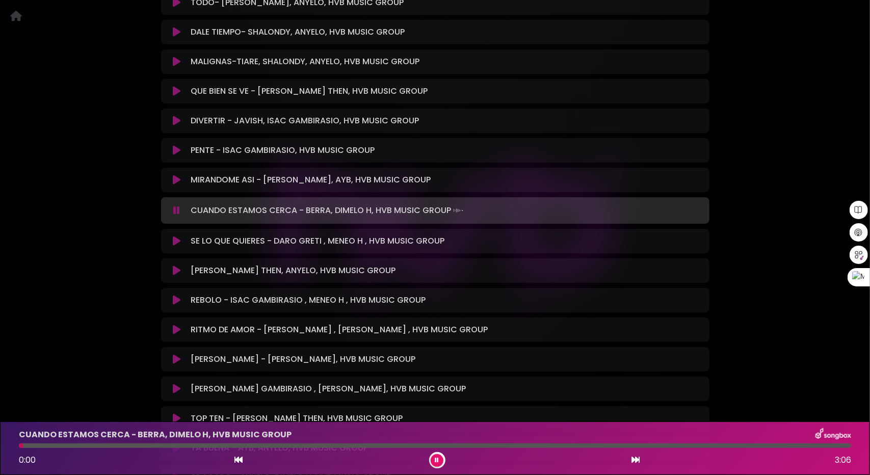
click at [191, 444] on div at bounding box center [435, 445] width 832 height 5
click at [181, 241] on button at bounding box center [177, 241] width 20 height 10
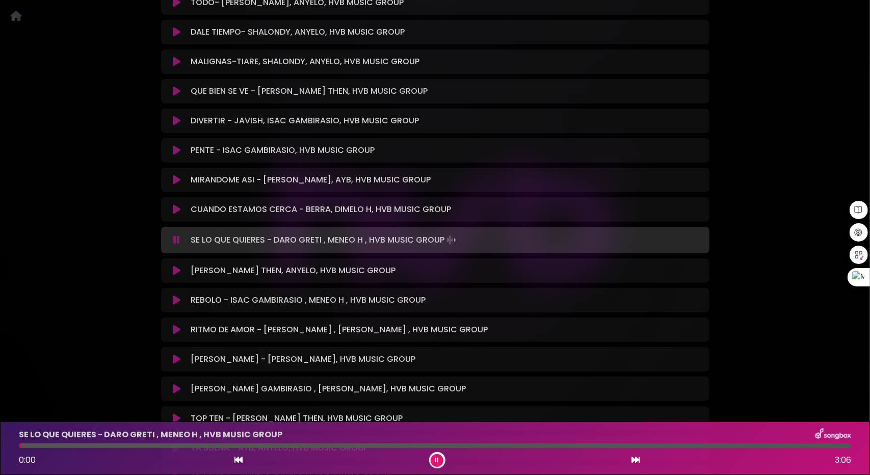
click at [102, 446] on div at bounding box center [435, 445] width 832 height 5
click at [185, 443] on div "SE LO QUE QUIERES - DARO GRETI , MENEO H , HVB MUSIC GROUP 0:20 3:06" at bounding box center [435, 448] width 844 height 40
click at [177, 275] on icon at bounding box center [177, 270] width 8 height 10
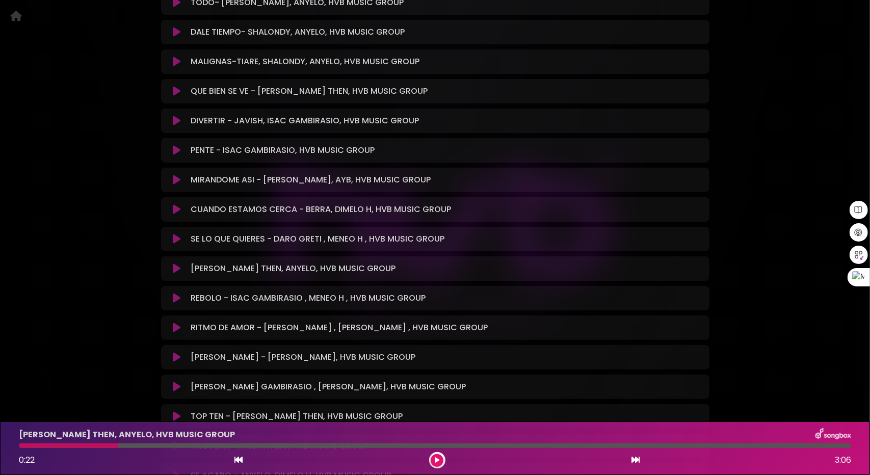
click at [173, 270] on icon at bounding box center [177, 268] width 8 height 10
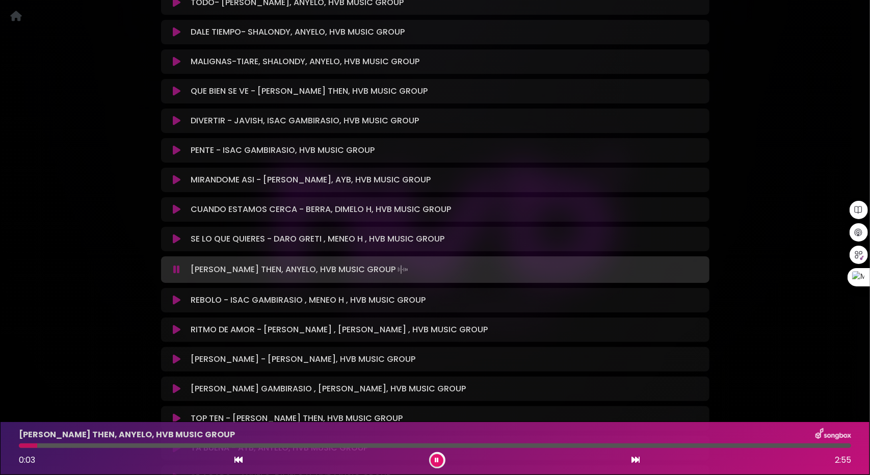
click at [184, 445] on div at bounding box center [435, 445] width 832 height 5
click at [173, 302] on icon at bounding box center [177, 300] width 8 height 10
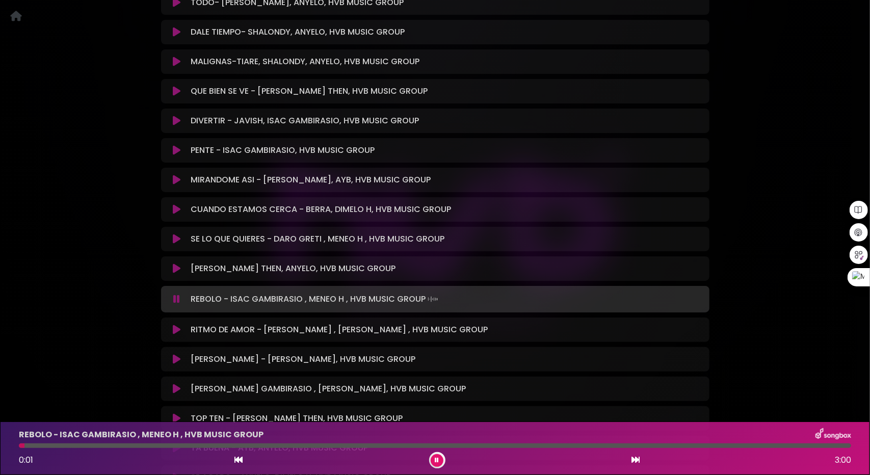
click at [115, 446] on div at bounding box center [435, 445] width 832 height 5
click at [155, 447] on div at bounding box center [435, 445] width 832 height 5
click at [171, 328] on button at bounding box center [177, 329] width 20 height 10
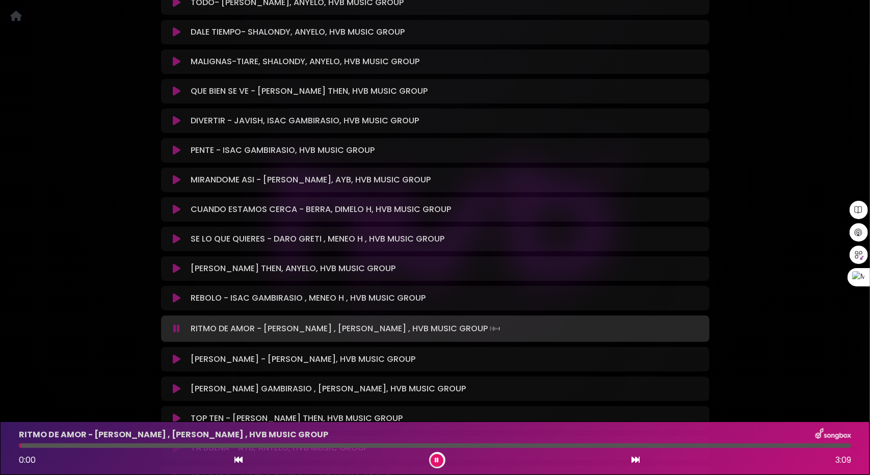
click at [89, 445] on div at bounding box center [435, 445] width 832 height 5
click at [177, 358] on icon at bounding box center [177, 359] width 8 height 10
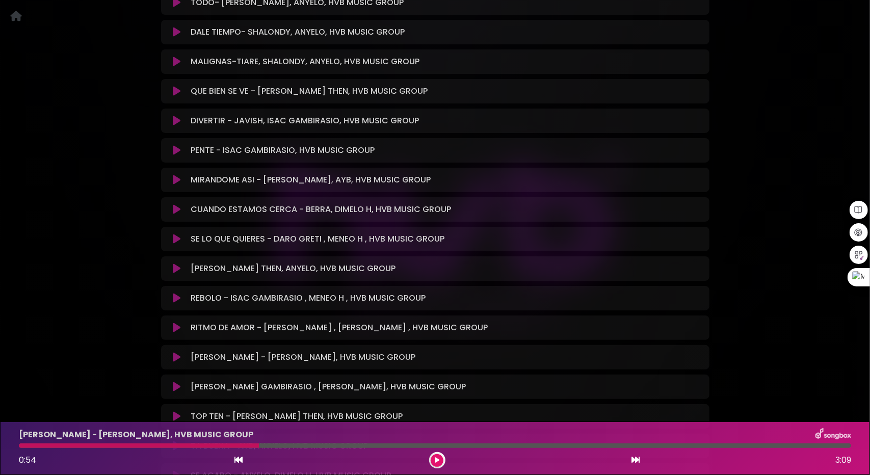
click at [176, 358] on icon at bounding box center [177, 357] width 8 height 10
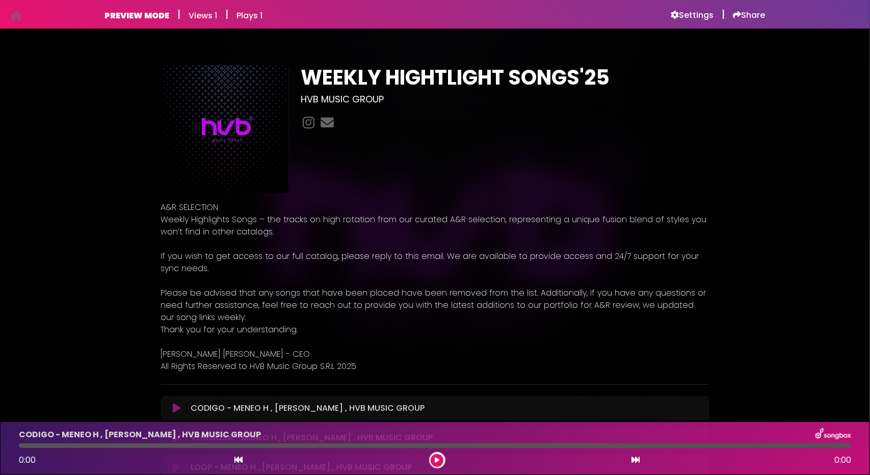
scroll to position [255, 0]
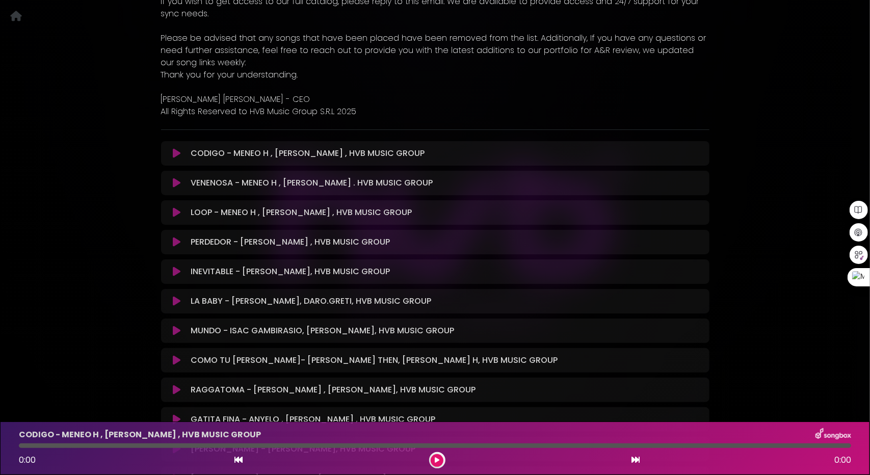
click at [178, 152] on icon at bounding box center [177, 153] width 8 height 10
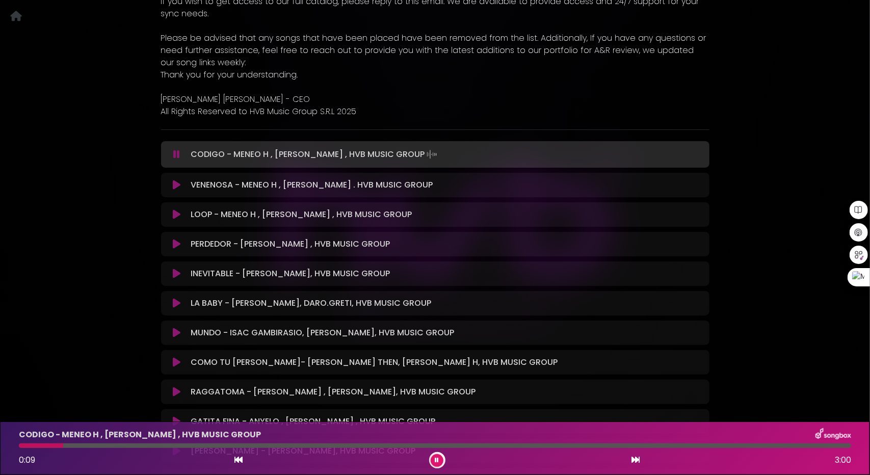
click at [181, 183] on button at bounding box center [177, 185] width 20 height 10
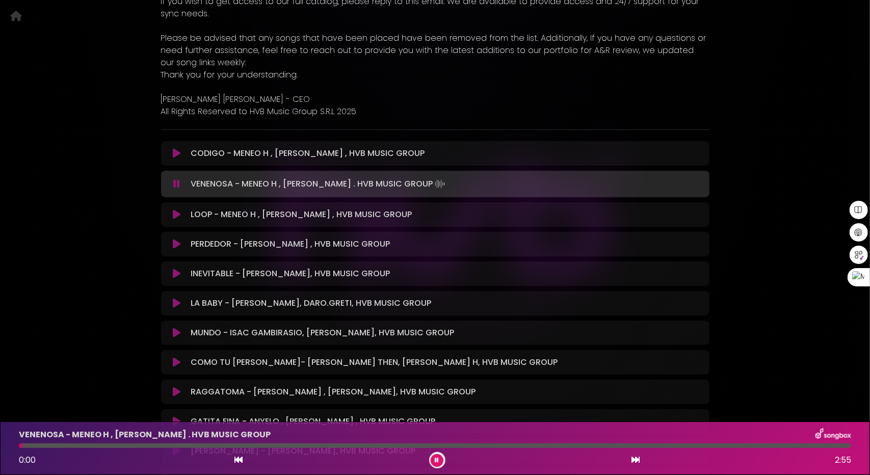
click at [179, 183] on icon at bounding box center [176, 184] width 7 height 10
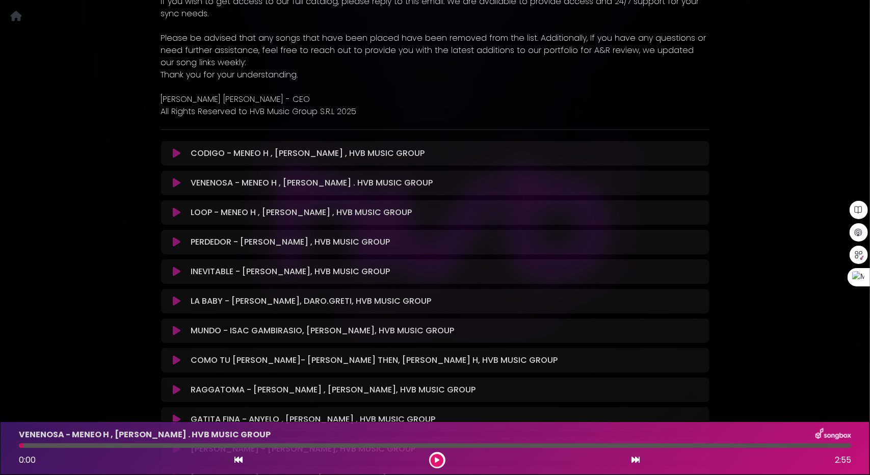
click at [179, 183] on icon at bounding box center [177, 183] width 8 height 10
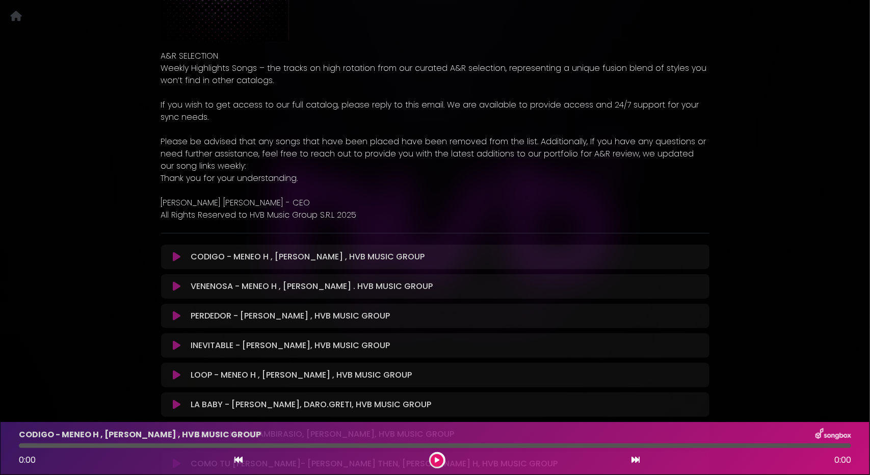
scroll to position [153, 0]
click at [175, 258] on icon at bounding box center [177, 255] width 8 height 10
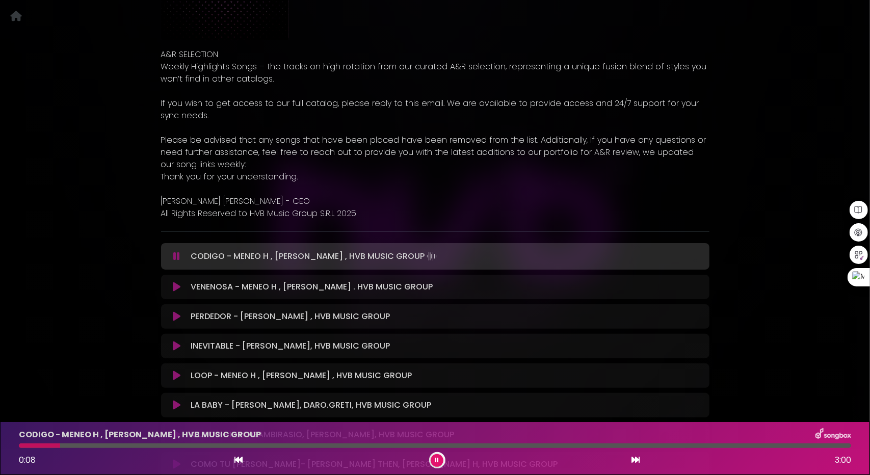
click at [179, 287] on icon at bounding box center [177, 287] width 8 height 10
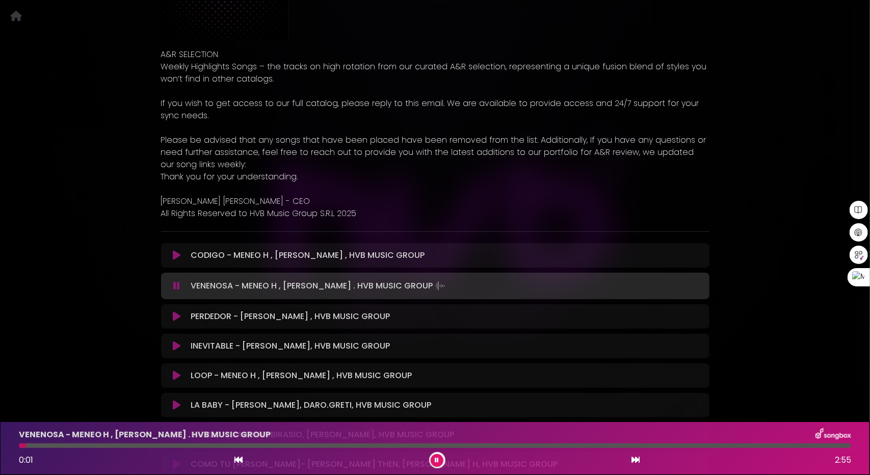
click at [178, 317] on icon at bounding box center [177, 316] width 8 height 10
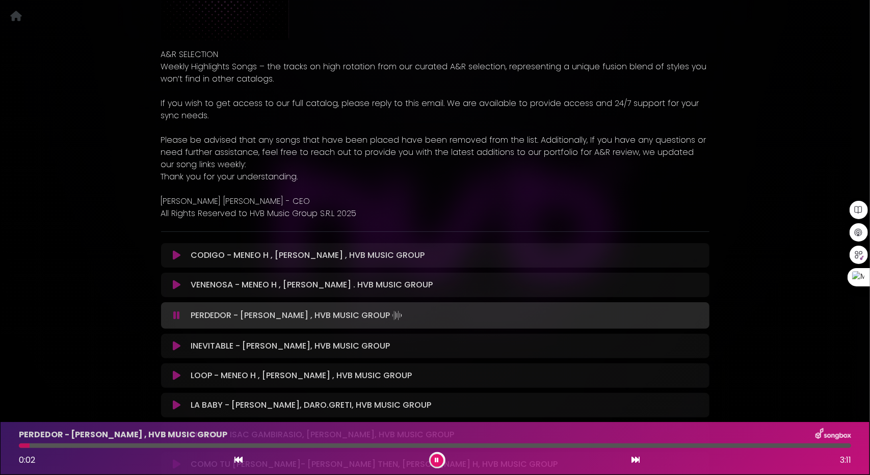
click at [175, 347] on icon at bounding box center [177, 346] width 8 height 10
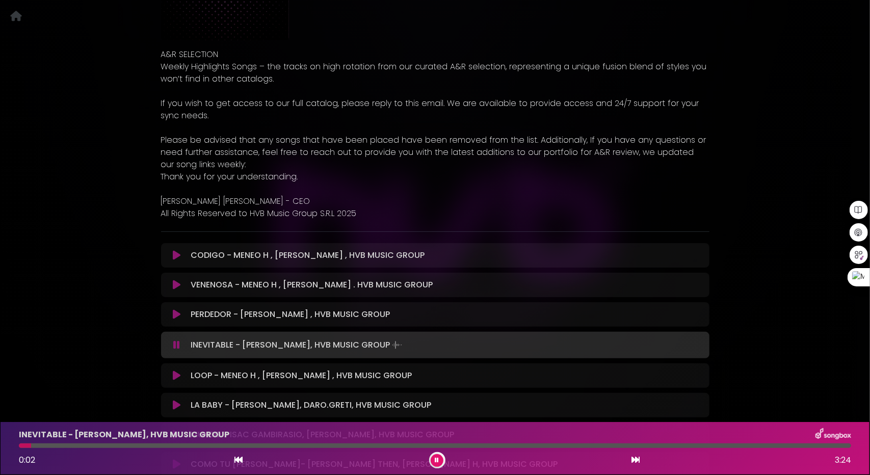
click at [178, 371] on icon at bounding box center [177, 375] width 8 height 10
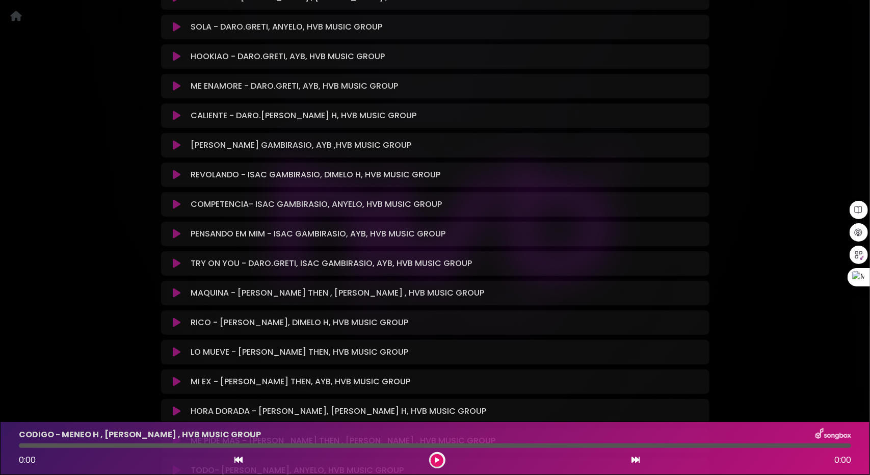
scroll to position [3178, 0]
